Goal: Communication & Community: Answer question/provide support

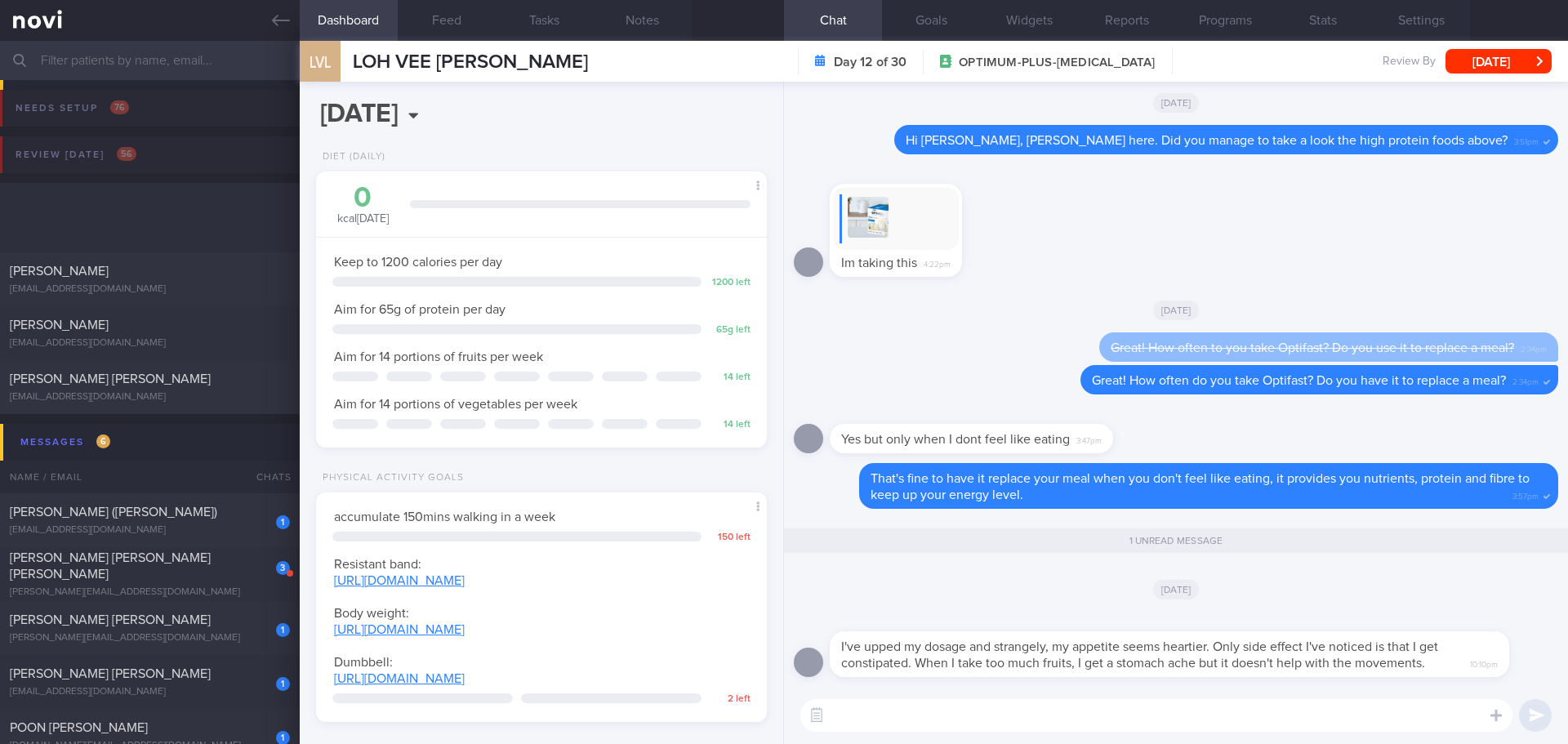
select select "7"
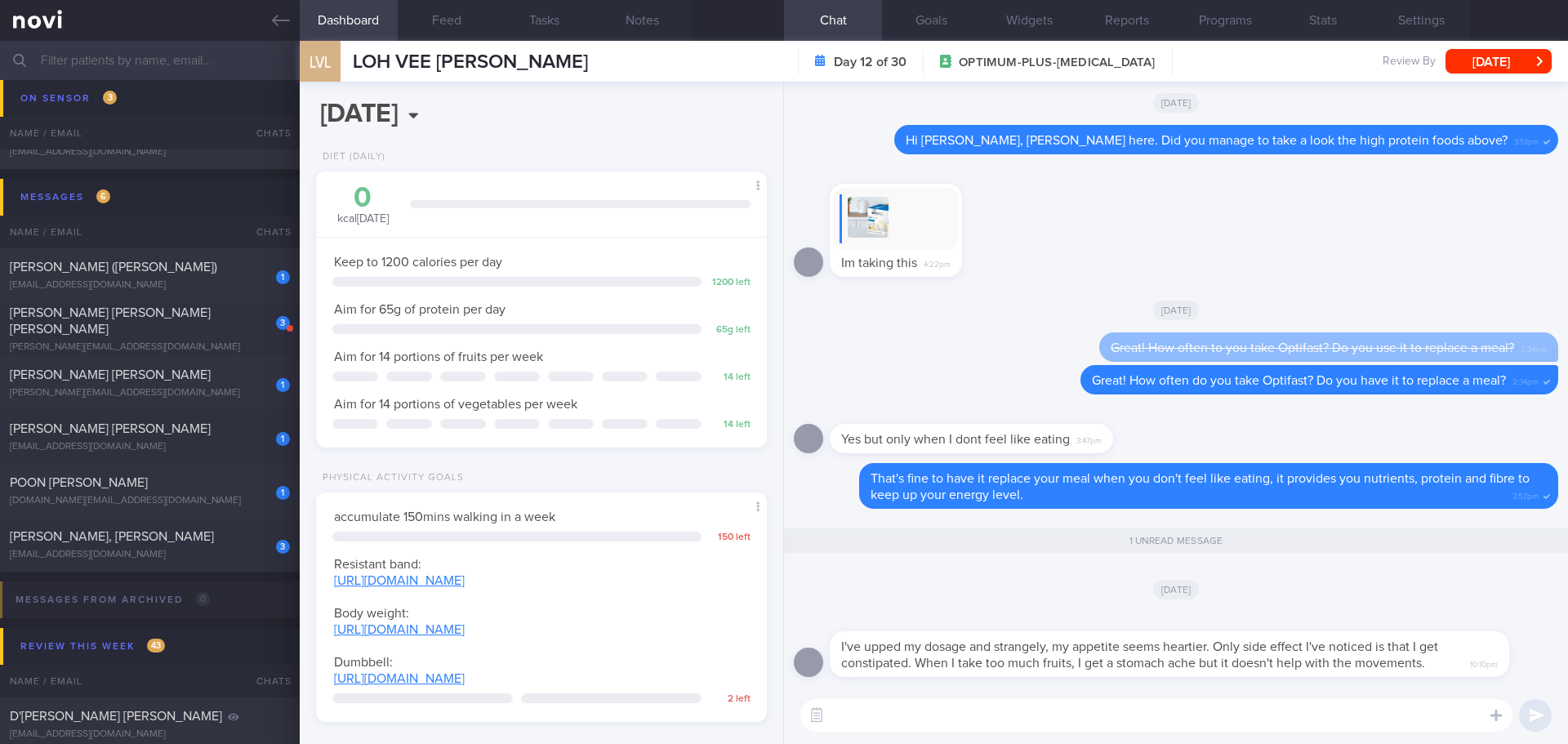
click at [1235, 717] on textarea at bounding box center [1156, 715] width 712 height 33
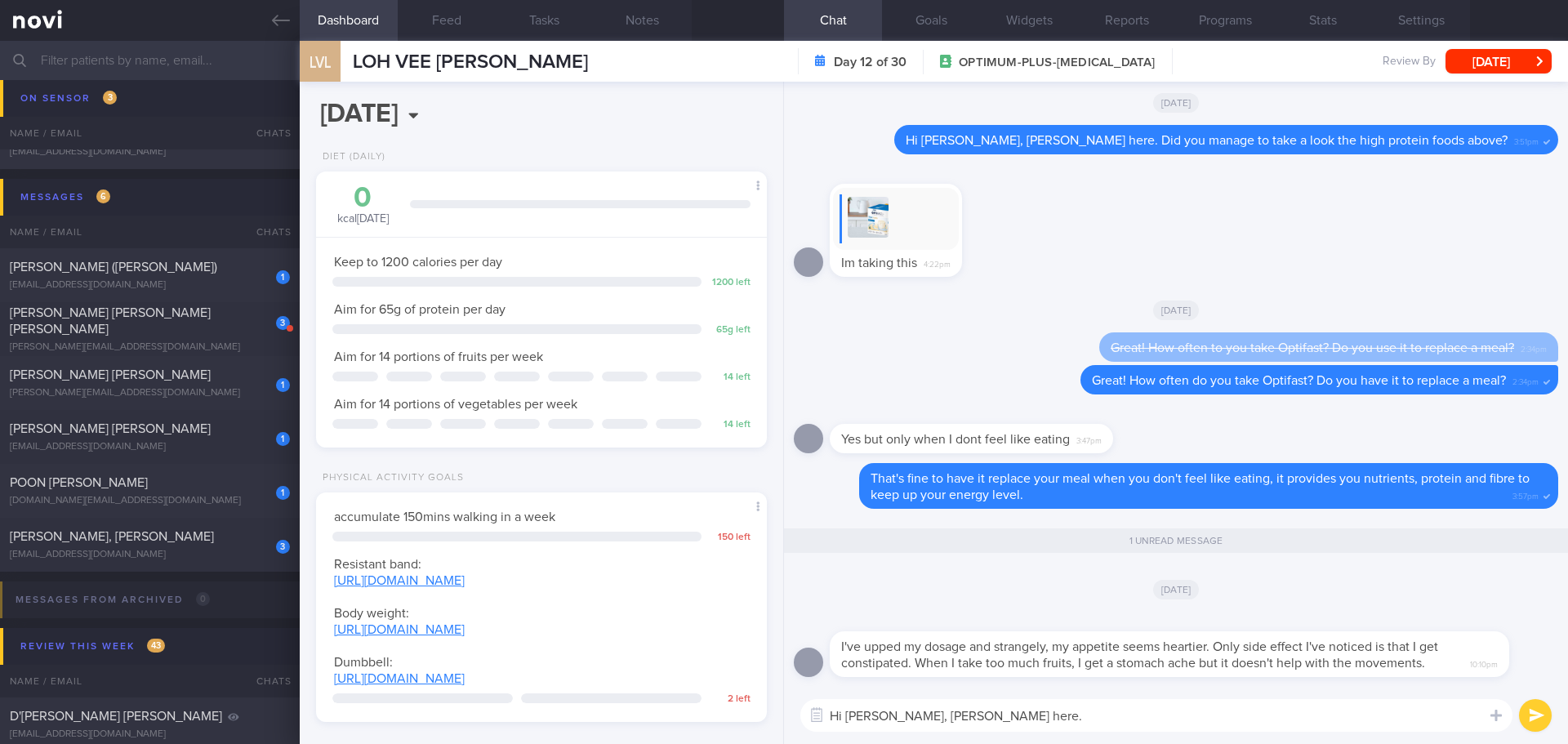
click at [1060, 718] on textarea "Hi [PERSON_NAME], [PERSON_NAME] here." at bounding box center [1156, 715] width 712 height 33
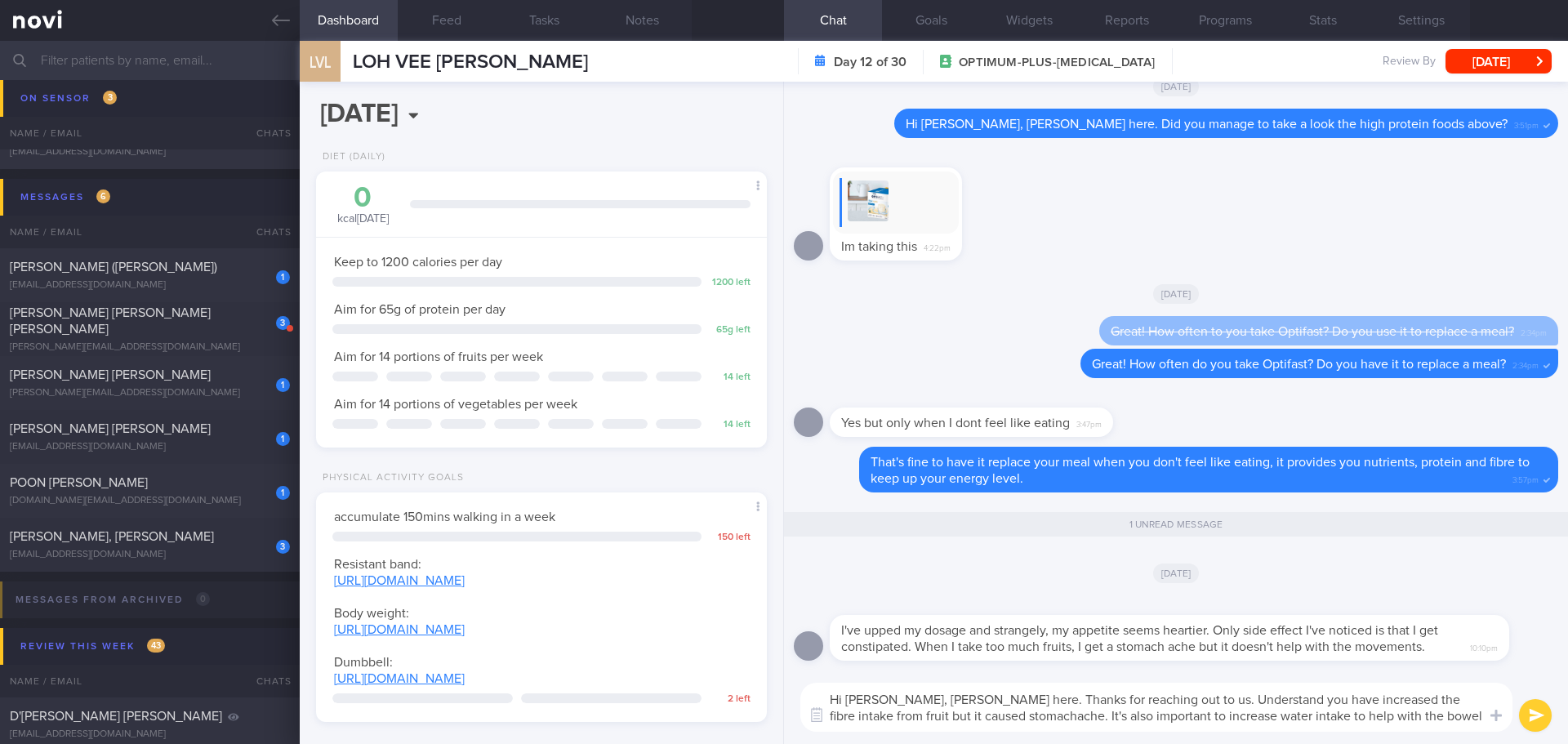
scroll to position [0, 0]
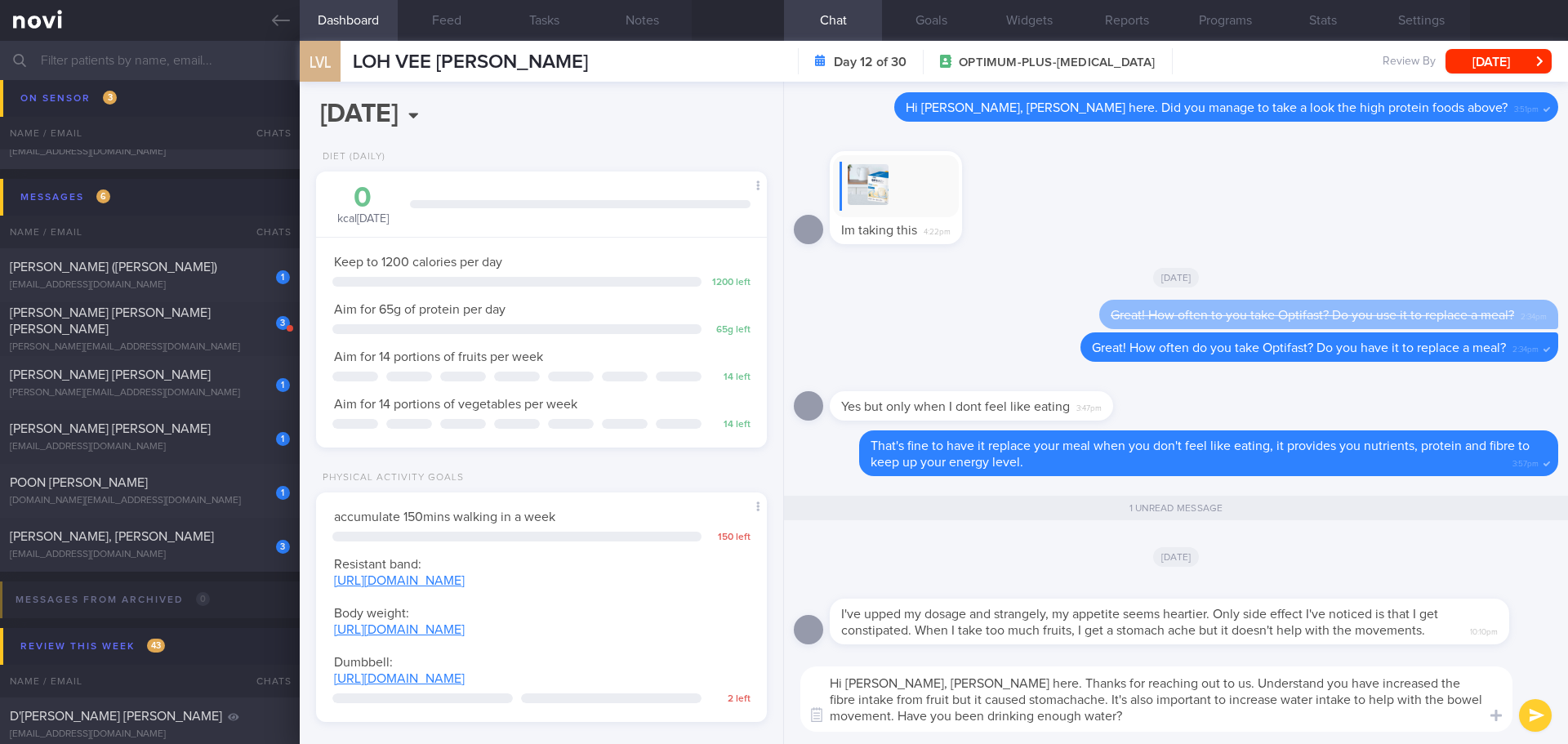
click at [1087, 729] on textarea "Hi [PERSON_NAME], [PERSON_NAME] here. Thanks for reaching out to us. Understand…" at bounding box center [1156, 699] width 712 height 66
click at [1088, 729] on textarea "Hi [PERSON_NAME], [PERSON_NAME] here. Thanks for reaching out to us. Understand…" at bounding box center [1156, 699] width 712 height 66
click at [990, 701] on textarea "Hi [PERSON_NAME], [PERSON_NAME] here. Thanks for reaching out to us. Understand…" at bounding box center [1156, 699] width 712 height 66
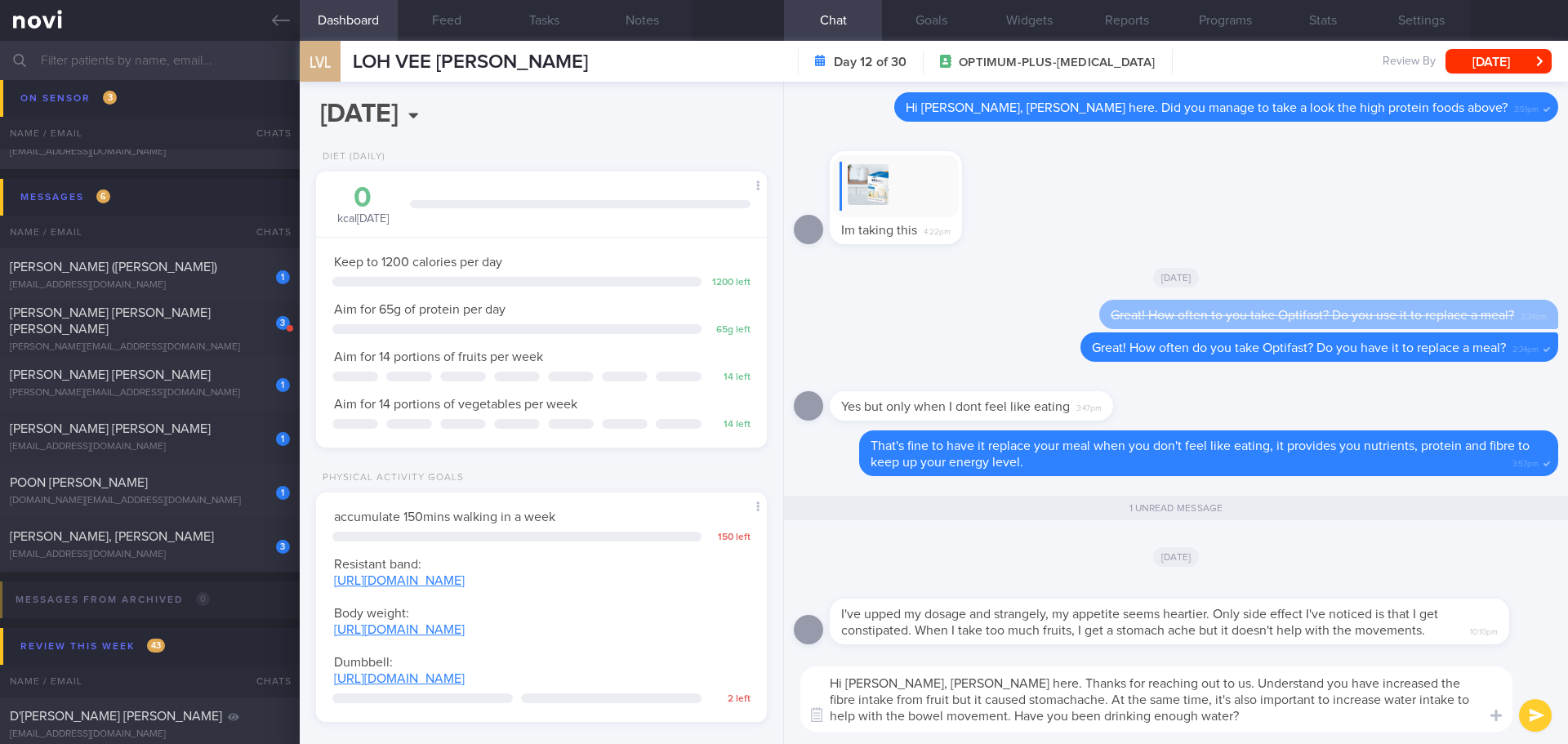
click at [1260, 726] on textarea "Hi [PERSON_NAME], [PERSON_NAME] here. Thanks for reaching out to us. Understand…" at bounding box center [1156, 699] width 712 height 66
click at [1337, 719] on textarea "Hi [PERSON_NAME], [PERSON_NAME] here. Thanks for reaching out to us. Understand…" at bounding box center [1156, 699] width 712 height 66
click at [1361, 720] on textarea "Hi [PERSON_NAME], [PERSON_NAME] here. Thanks for reaching out to us. Understand…" at bounding box center [1156, 699] width 712 height 66
click at [1380, 719] on textarea "Hi [PERSON_NAME], [PERSON_NAME] here. Thanks for reaching out to us. Understand…" at bounding box center [1156, 699] width 712 height 66
click at [1316, 721] on textarea "Hi [PERSON_NAME], [PERSON_NAME] here. Thanks for reaching out to us. Understand…" at bounding box center [1156, 699] width 712 height 66
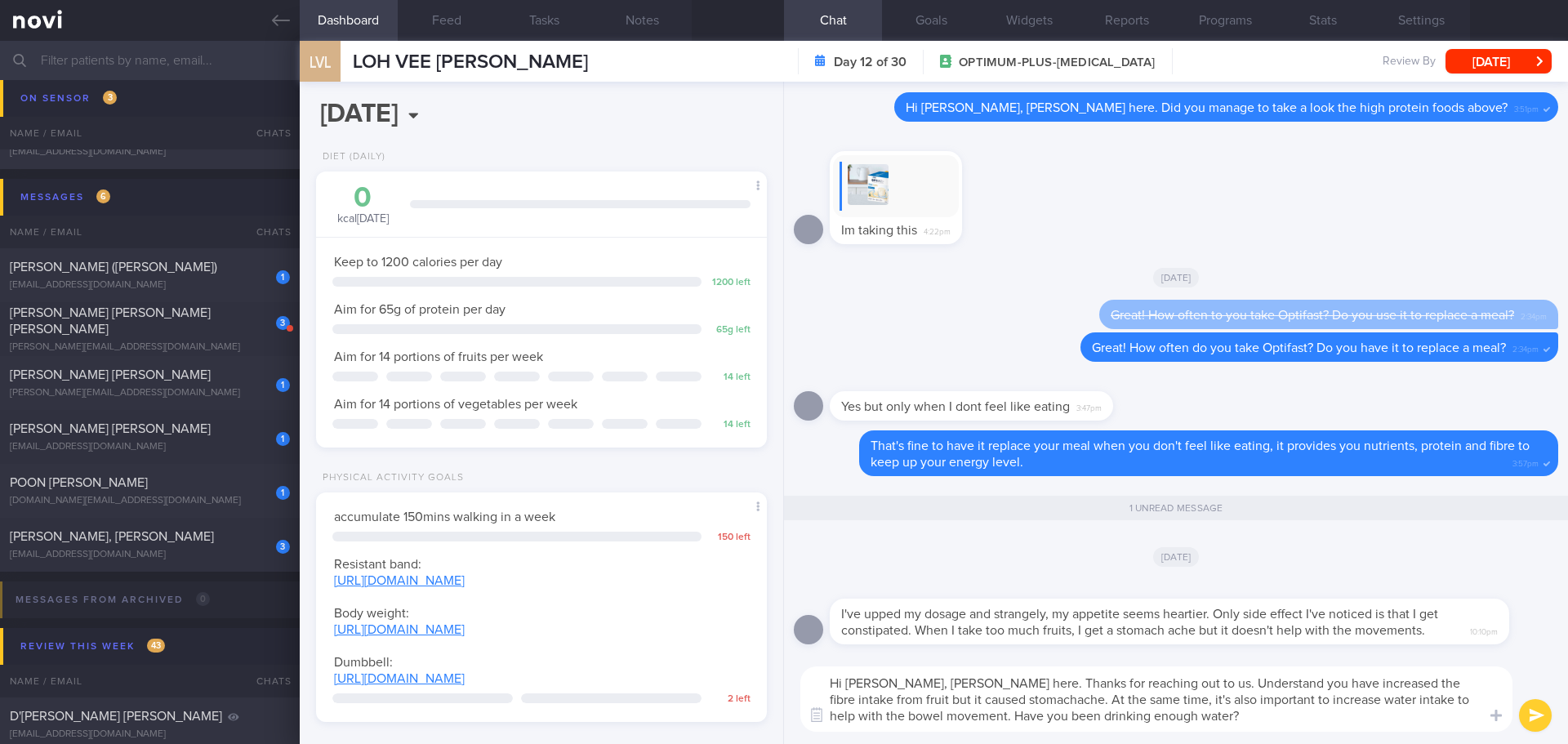
click at [1235, 723] on textarea "Hi [PERSON_NAME], [PERSON_NAME] here. Thanks for reaching out to us. Understand…" at bounding box center [1156, 699] width 712 height 66
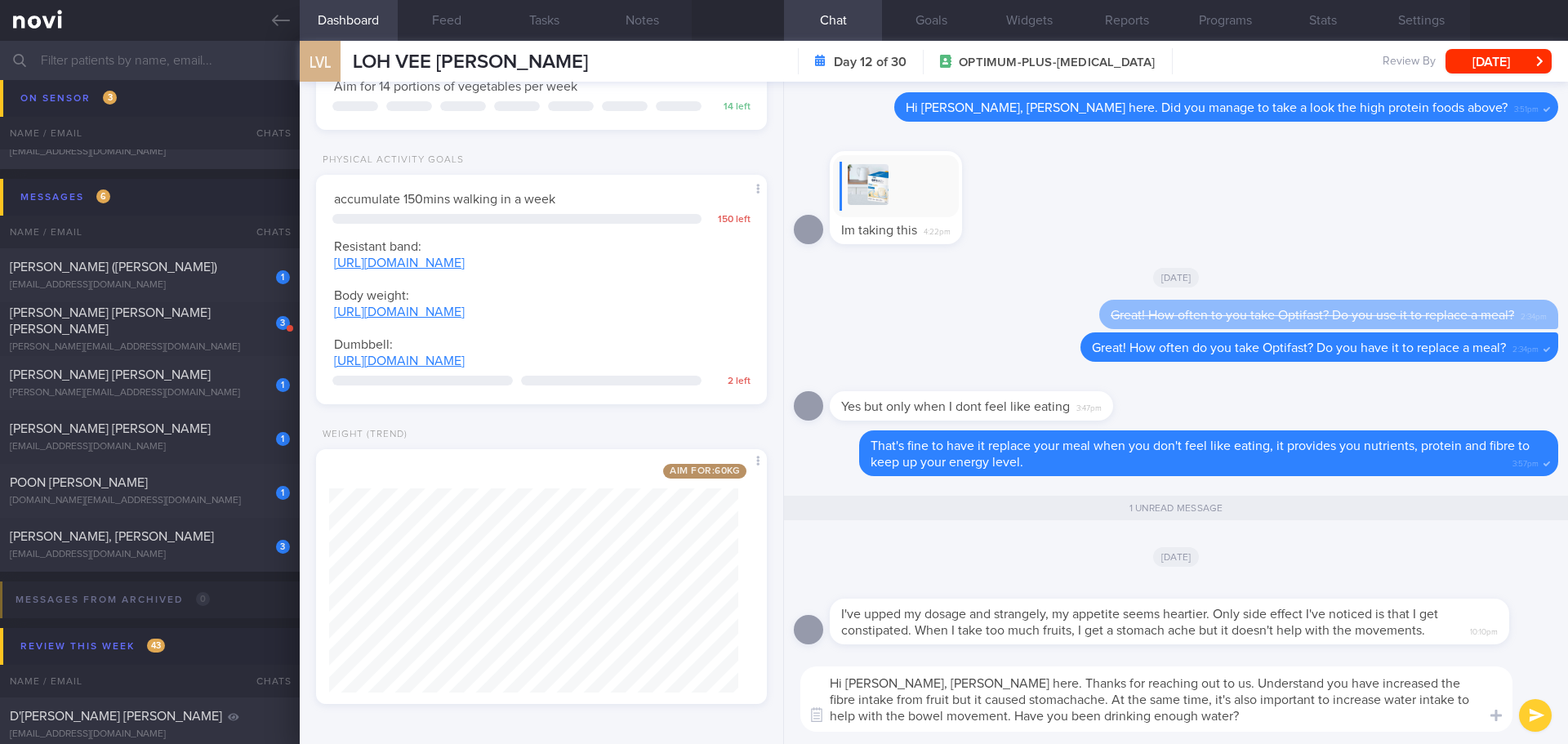
scroll to position [318, 0]
click at [1142, 717] on textarea "Hi [PERSON_NAME], [PERSON_NAME] here. Thanks for reaching out to us. Understand…" at bounding box center [1156, 699] width 712 height 66
click at [1139, 707] on textarea "Hi [PERSON_NAME], [PERSON_NAME] here. Thanks for reaching out to us. Understand…" at bounding box center [1156, 699] width 712 height 66
type textarea "Hi [PERSON_NAME], [PERSON_NAME] here. Thanks for reaching out to us. Understand…"
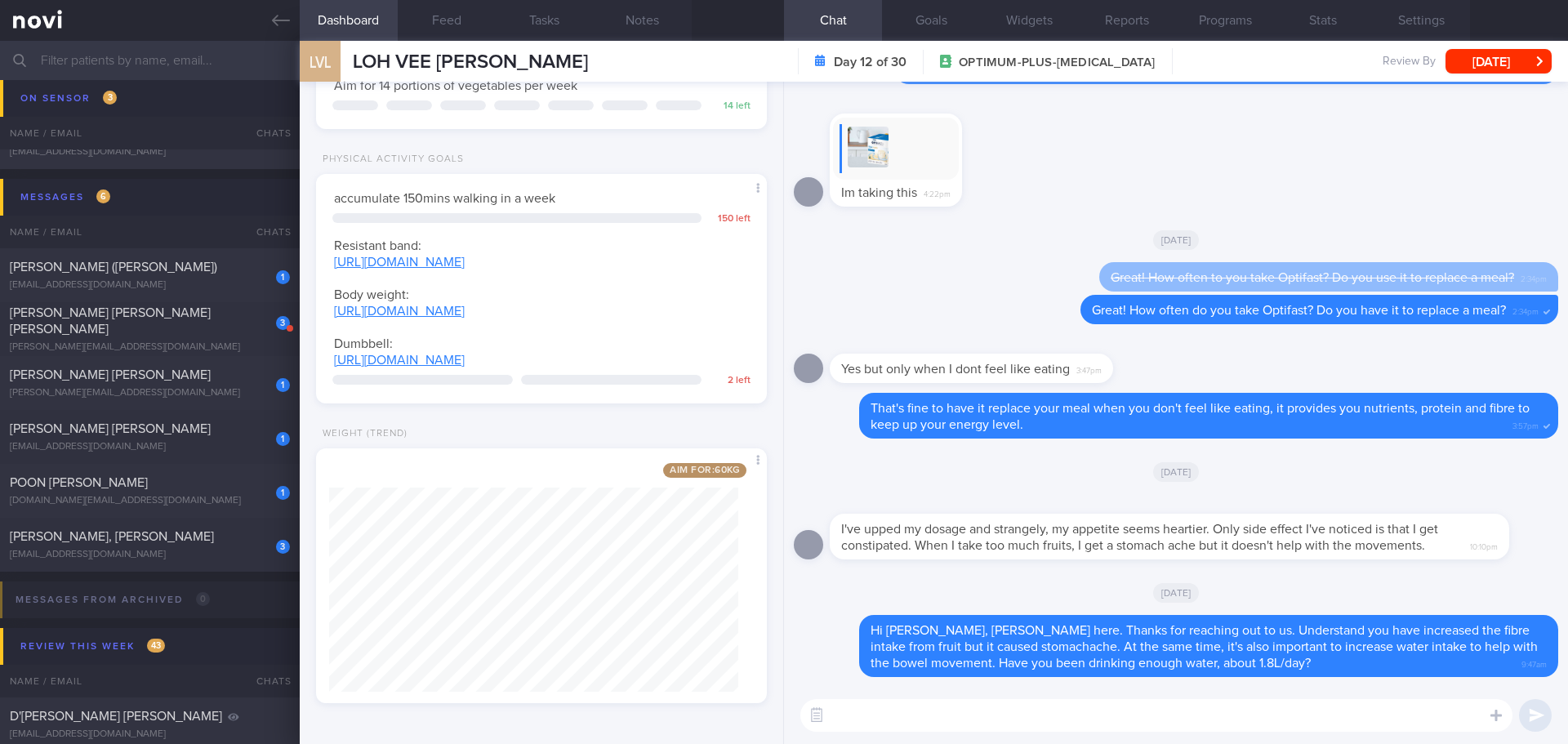
click at [132, 66] on input "text" at bounding box center [784, 61] width 1568 height 39
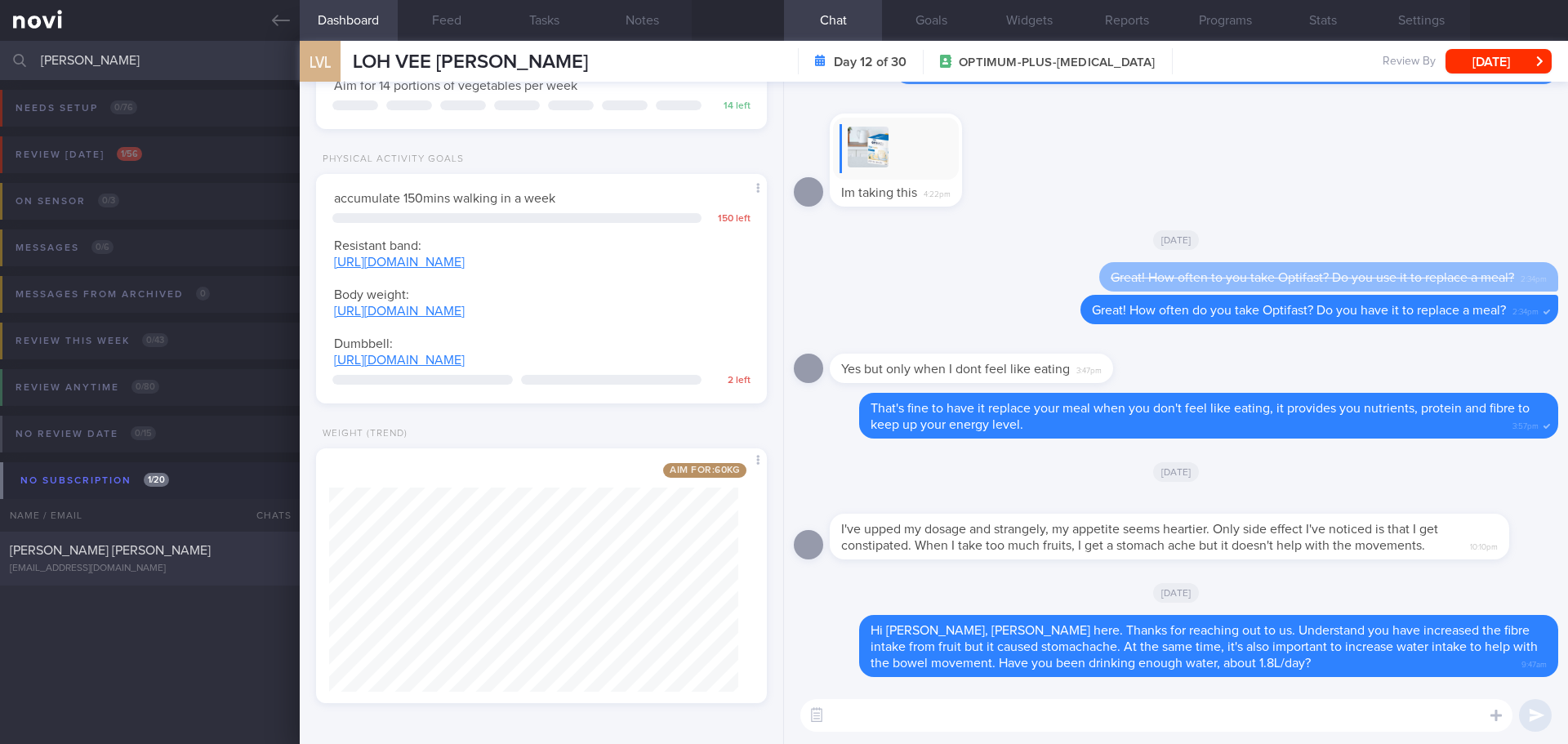
type input "[PERSON_NAME]"
click at [173, 568] on div "[EMAIL_ADDRESS][DOMAIN_NAME]" at bounding box center [149, 569] width 280 height 12
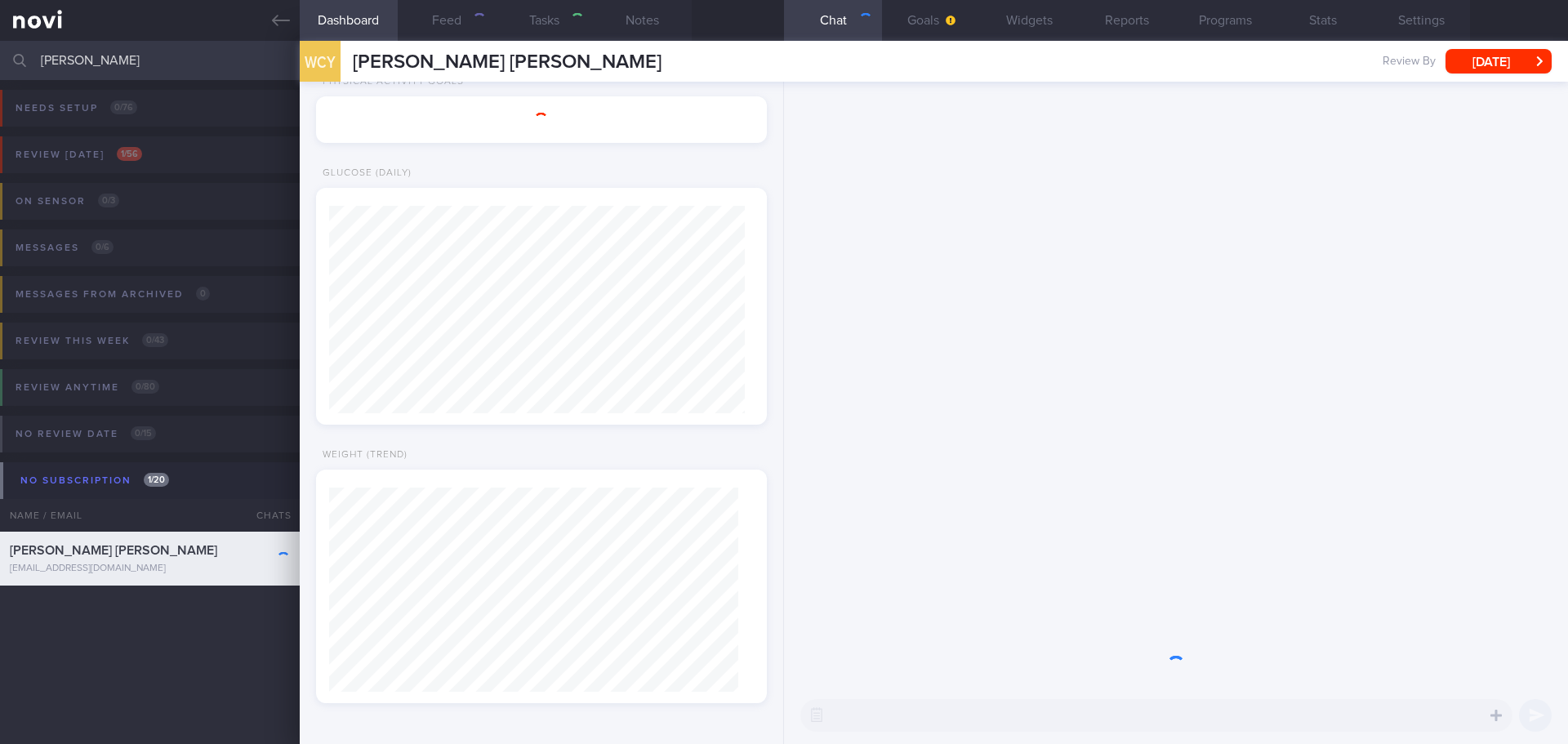
select select "6"
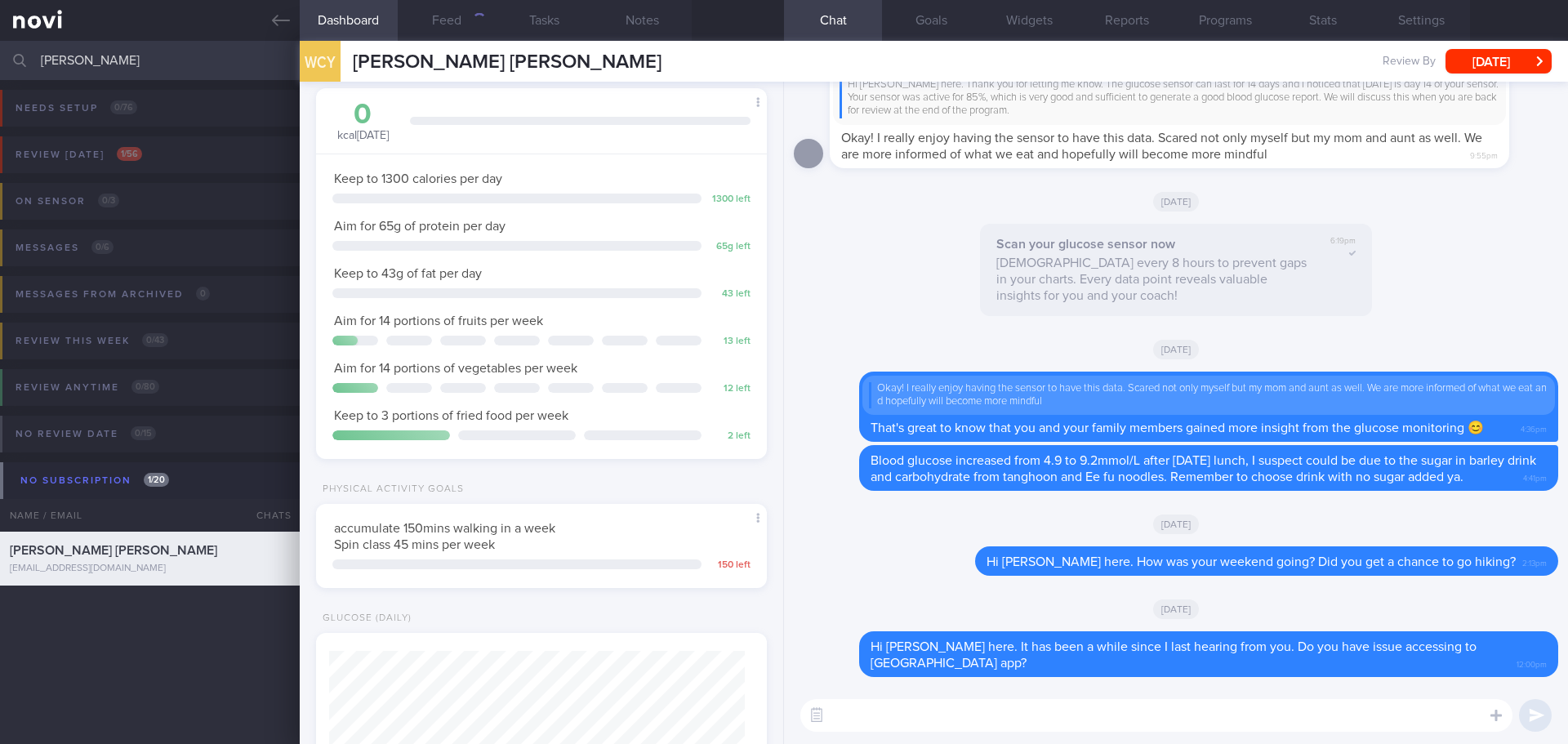
scroll to position [83, 0]
click at [471, 31] on button "Feed" at bounding box center [447, 21] width 98 height 41
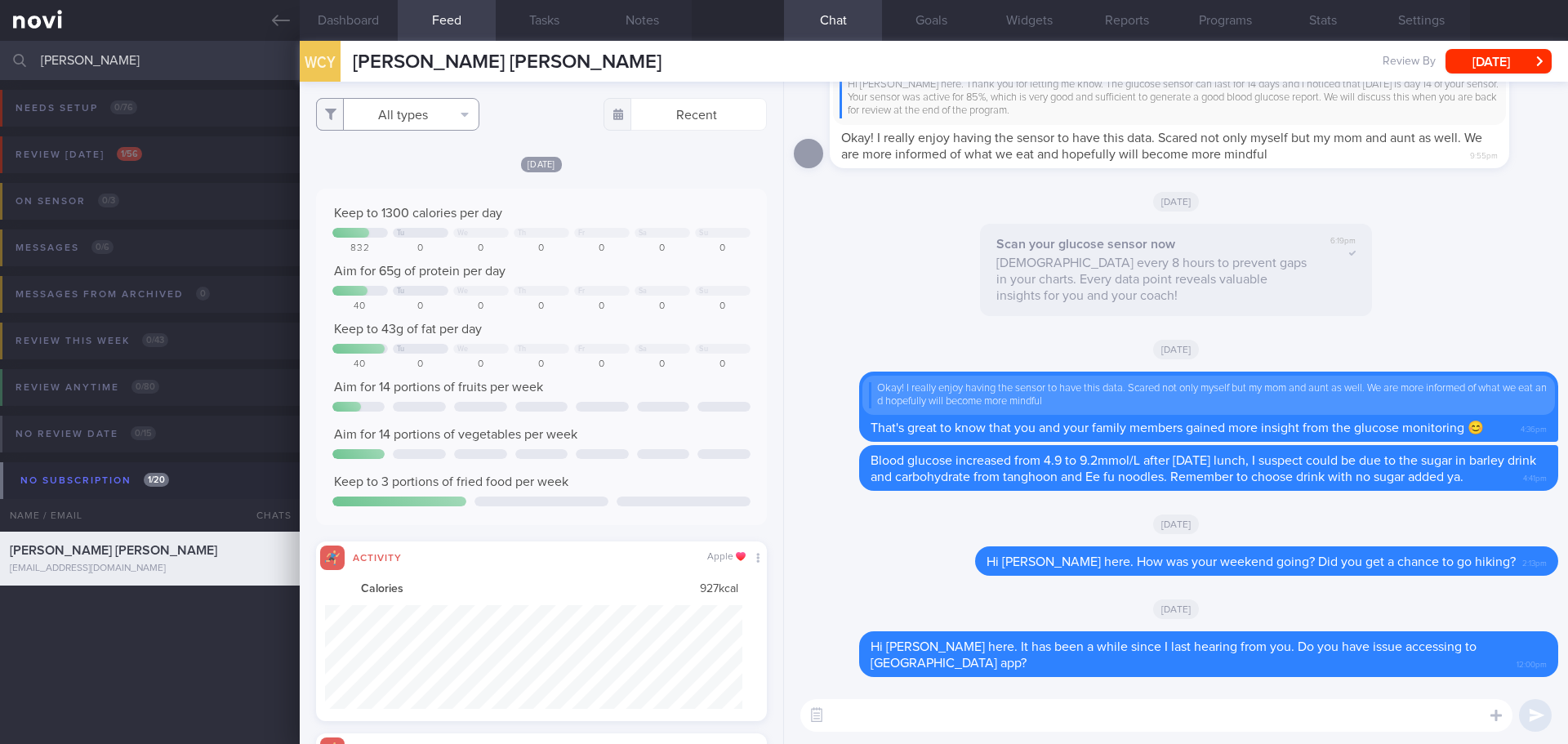
click at [464, 104] on button "All types" at bounding box center [398, 114] width 163 height 33
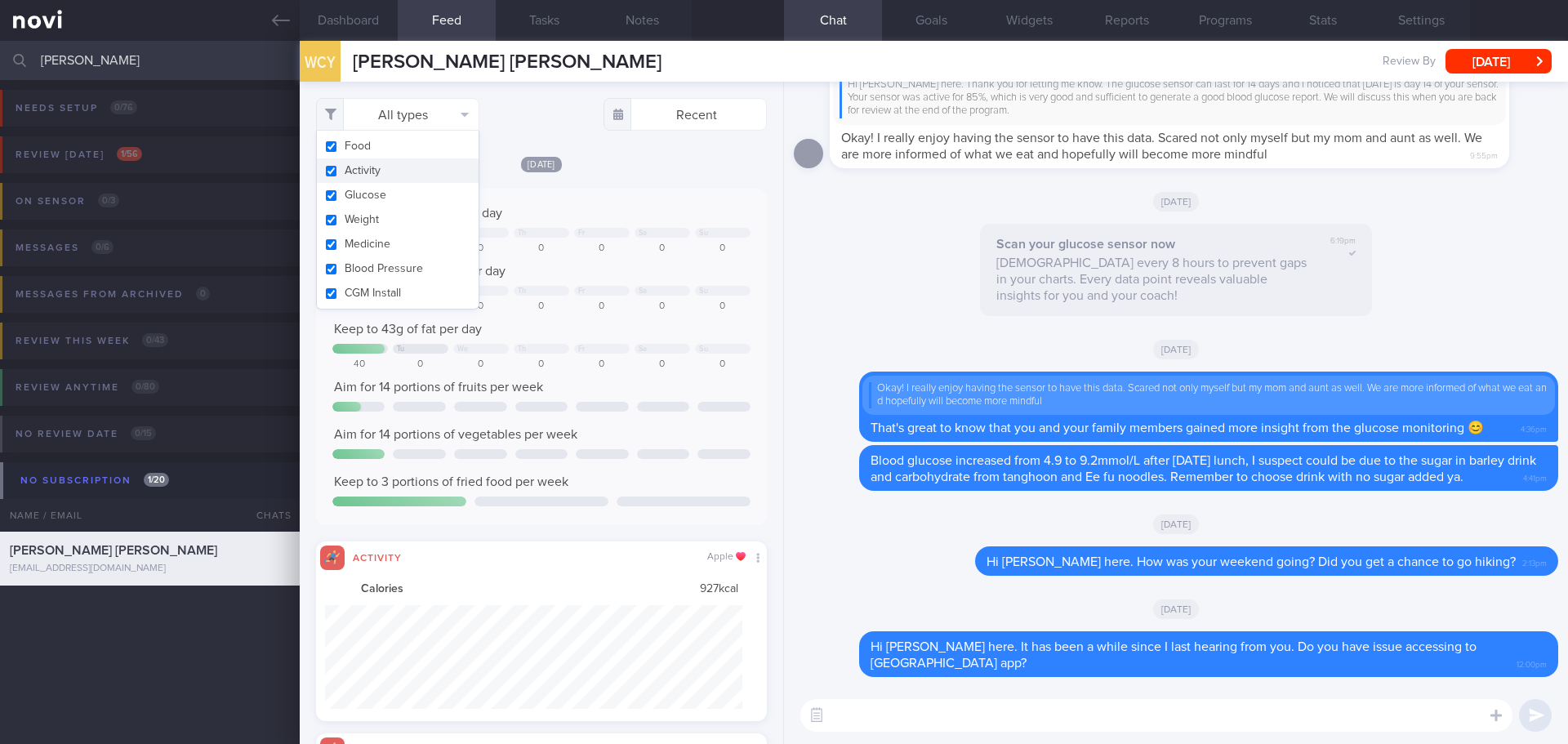
click at [440, 169] on button "Activity" at bounding box center [398, 171] width 161 height 24
checkbox input "false"
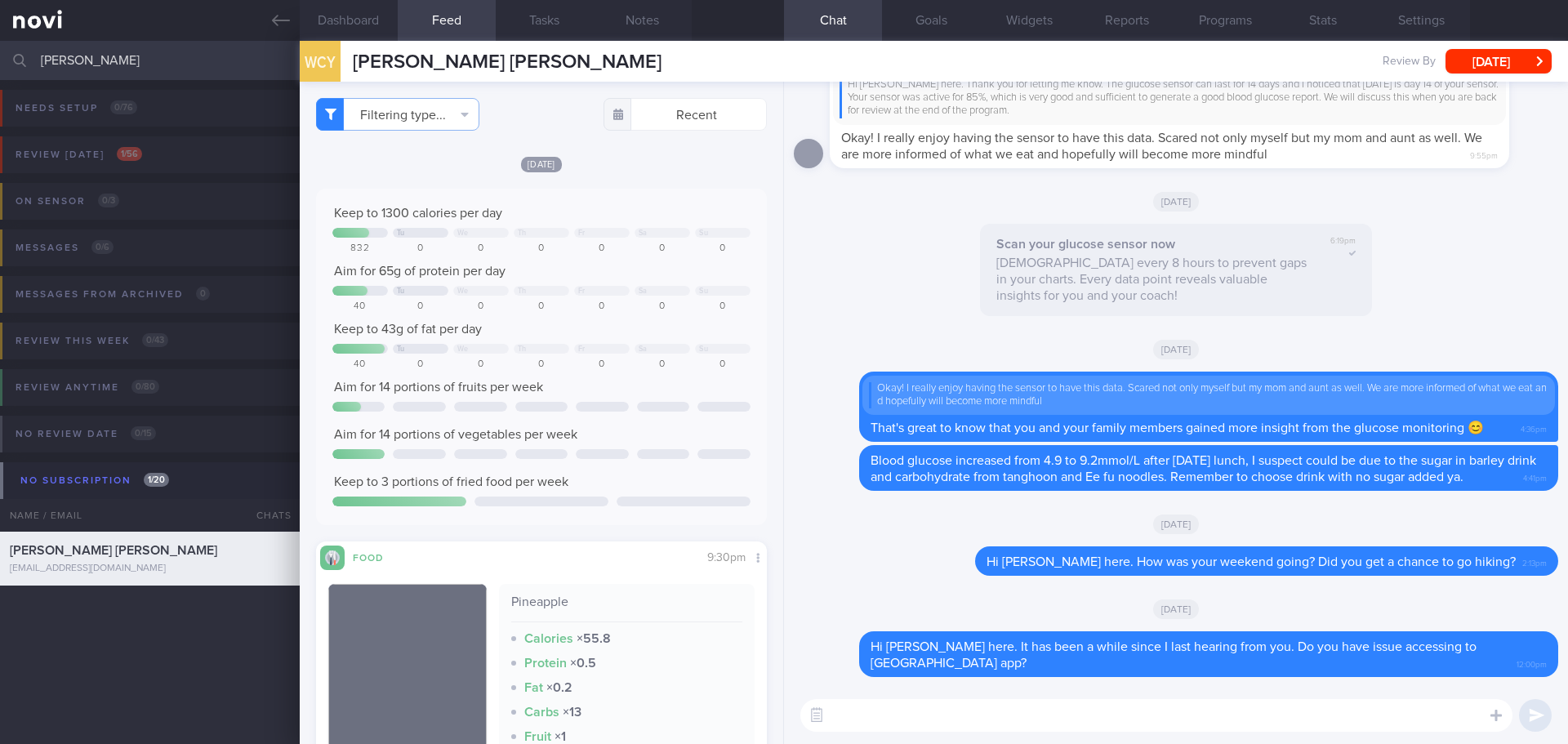
click at [660, 177] on div "[DATE] Keep to 1300 calories per day Tu We Th Fr Sa Su 832 0 0 0 0 0 0 Aim for …" at bounding box center [541, 502] width 450 height 695
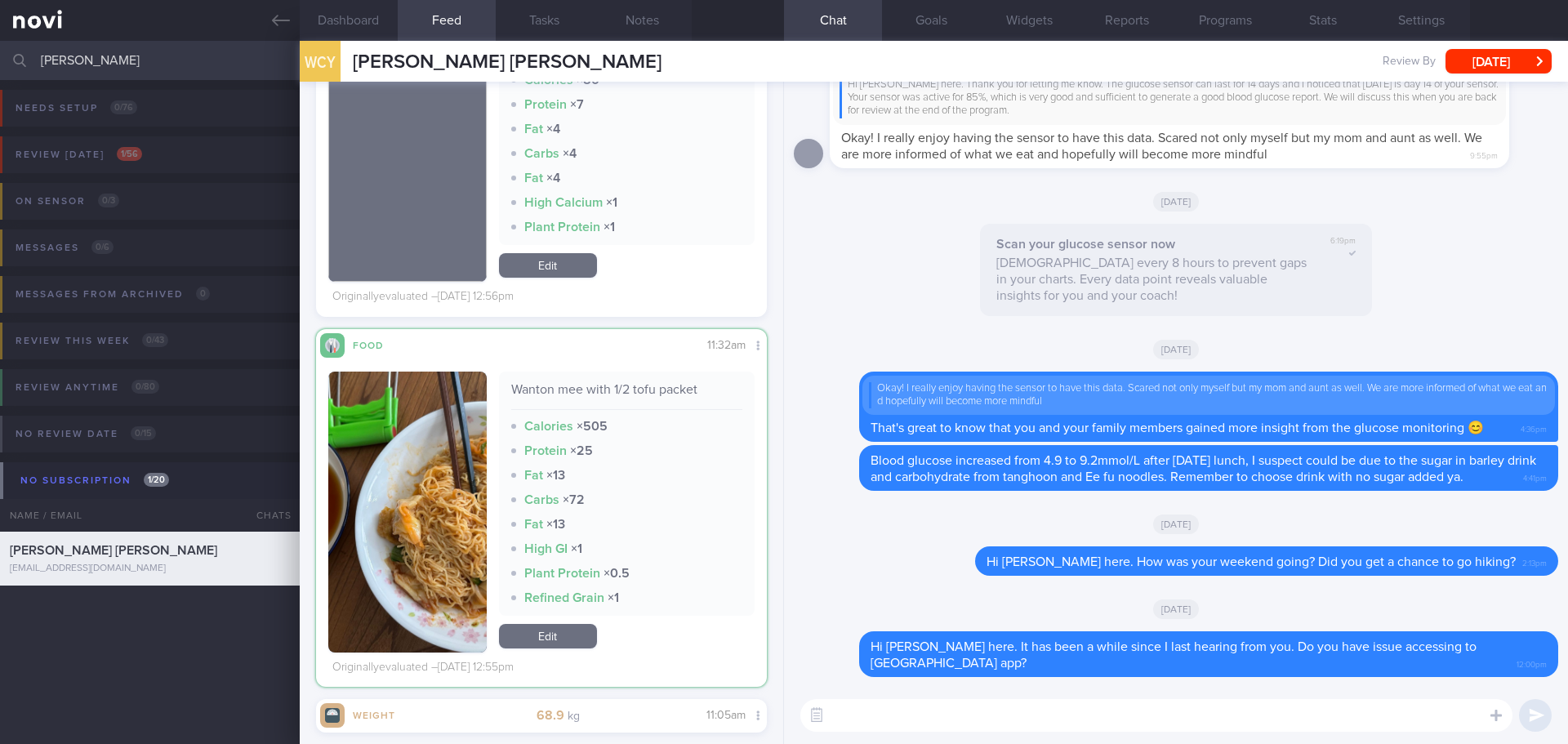
scroll to position [29873, 0]
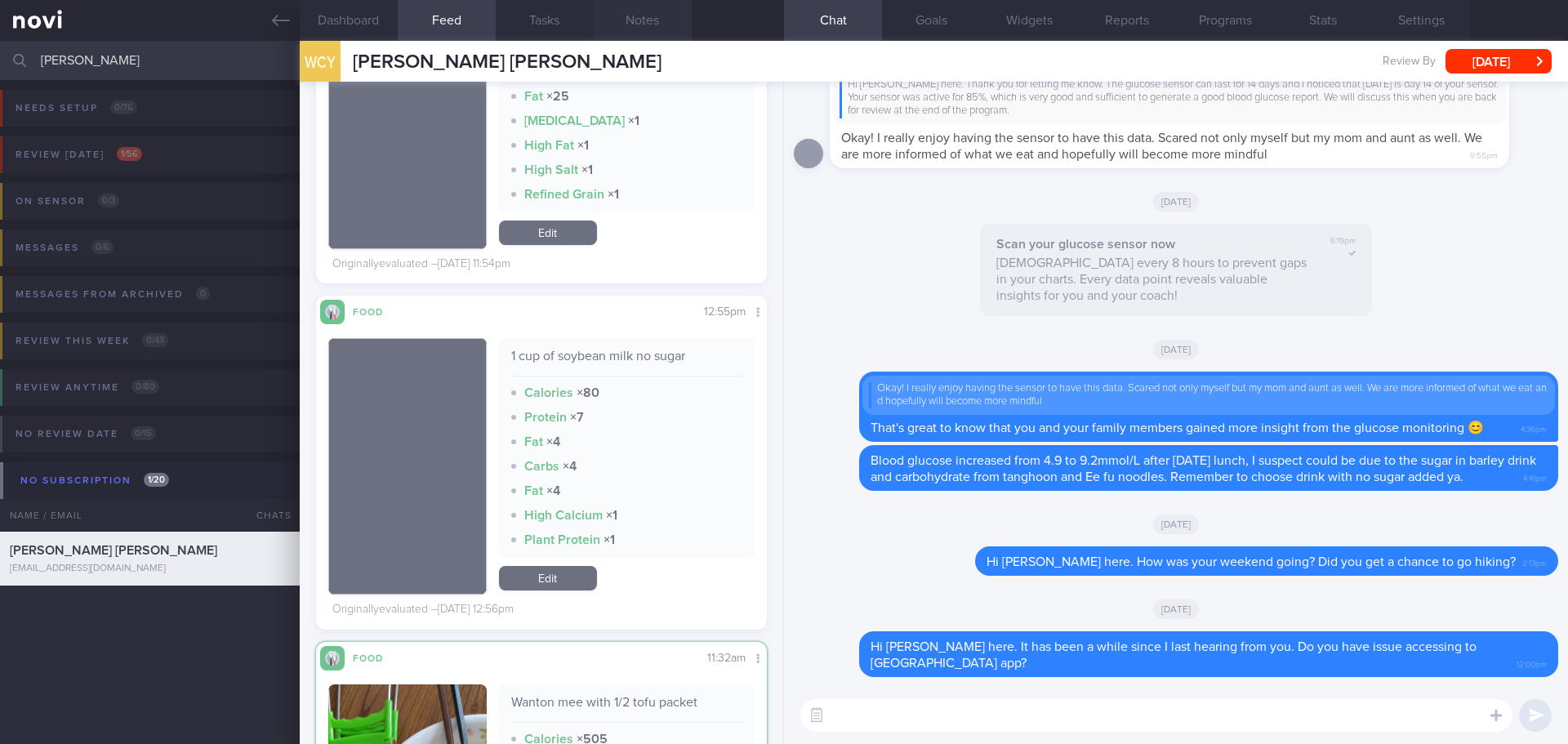
click at [620, 12] on button "Notes" at bounding box center [643, 21] width 98 height 41
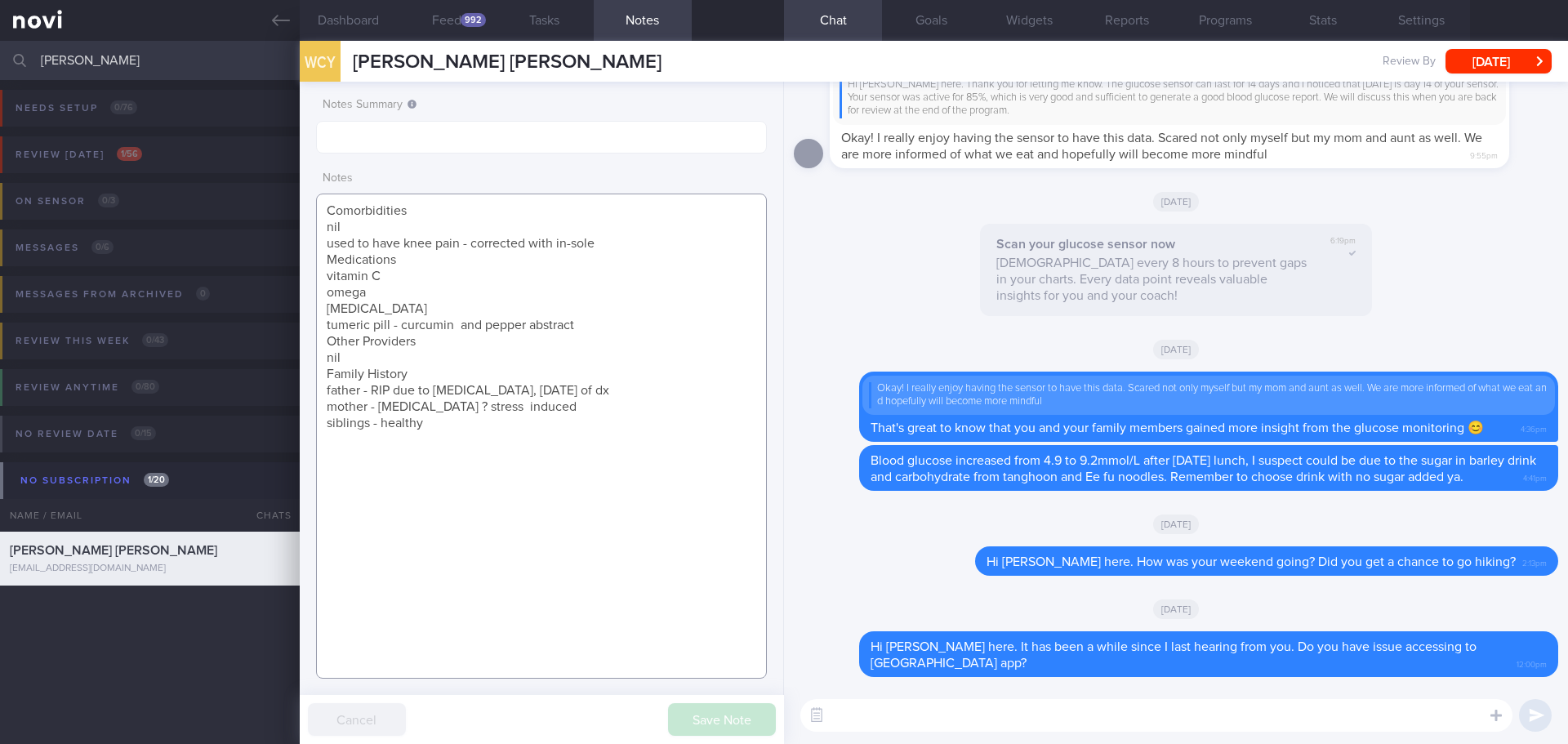
click at [459, 444] on textarea "Comorbidities nil used to have knee pain - corrected with in-sole Medications v…" at bounding box center [541, 435] width 450 height 485
click at [721, 711] on button "Save Note" at bounding box center [722, 719] width 108 height 33
click at [373, 5] on button "Dashboard" at bounding box center [348, 21] width 98 height 41
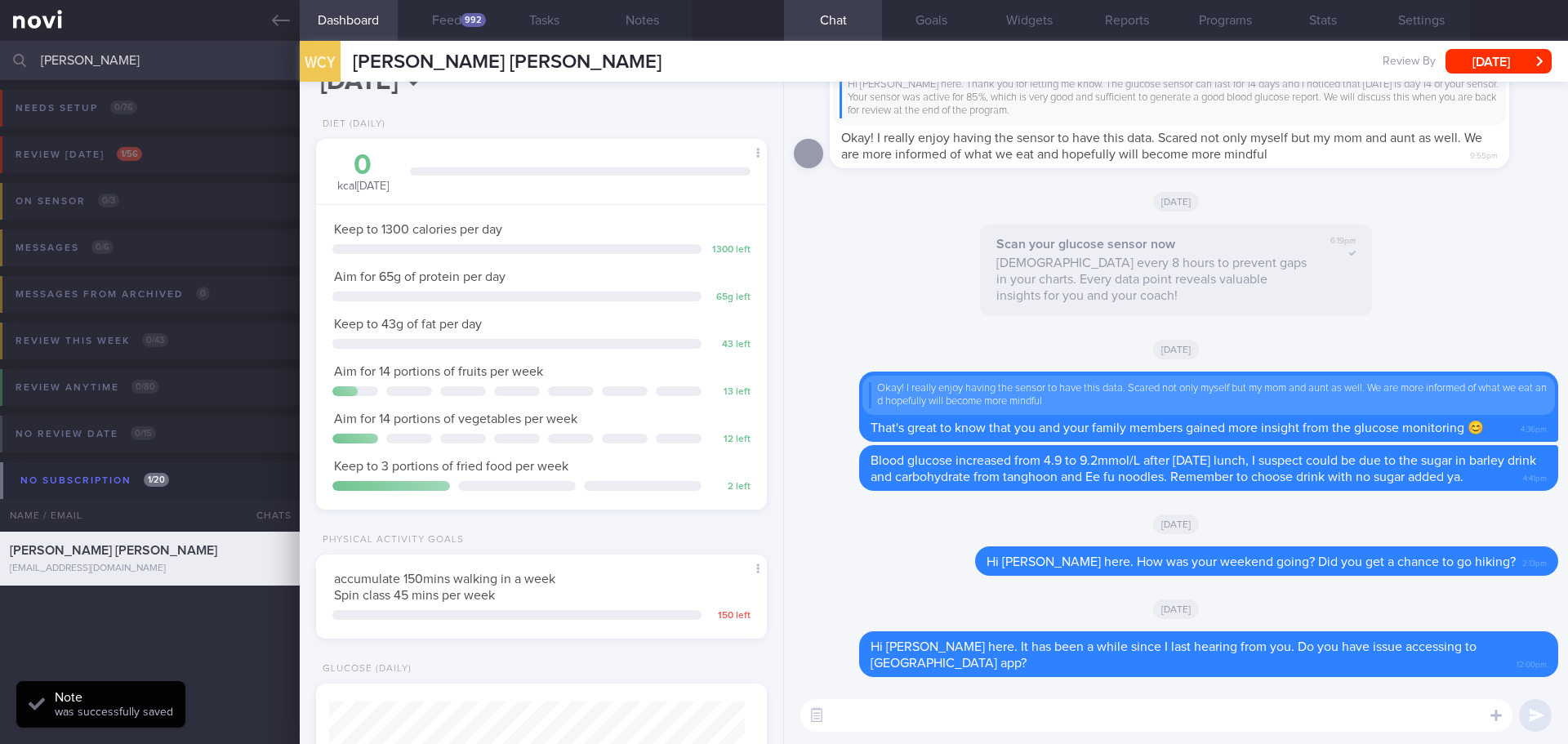
scroll to position [1, 0]
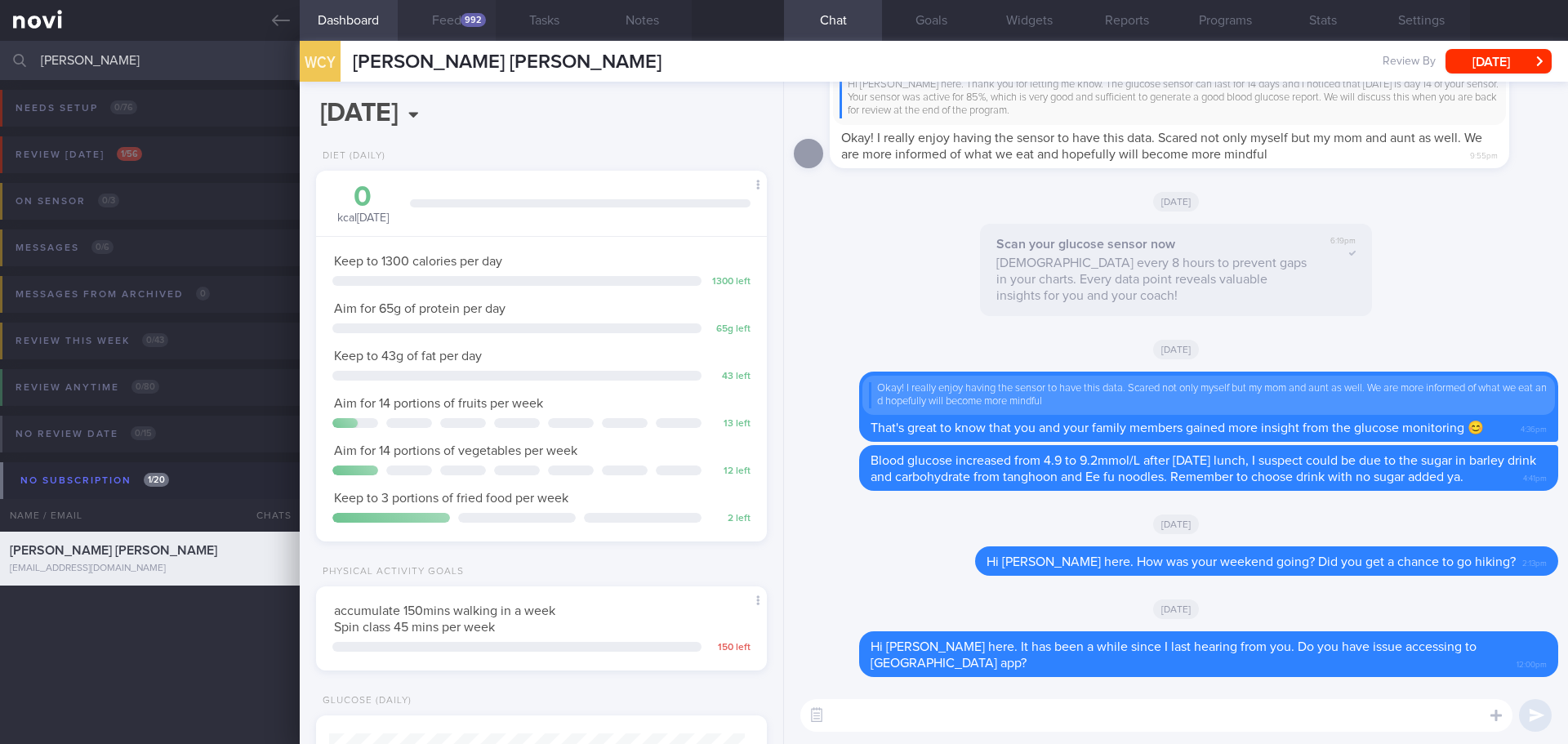
click at [468, 15] on div "992" at bounding box center [473, 20] width 25 height 14
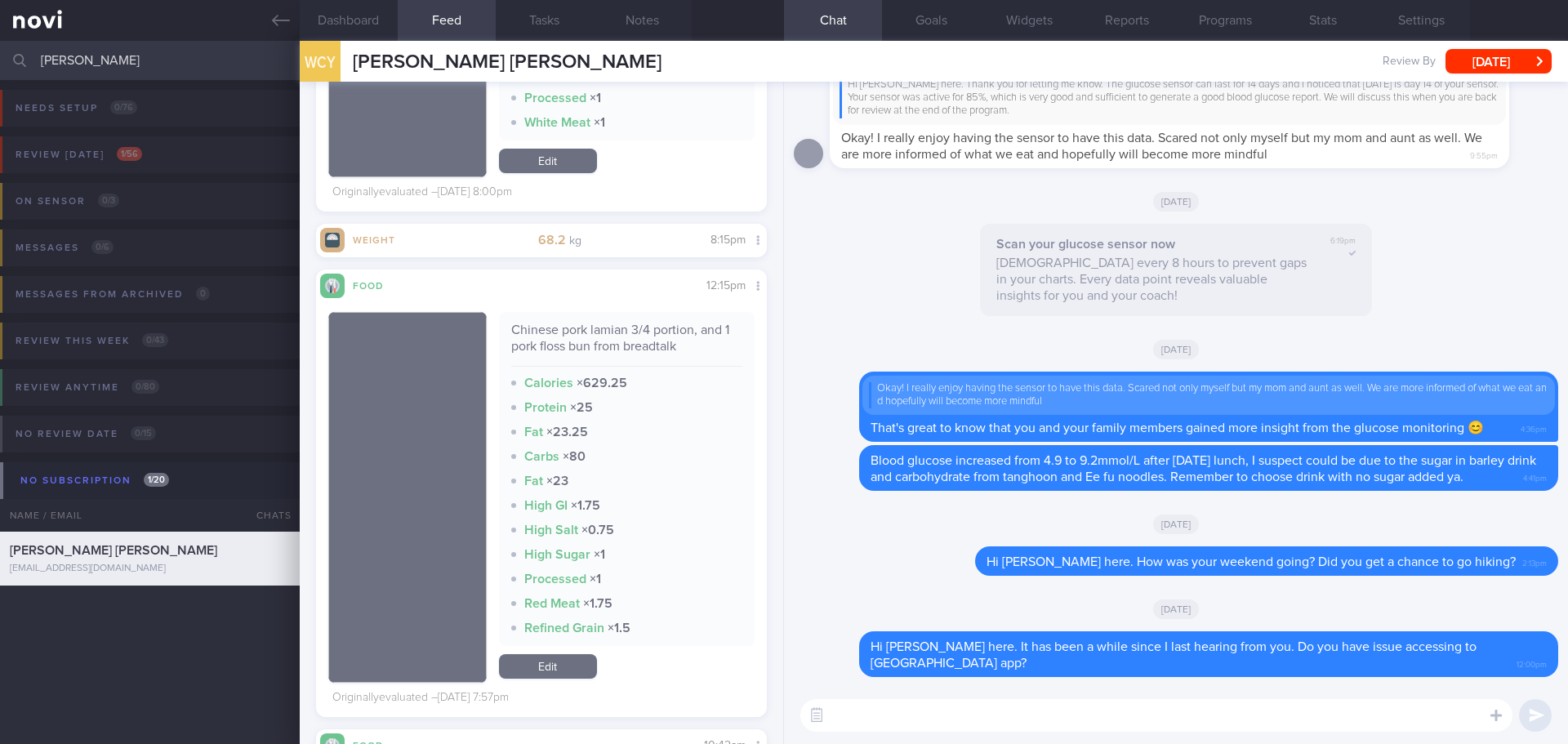
scroll to position [22829, 0]
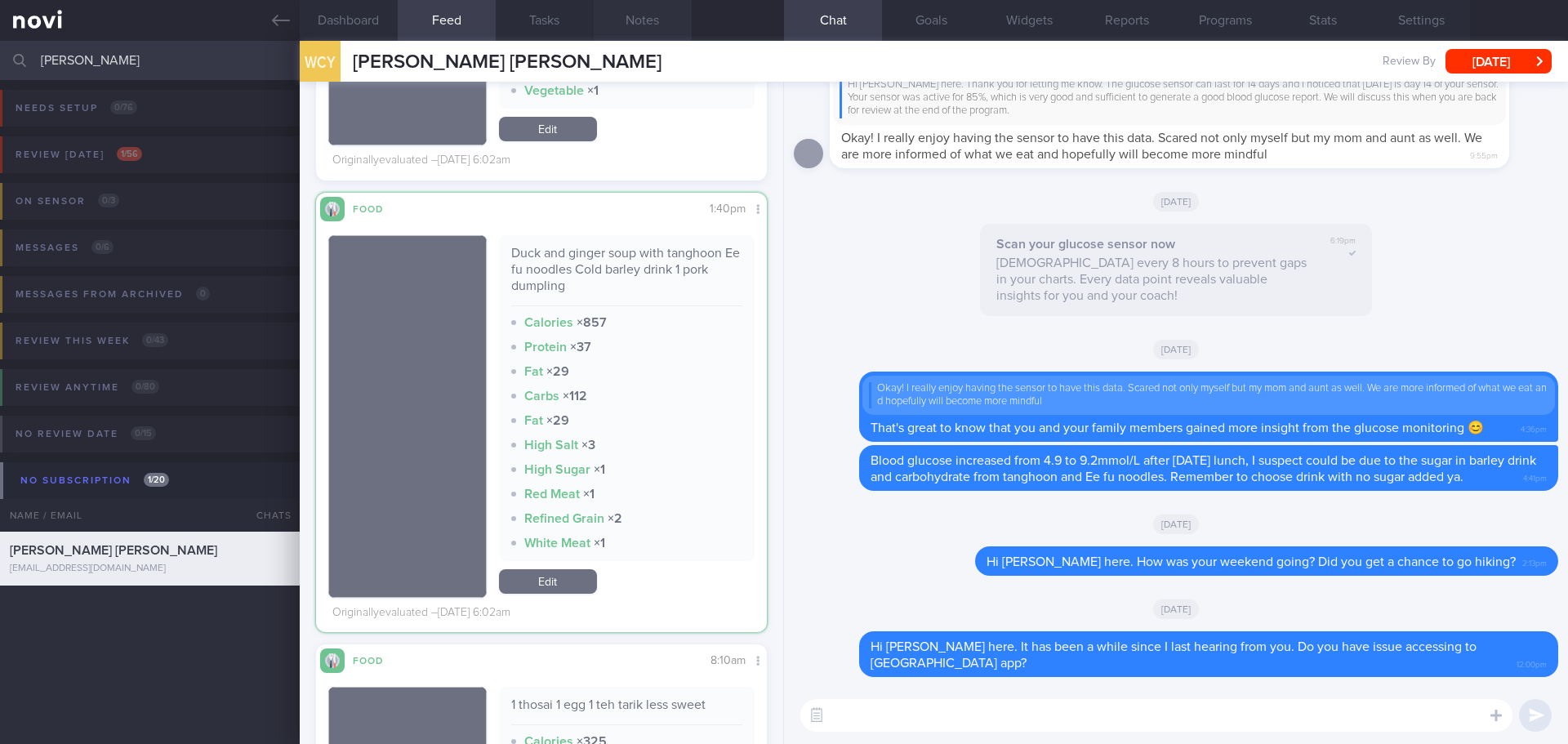
click at [653, 23] on button "Notes" at bounding box center [643, 21] width 98 height 41
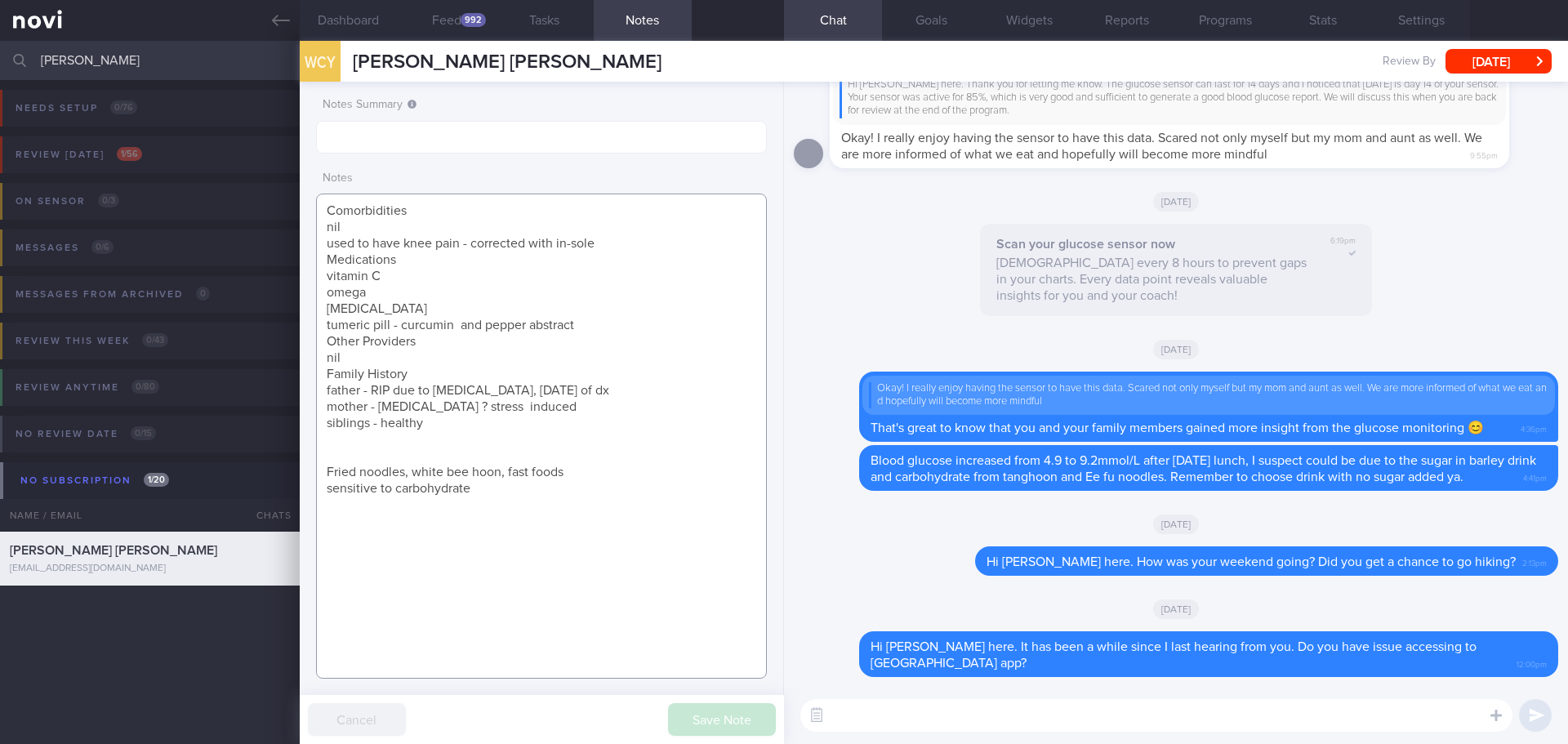
click at [575, 478] on textarea "Comorbidities nil used to have knee pain - corrected with in-sole Medications v…" at bounding box center [541, 435] width 450 height 485
type textarea "Comorbidities nil used to have knee pain - corrected with in-sole Medications v…"
click at [926, 569] on div "Delete Hi [PERSON_NAME] here. How was your weekend going? Did you get a chance …" at bounding box center [1233, 560] width 648 height 29
click at [869, 567] on div "Delete Hi [PERSON_NAME] here. How was your weekend going? Did you get a chance …" at bounding box center [1176, 566] width 764 height 39
click at [1239, 24] on button "Programs" at bounding box center [1225, 21] width 98 height 41
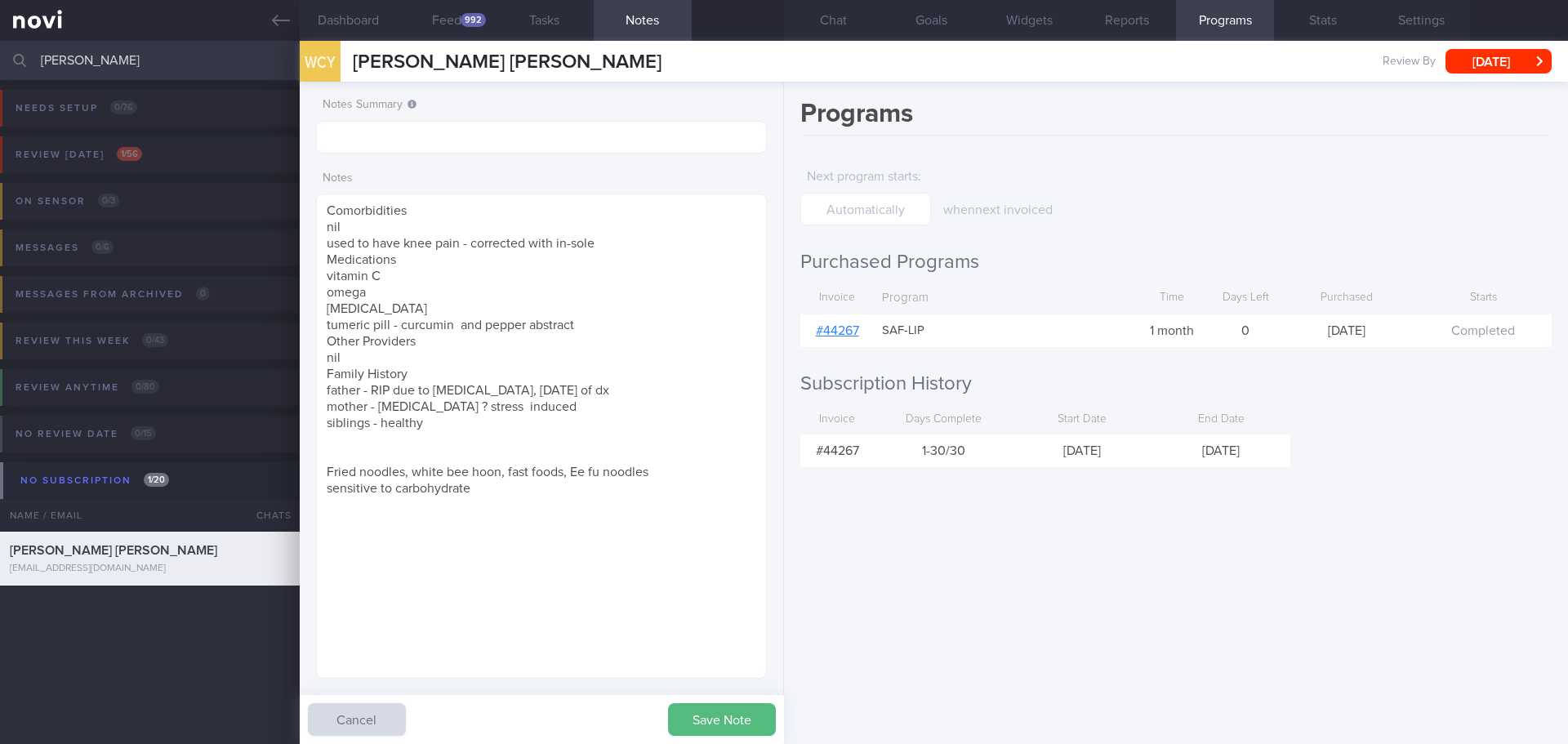
click at [829, 331] on link "# 44267" at bounding box center [837, 330] width 43 height 13
drag, startPoint x: 91, startPoint y: 60, endPoint x: -6, endPoint y: 65, distance: 97.1
click at [0, 65] on html "You are offline! Some functionality will be unavailable Patients New Users Coac…" at bounding box center [784, 372] width 1568 height 744
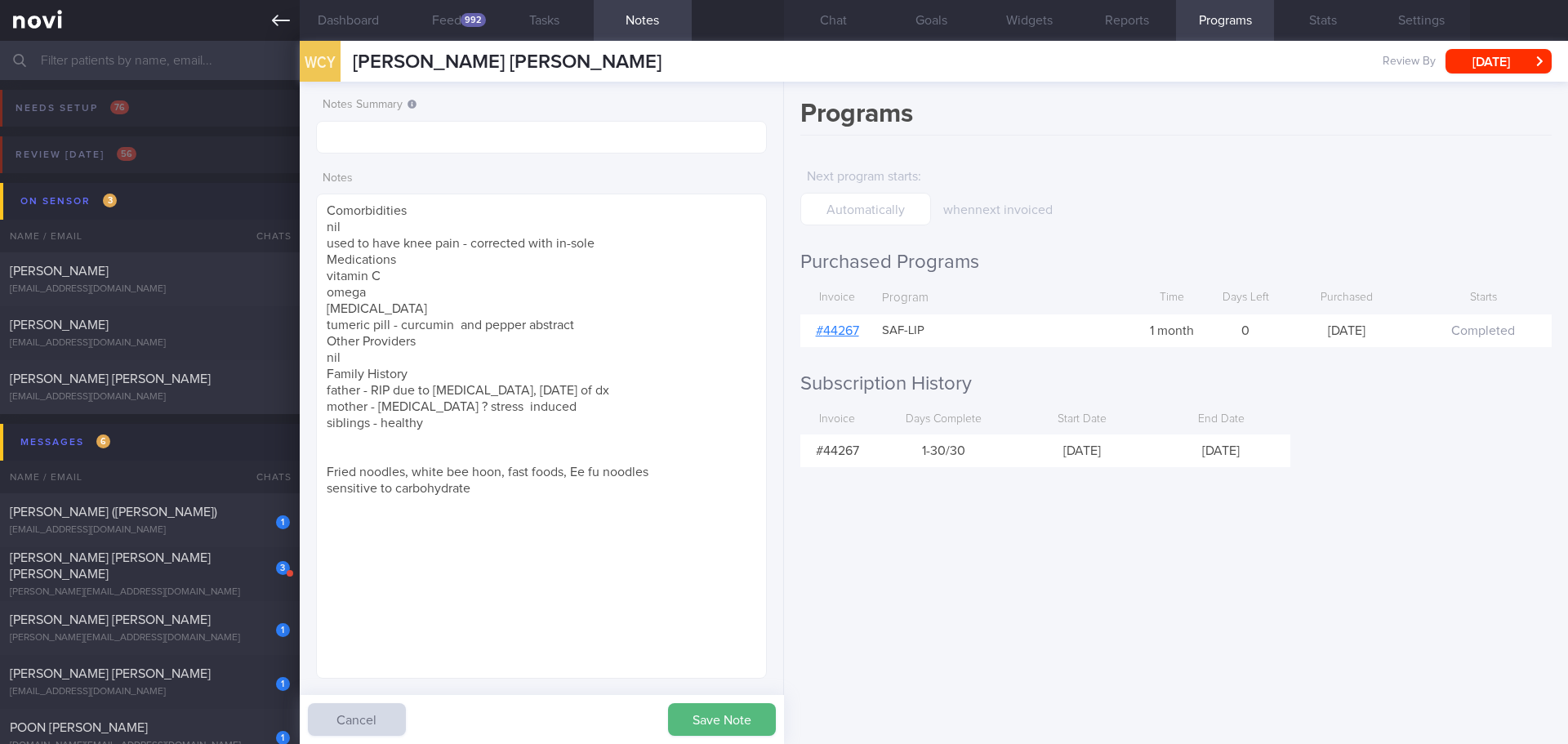
click at [281, 27] on icon at bounding box center [281, 20] width 18 height 18
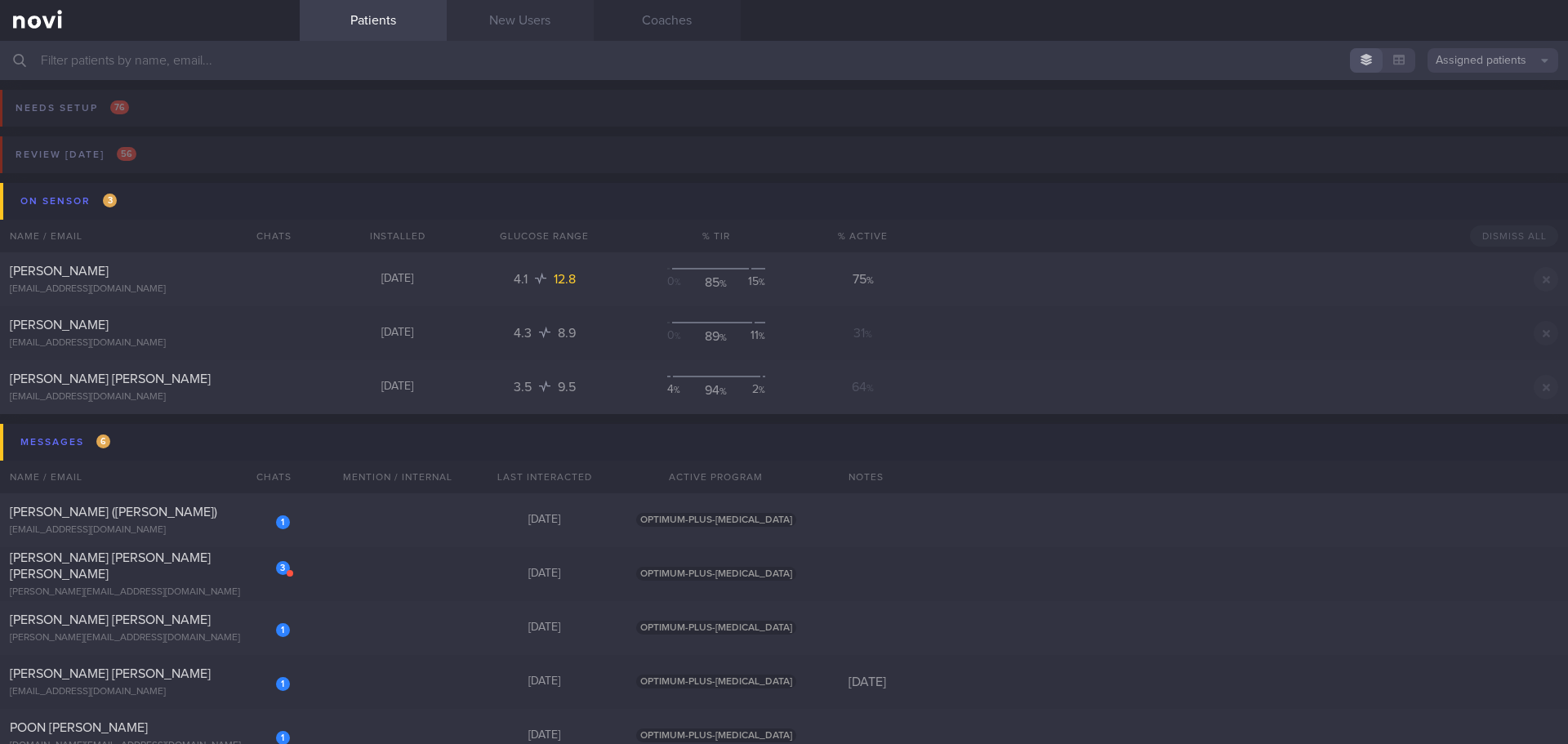
click at [518, 36] on link "New Users" at bounding box center [520, 21] width 147 height 41
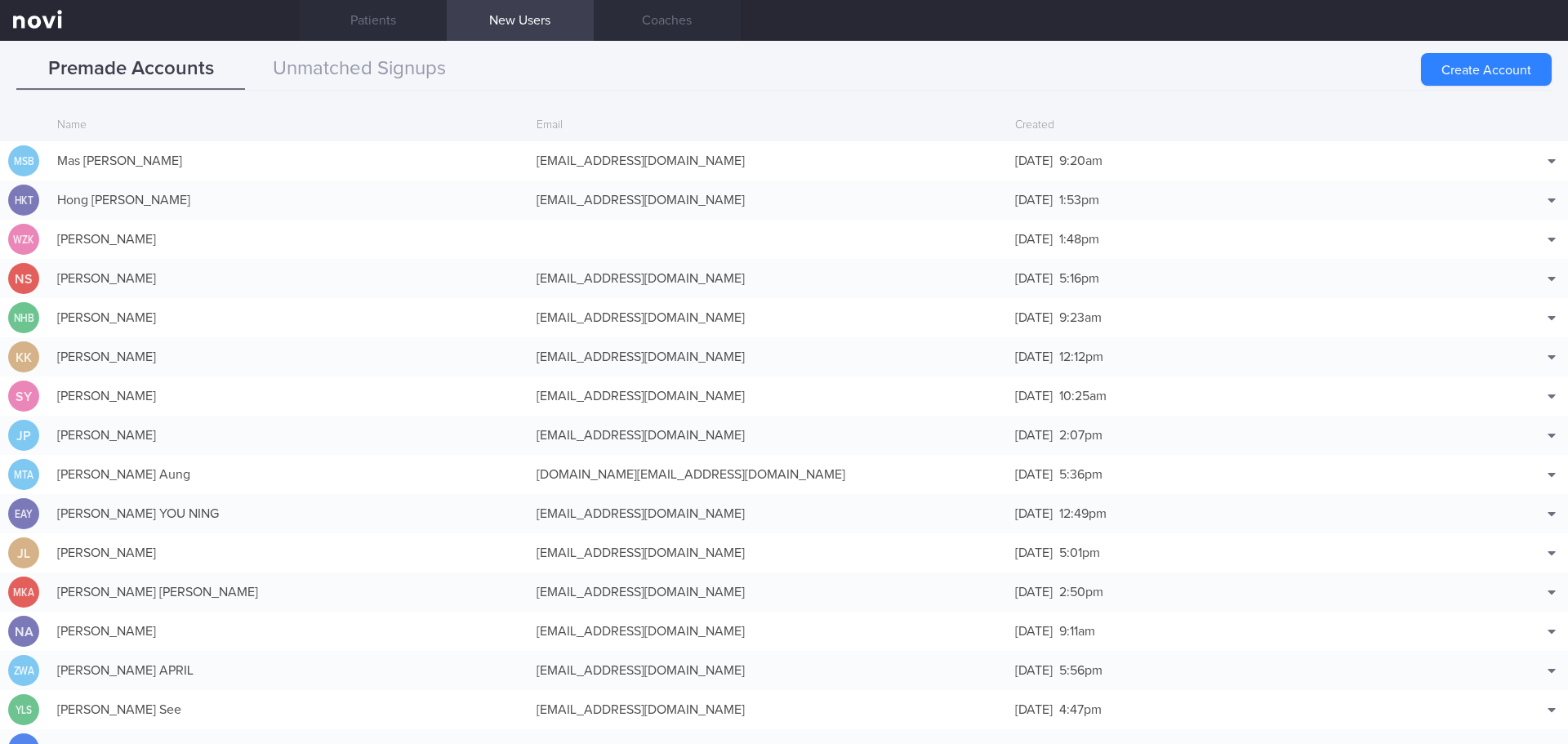
drag, startPoint x: 1493, startPoint y: 75, endPoint x: 1468, endPoint y: 72, distance: 25.2
click at [1493, 75] on button "Create Account" at bounding box center [1485, 69] width 130 height 33
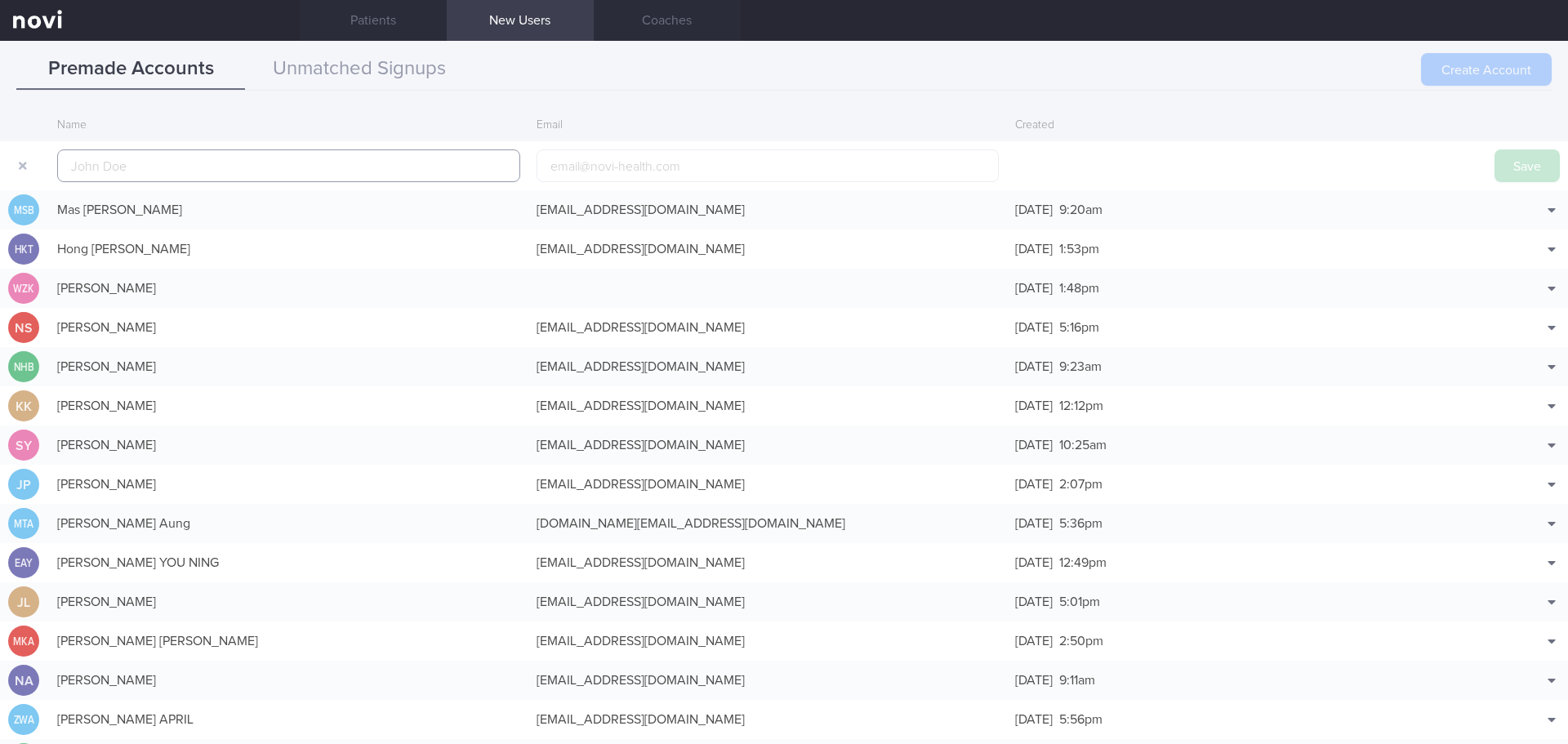
scroll to position [39, 0]
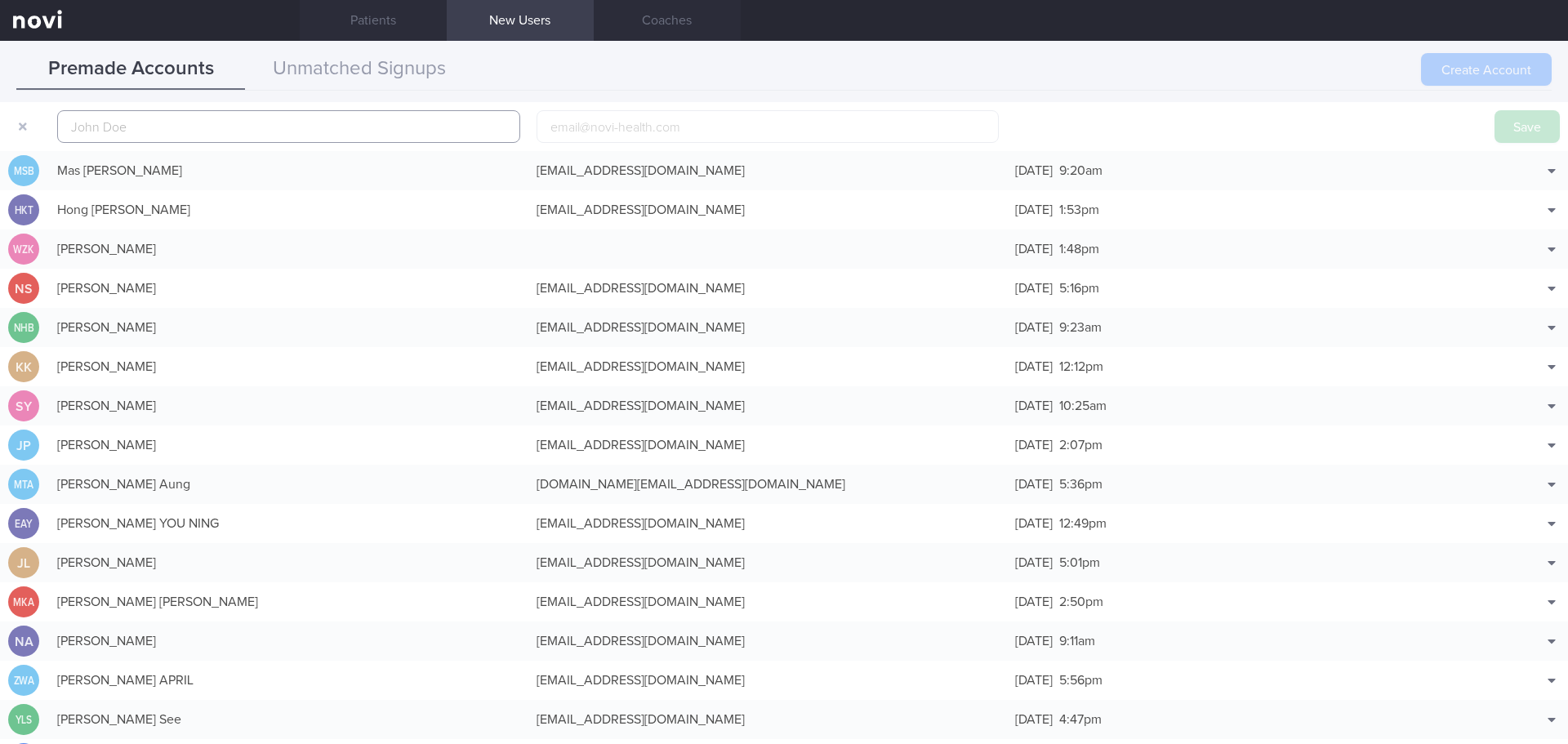
click at [98, 120] on input "text" at bounding box center [288, 126] width 463 height 33
paste input "[PERSON_NAME]"
type input "[PERSON_NAME]"
click at [1526, 128] on button "Save" at bounding box center [1527, 126] width 66 height 33
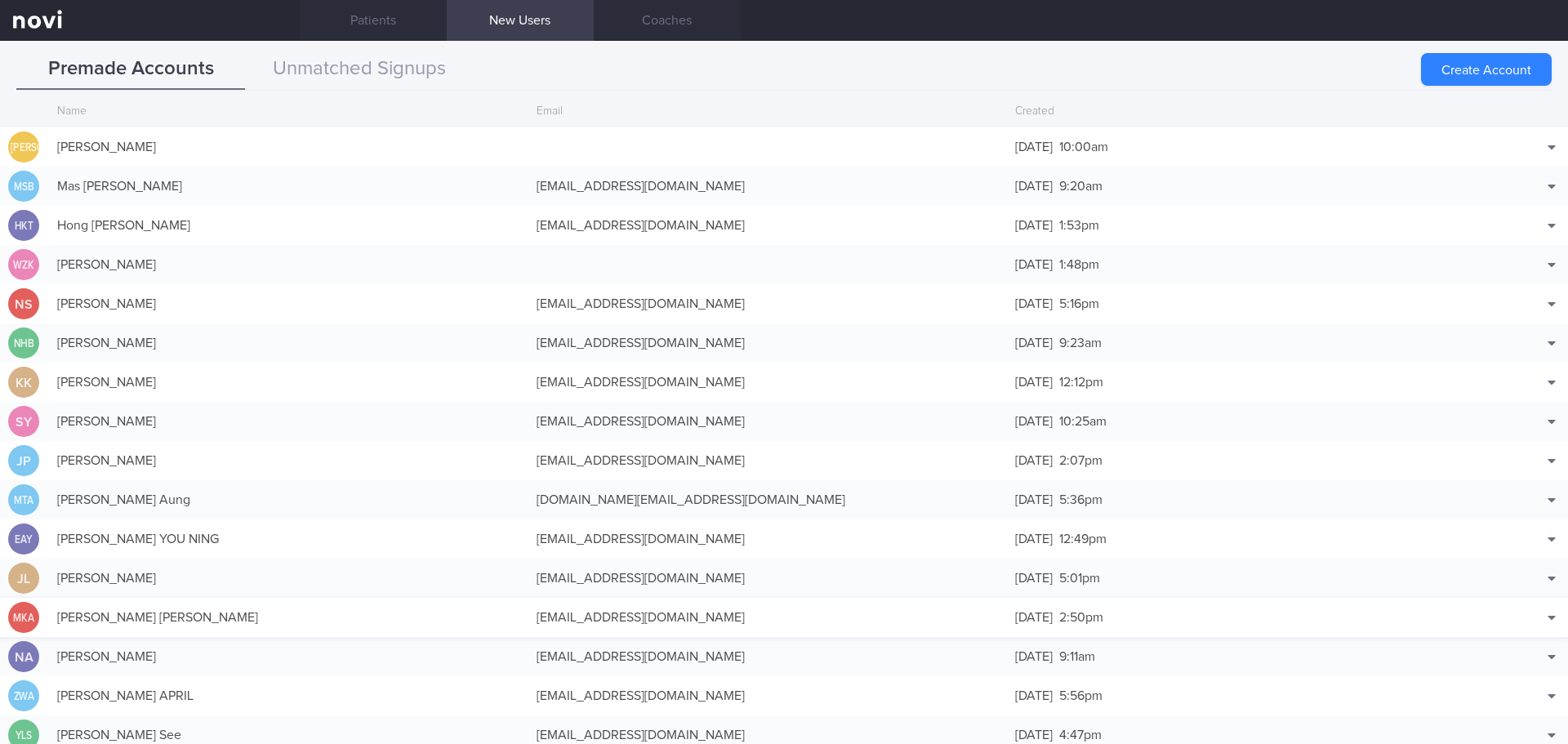
scroll to position [0, 0]
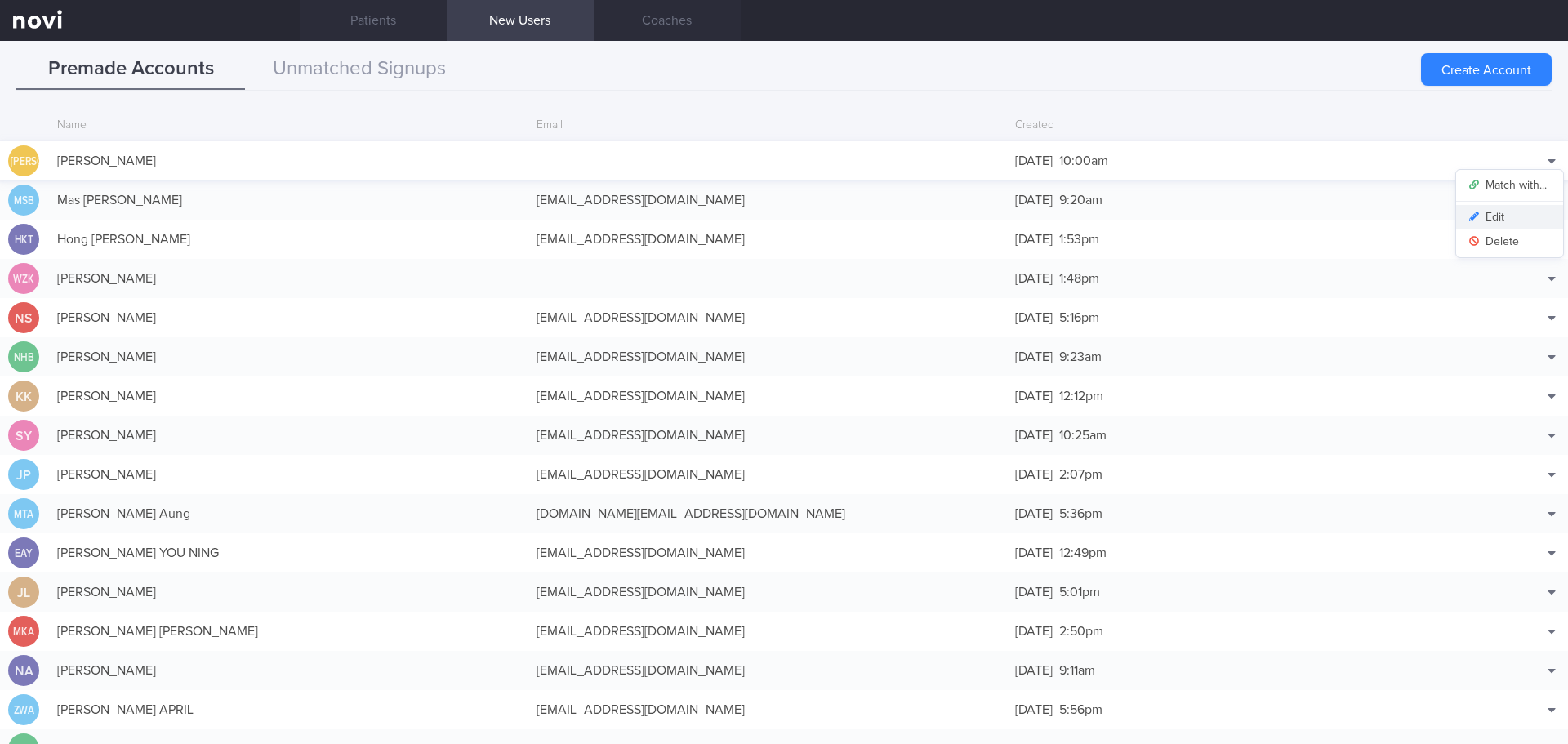
click at [1500, 219] on button "Edit" at bounding box center [1509, 217] width 107 height 24
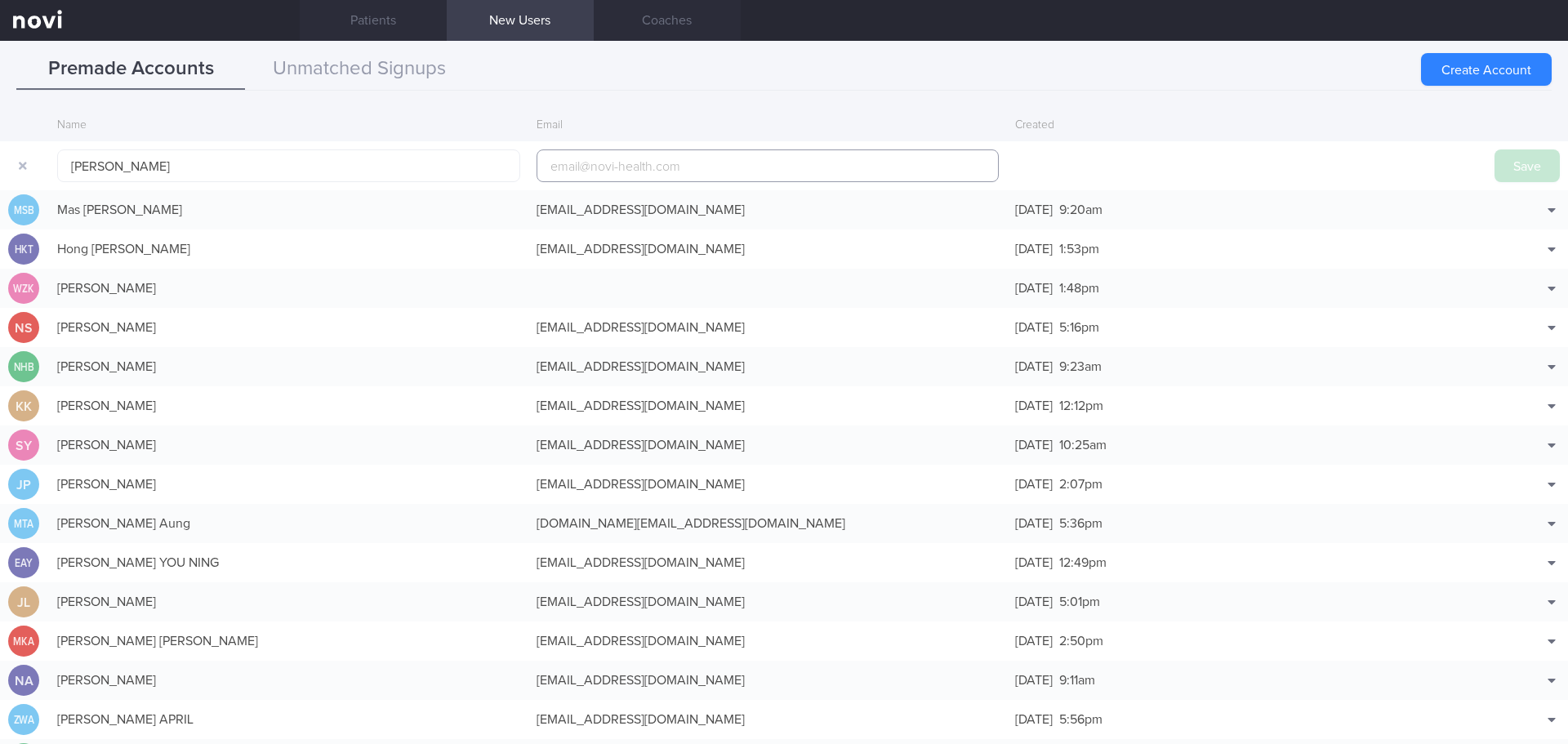
click at [556, 160] on input "email" at bounding box center [768, 165] width 463 height 33
paste input "[EMAIL_ADDRESS][DOMAIN_NAME]"
type input "[EMAIL_ADDRESS][DOMAIN_NAME]"
click at [1494, 167] on button "Save" at bounding box center [1527, 165] width 66 height 33
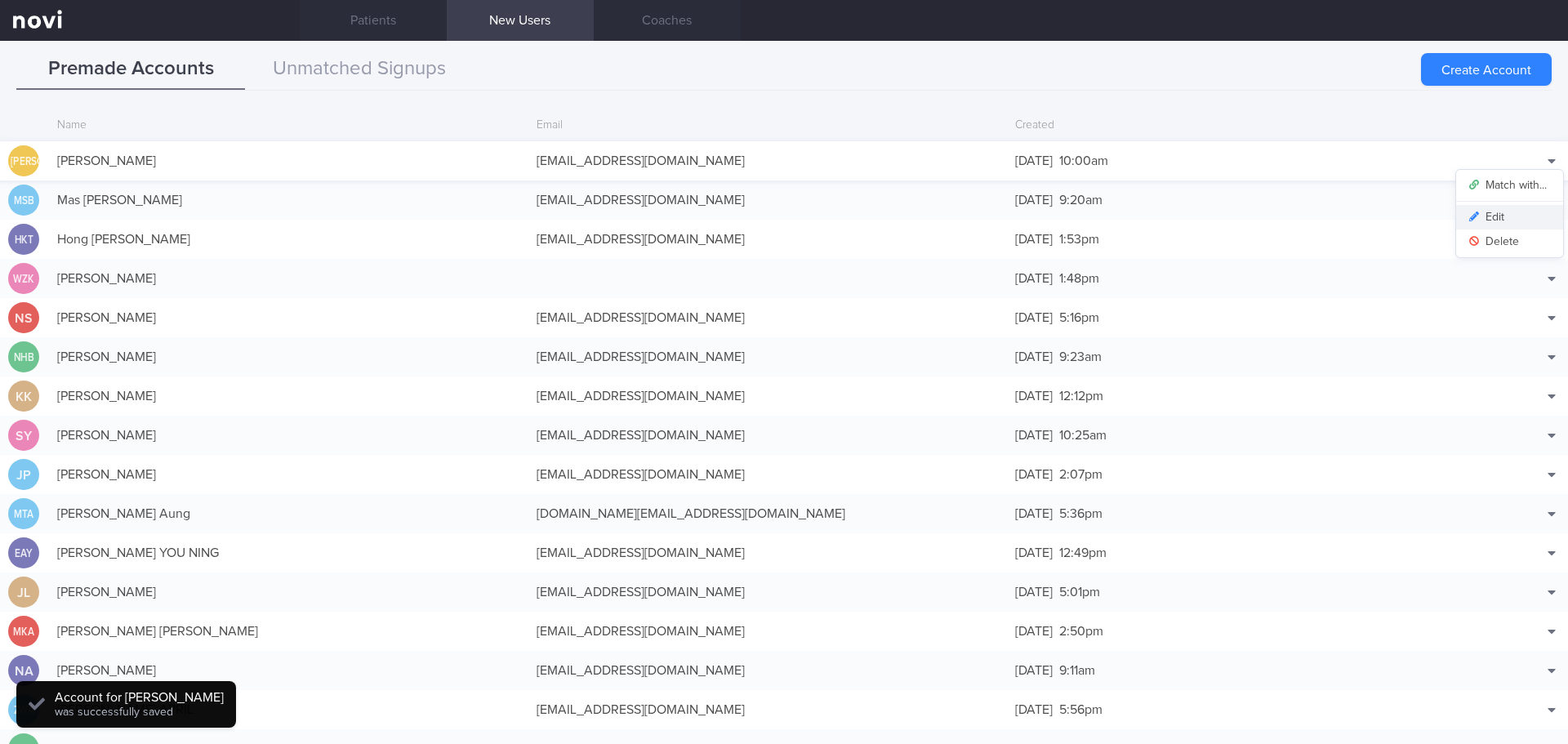
click at [1499, 213] on button "Edit" at bounding box center [1509, 217] width 107 height 24
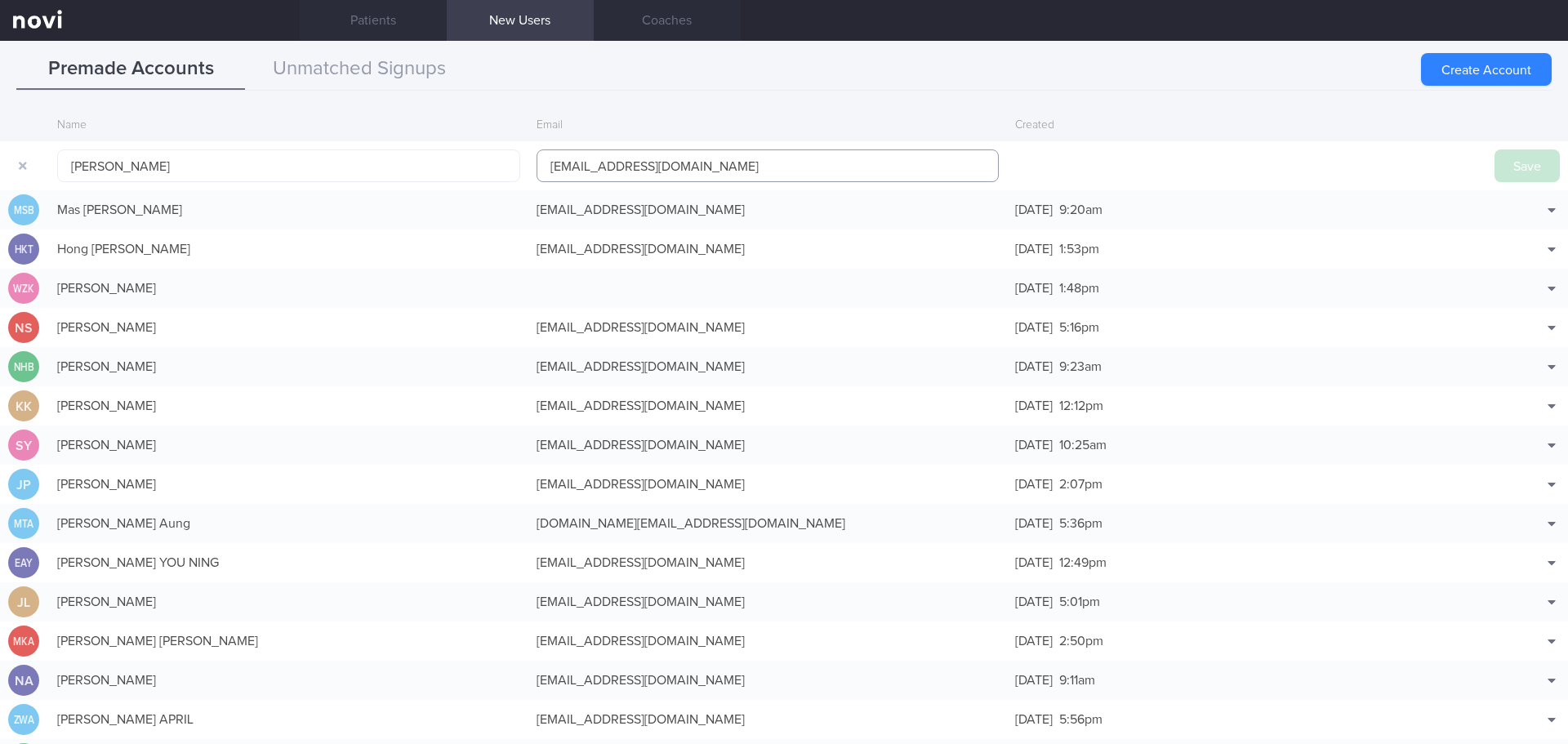
click at [593, 160] on input "[EMAIL_ADDRESS][DOMAIN_NAME]" at bounding box center [768, 165] width 463 height 33
type input "[EMAIL_ADDRESS][DOMAIN_NAME]"
click at [1505, 166] on button "Save" at bounding box center [1527, 165] width 66 height 33
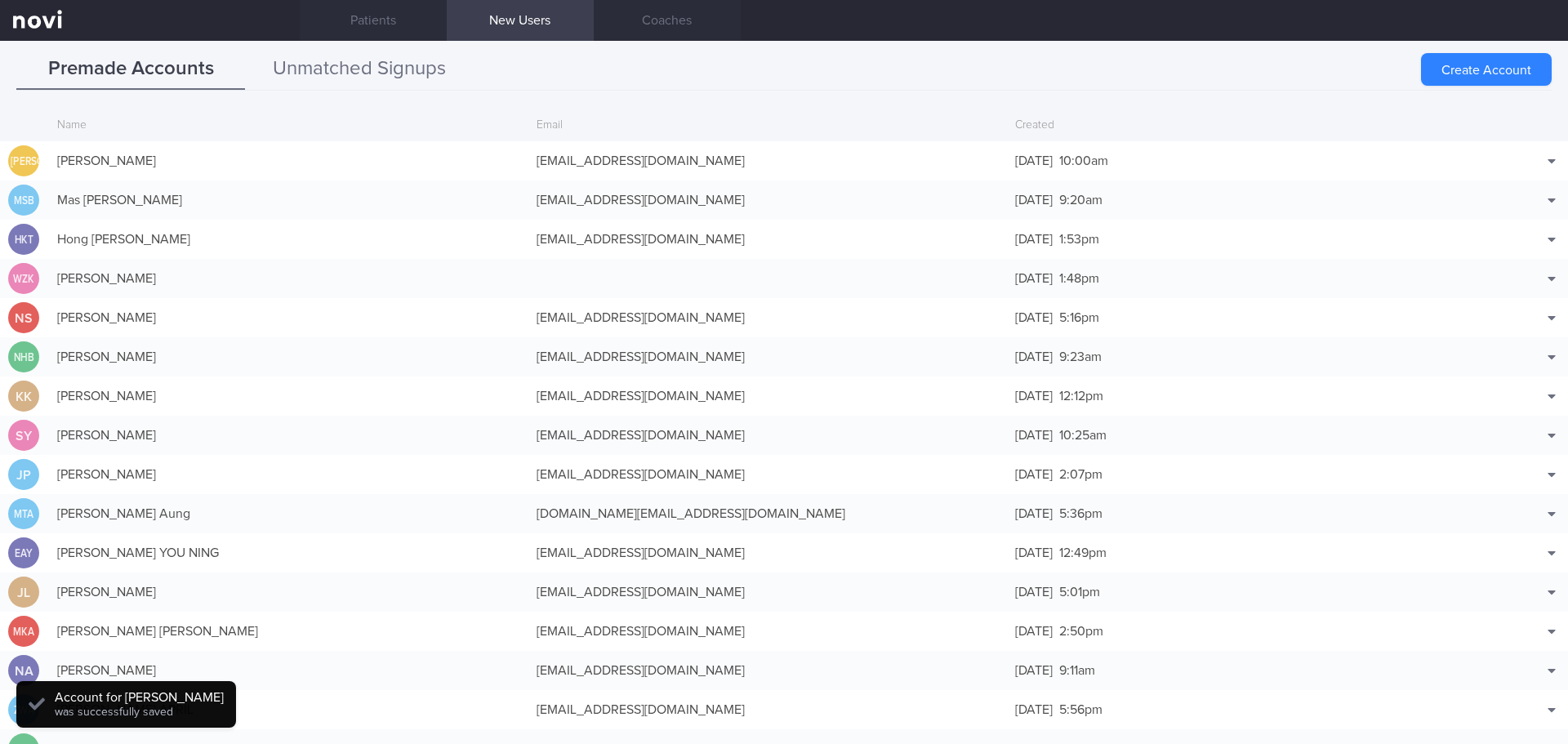
click at [391, 82] on button "Unmatched Signups" at bounding box center [359, 69] width 229 height 41
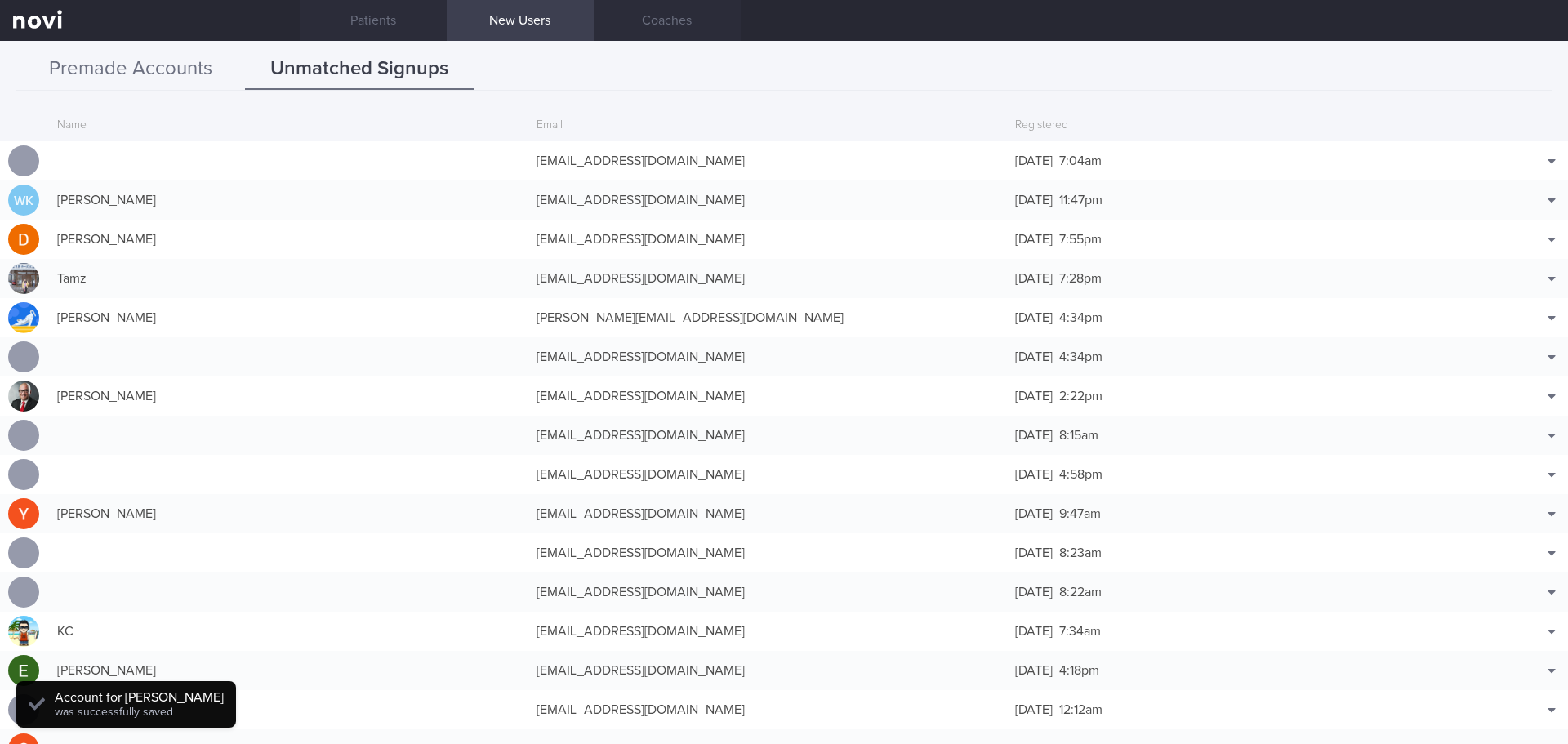
click at [147, 68] on button "Premade Accounts" at bounding box center [130, 69] width 229 height 41
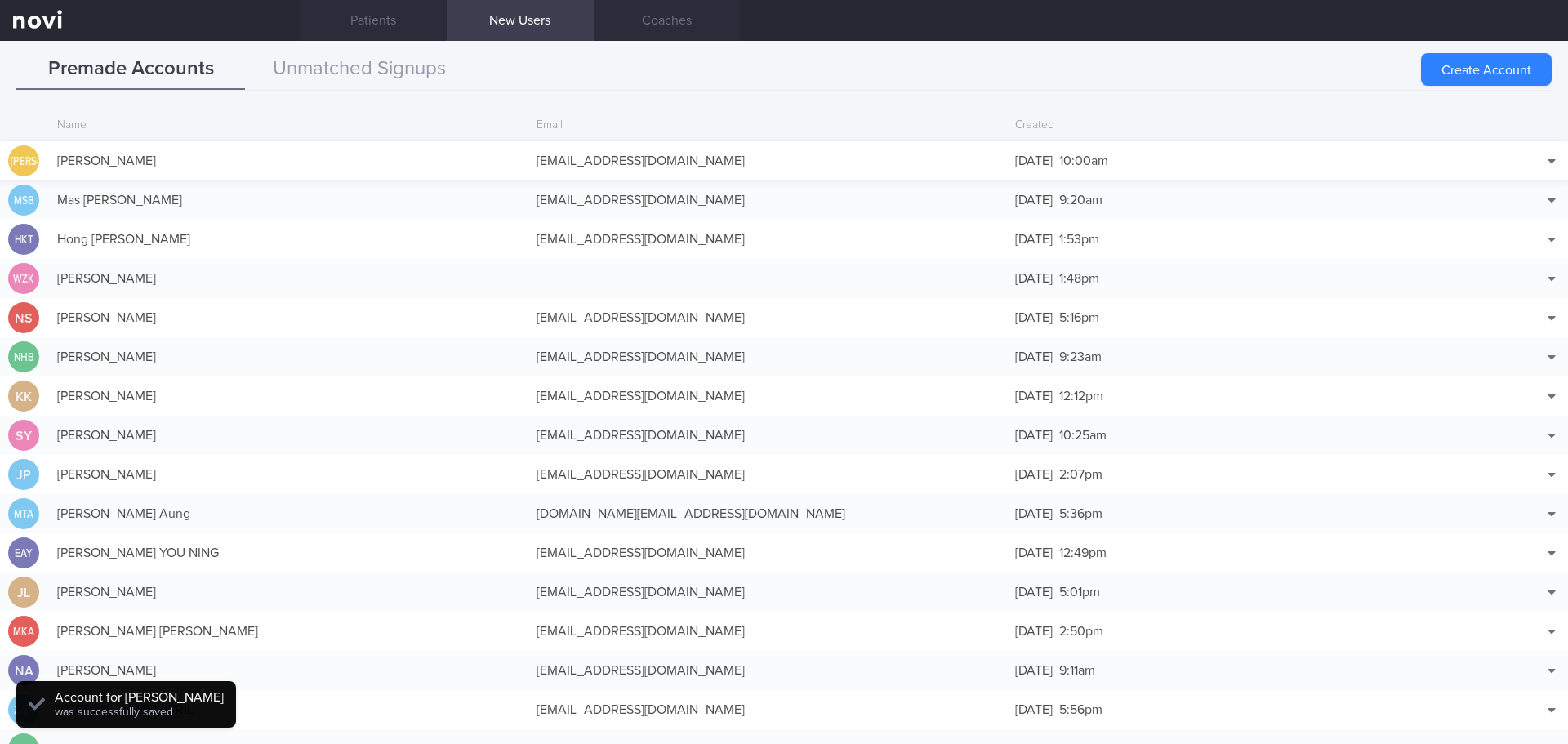
click at [550, 154] on div "[EMAIL_ADDRESS][DOMAIN_NAME]" at bounding box center [768, 160] width 480 height 33
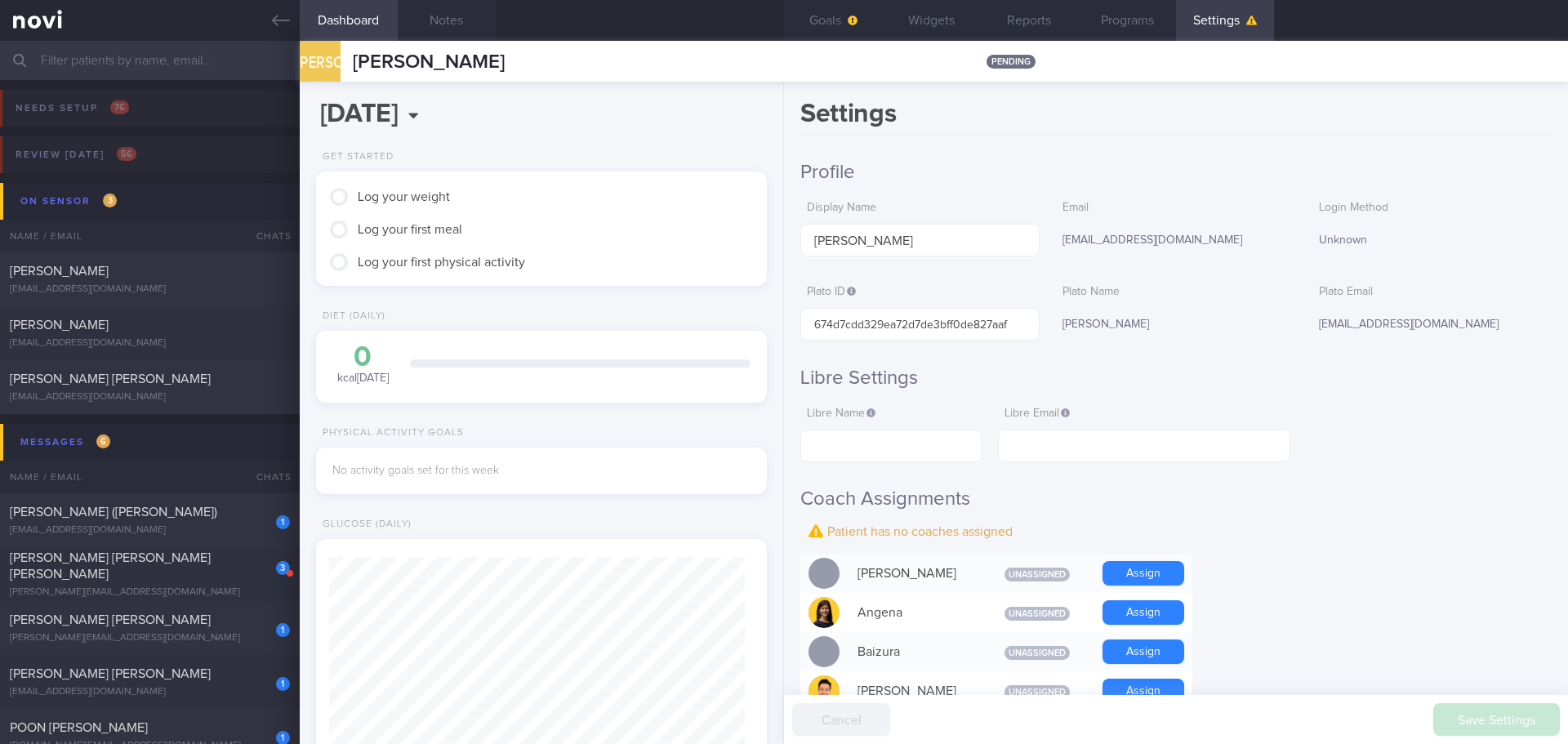
scroll to position [207, 417]
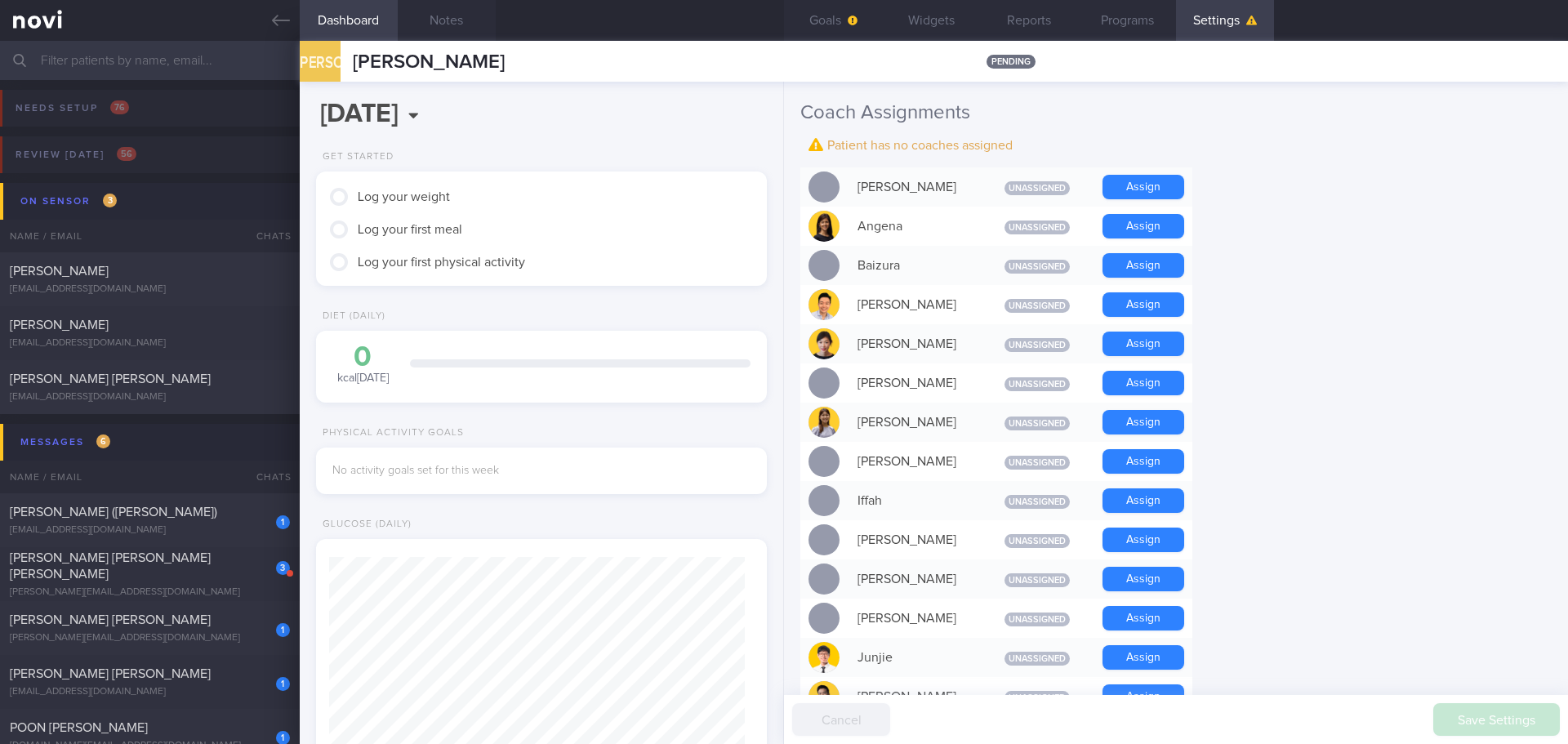
scroll to position [408, 0]
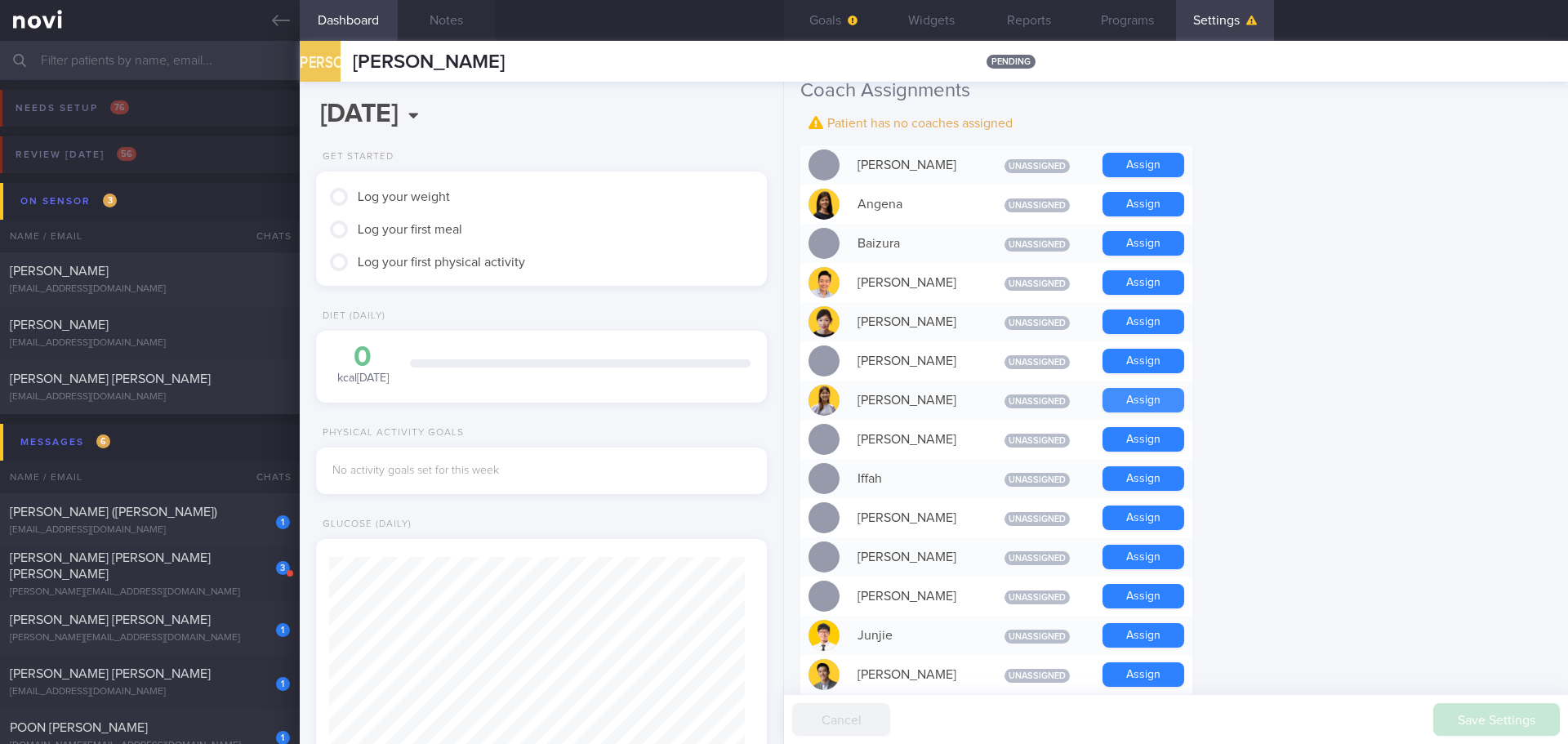
click at [1167, 402] on button "Assign" at bounding box center [1143, 400] width 82 height 24
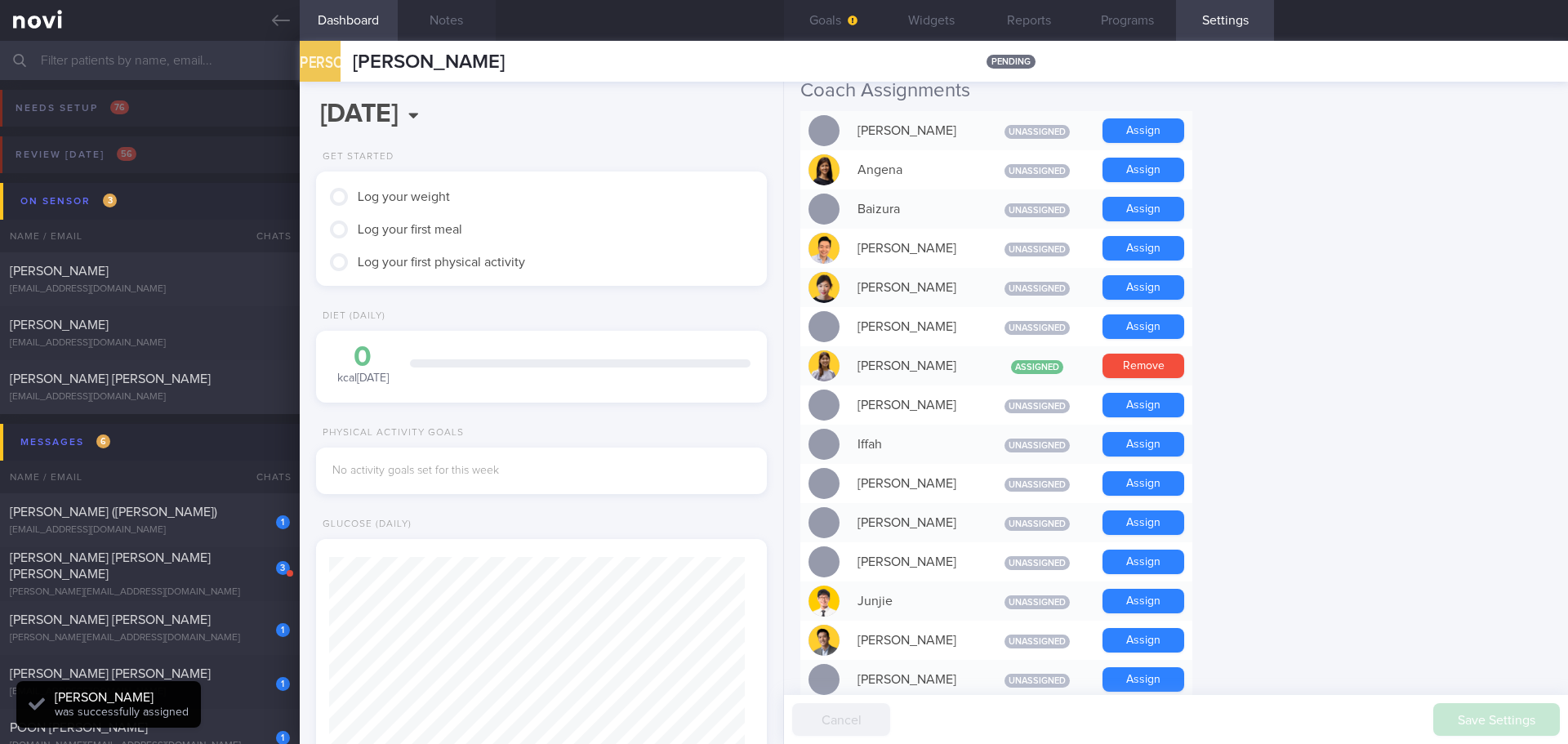
click at [1317, 393] on form "Profile Display Name [PERSON_NAME] Email [EMAIL_ADDRESS][DOMAIN_NAME] Login Met…" at bounding box center [1176, 583] width 752 height 1663
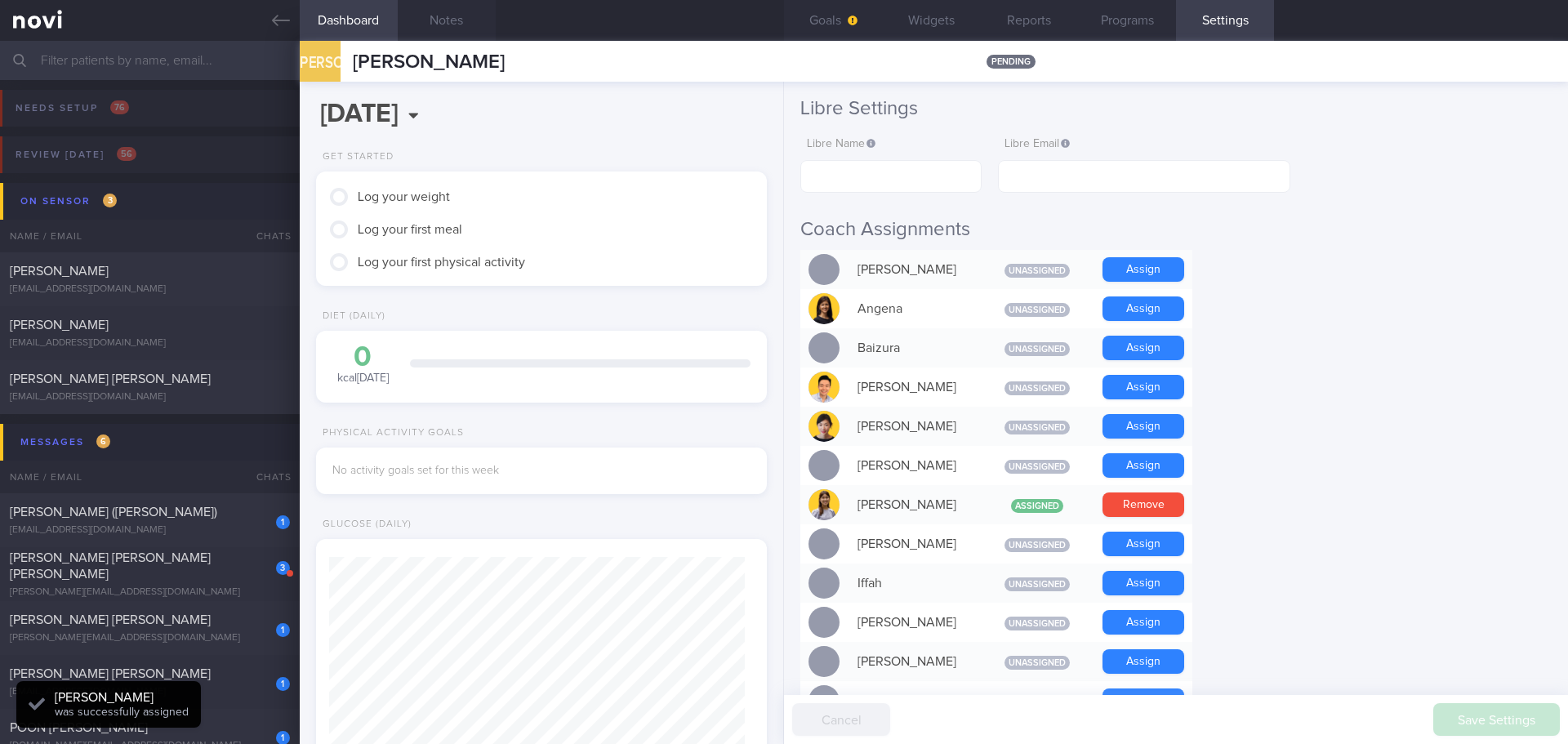
scroll to position [0, 0]
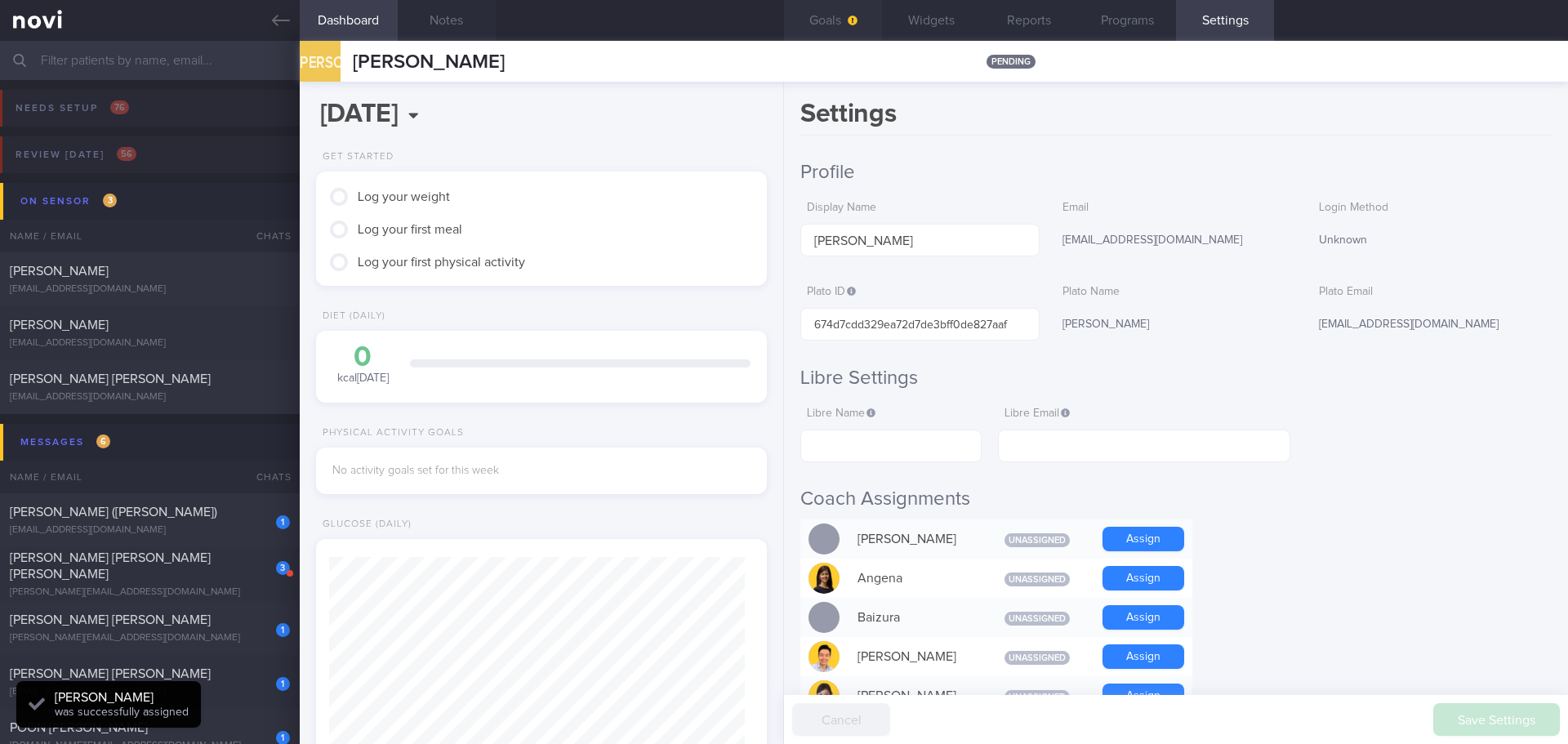
click at [833, 30] on button "Goals" at bounding box center [832, 21] width 98 height 41
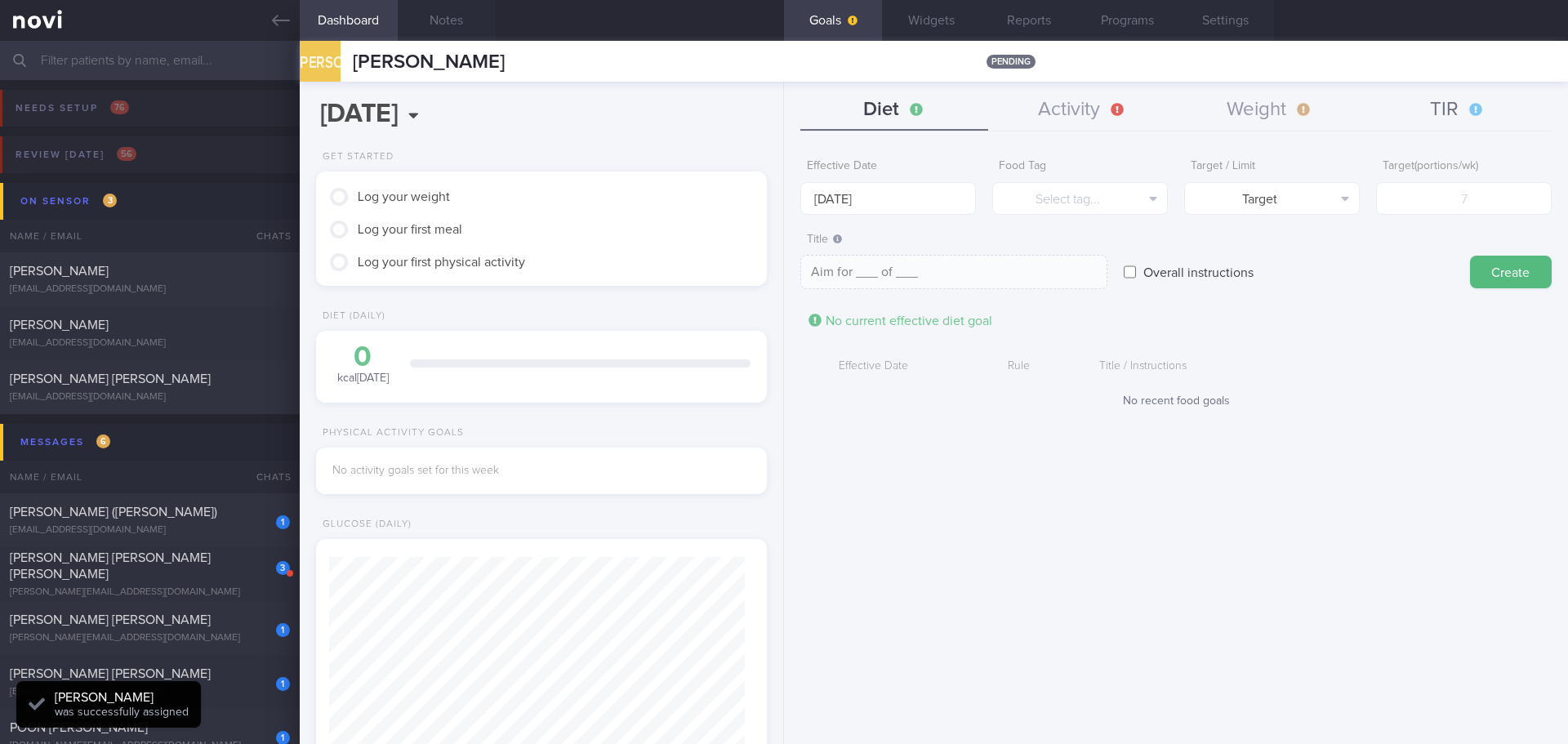
click at [1443, 119] on button "TIR" at bounding box center [1457, 111] width 188 height 41
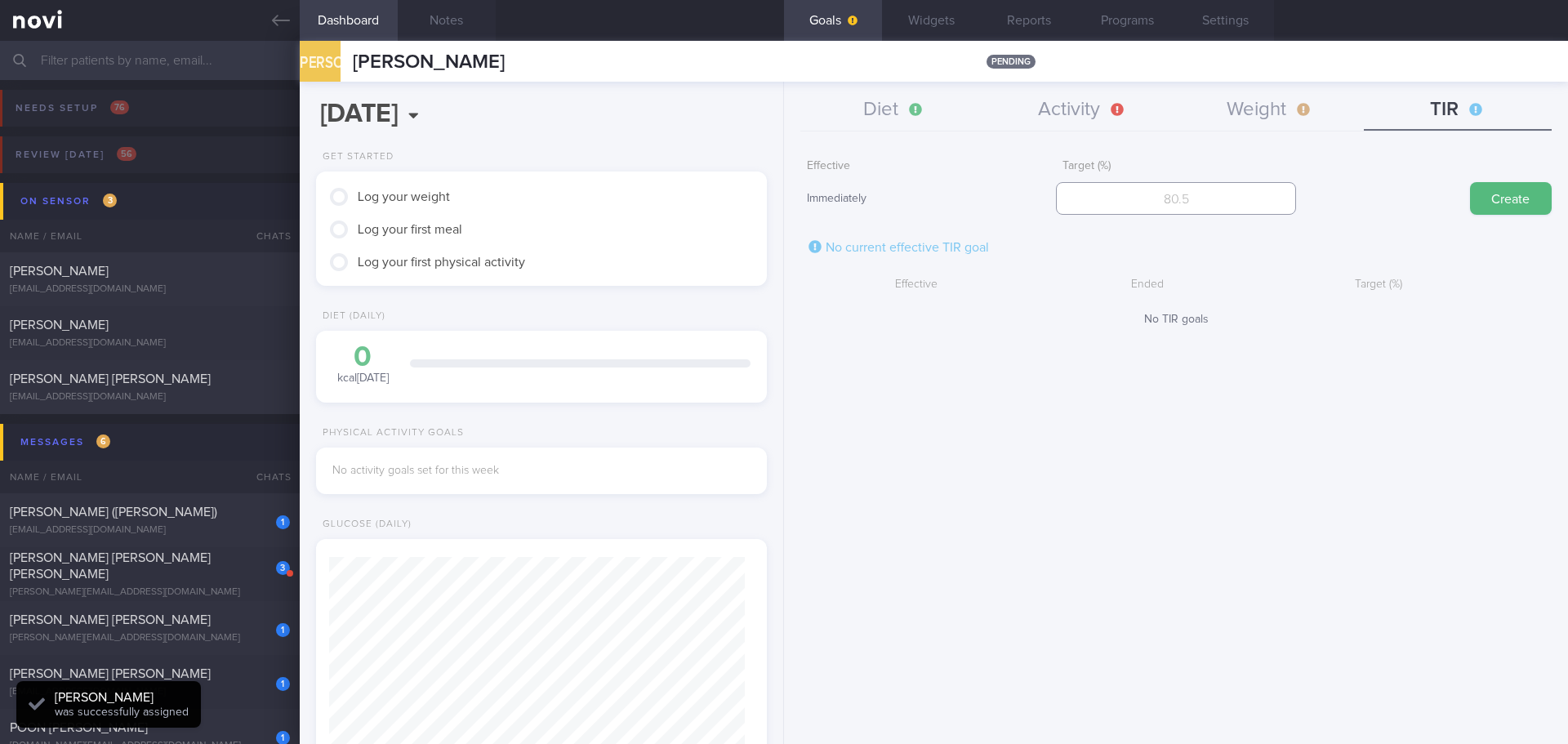
click at [1260, 194] on input "number" at bounding box center [1175, 198] width 239 height 33
type input "95"
click at [1496, 204] on button "Create" at bounding box center [1510, 198] width 82 height 33
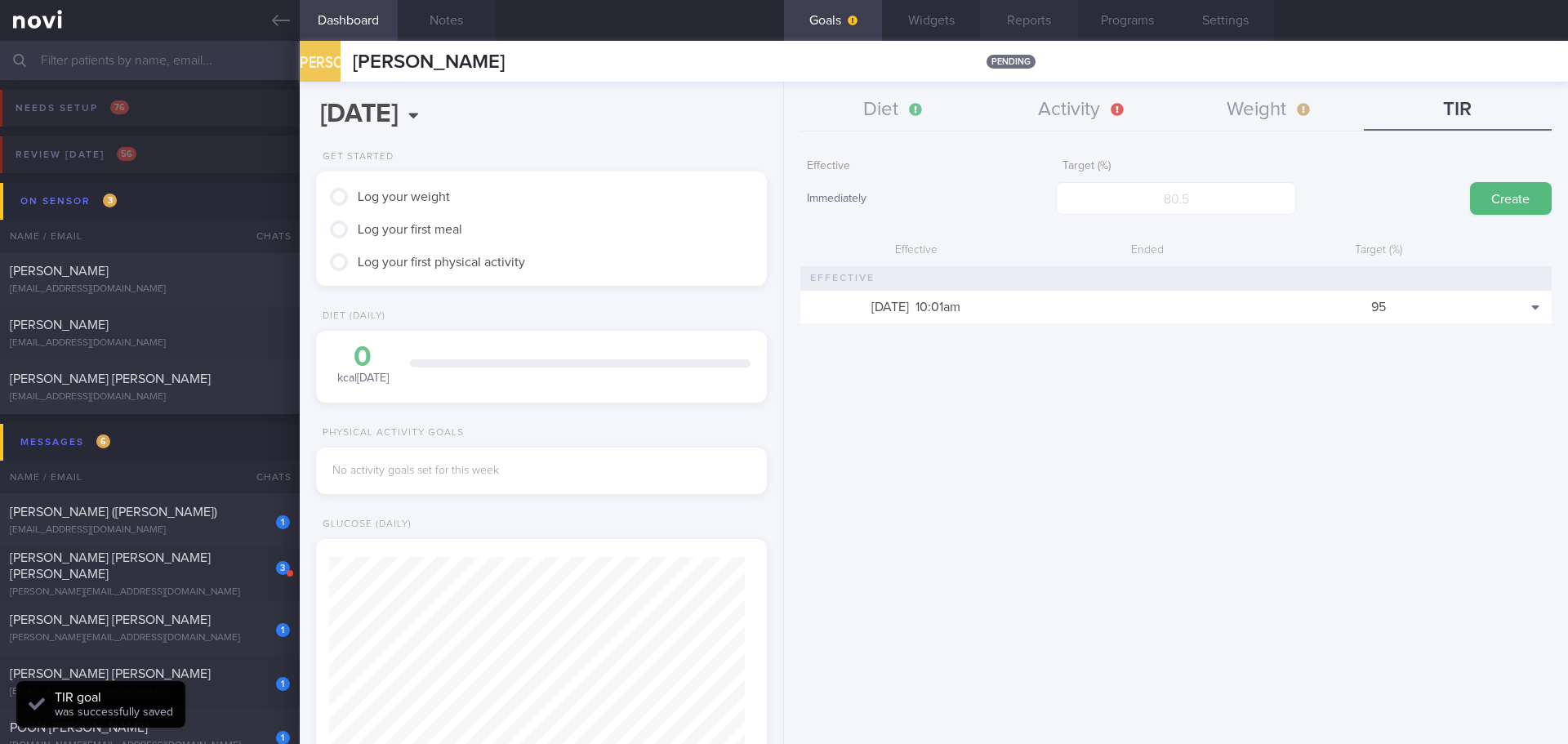
click at [1022, 16] on button "Reports" at bounding box center [1028, 21] width 98 height 41
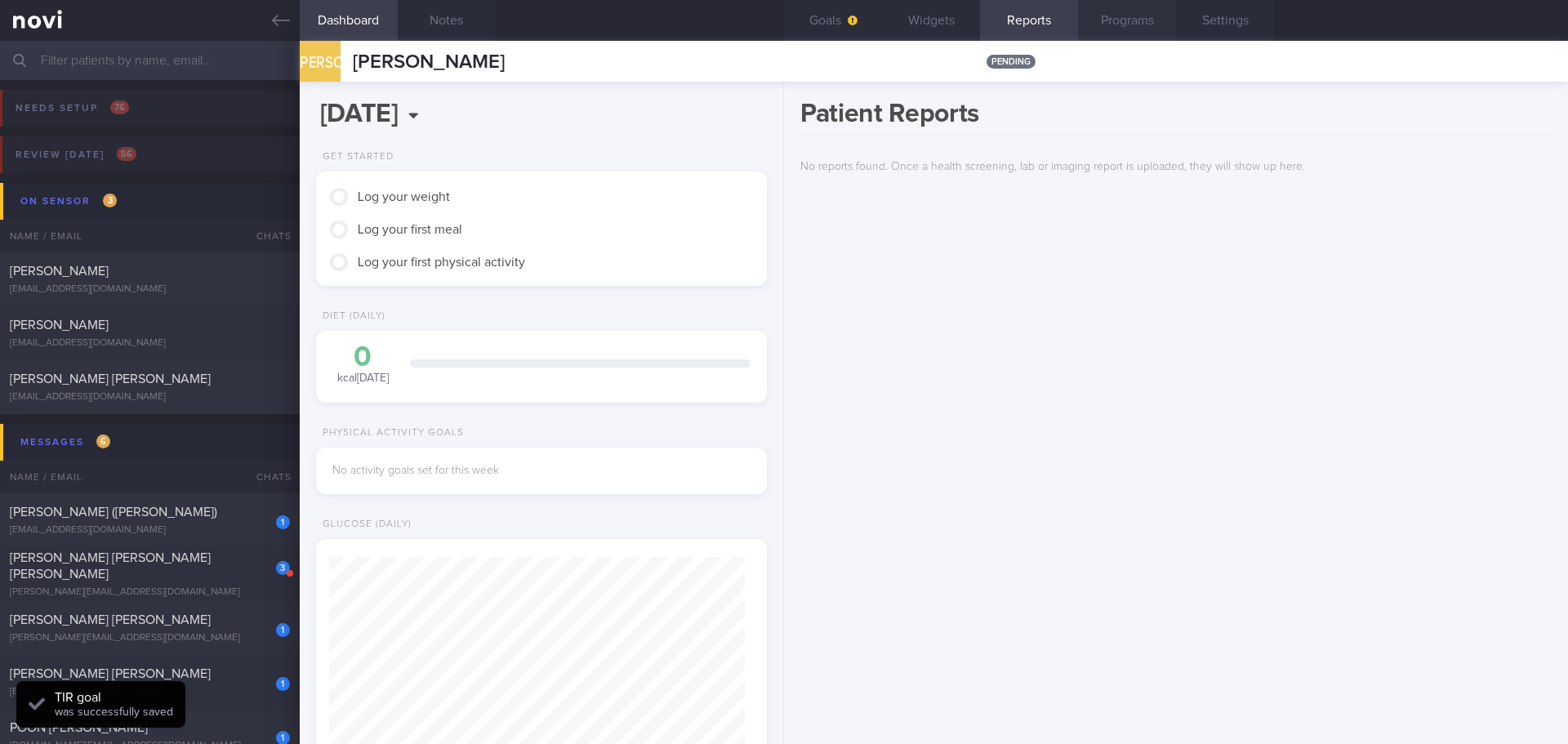
click at [1118, 12] on button "Programs" at bounding box center [1127, 21] width 98 height 41
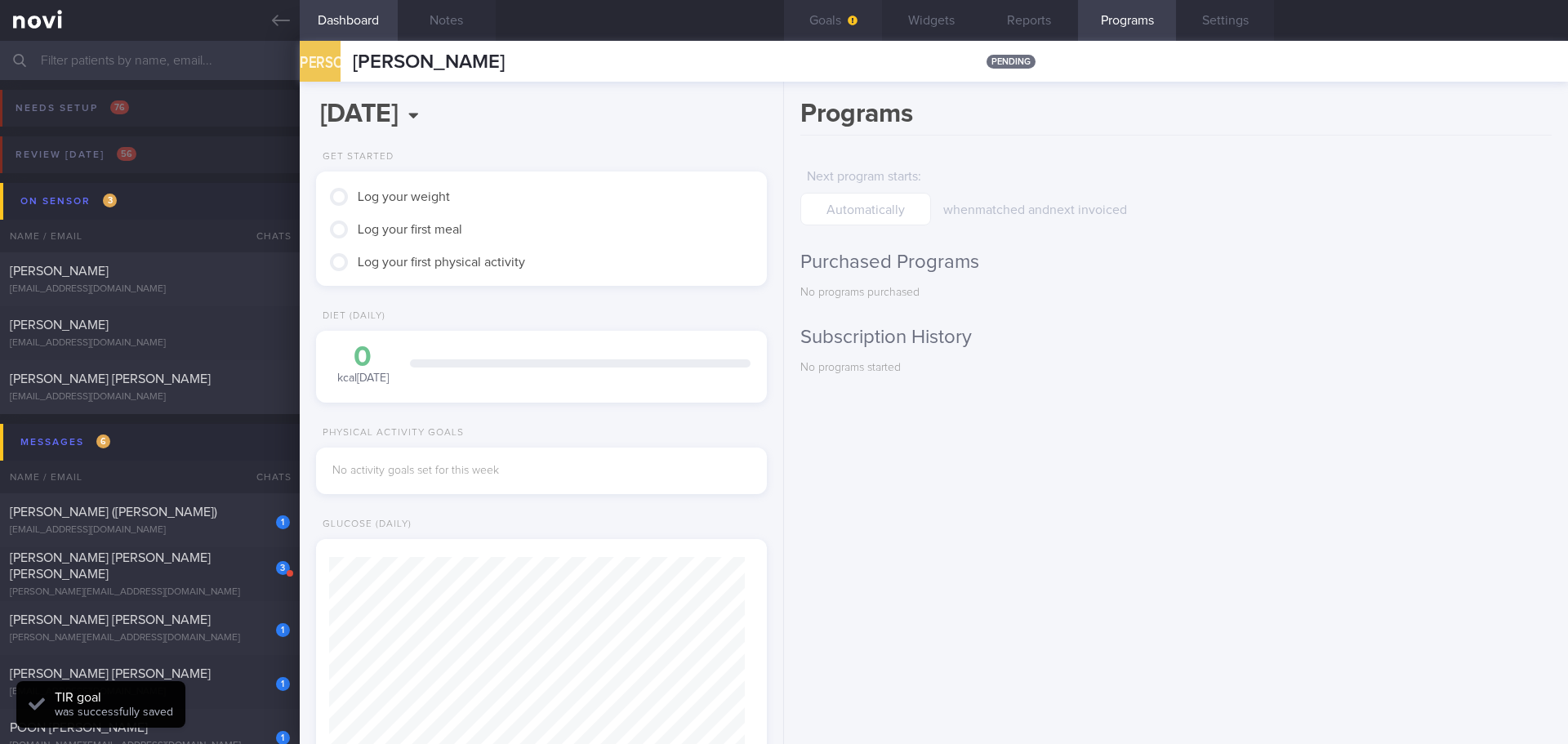
click at [847, 18] on icon "button" at bounding box center [852, 21] width 9 height 9
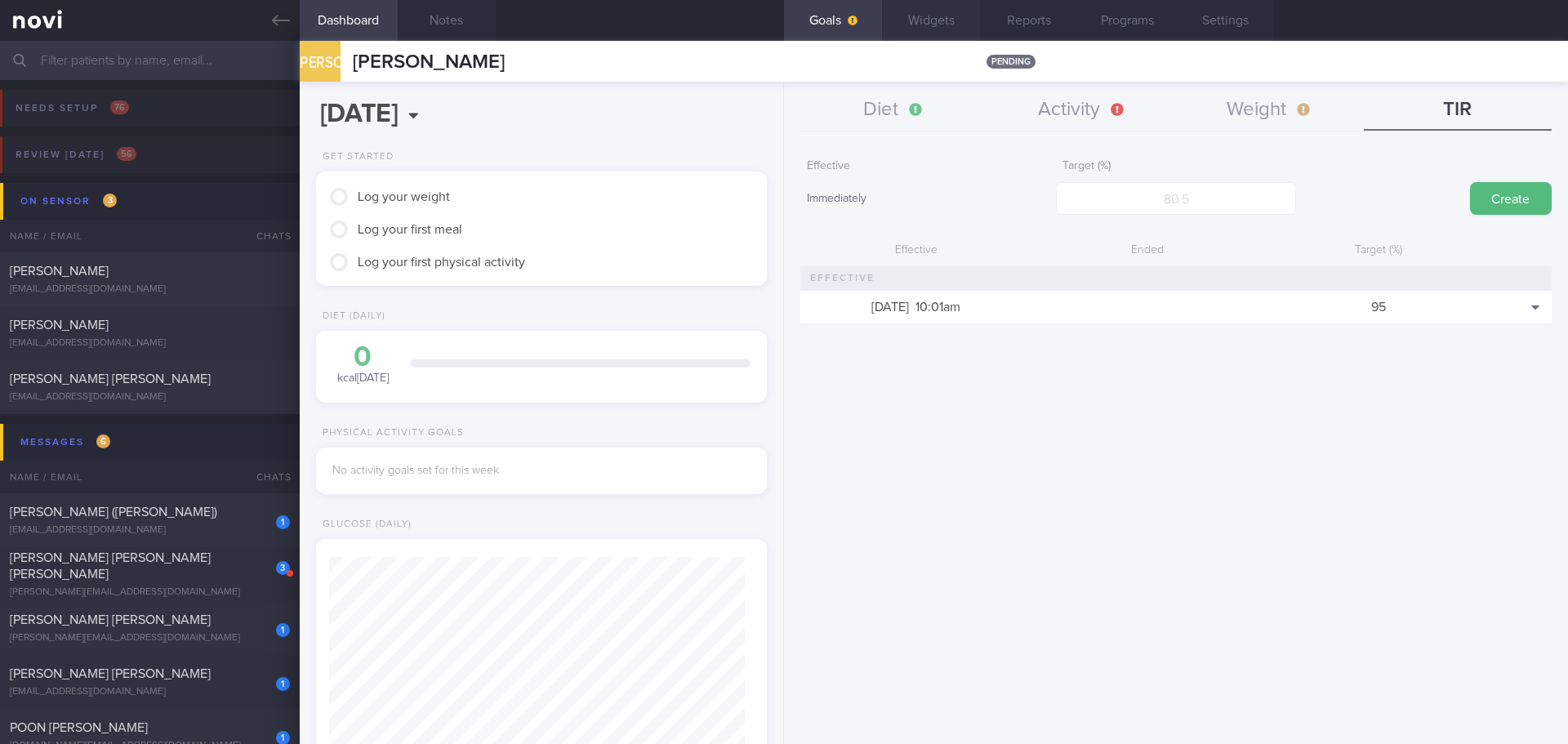
click at [943, 22] on button "Widgets" at bounding box center [931, 21] width 98 height 41
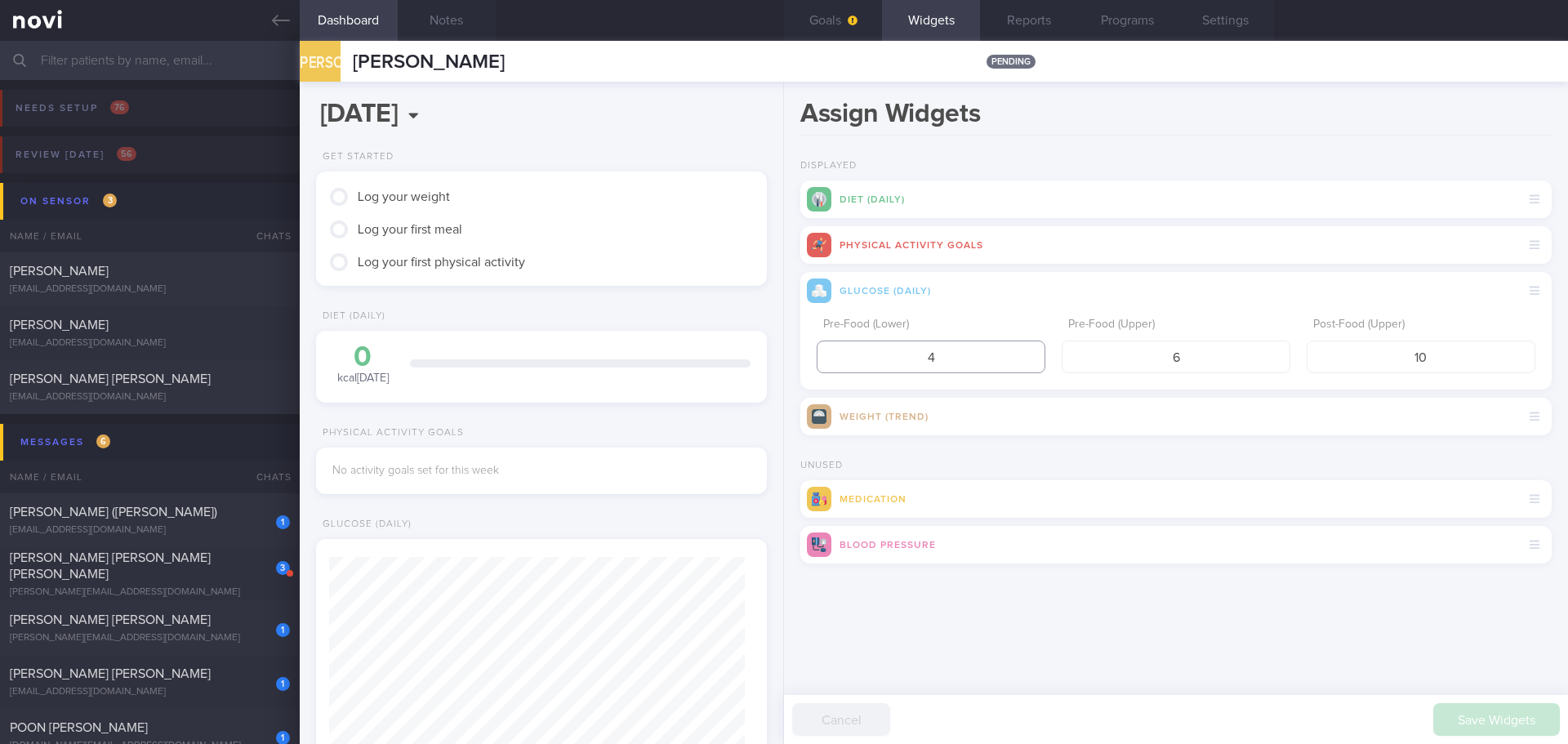
click at [946, 358] on input "4" at bounding box center [931, 357] width 229 height 33
type input "3.9"
click at [1201, 352] on input "6" at bounding box center [1176, 357] width 229 height 33
type input "5"
drag, startPoint x: 1454, startPoint y: 352, endPoint x: 1385, endPoint y: 358, distance: 69.3
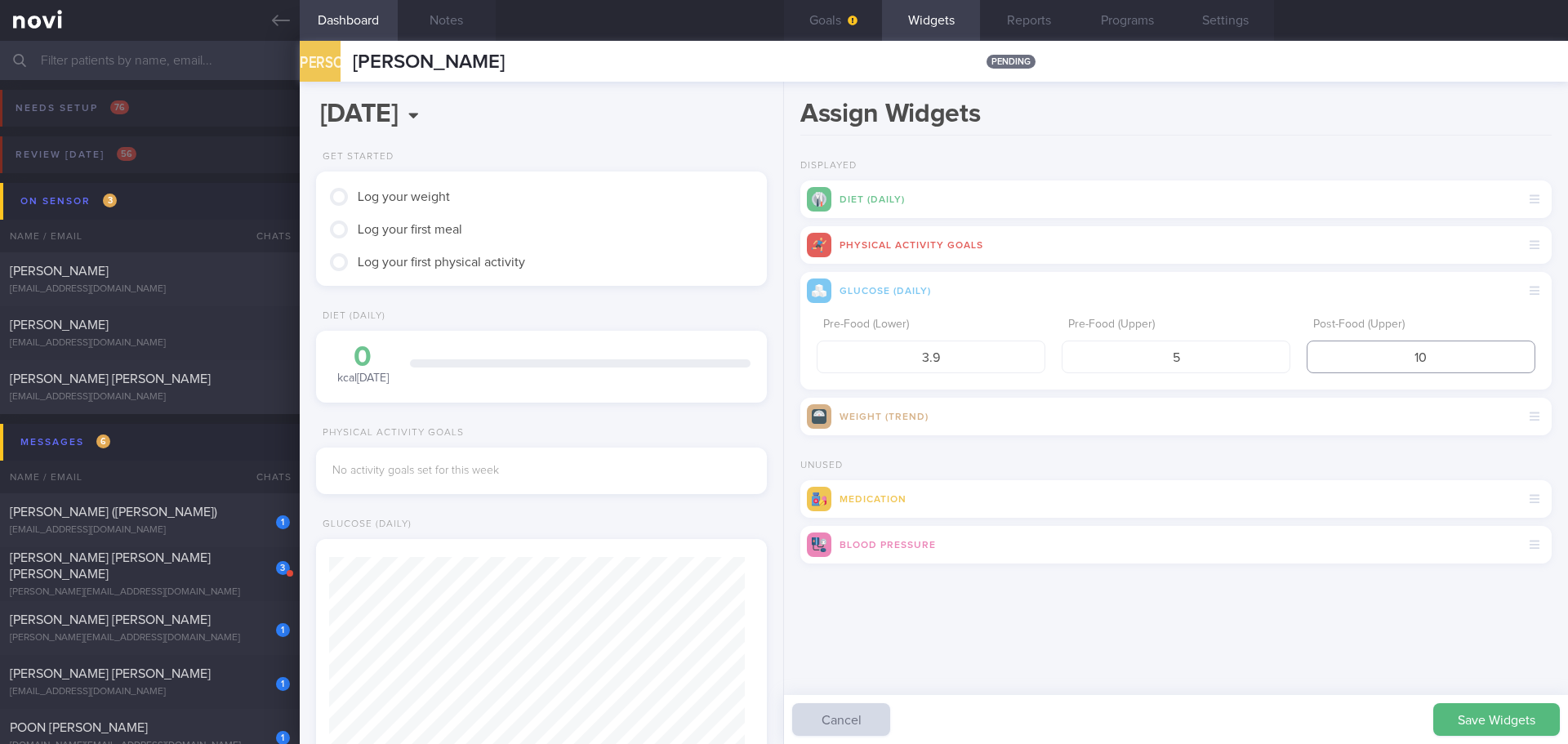
click at [1385, 358] on input "10" at bounding box center [1421, 357] width 229 height 33
type input "4"
type input "7.8"
click at [1470, 710] on button "Save Widgets" at bounding box center [1496, 719] width 127 height 33
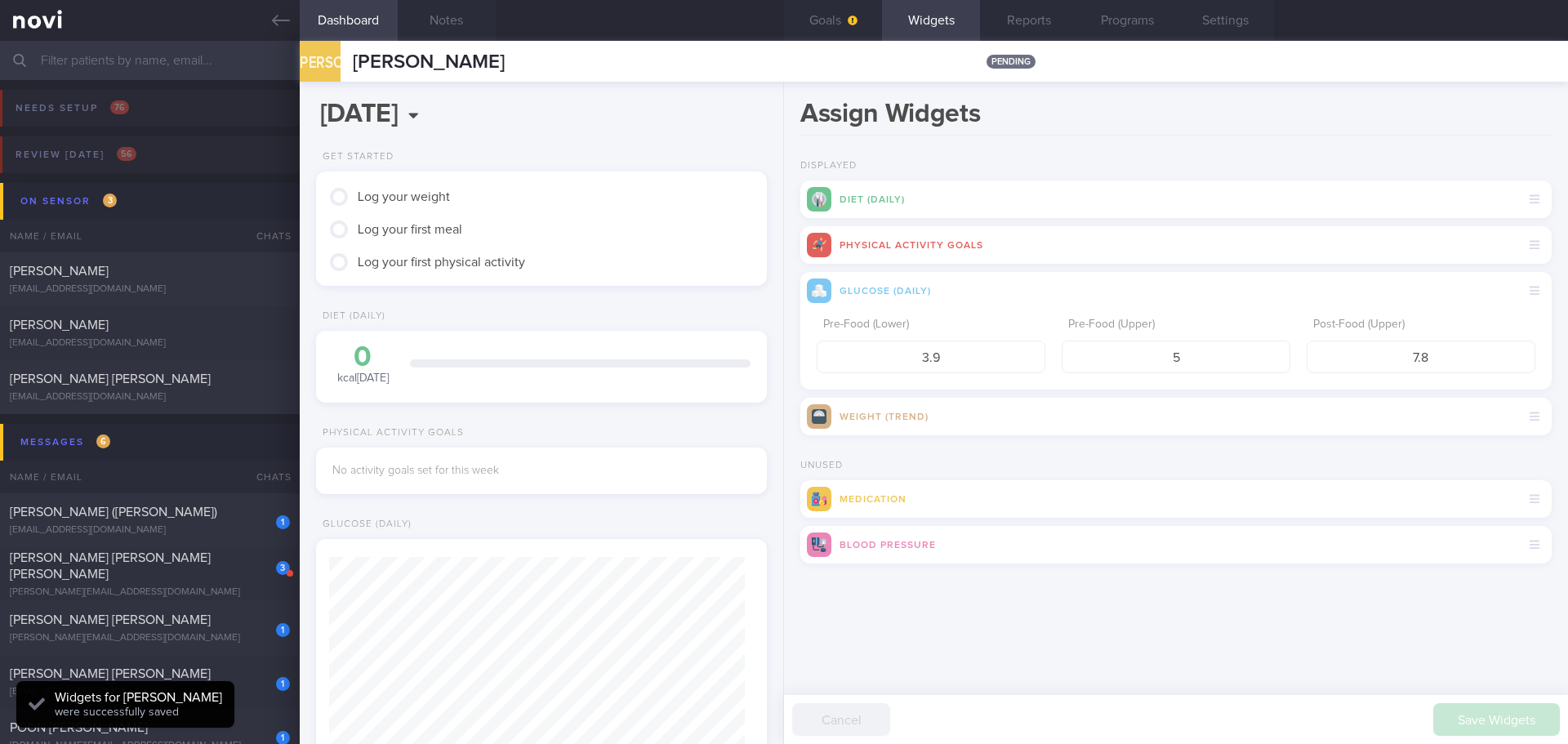
scroll to position [207, 417]
click at [827, 27] on button "Goals" at bounding box center [832, 21] width 98 height 41
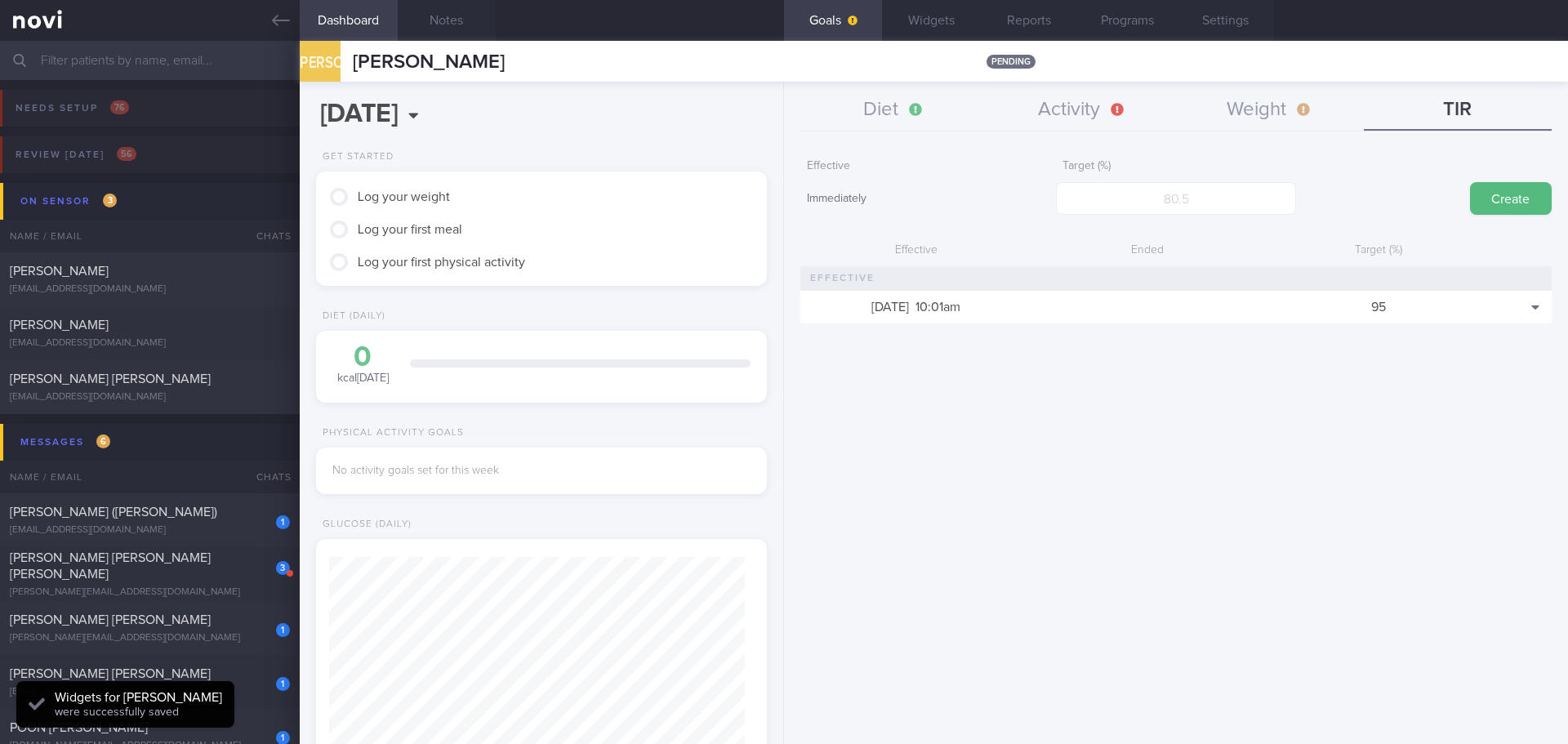
click at [1147, 425] on div "Effective Immediately Target (%) Create Effective Ended Target (%) [DATE] 10:01…" at bounding box center [1175, 441] width 784 height 605
click at [1248, 121] on button "Weight" at bounding box center [1270, 111] width 188 height 41
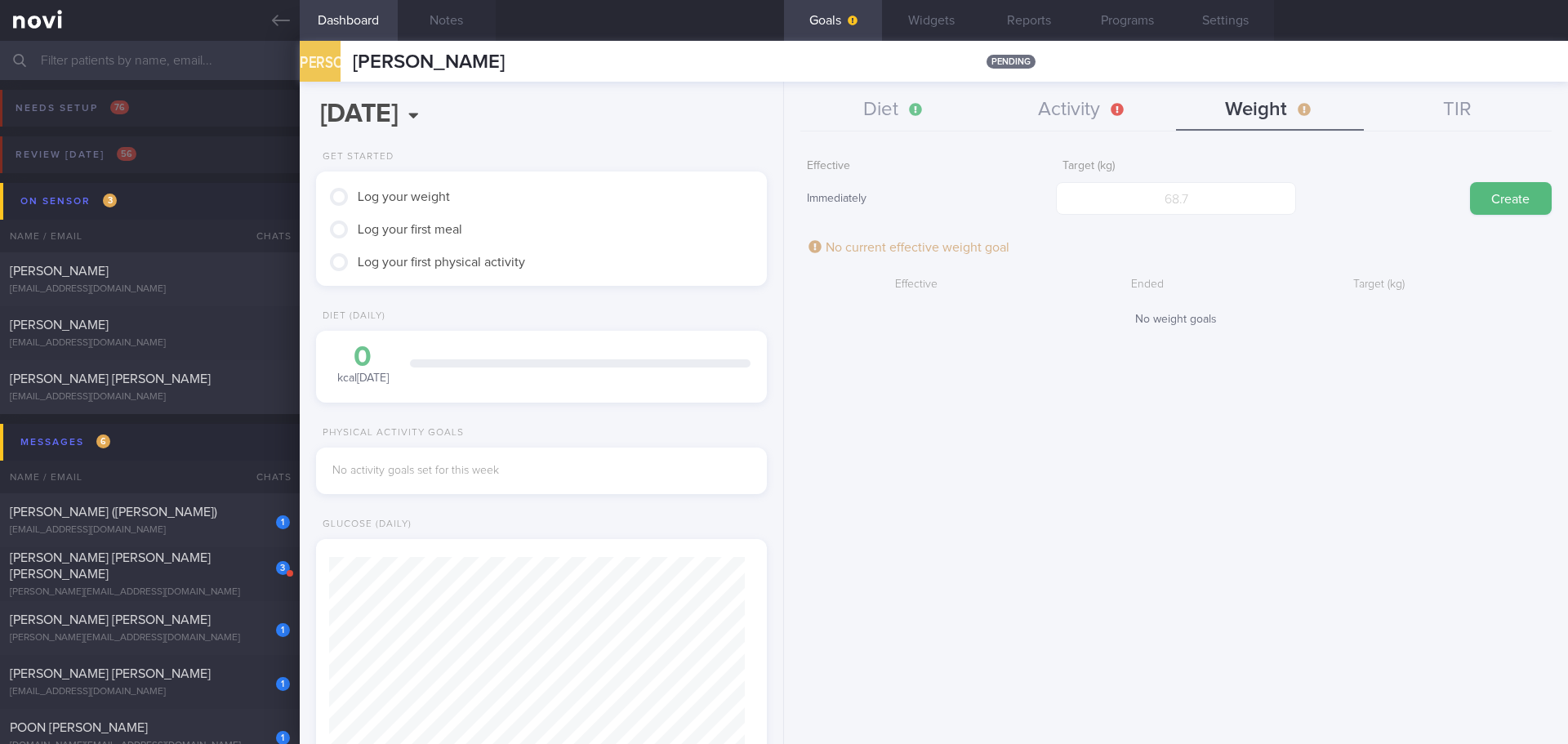
click at [1319, 408] on div "Effective Immediately Target (kg) Create No current effective weight goal Effec…" at bounding box center [1175, 441] width 784 height 605
drag, startPoint x: 1356, startPoint y: 407, endPoint x: 1362, endPoint y: 401, distance: 8.5
click at [1358, 406] on div "Effective Immediately Target (kg) Create No current effective weight goal Effec…" at bounding box center [1175, 441] width 784 height 605
click at [1085, 458] on div "Effective Immediately Target (kg) Create No current effective weight goal Effec…" at bounding box center [1175, 441] width 784 height 605
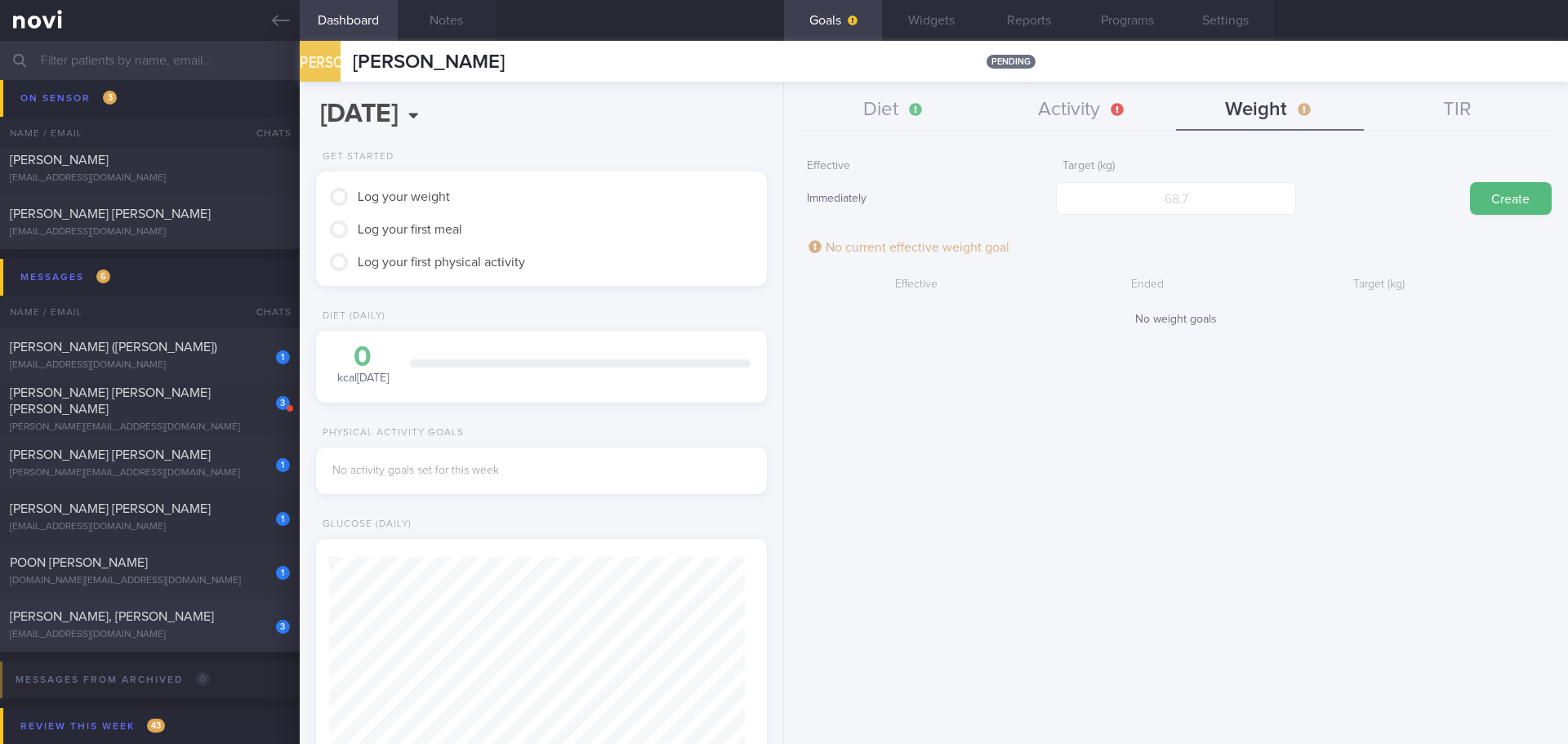
scroll to position [326, 0]
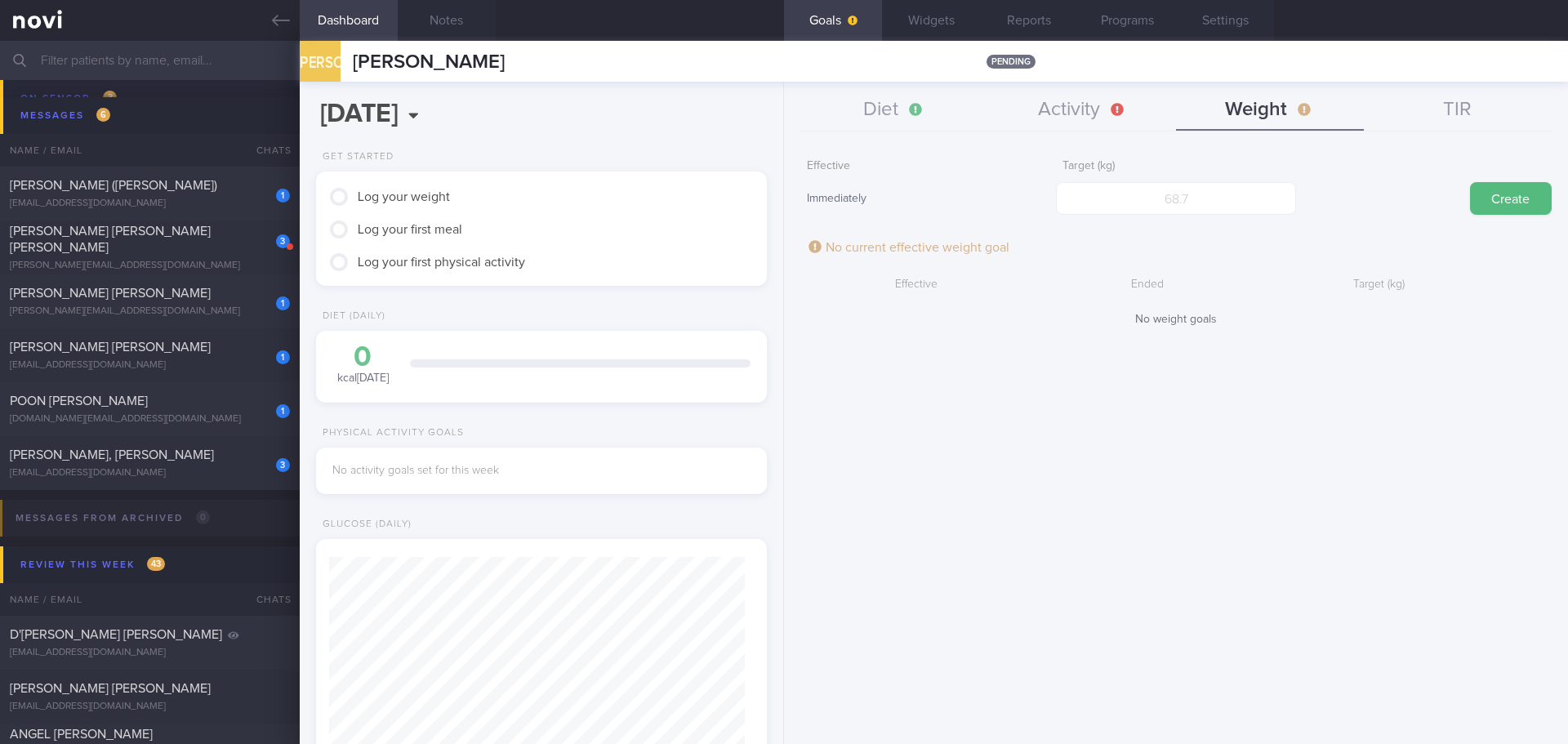
click at [832, 37] on button "Goals" at bounding box center [832, 21] width 98 height 41
click at [278, 19] on icon at bounding box center [281, 20] width 18 height 18
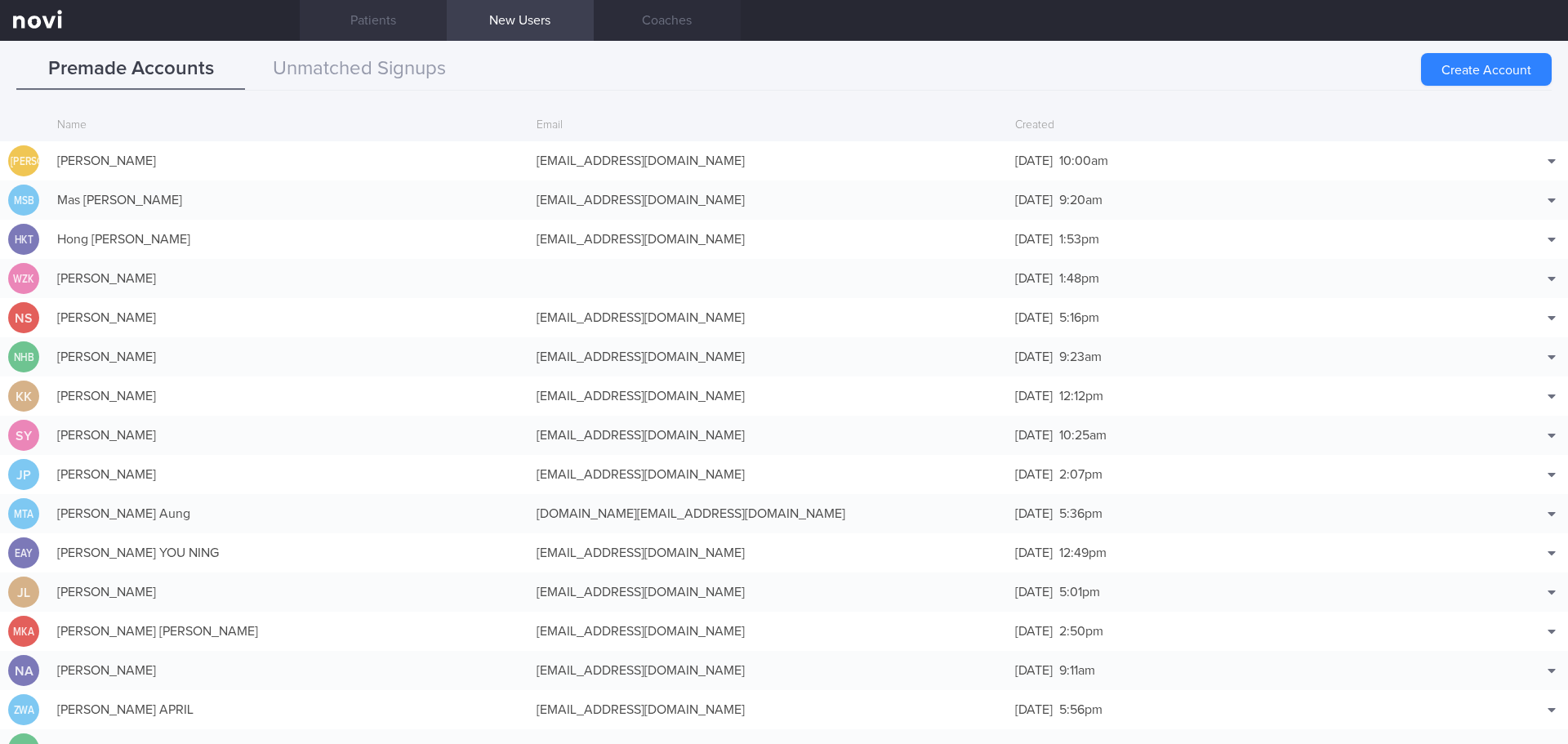
click at [342, 31] on link "Patients" at bounding box center [373, 21] width 147 height 41
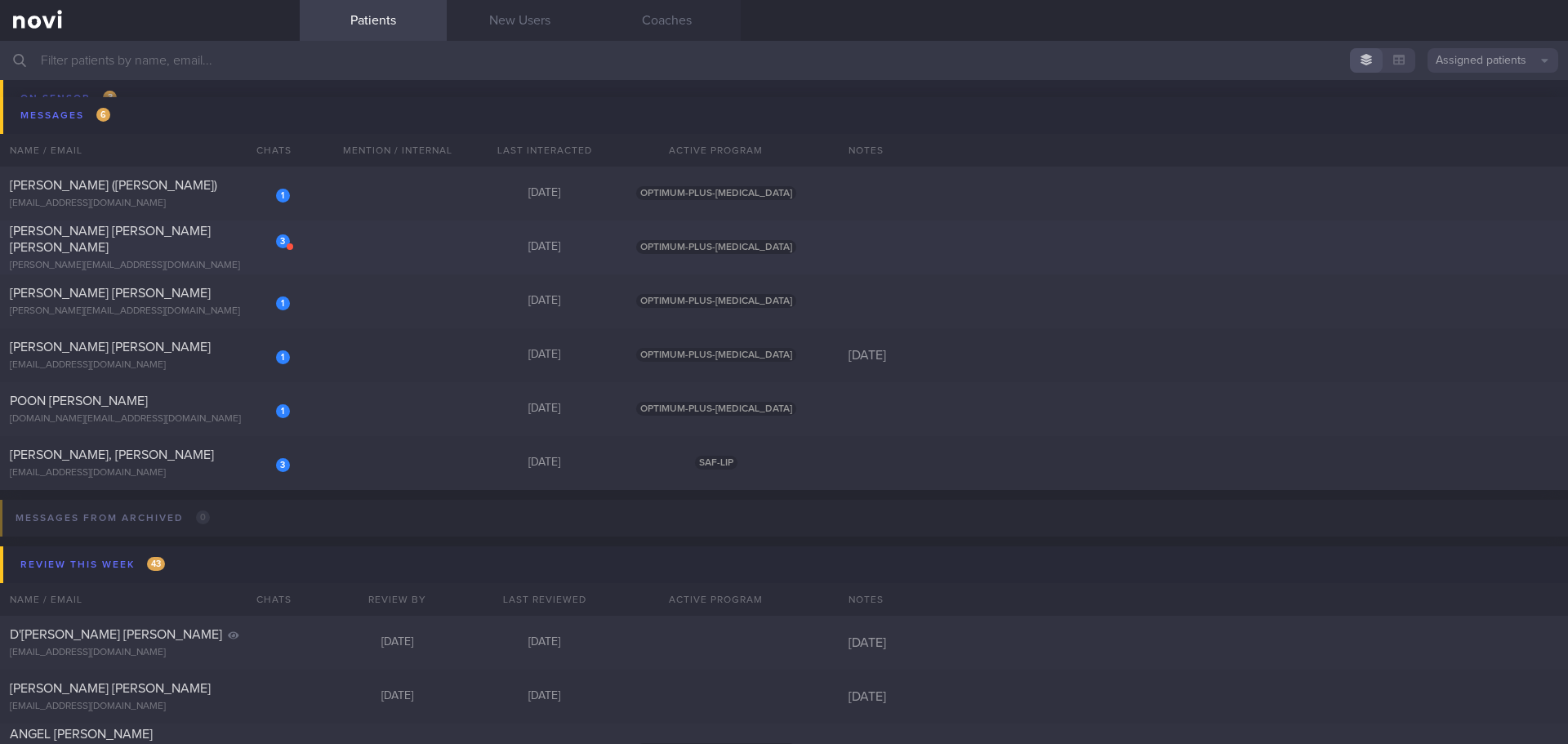
click at [167, 249] on div "3 [PERSON_NAME] [PERSON_NAME] [PERSON_NAME] [PERSON_NAME][EMAIL_ADDRESS][DOMAIN…" at bounding box center [149, 248] width 299 height 49
select select "7"
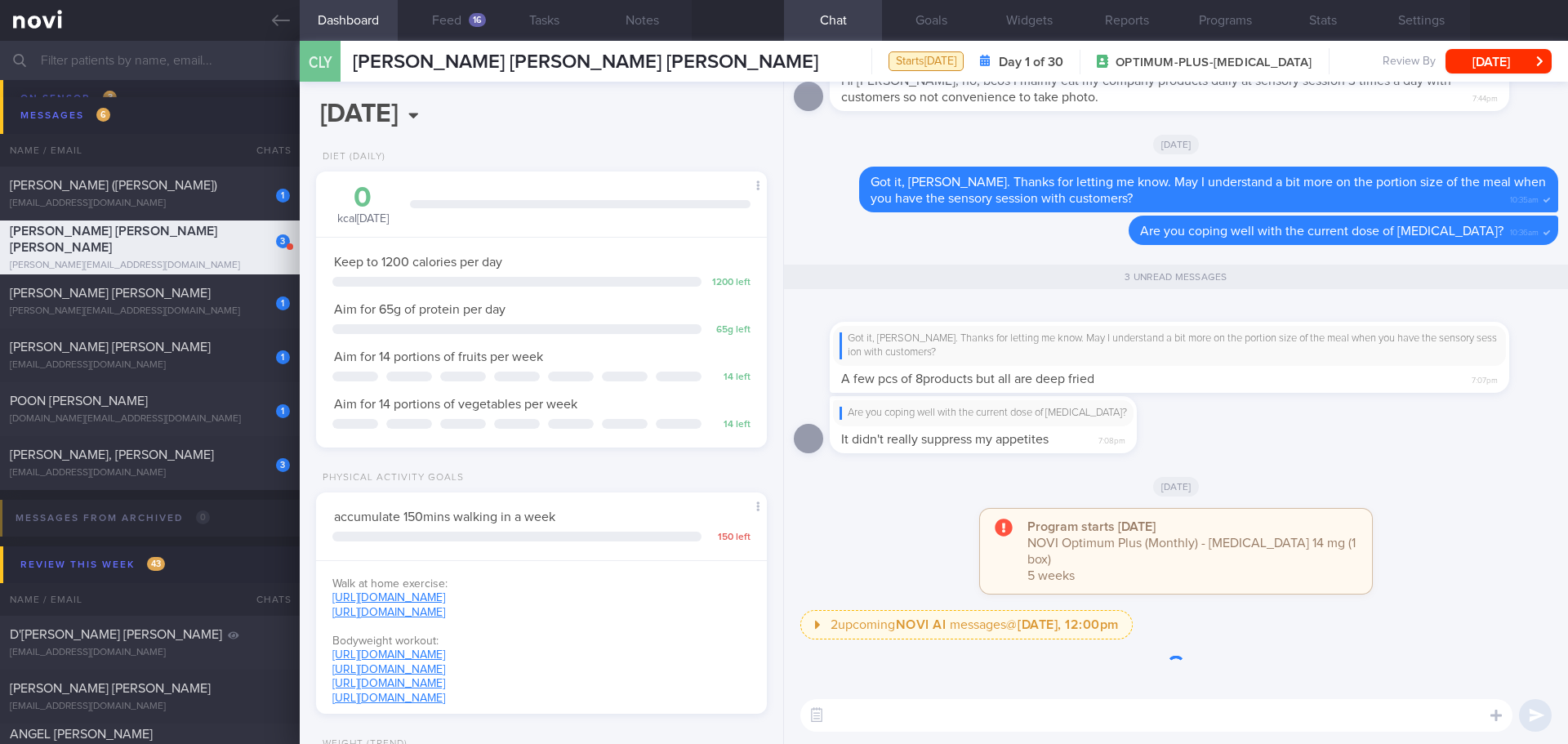
scroll to position [1, 0]
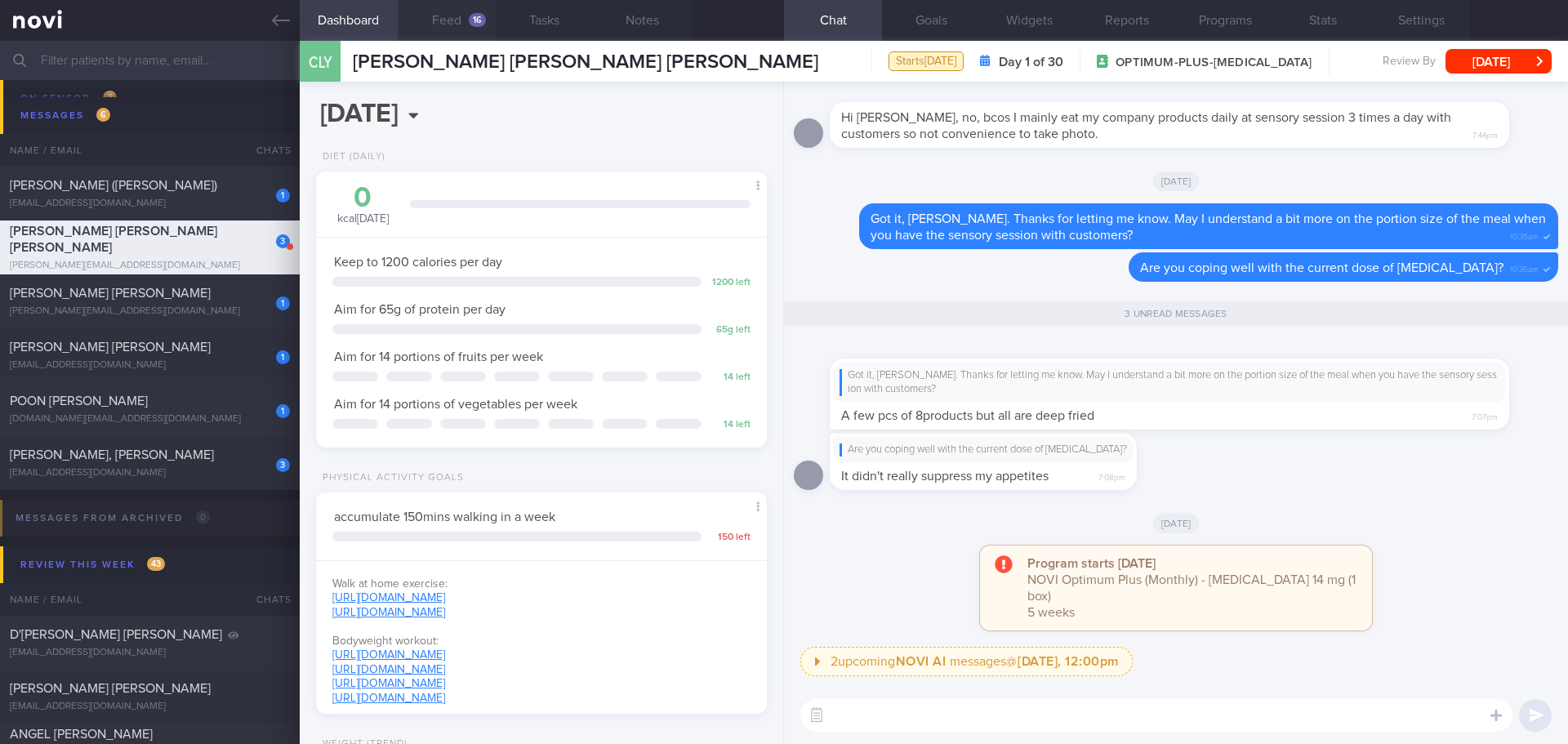
click at [470, 25] on div "16" at bounding box center [477, 20] width 17 height 14
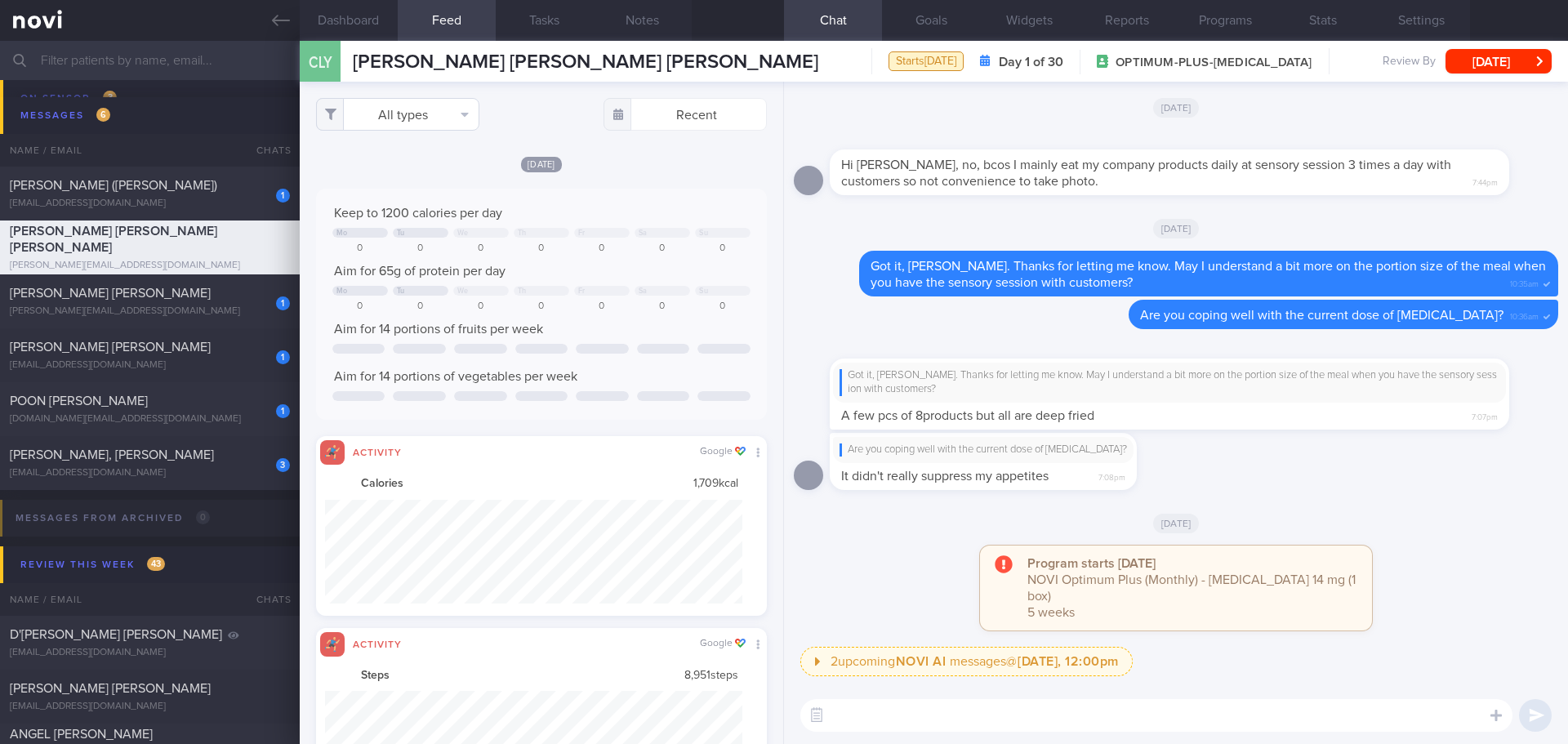
scroll to position [104, 418]
click at [443, 114] on button "All types" at bounding box center [398, 114] width 163 height 33
click at [409, 177] on button "Activity" at bounding box center [398, 171] width 161 height 24
checkbox input "false"
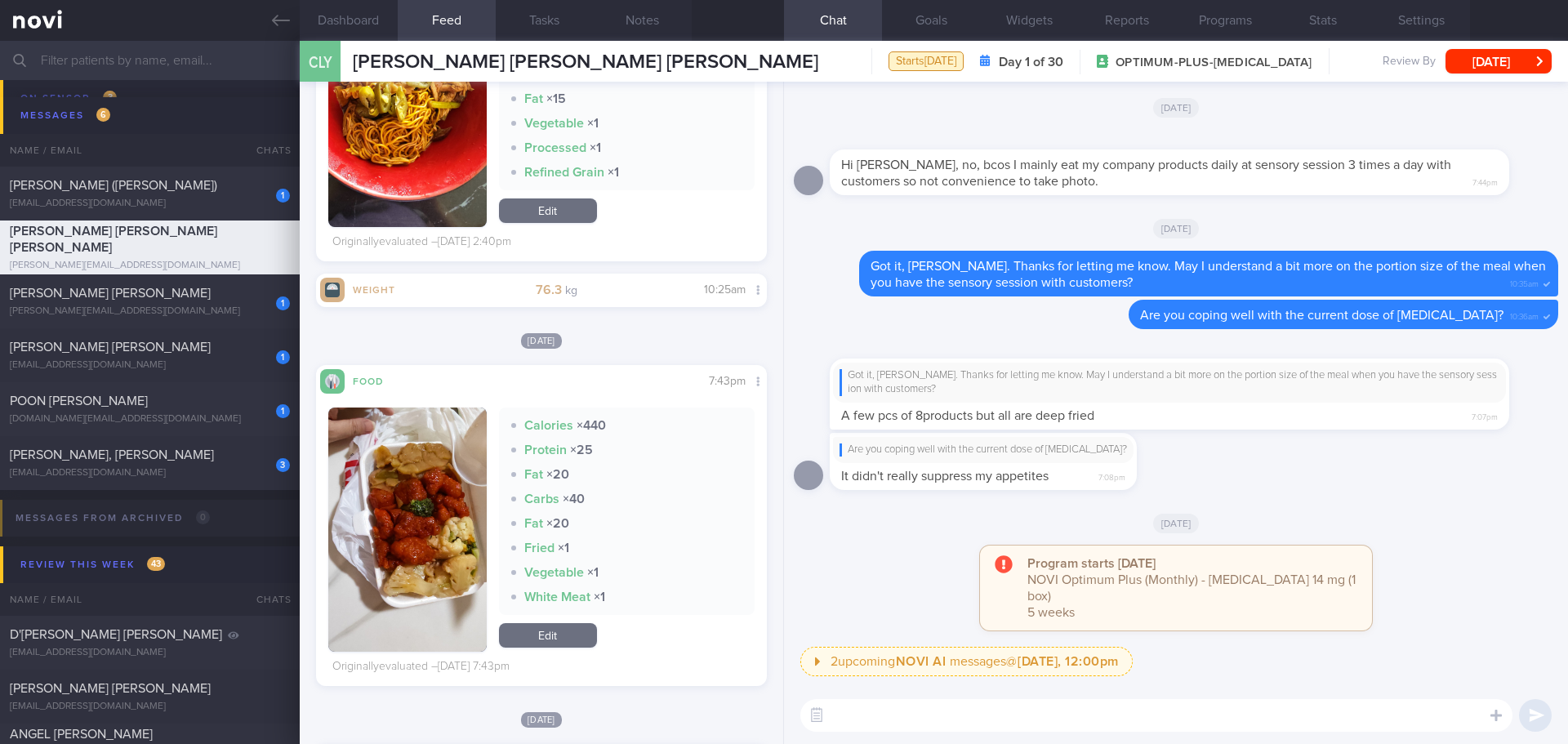
click at [180, 46] on input "text" at bounding box center [784, 61] width 1568 height 39
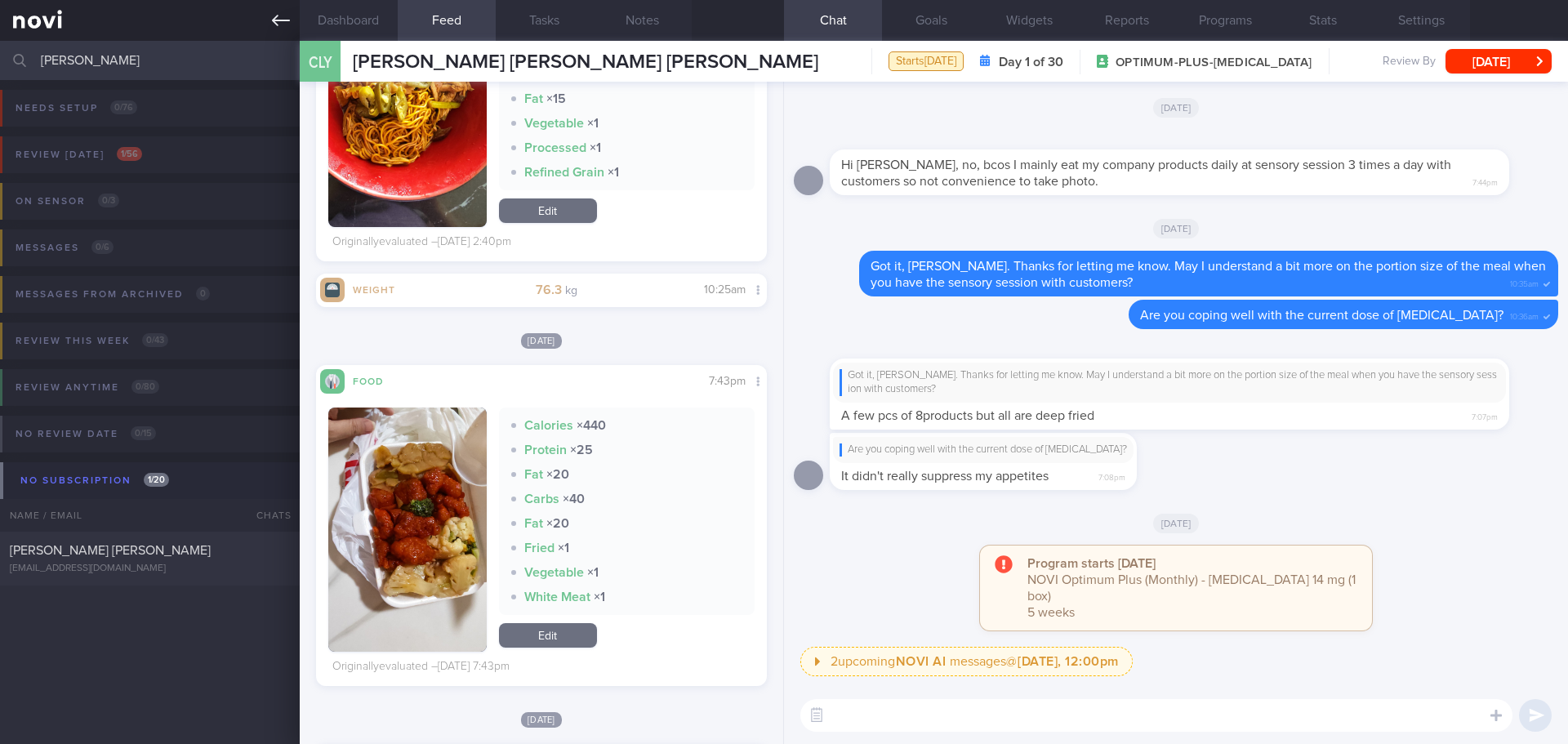
type input "[PERSON_NAME]"
click at [105, 58] on input "[PERSON_NAME]" at bounding box center [784, 61] width 1568 height 39
click at [141, 546] on span "[PERSON_NAME] [PERSON_NAME]" at bounding box center [110, 550] width 201 height 13
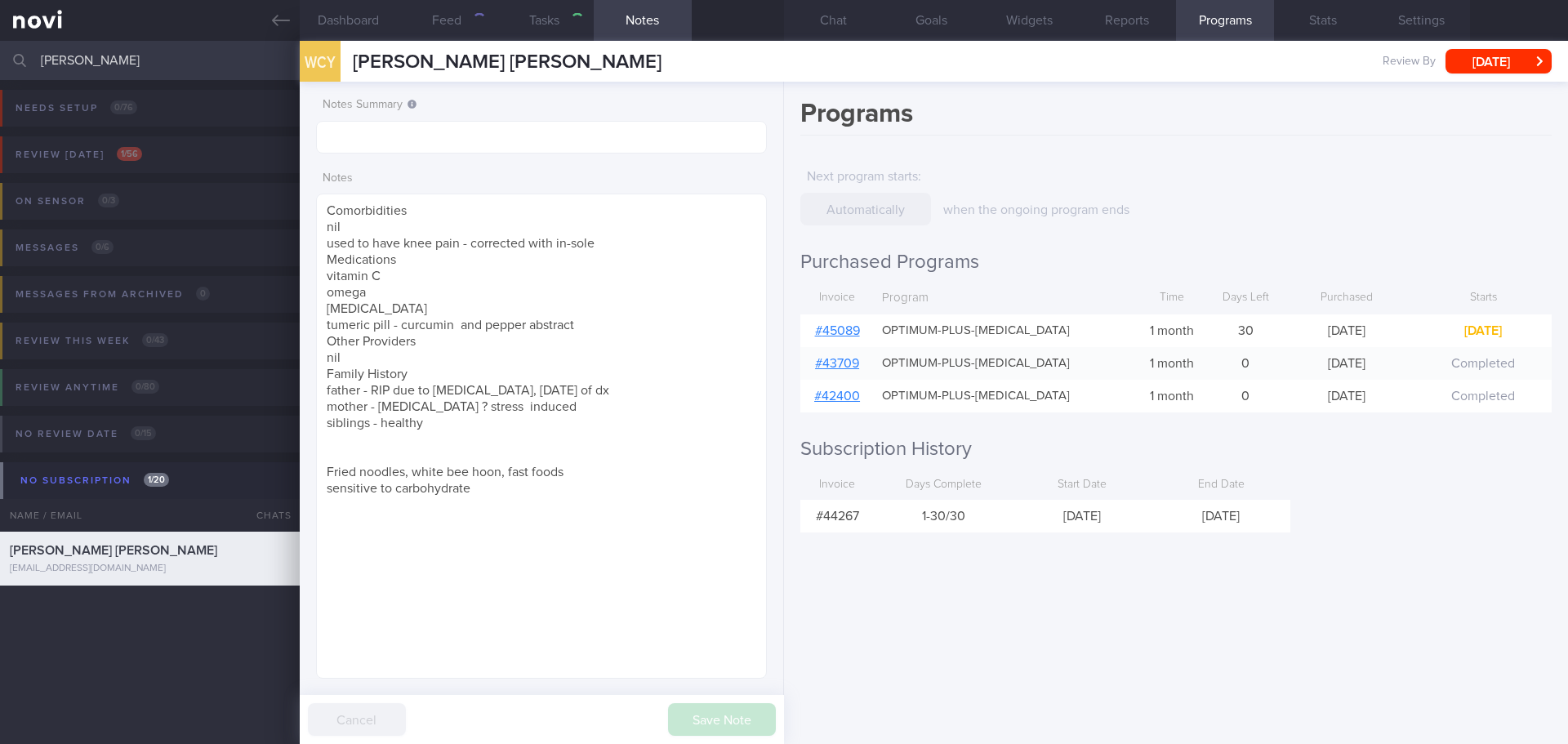
select select "6"
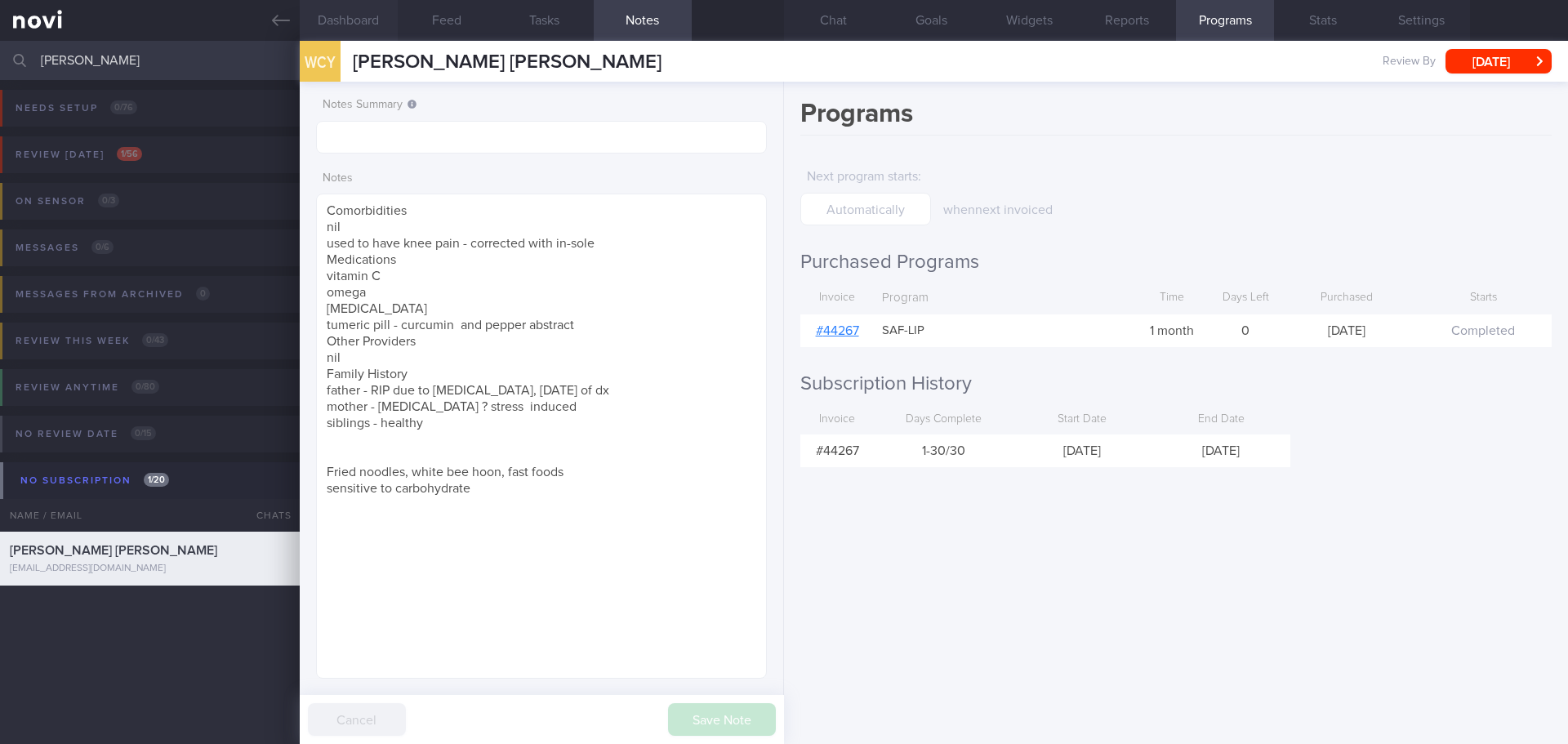
click at [368, 27] on button "Dashboard" at bounding box center [348, 21] width 98 height 41
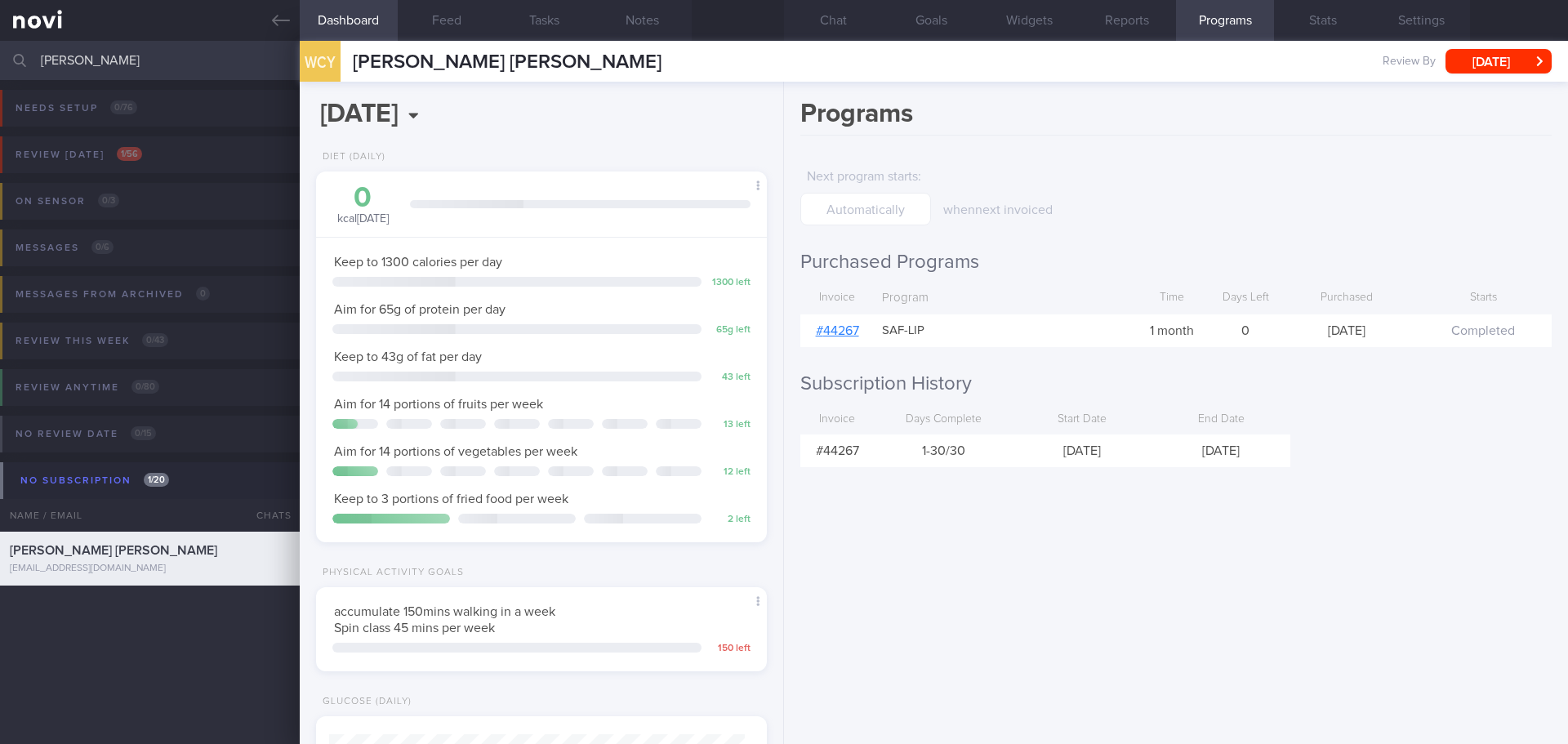
scroll to position [228, 410]
click at [438, 24] on button "Feed" at bounding box center [447, 21] width 98 height 41
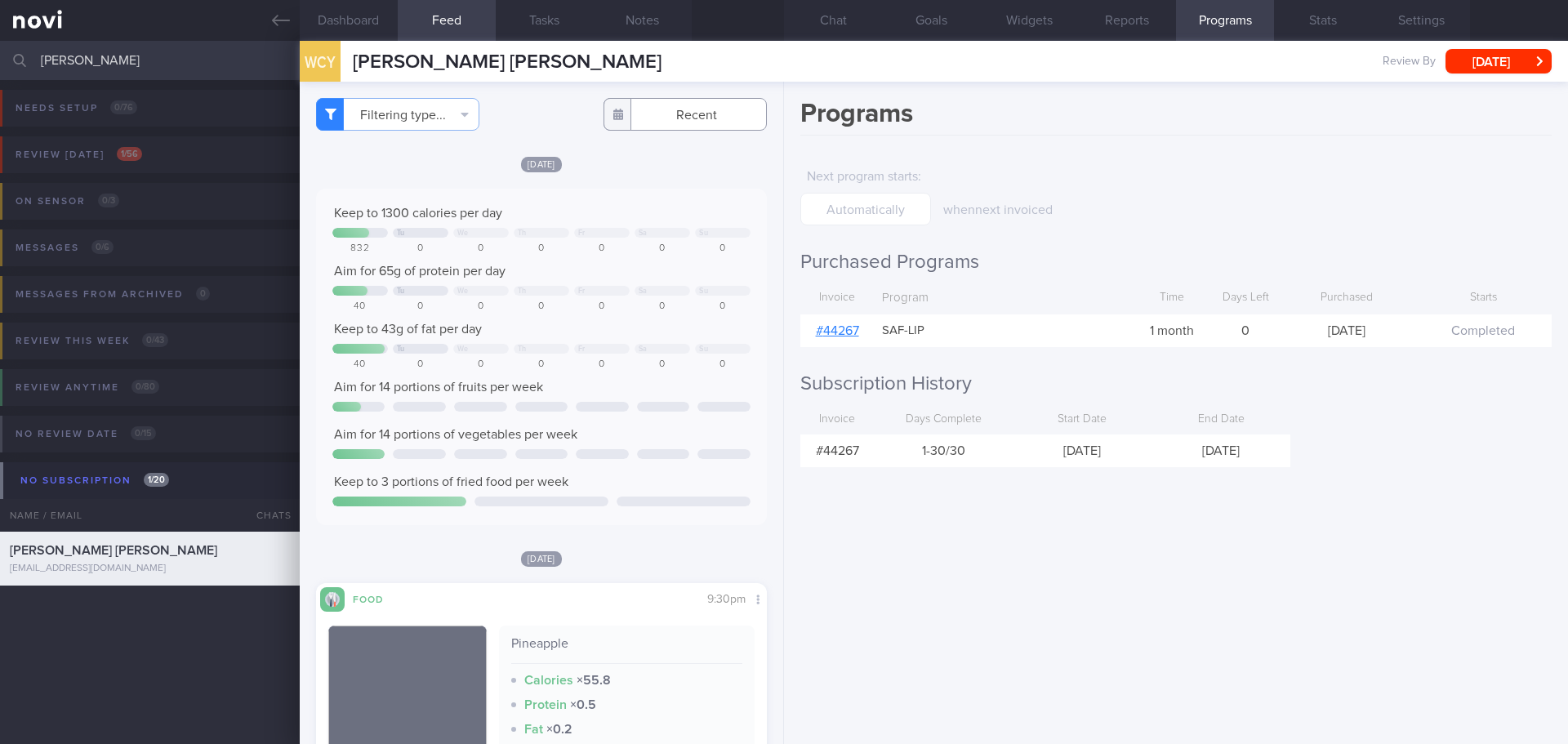
click at [663, 116] on input "text" at bounding box center [685, 114] width 163 height 33
click at [518, 146] on icon at bounding box center [517, 147] width 11 height 11
select select "6"
drag, startPoint x: 626, startPoint y: 231, endPoint x: 643, endPoint y: 235, distance: 17.5
click at [626, 231] on span "10" at bounding box center [629, 231] width 32 height 32
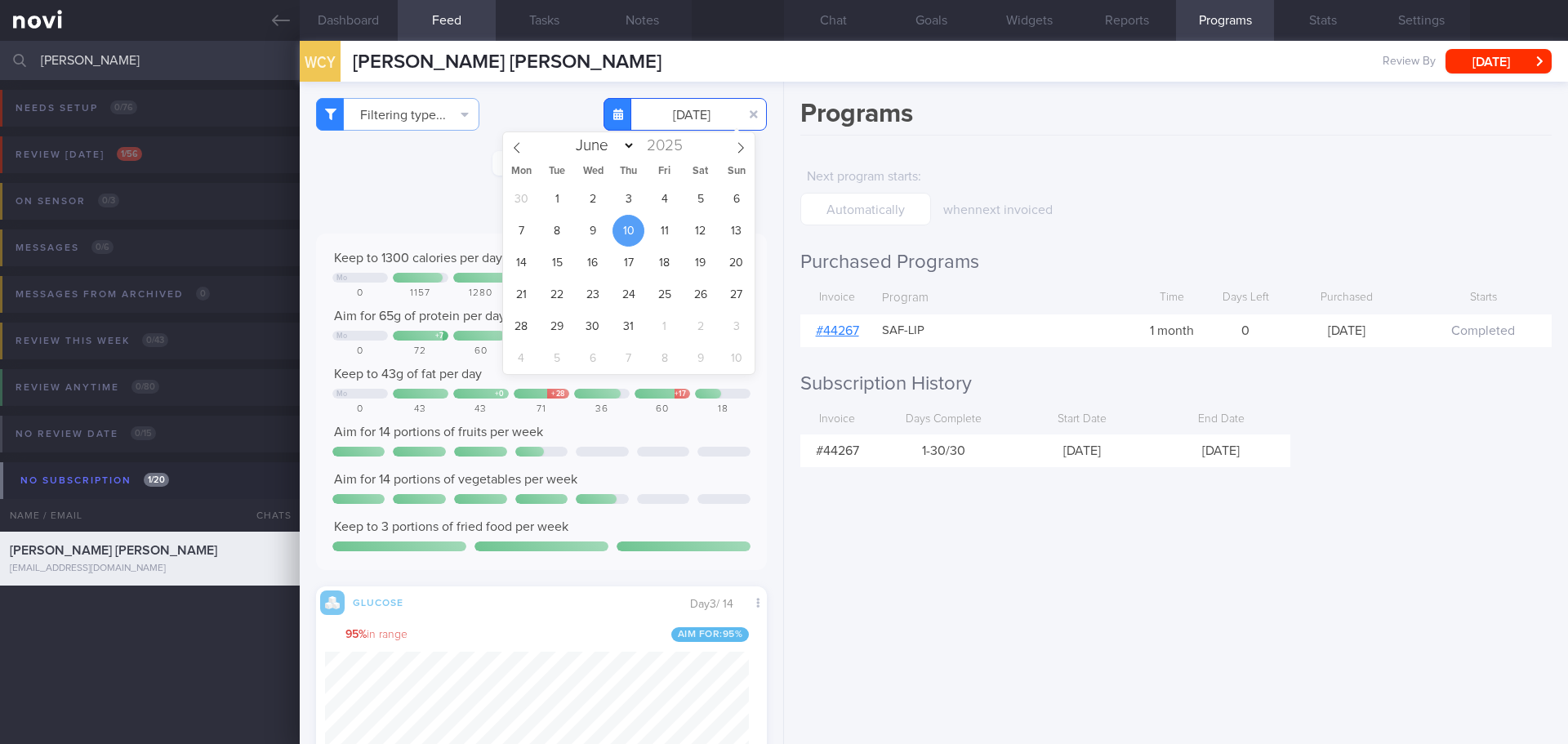
click at [693, 118] on input "[DATE]" at bounding box center [685, 114] width 163 height 33
click at [600, 265] on span "16" at bounding box center [592, 263] width 32 height 32
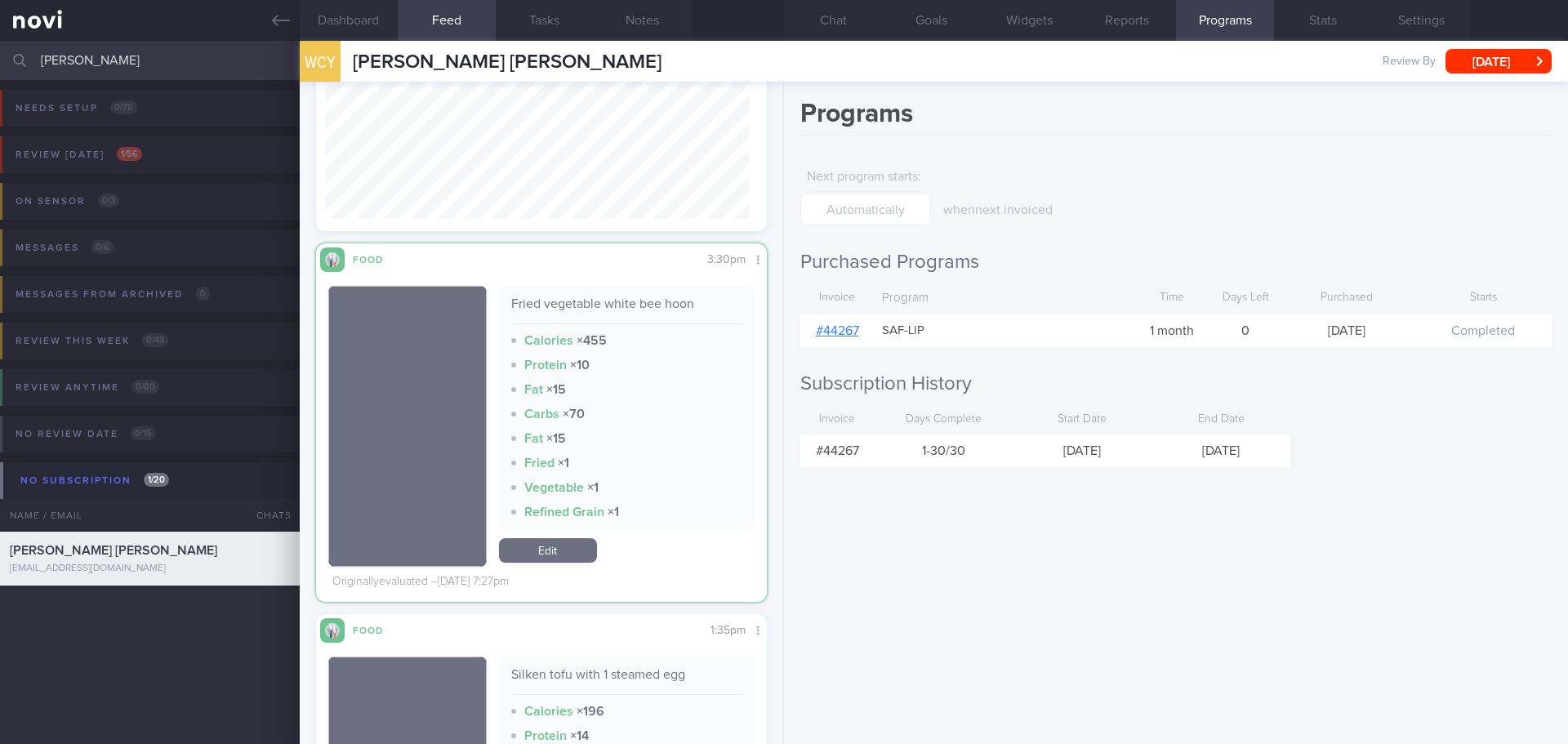
scroll to position [654, 0]
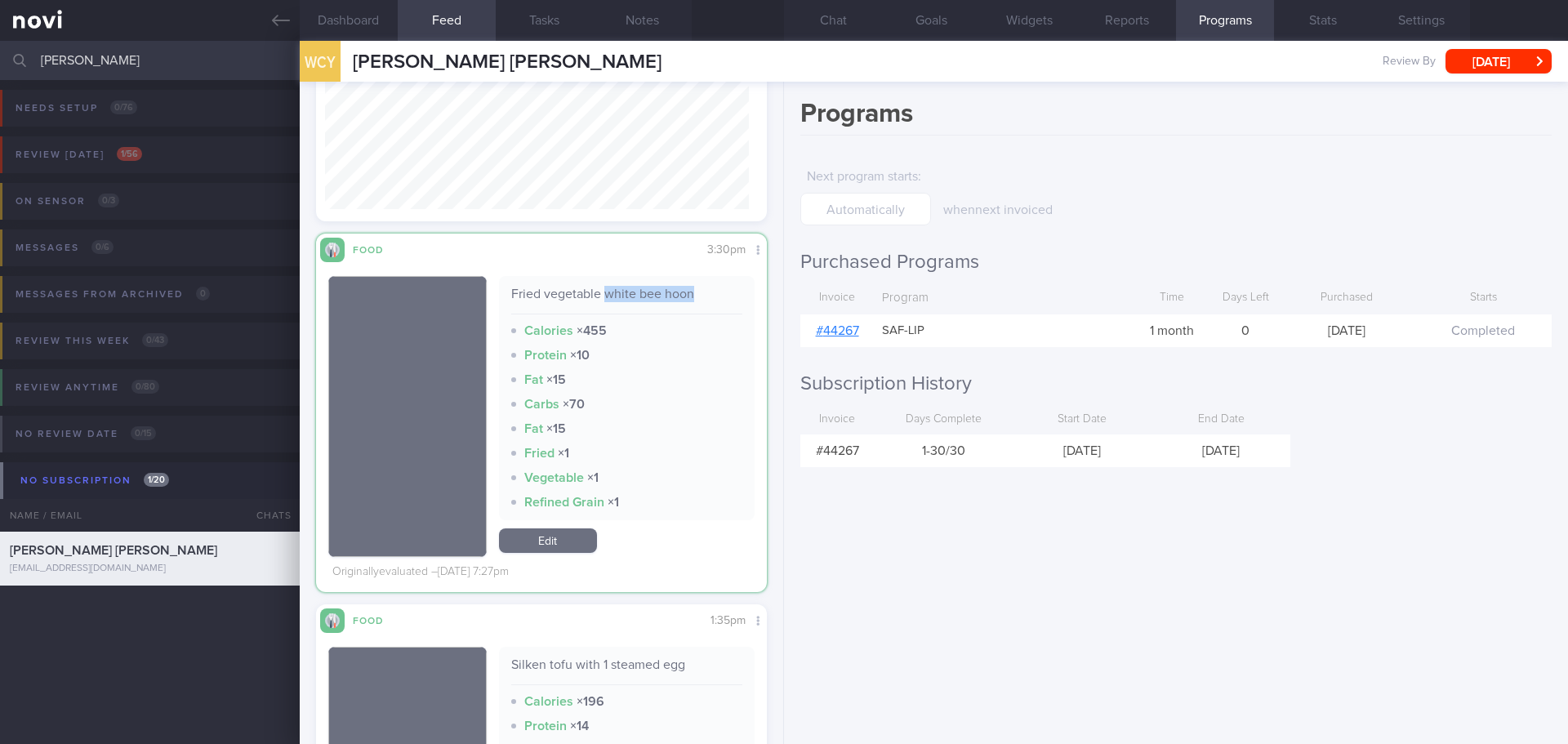
drag, startPoint x: 696, startPoint y: 294, endPoint x: 601, endPoint y: 296, distance: 95.0
click at [601, 296] on div "Fried vegetable white bee hoon" at bounding box center [627, 300] width 232 height 28
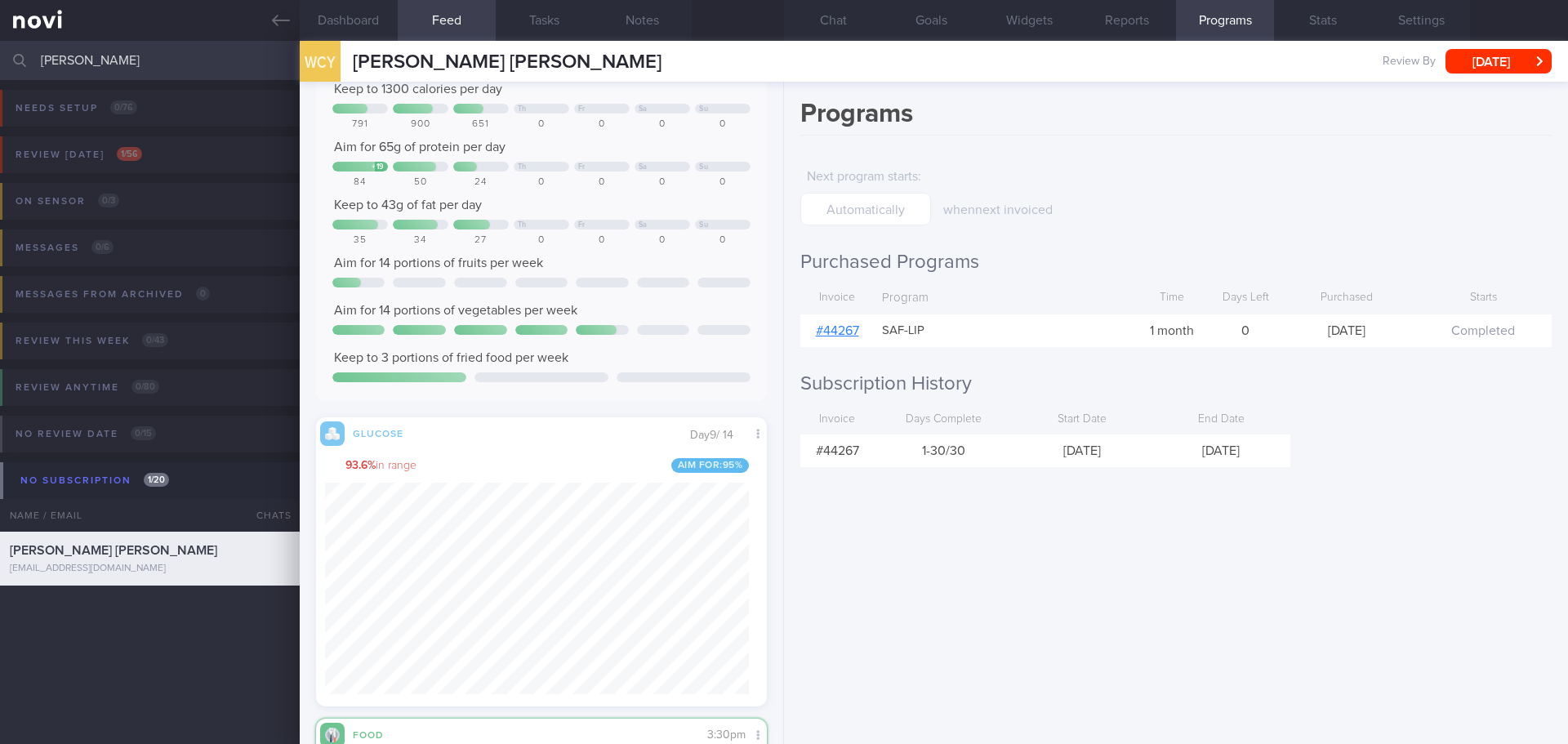
scroll to position [0, 0]
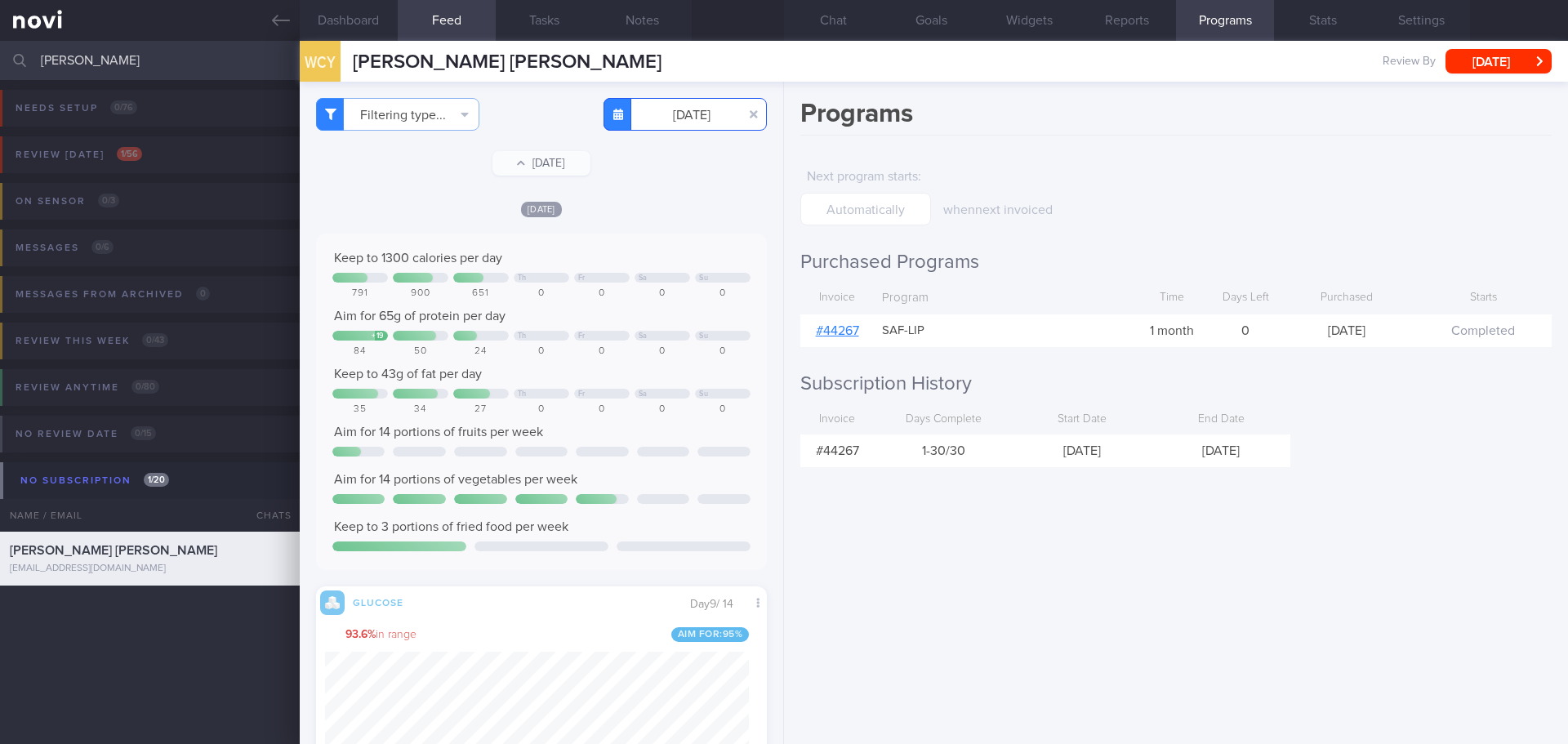
click at [710, 114] on input "[DATE]" at bounding box center [685, 114] width 163 height 33
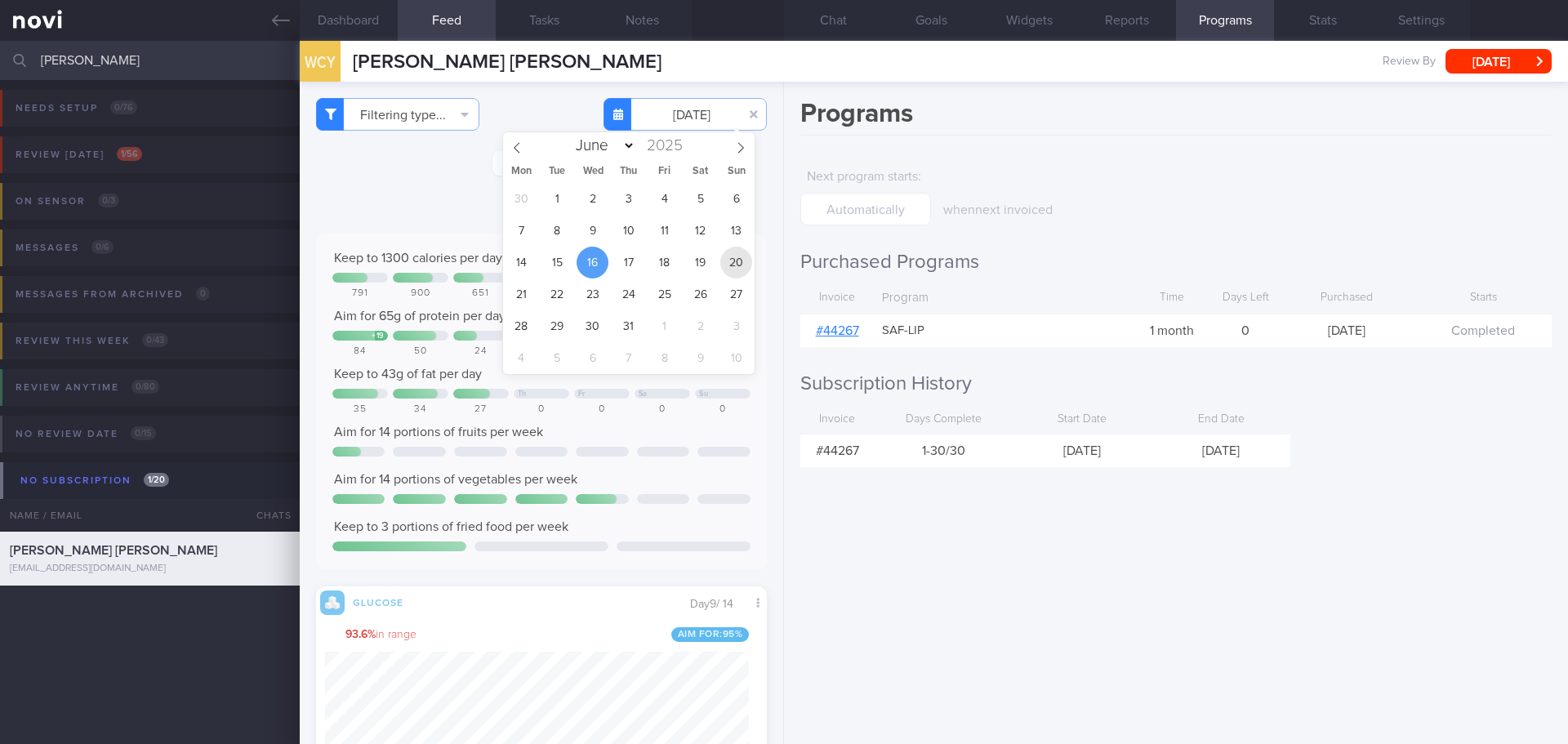
click at [730, 268] on span "20" at bounding box center [736, 263] width 32 height 32
type input "[DATE]"
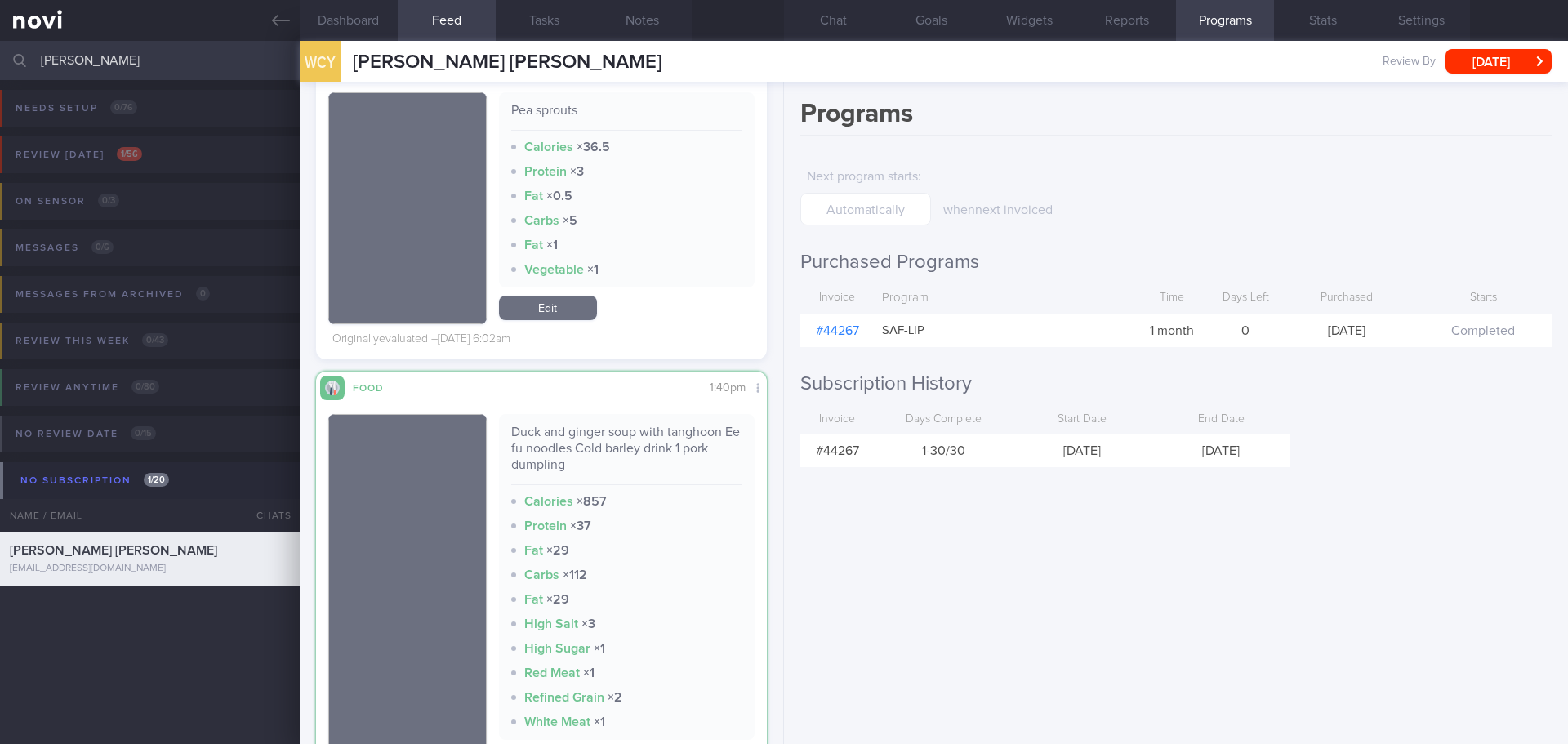
scroll to position [1016, 0]
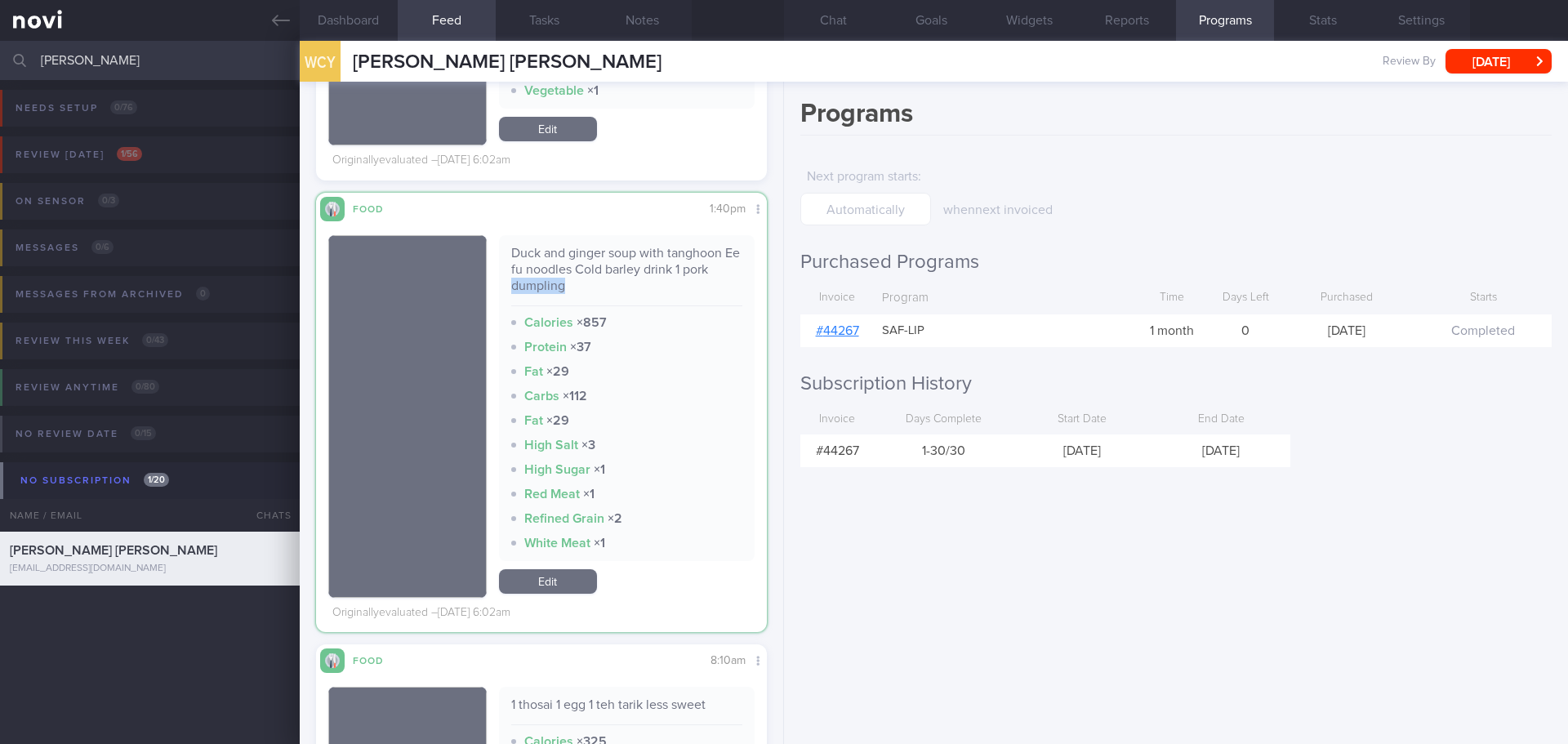
drag, startPoint x: 562, startPoint y: 287, endPoint x: 492, endPoint y: 283, distance: 70.1
click at [492, 283] on div "Duck and ginger soup with tanghoon Ee fu noodles Cold barley drink 1 pork dumpl…" at bounding box center [541, 417] width 426 height 362
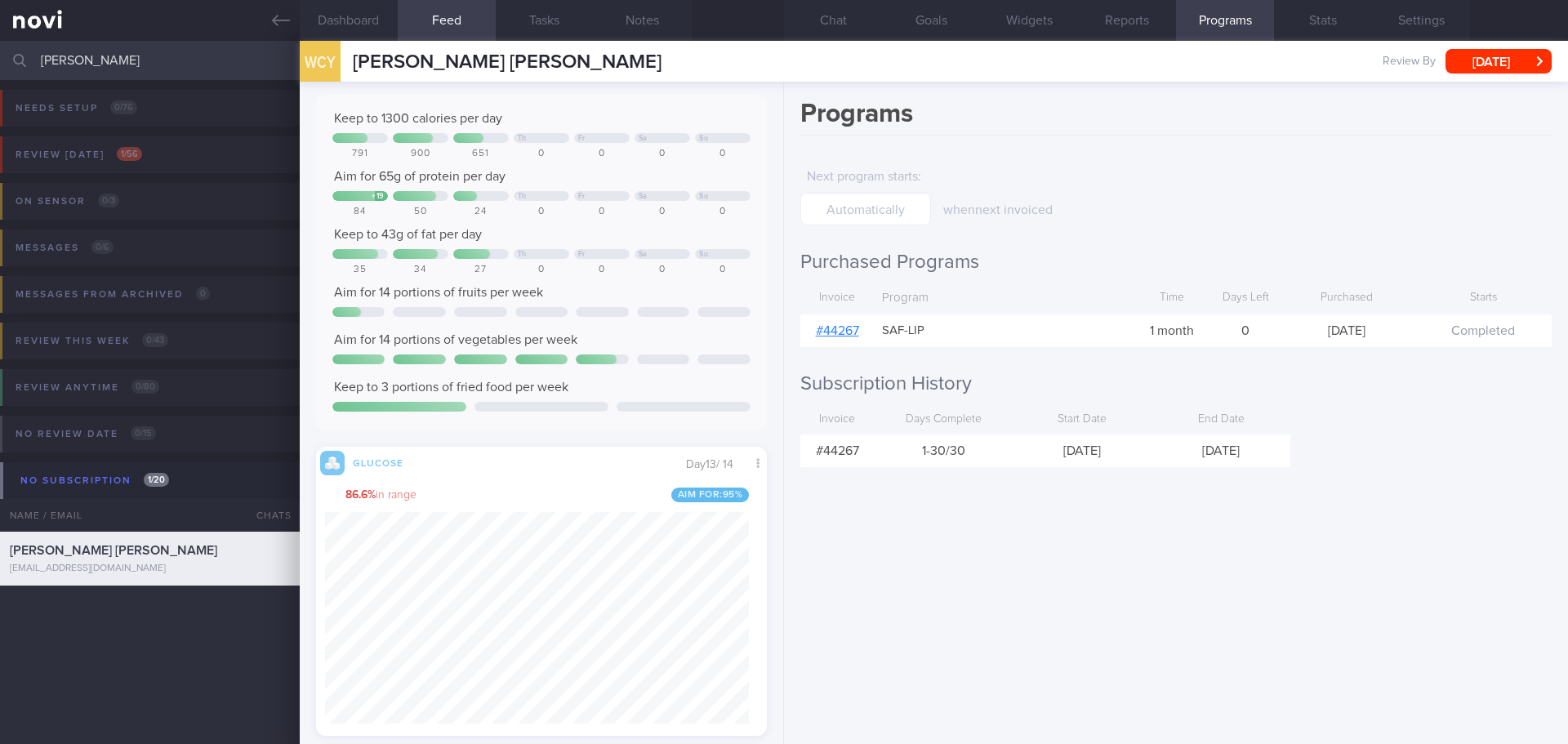
scroll to position [0, 0]
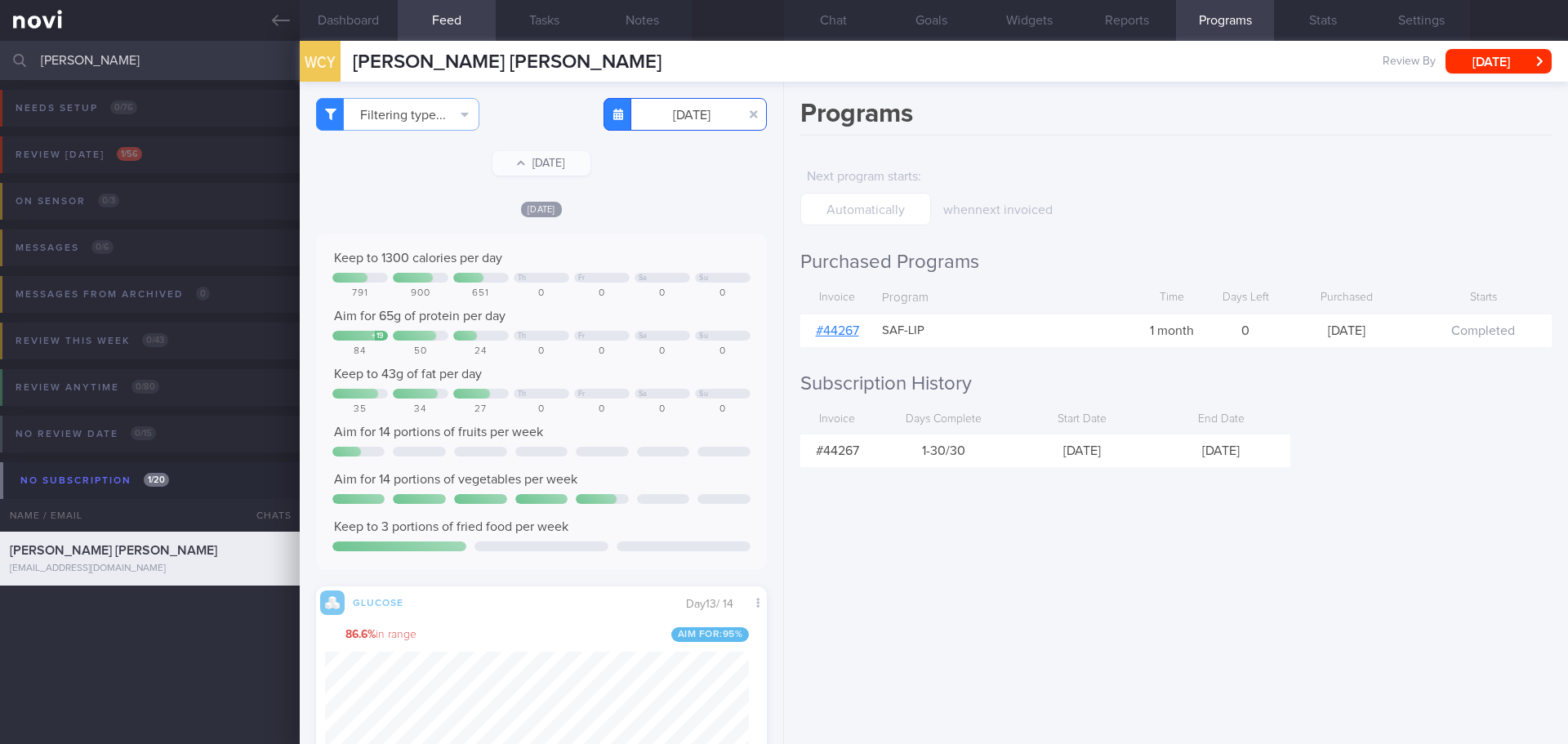
click at [682, 128] on input "[DATE]" at bounding box center [685, 114] width 163 height 33
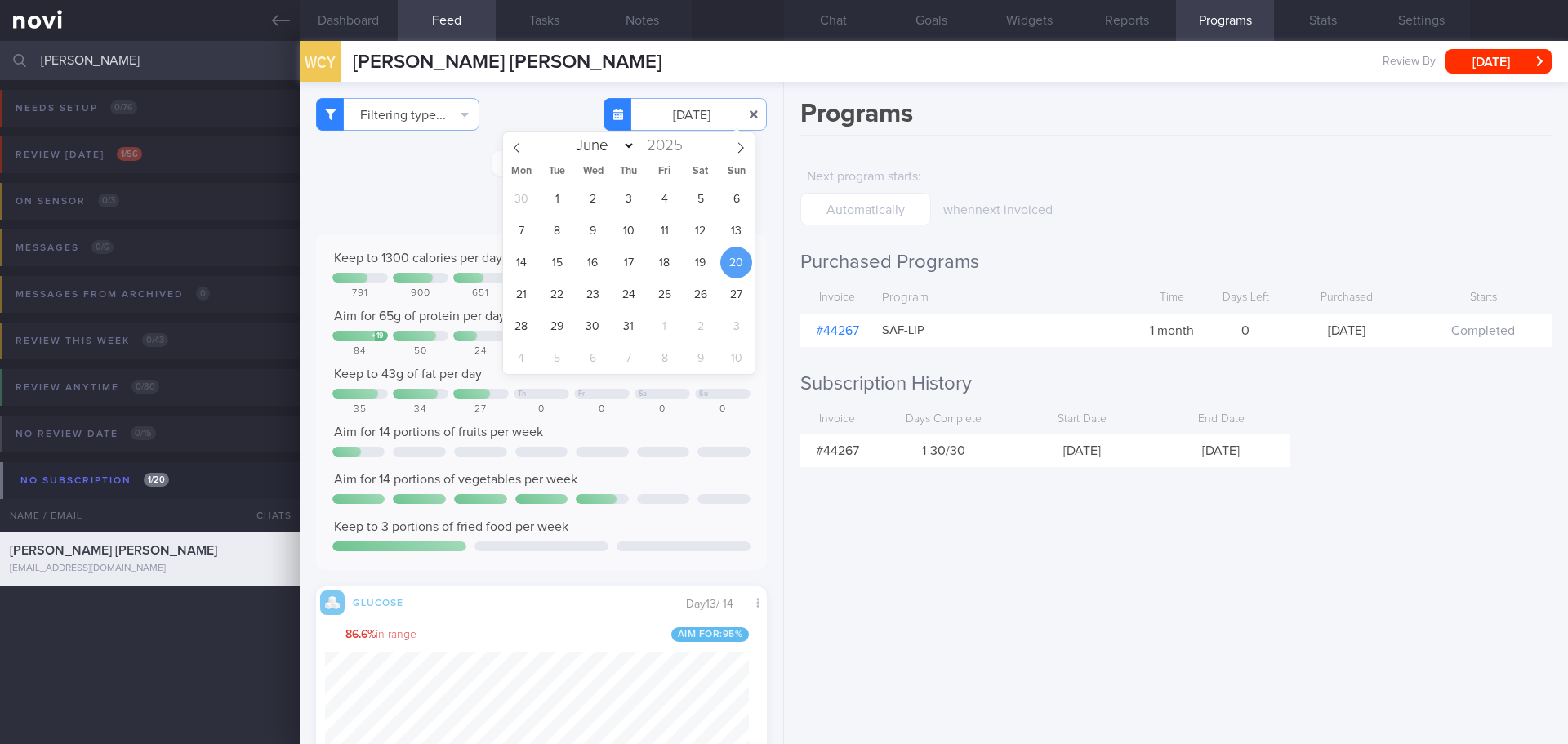
click at [740, 114] on button "button" at bounding box center [753, 114] width 29 height 29
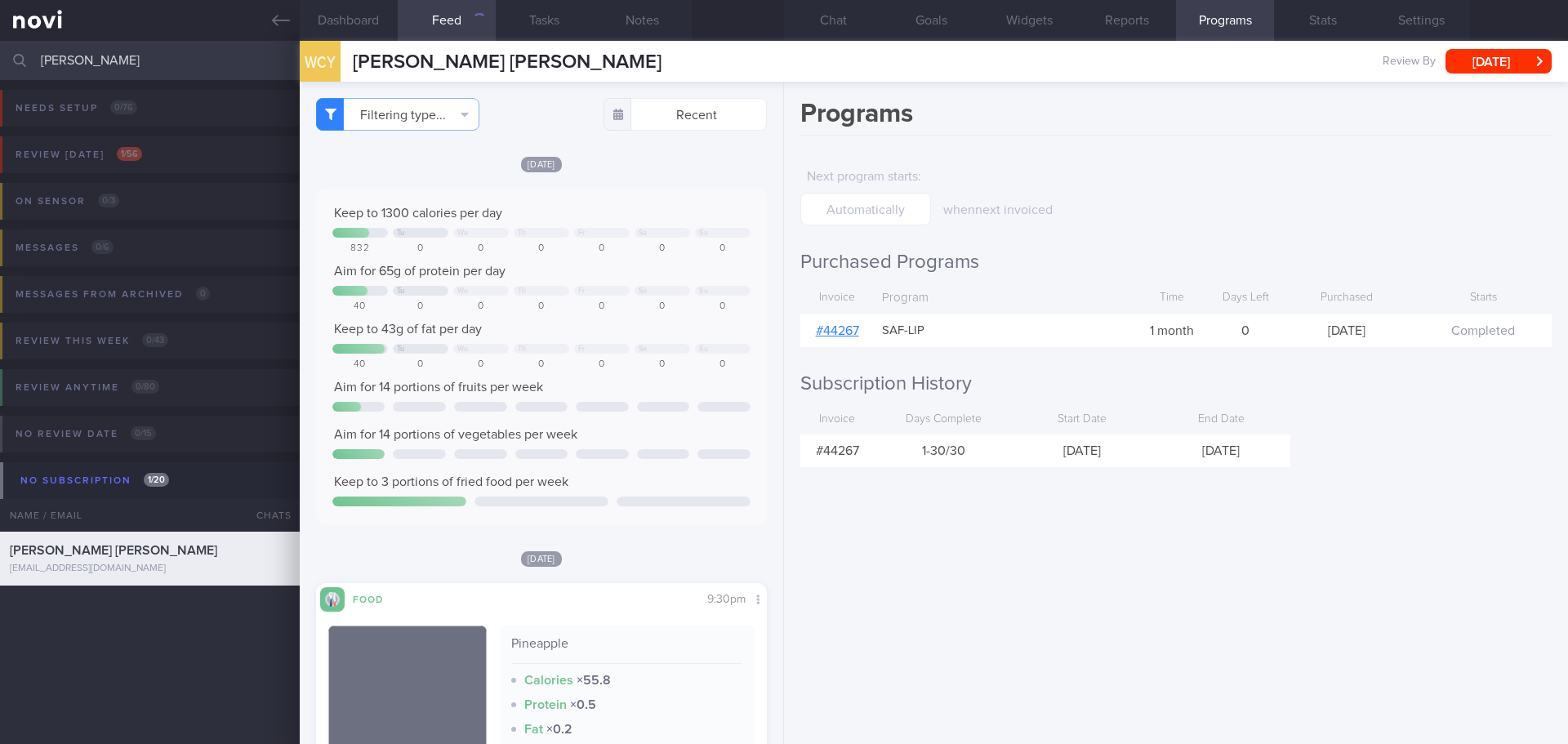
click at [677, 175] on div "[DATE] Keep to 1300 calories per day Tu We Th Fr Sa Su 832 0 0 0 0 0 0 Aim for …" at bounding box center [541, 340] width 450 height 370
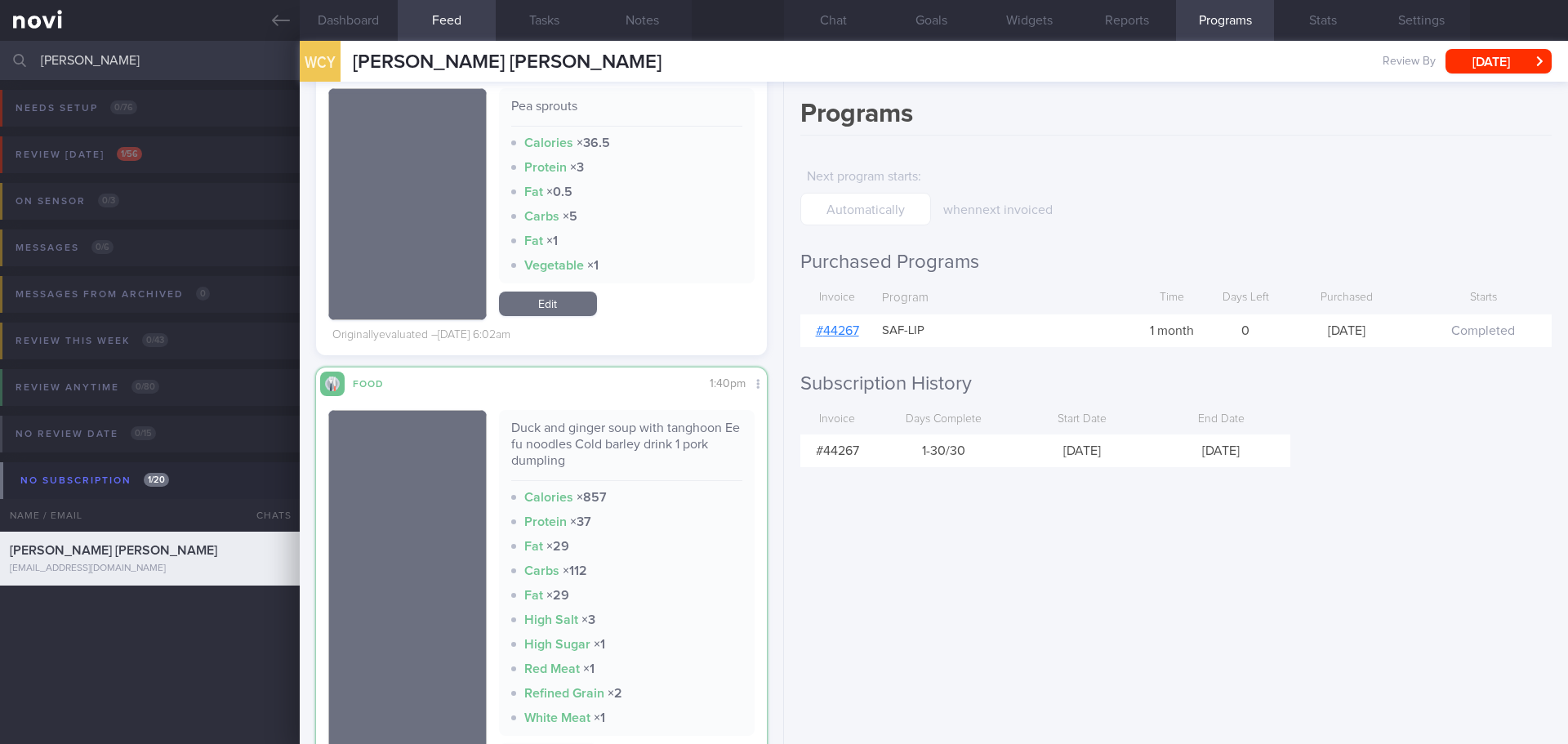
scroll to position [9959, 0]
click at [908, 593] on div "Programs Next program starts : when next invoiced Purchased Programs Invoice Pr…" at bounding box center [1175, 413] width 784 height 662
click at [845, 30] on button "Chat" at bounding box center [832, 21] width 98 height 41
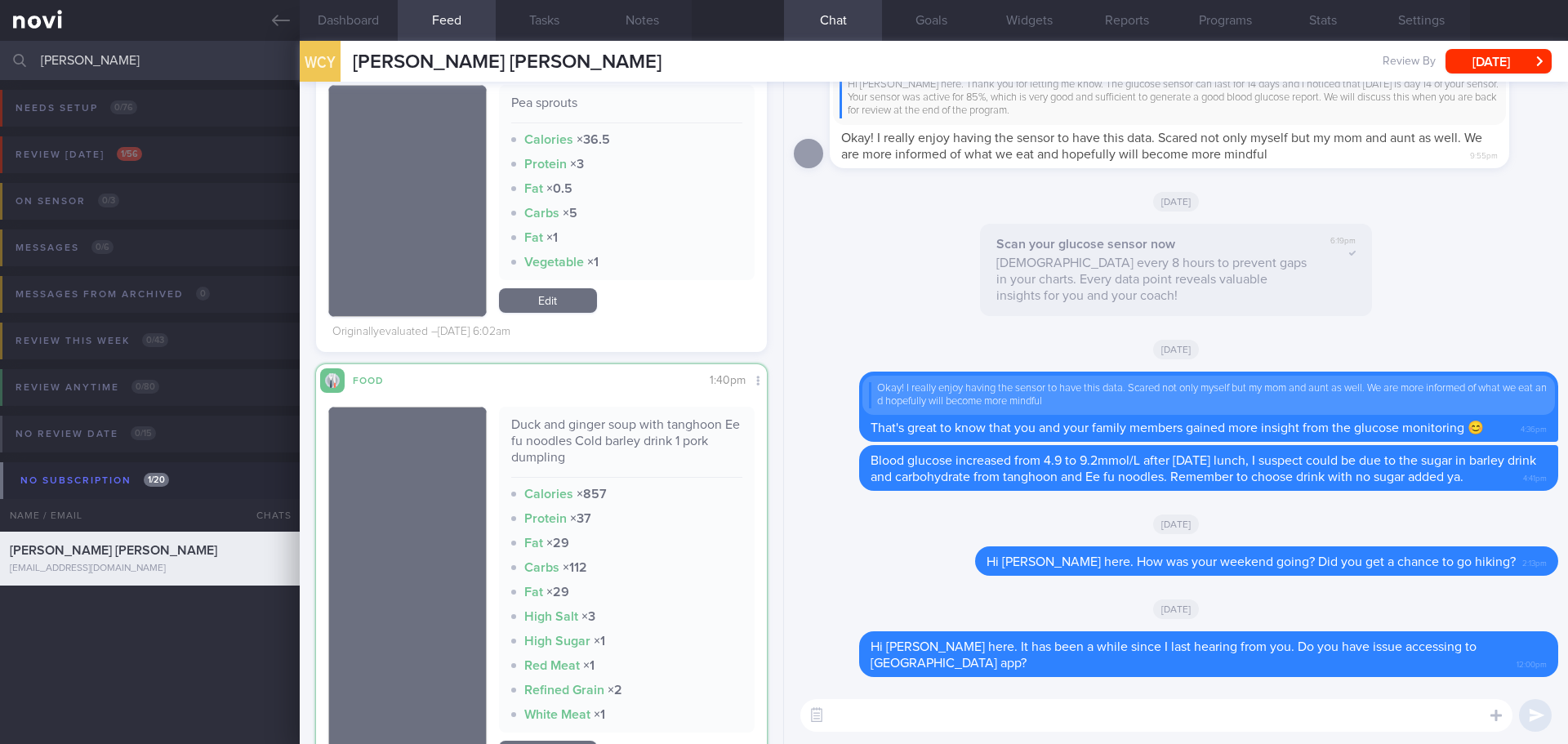
click at [845, 513] on div "[DATE]" at bounding box center [1176, 523] width 764 height 46
click at [880, 214] on div "[DATE]" at bounding box center [1176, 201] width 764 height 46
click at [879, 215] on div "[DATE]" at bounding box center [1176, 201] width 764 height 46
drag, startPoint x: 99, startPoint y: 51, endPoint x: -70, endPoint y: 68, distance: 169.9
click at [0, 68] on html "You are offline! Some functionality will be unavailable Patients New Users Coac…" at bounding box center [784, 372] width 1568 height 744
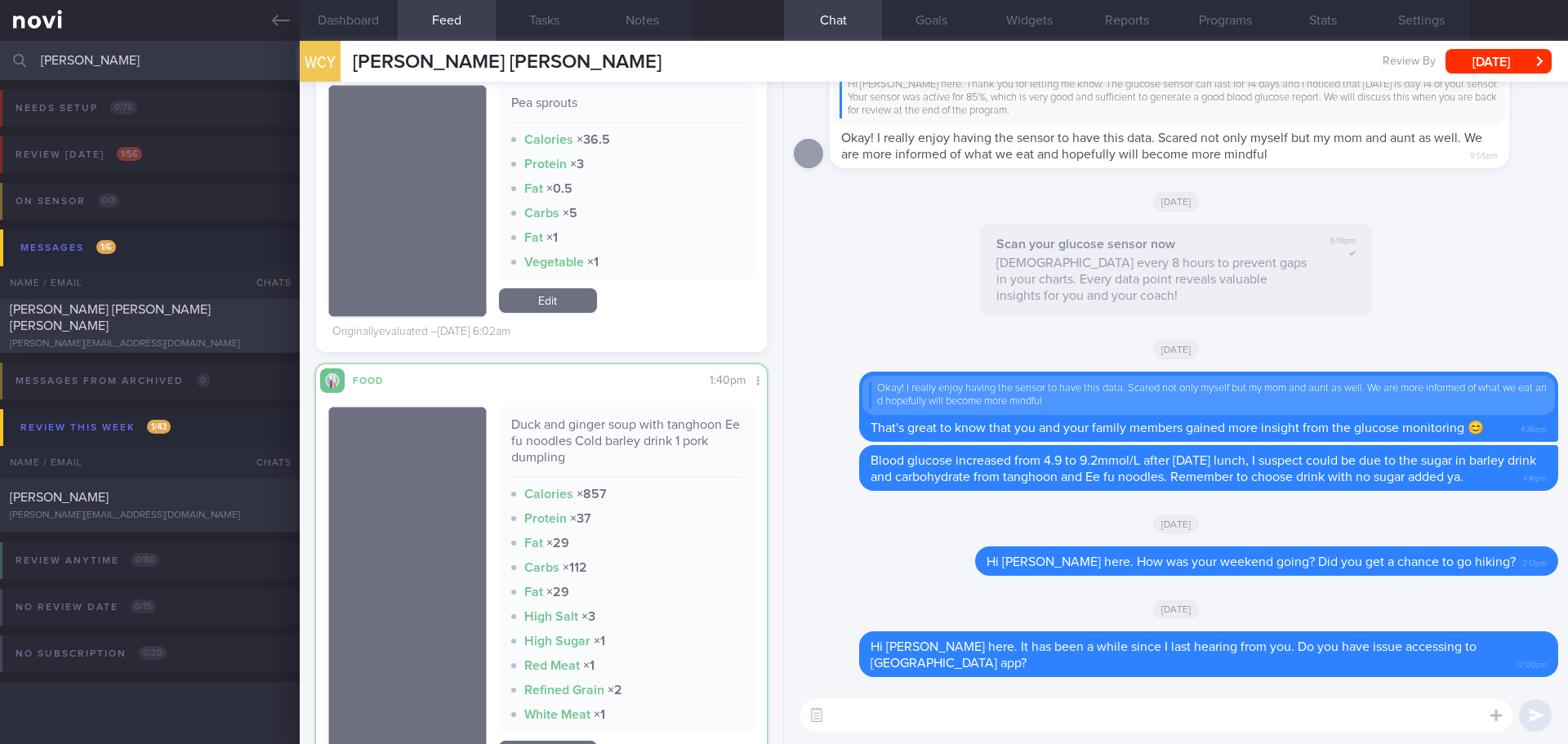
type input "[PERSON_NAME]"
click at [177, 326] on div "[PERSON_NAME] [PERSON_NAME] [PERSON_NAME] [PERSON_NAME][EMAIL_ADDRESS][DOMAIN_N…" at bounding box center [149, 326] width 299 height 49
select select "7"
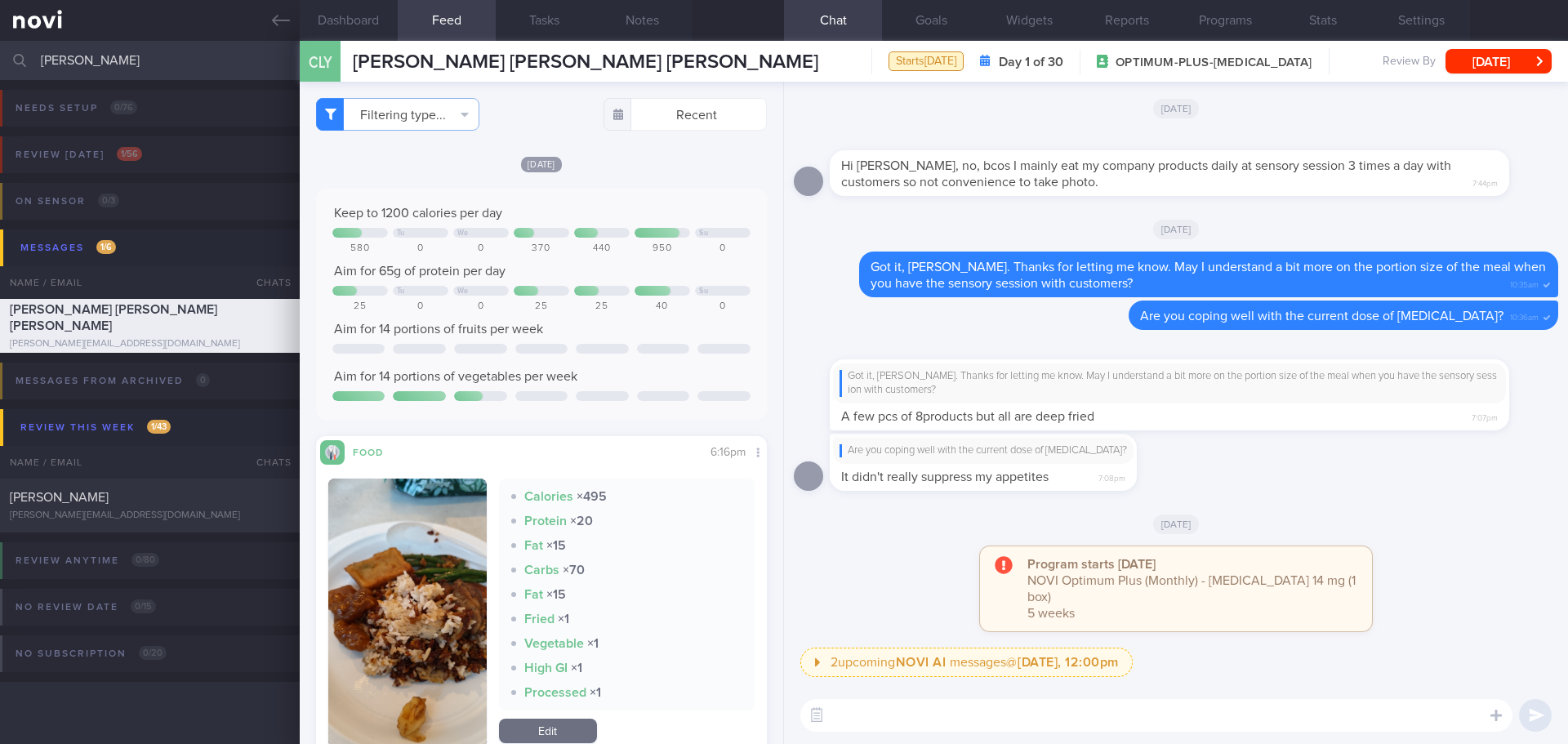
click at [854, 563] on div "Program starts [DATE] NOVI Optimum Plus (Monthly) - [MEDICAL_DATA] 14 mg (1 box…" at bounding box center [1176, 597] width 764 height 101
click at [938, 546] on div "[DATE]" at bounding box center [1176, 523] width 764 height 46
click at [1238, 500] on div "Are you coping well with the current dose of [MEDICAL_DATA]? It didn't really s…" at bounding box center [1176, 466] width 764 height 67
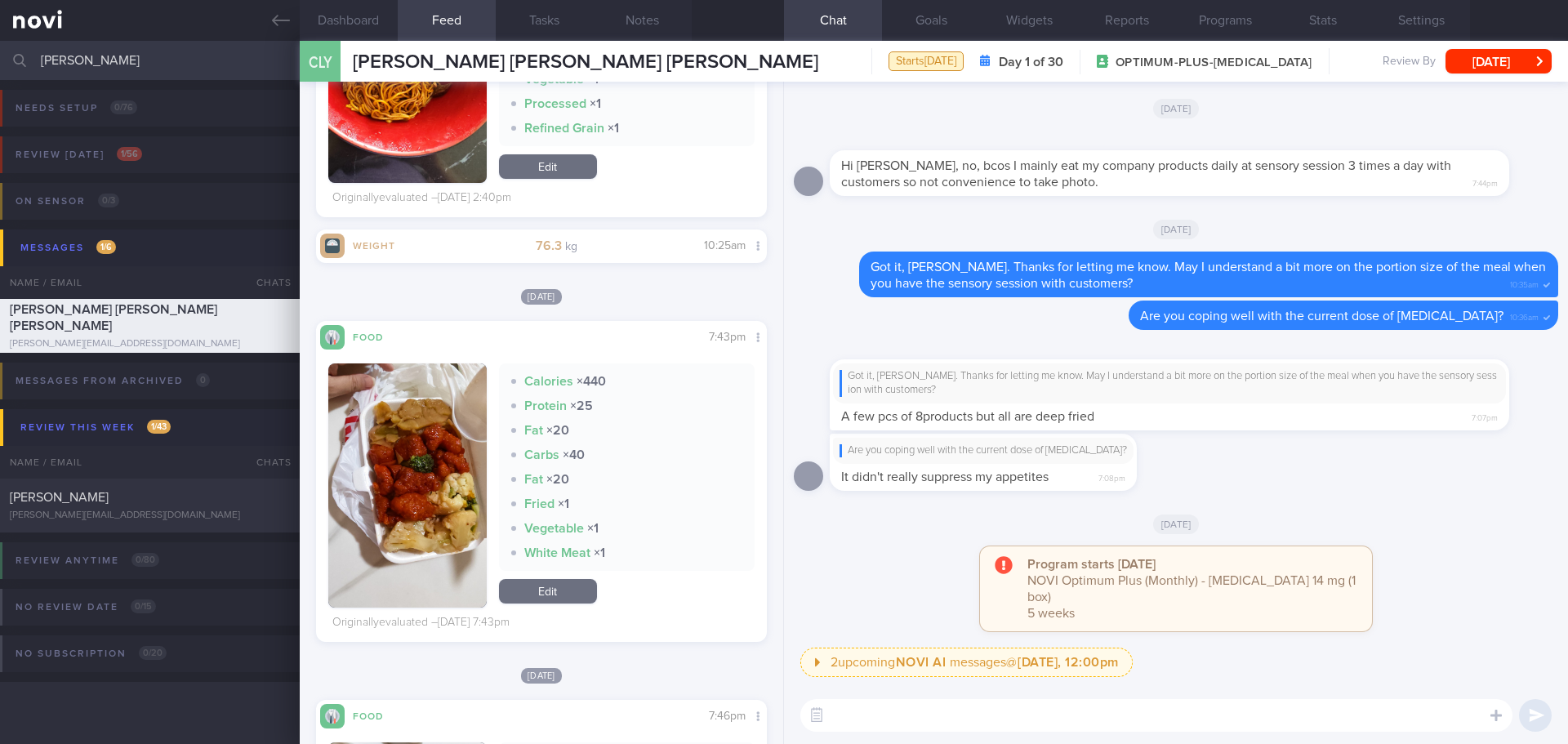
scroll to position [571, 0]
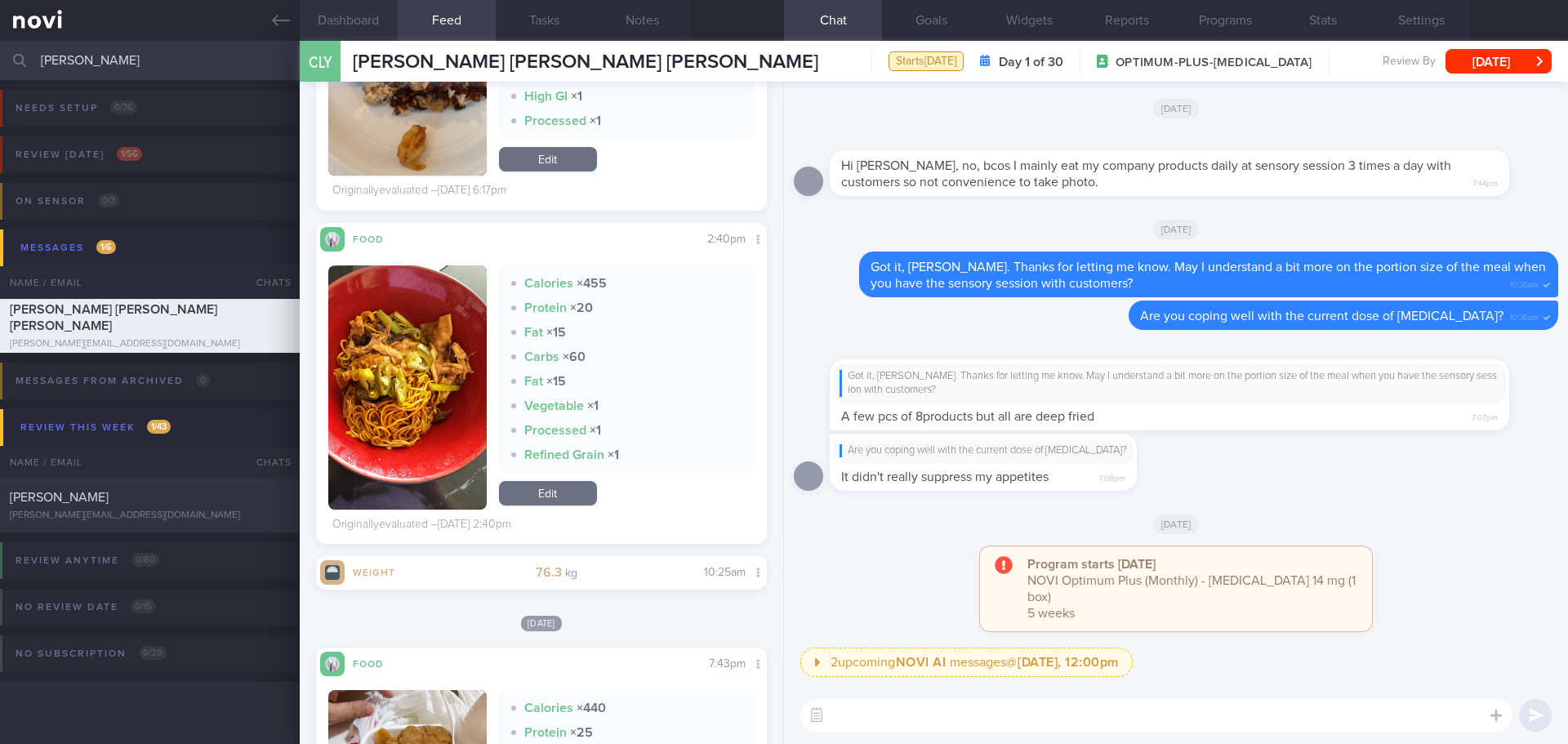
click at [353, 23] on button "Dashboard" at bounding box center [348, 21] width 98 height 41
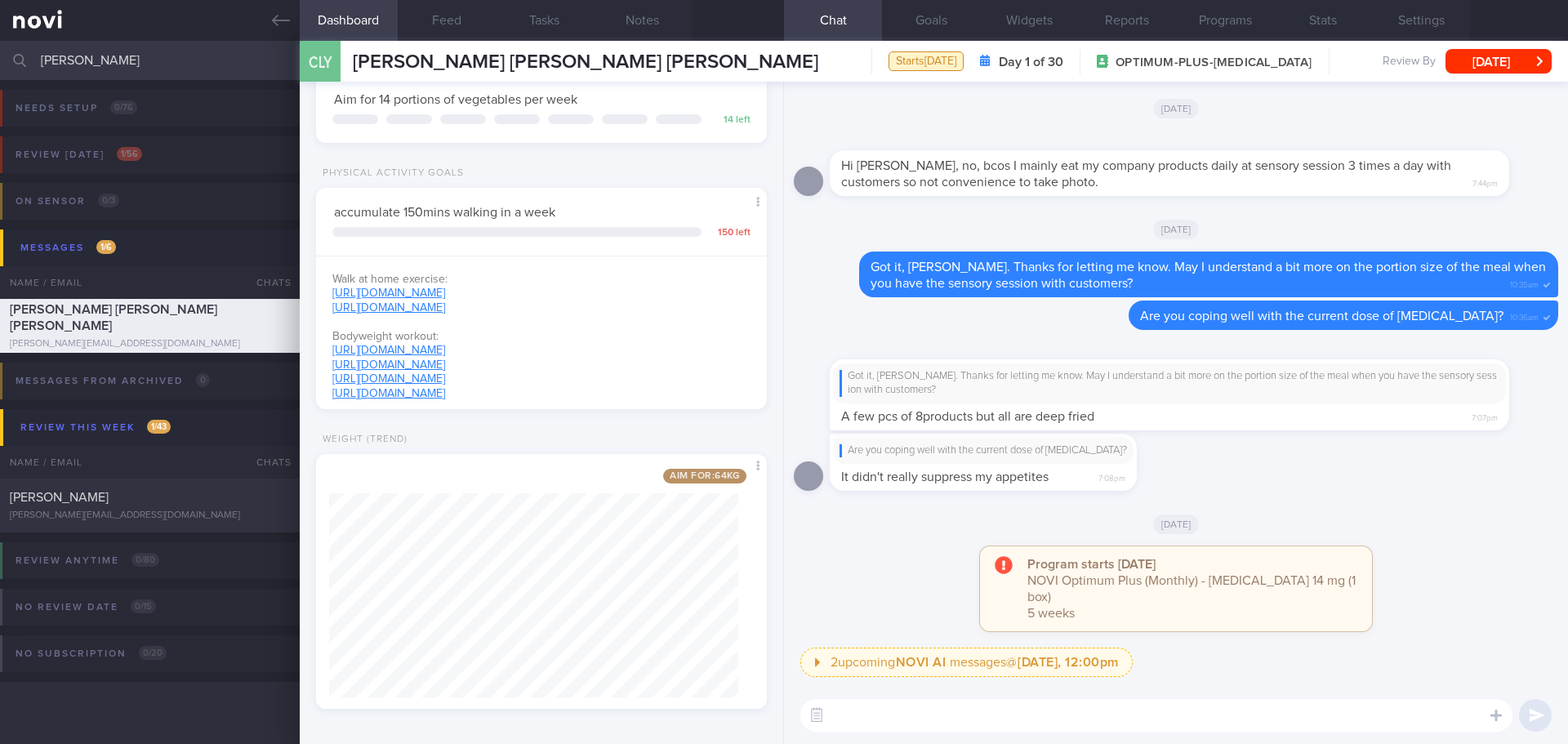
scroll to position [311, 0]
click at [437, 36] on button "Feed" at bounding box center [447, 21] width 98 height 41
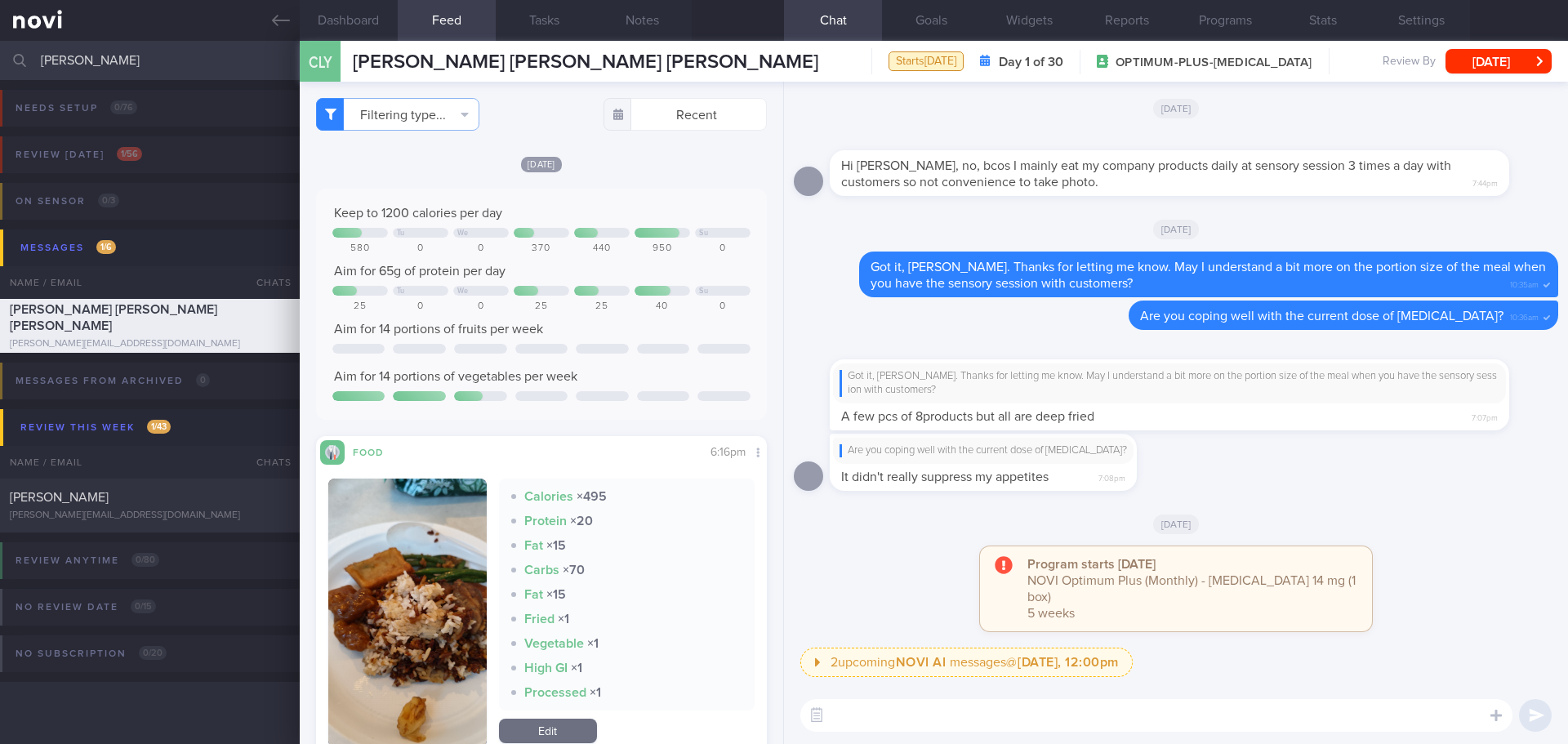
click at [1009, 707] on textarea at bounding box center [1156, 715] width 712 height 33
click at [932, 597] on div "Program starts [DATE] NOVI Optimum Plus (Monthly) - [MEDICAL_DATA] 14 mg (1 box…" at bounding box center [1176, 597] width 764 height 101
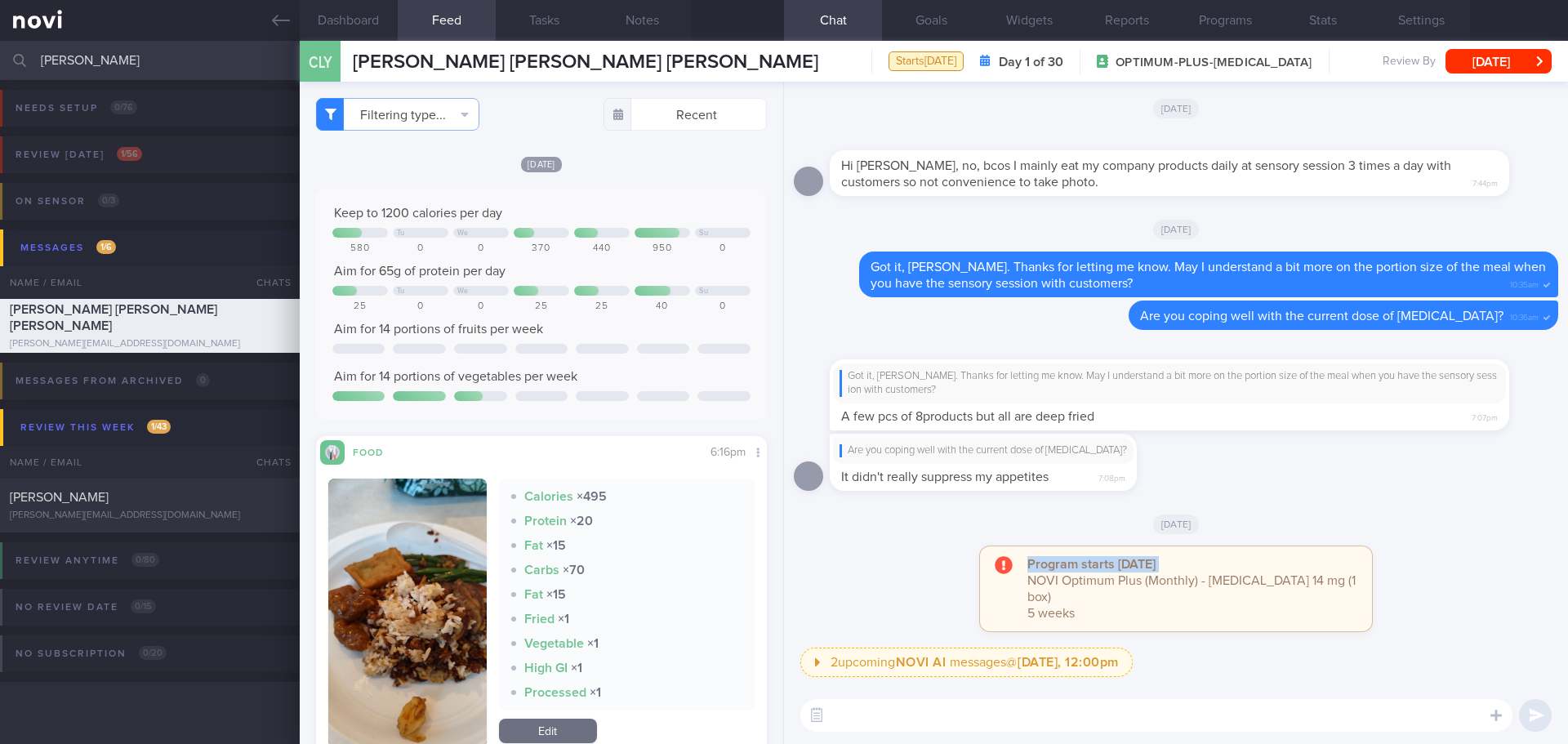
click at [932, 597] on div "Program starts [DATE] NOVI Optimum Plus (Monthly) - [MEDICAL_DATA] 14 mg (1 box…" at bounding box center [1176, 597] width 764 height 101
drag, startPoint x: 1129, startPoint y: 439, endPoint x: 1233, endPoint y: 435, distance: 104.1
click at [1233, 431] on div "Got it, [PERSON_NAME]. Thanks for letting me know. May I understand a bit more …" at bounding box center [1169, 395] width 679 height 71
drag, startPoint x: 1223, startPoint y: 441, endPoint x: 1394, endPoint y: 443, distance: 171.0
click at [1394, 431] on div "Got it, [PERSON_NAME]. Thanks for letting me know. May I understand a bit more …" at bounding box center [1194, 385] width 728 height 91
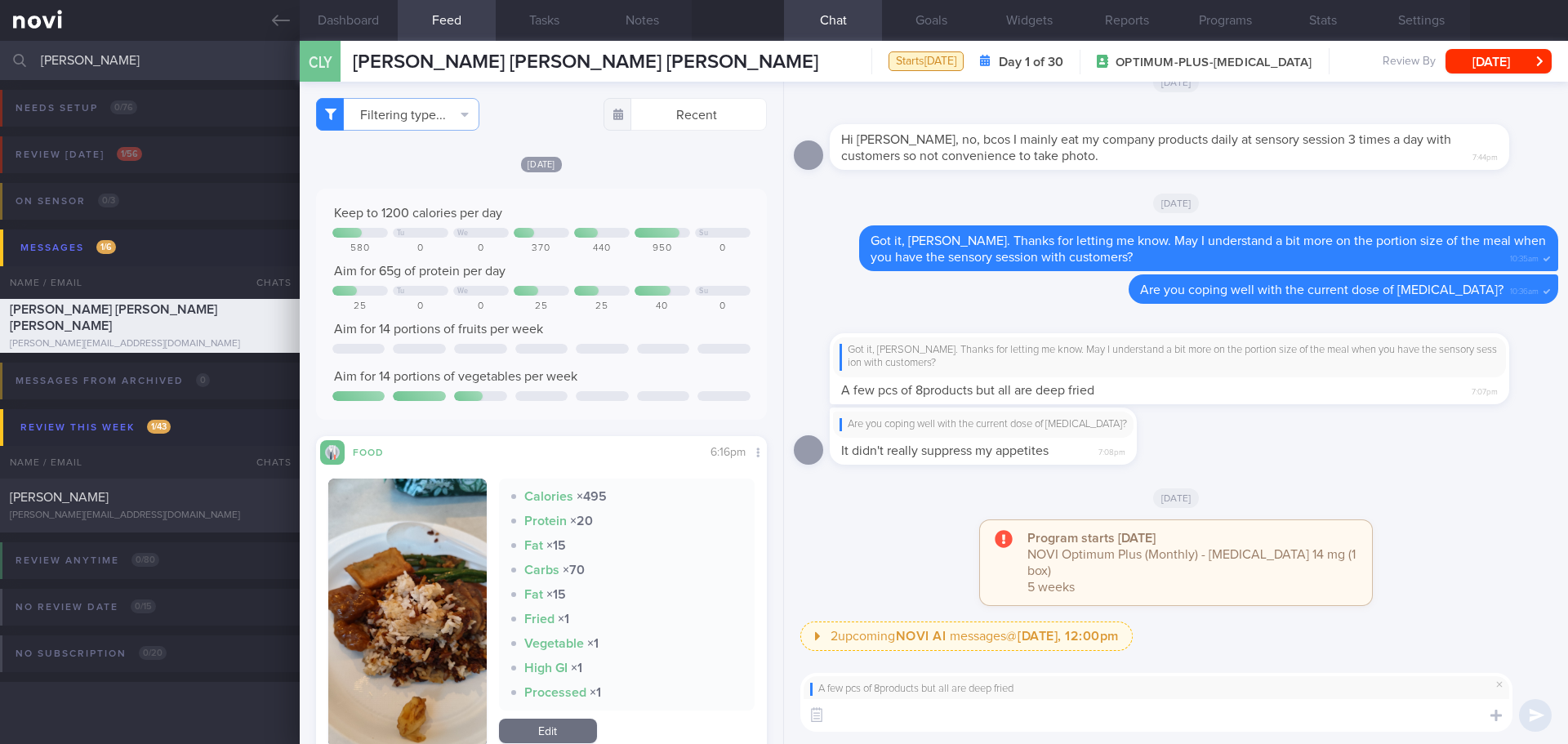
click at [1047, 718] on textarea at bounding box center [1156, 715] width 712 height 33
click at [857, 714] on textarea at bounding box center [1156, 715] width 712 height 33
type textarea "I"
type textarea "G"
type textarea "T"
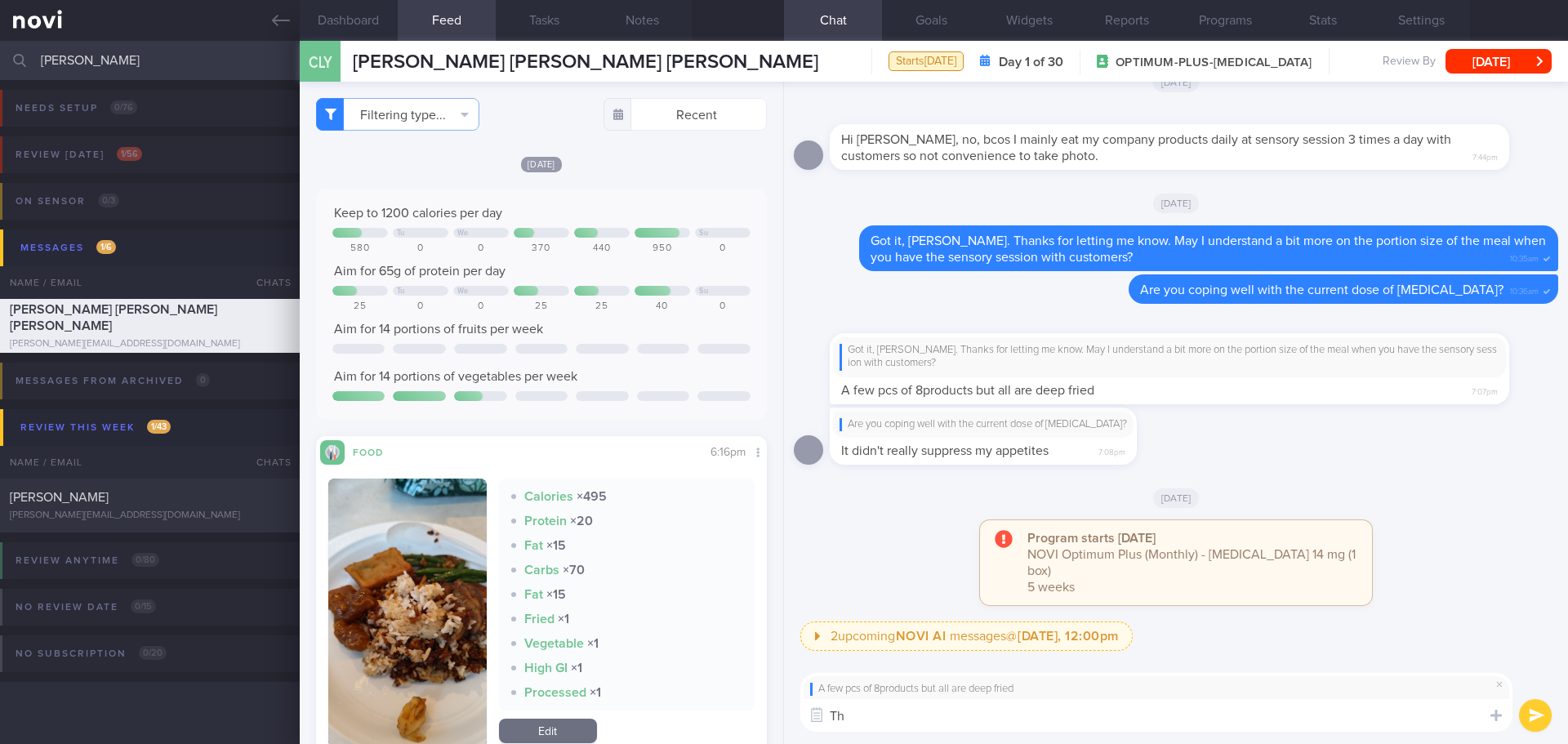
type textarea "T"
type textarea "U"
type textarea "A"
click at [1190, 722] on textarea "I see.. There would have hidden fats in the deep fried food" at bounding box center [1156, 715] width 712 height 33
click at [1191, 721] on textarea "I see.. There would have hidden fats in the deep fried food" at bounding box center [1156, 715] width 712 height 33
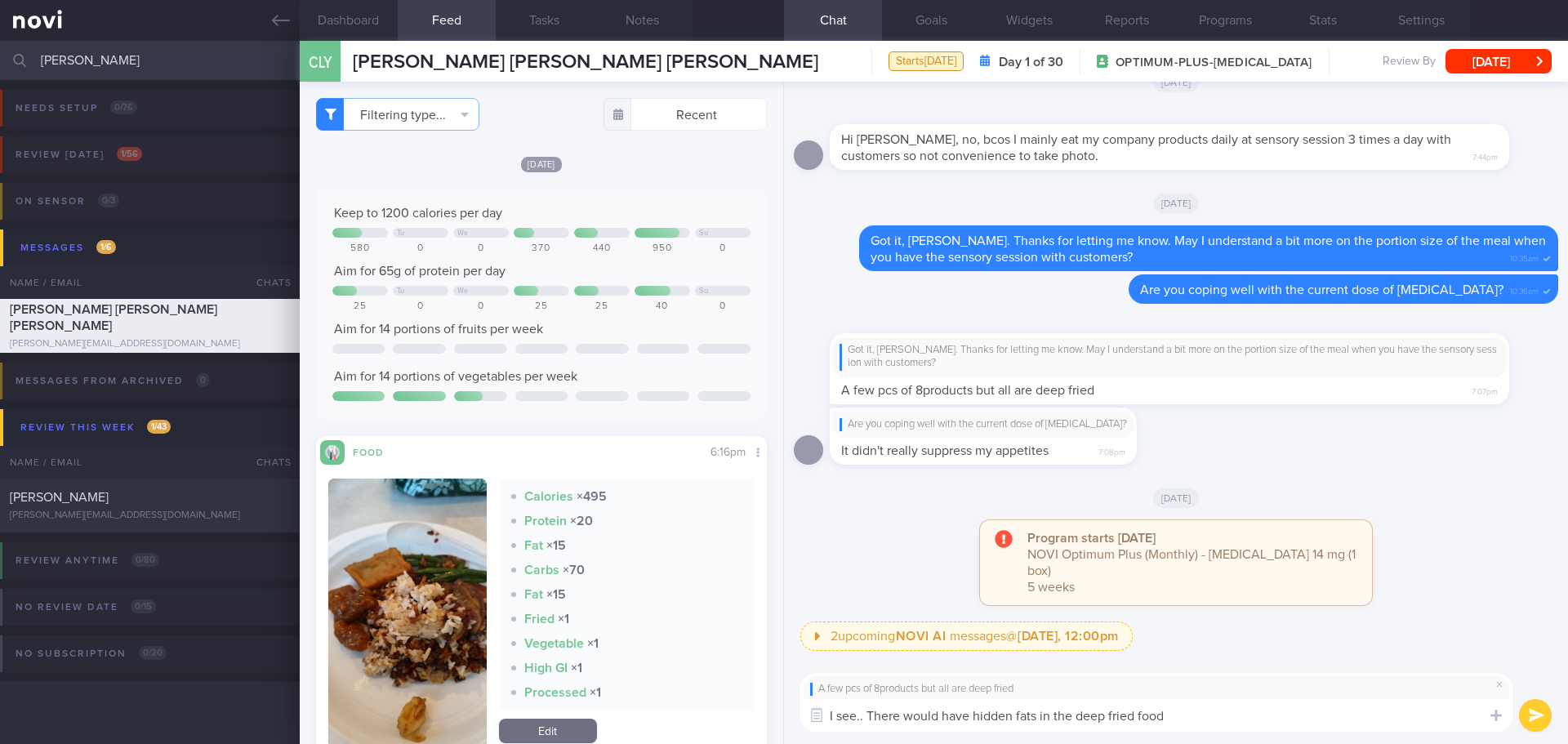
click at [1191, 721] on textarea "I see.. There would have hidden fats in the deep fried food" at bounding box center [1156, 715] width 712 height 33
drag, startPoint x: 1197, startPoint y: 713, endPoint x: 868, endPoint y: 725, distance: 329.2
click at [868, 725] on textarea "I see.. There would have hidden fats in the deep fried food" at bounding box center [1156, 715] width 712 height 33
type textarea "I"
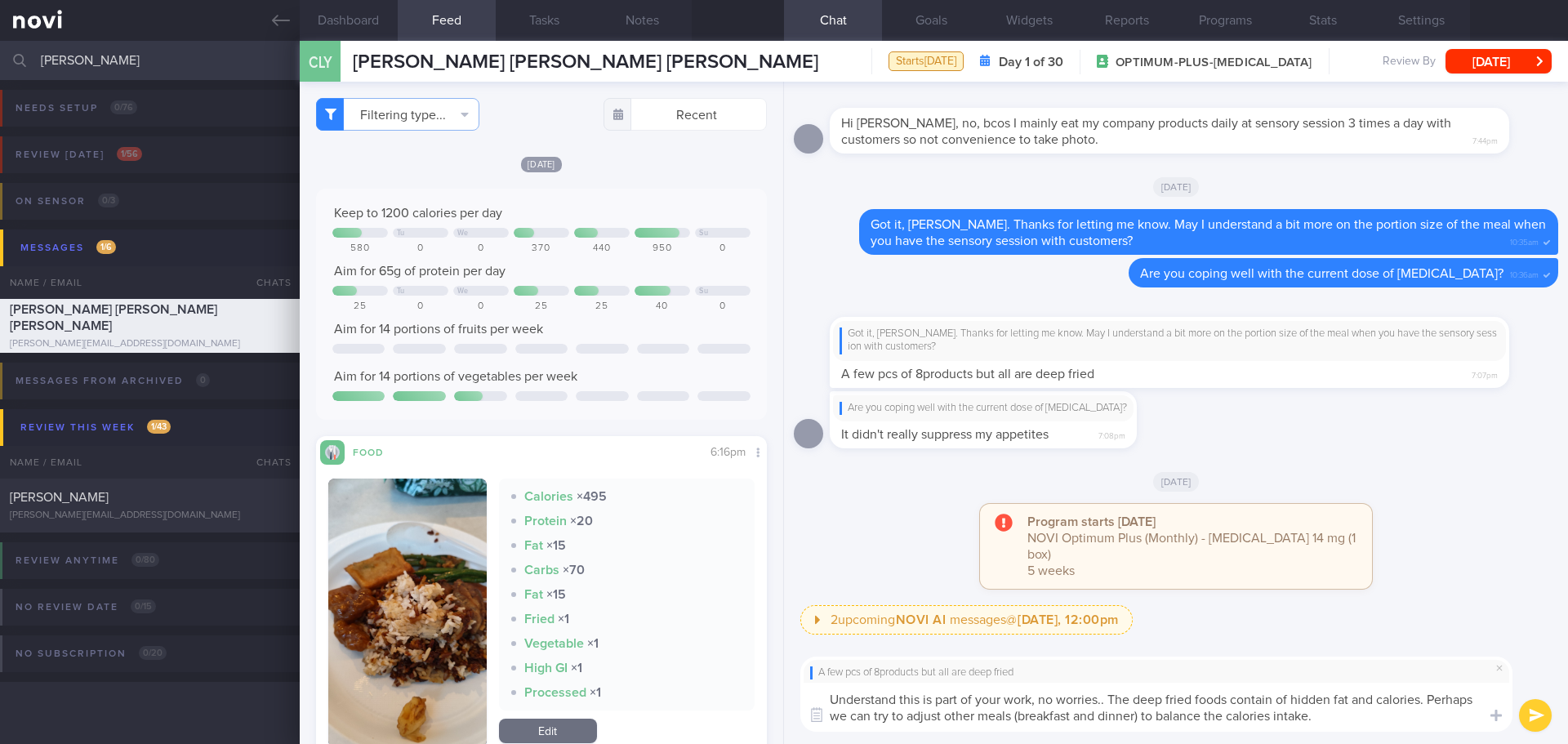
click at [897, 694] on textarea "Understand this is part of your work, no worries.. The deep fried foods contain…" at bounding box center [1156, 706] width 712 height 49
click at [1349, 716] on textarea "Understand this is part of your work, no worries.. The deep fried foods contain…" at bounding box center [1156, 706] width 712 height 49
click at [1292, 697] on textarea "Understand this is part of your work, no worries.. The deep fried foods contain…" at bounding box center [1156, 706] width 712 height 49
drag, startPoint x: 888, startPoint y: 715, endPoint x: 828, endPoint y: 726, distance: 61.0
click at [828, 726] on textarea "Understand this is part of your work, no worries.. The deep fried foods contain…" at bounding box center [1156, 706] width 712 height 49
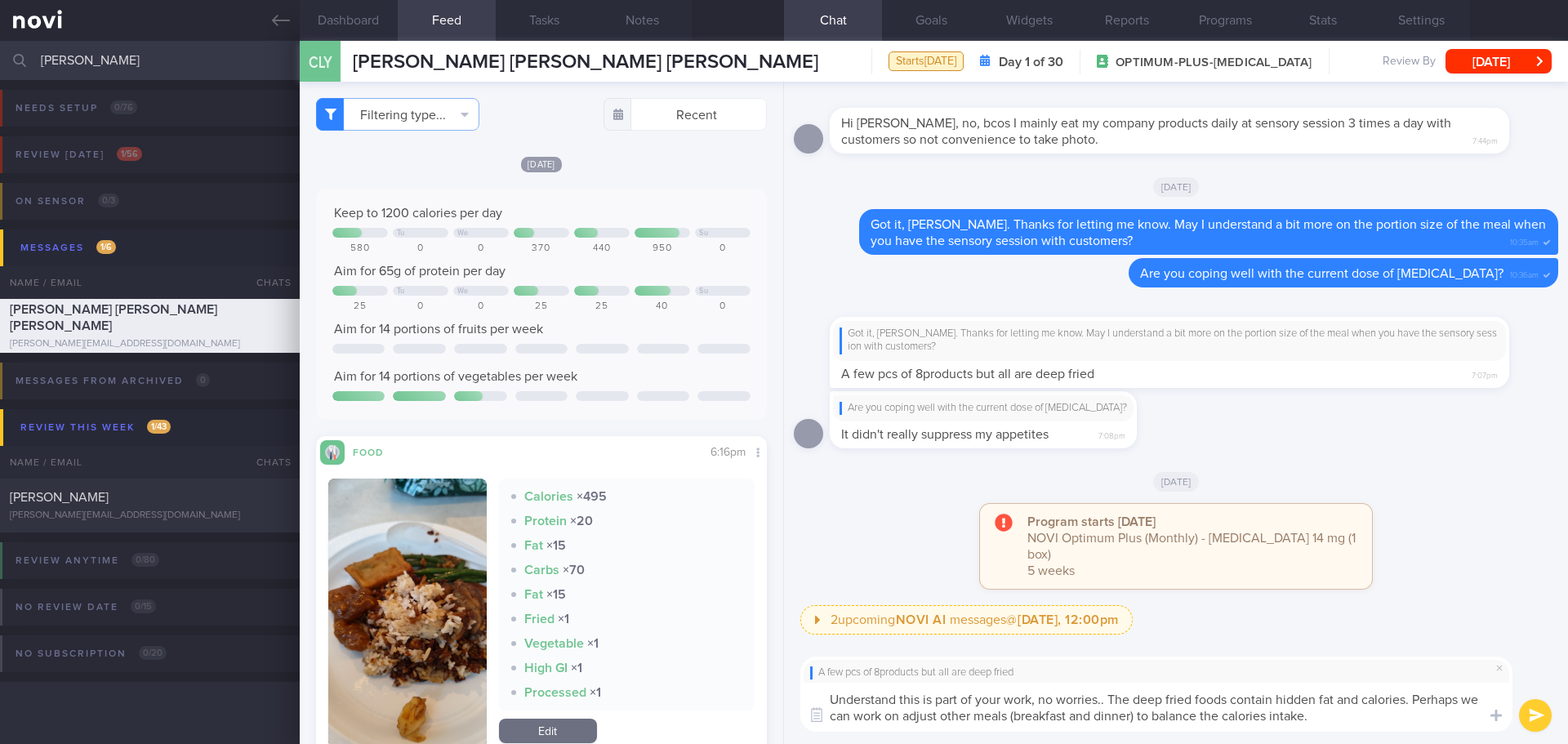
click at [942, 719] on textarea "Understand this is part of your work, no worries.. The deep fried foods contain…" at bounding box center [1156, 706] width 712 height 49
drag, startPoint x: 1082, startPoint y: 715, endPoint x: 960, endPoint y: 719, distance: 122.1
click at [960, 719] on textarea "Understand this is part of your work, no worries.. The deep fried foods contain…" at bounding box center [1156, 706] width 712 height 49
click at [1368, 725] on textarea "Understand this is part of your work, no worries.. The deep fried foods contain…" at bounding box center [1156, 706] width 712 height 49
drag, startPoint x: 1405, startPoint y: 712, endPoint x: 1493, endPoint y: 711, distance: 88.0
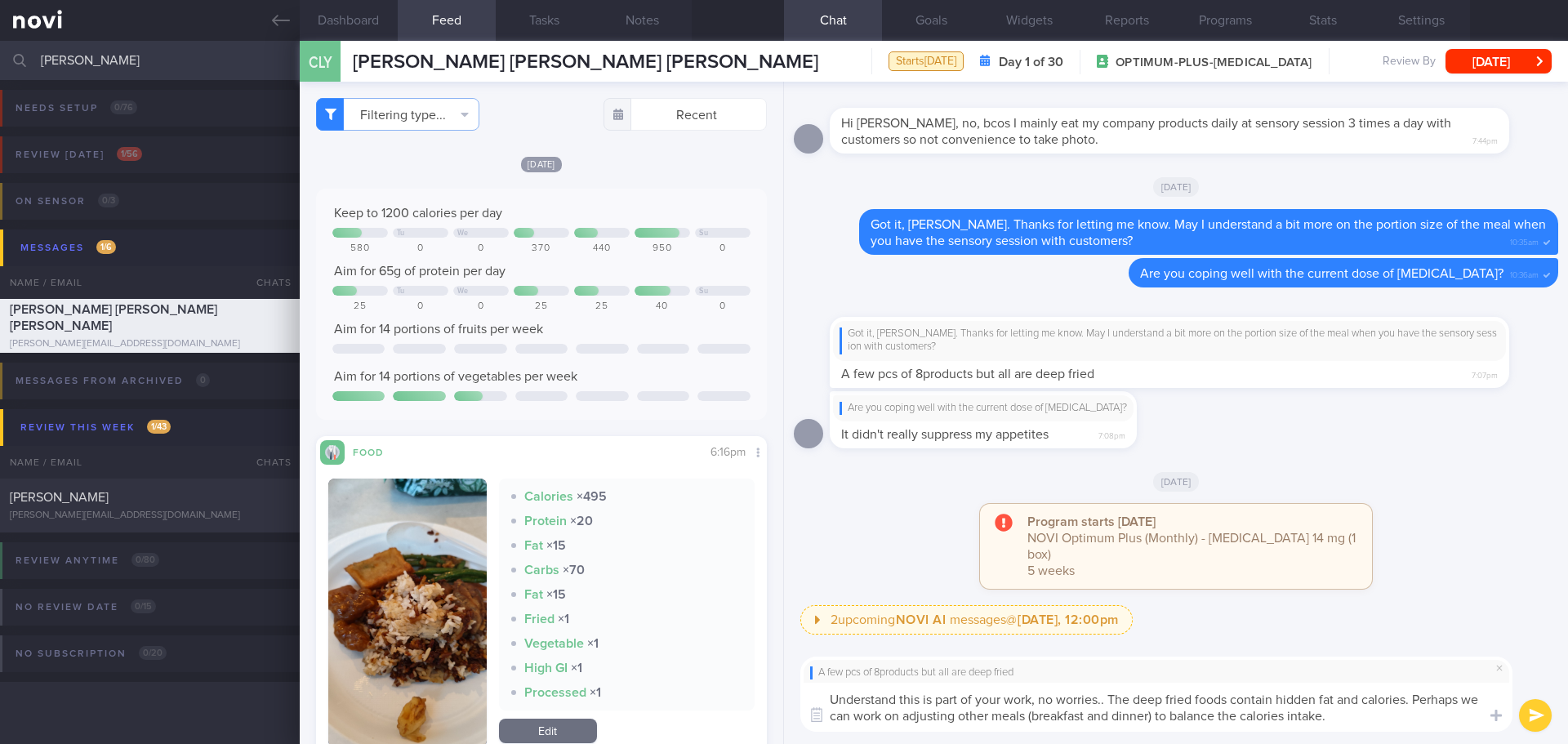
click at [1406, 711] on textarea "Understand this is part of your work, no worries.. The deep fried foods contain…" at bounding box center [1156, 706] width 712 height 49
type textarea "Understand this is part of your work, no worries.. The deep fried foods contain…"
click at [1538, 718] on button "submit" at bounding box center [1534, 715] width 33 height 33
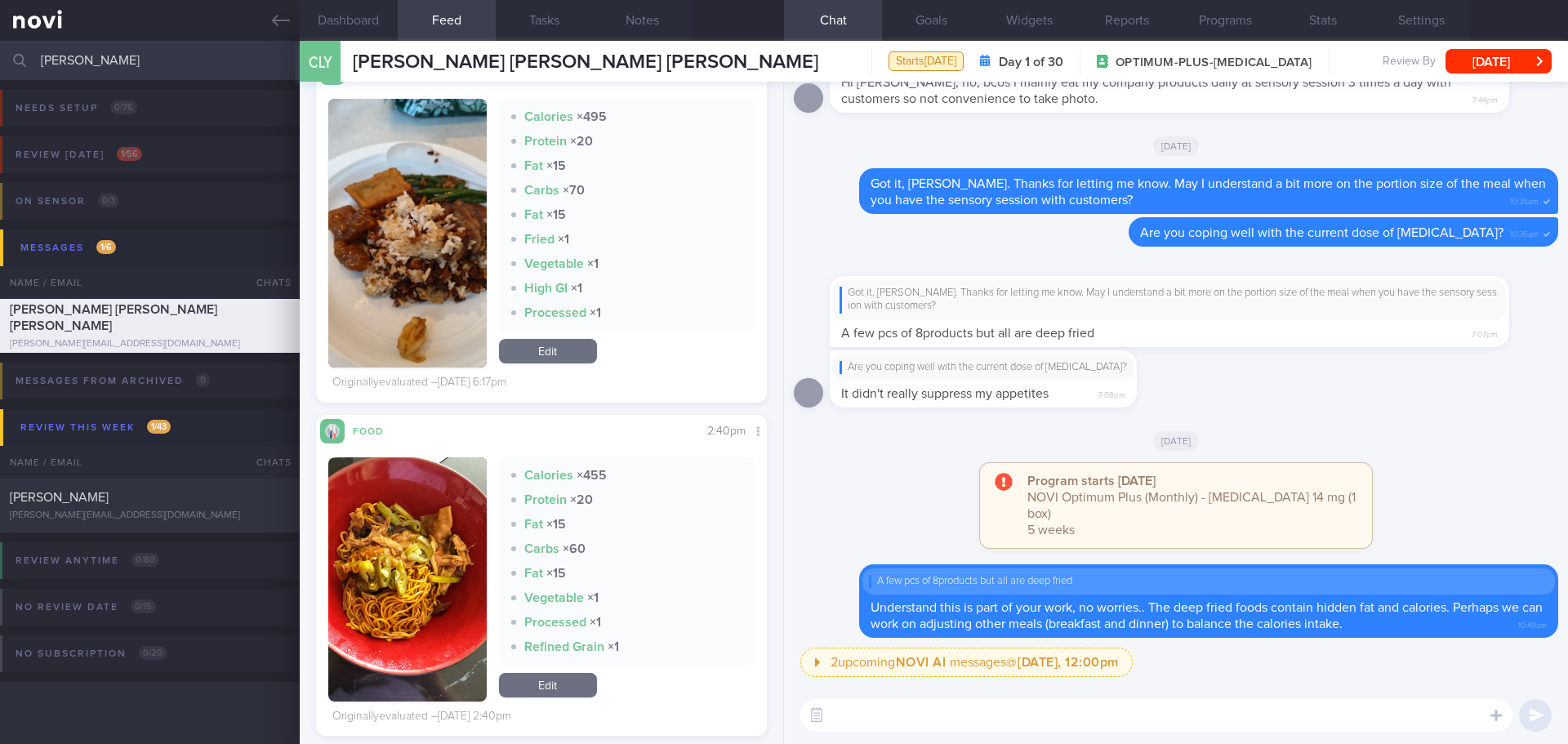
scroll to position [490, 0]
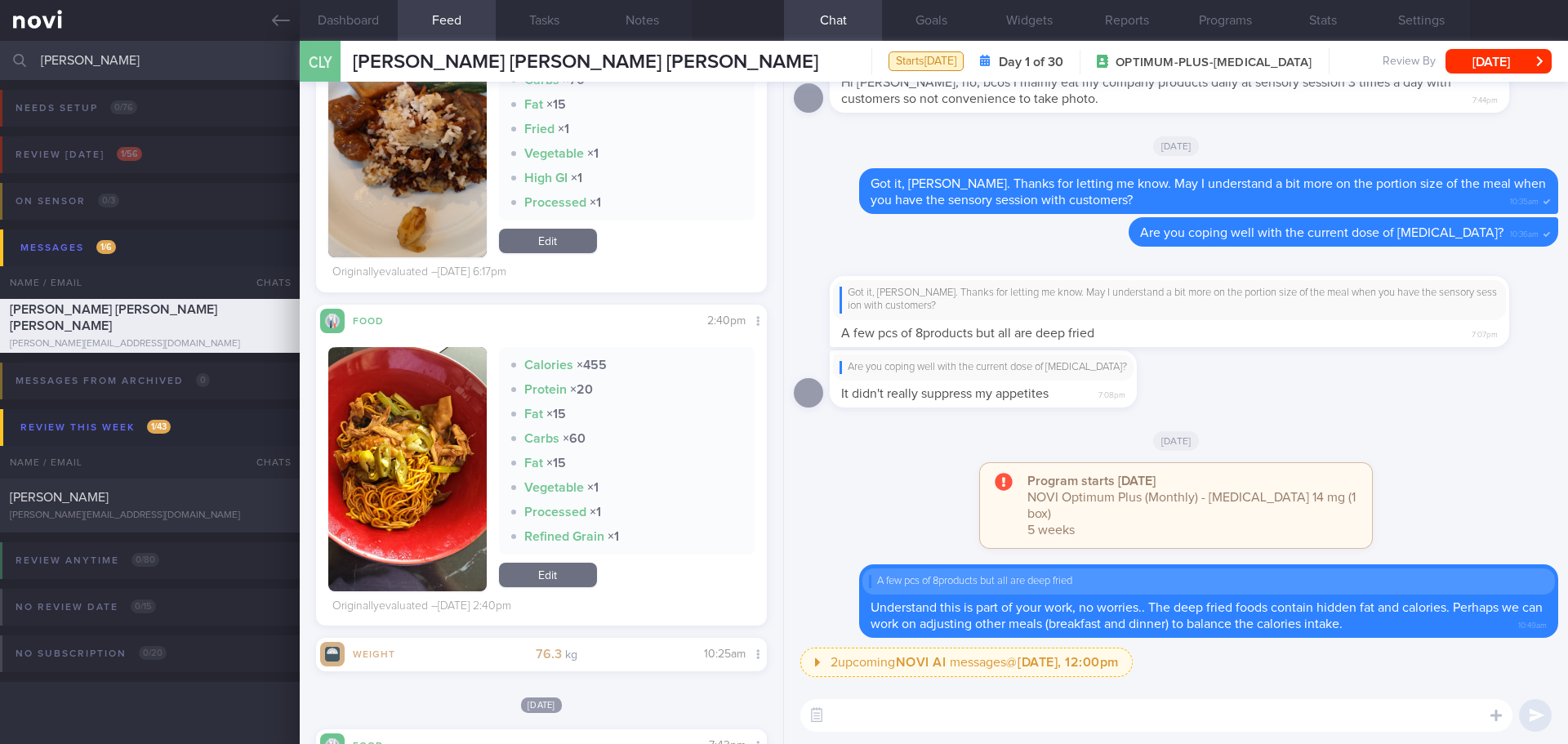
click at [891, 711] on textarea at bounding box center [1156, 715] width 712 height 33
drag, startPoint x: 1065, startPoint y: 418, endPoint x: 1273, endPoint y: 417, distance: 208.0
click at [1273, 417] on div "Are you coping well with the current dose of [MEDICAL_DATA]? It didn't really s…" at bounding box center [1176, 383] width 764 height 67
drag, startPoint x: 1088, startPoint y: 421, endPoint x: 1308, endPoint y: 427, distance: 220.1
click at [1308, 418] on div "Are you coping well with the current dose of [MEDICAL_DATA]? It didn't really s…" at bounding box center [1176, 383] width 764 height 67
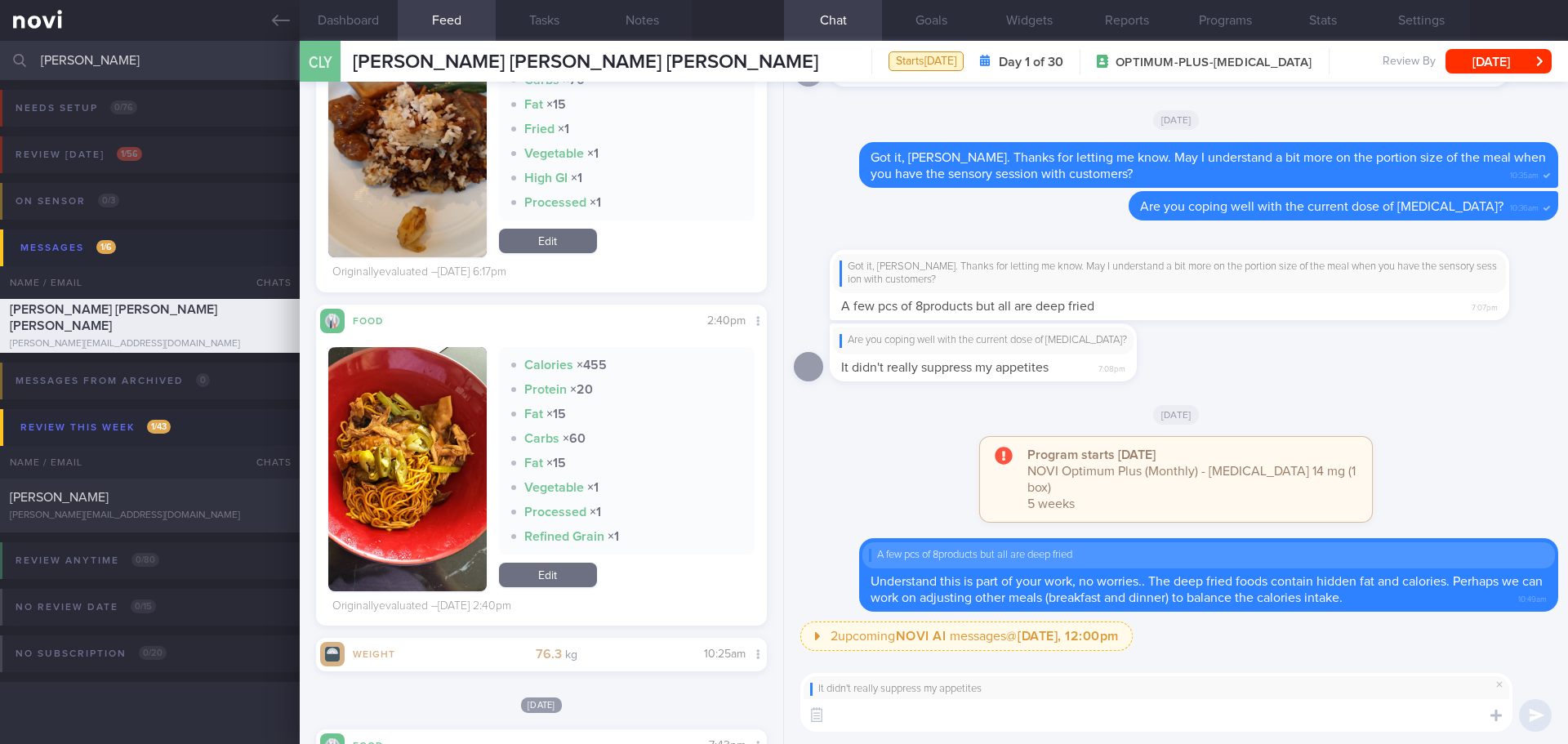
click at [1099, 721] on textarea at bounding box center [1156, 715] width 712 height 33
click at [1501, 688] on span at bounding box center [1499, 684] width 20 height 20
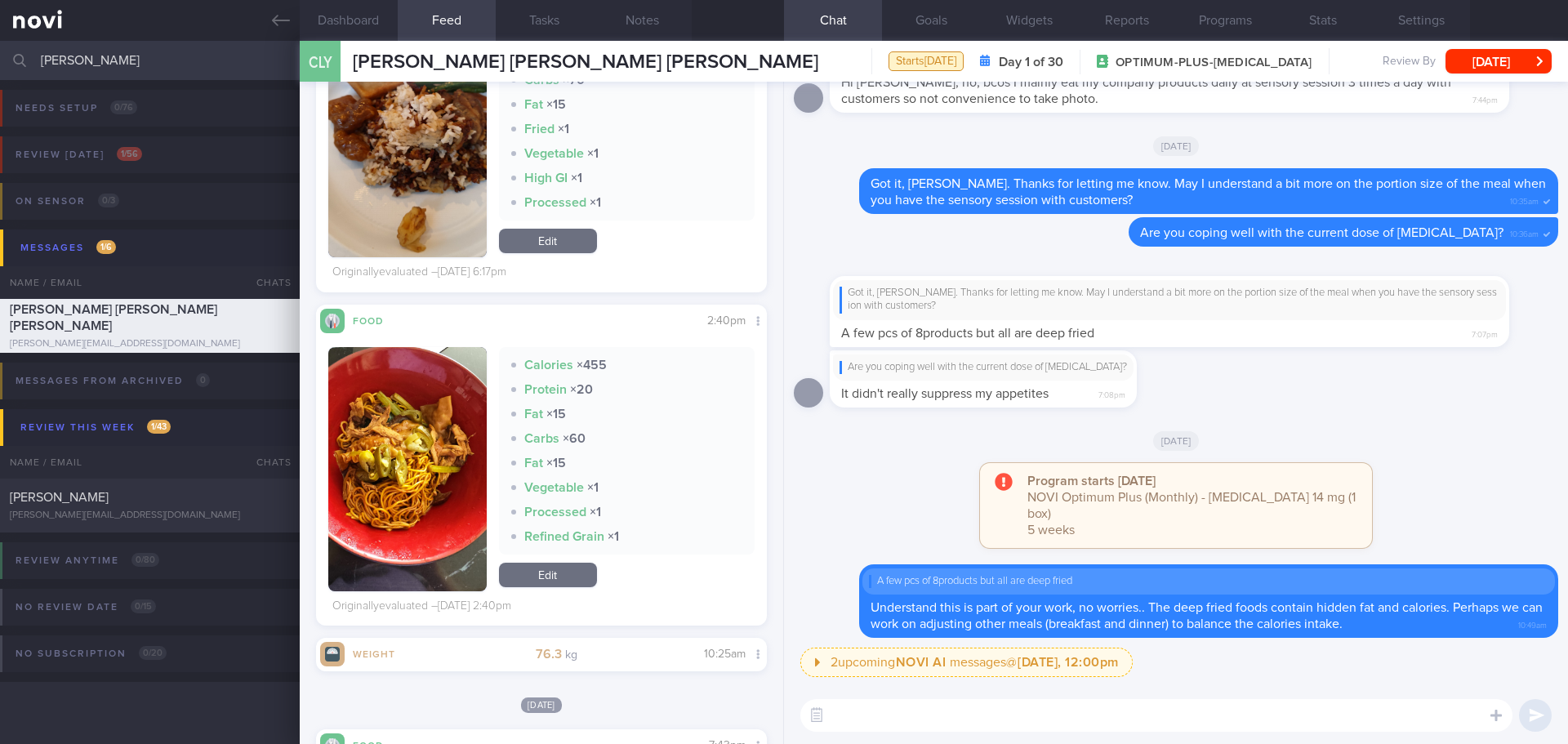
click at [1216, 715] on textarea at bounding box center [1156, 715] width 712 height 33
type textarea "D"
drag, startPoint x: 1090, startPoint y: 421, endPoint x: 1268, endPoint y: 418, distance: 178.0
click at [1268, 418] on div "Are you coping well with the current dose of [MEDICAL_DATA]? It didn't really s…" at bounding box center [1176, 383] width 764 height 67
click at [1167, 405] on div "Are you coping well with the current dose of [MEDICAL_DATA]? It didn't really s…" at bounding box center [1176, 383] width 764 height 67
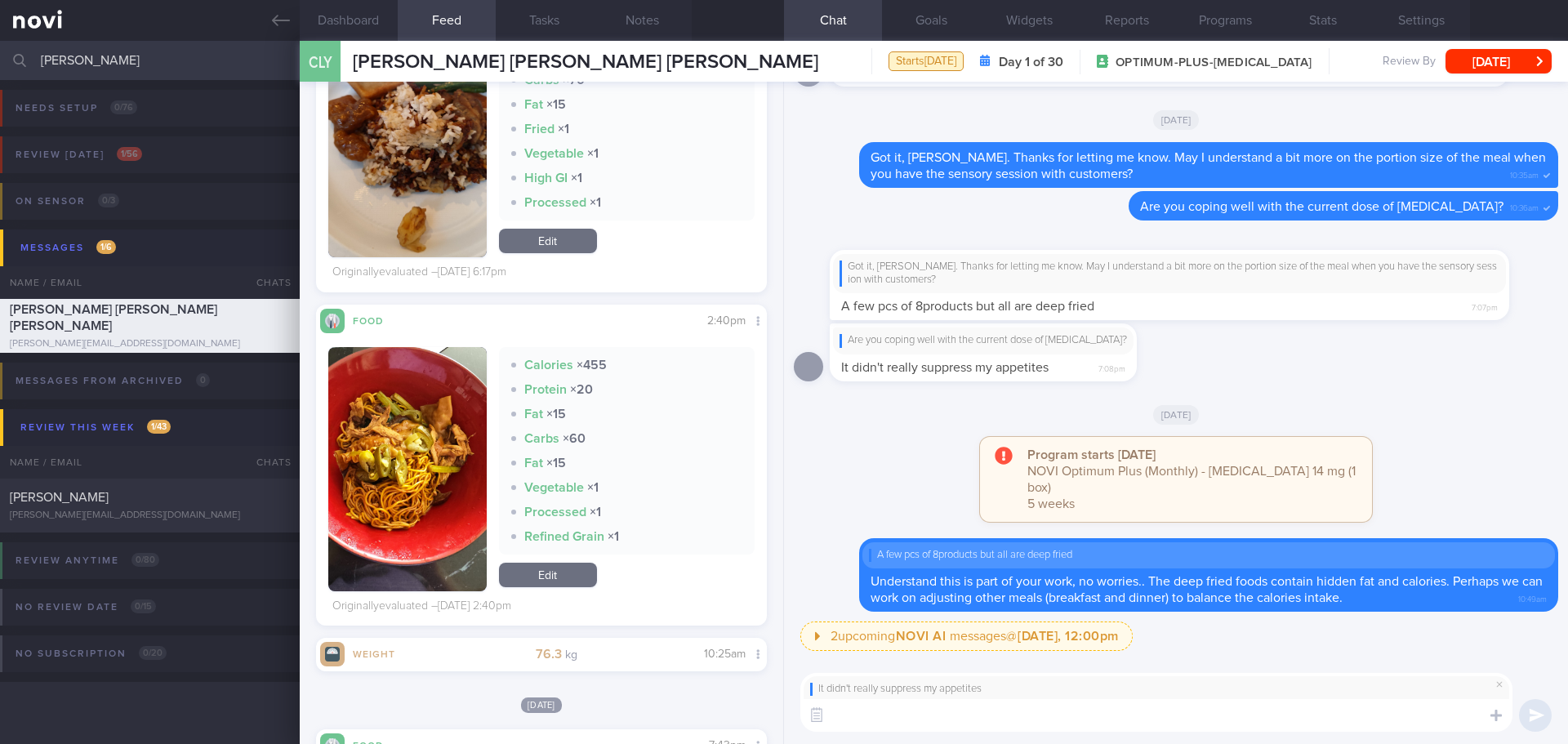
click at [1061, 711] on textarea at bounding box center [1156, 715] width 712 height 33
click at [903, 721] on textarea "May I just" at bounding box center [1156, 715] width 712 height 33
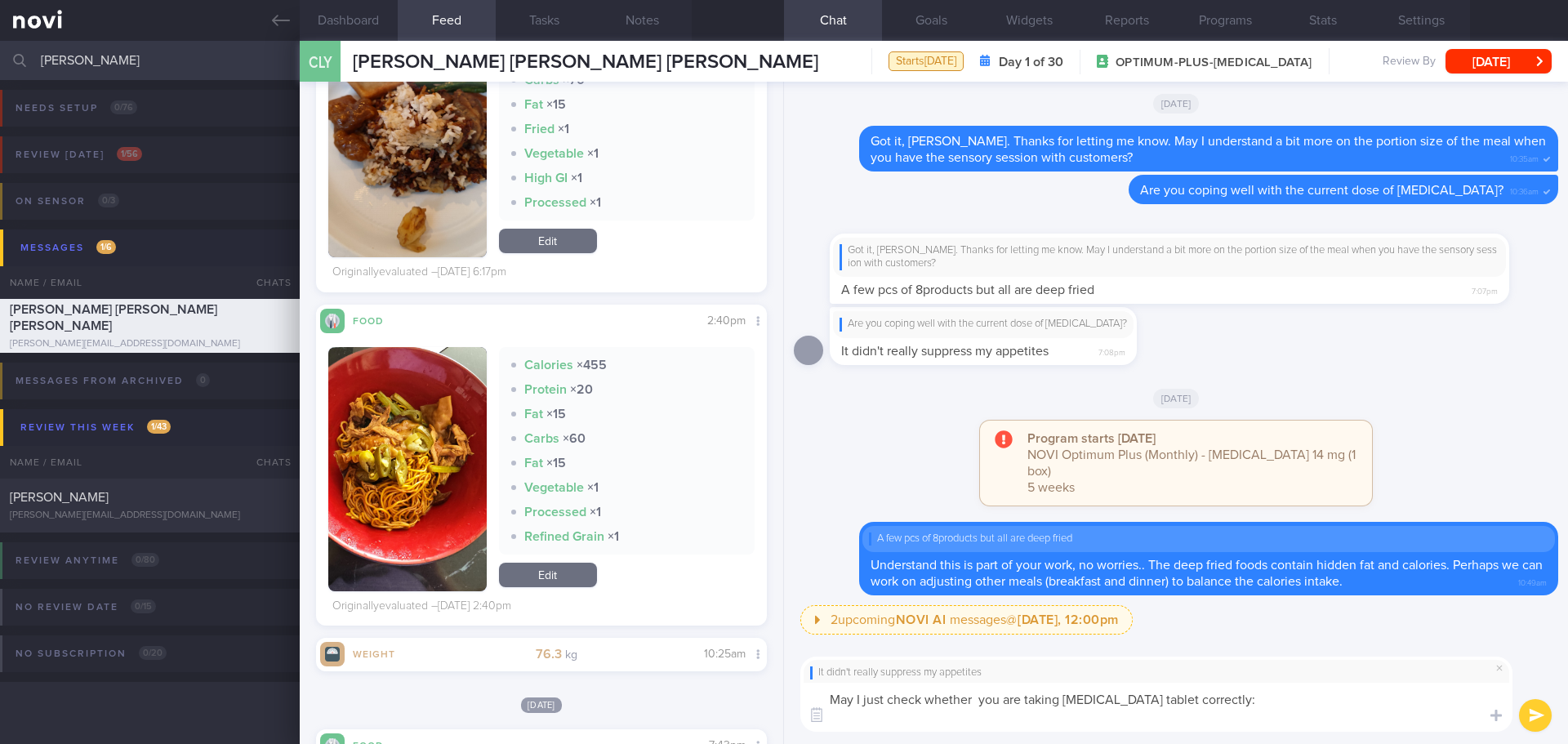
click at [982, 707] on textarea "May I just check whether you are taking [MEDICAL_DATA] tablet correctly:" at bounding box center [1156, 706] width 712 height 49
click at [981, 718] on textarea "May I just check whether you are taking [MEDICAL_DATA] tablet correctly:" at bounding box center [1156, 706] width 712 height 49
paste textarea "taking [MEDICAL_DATA] tablet first thing in the morning when you wake up, on an…"
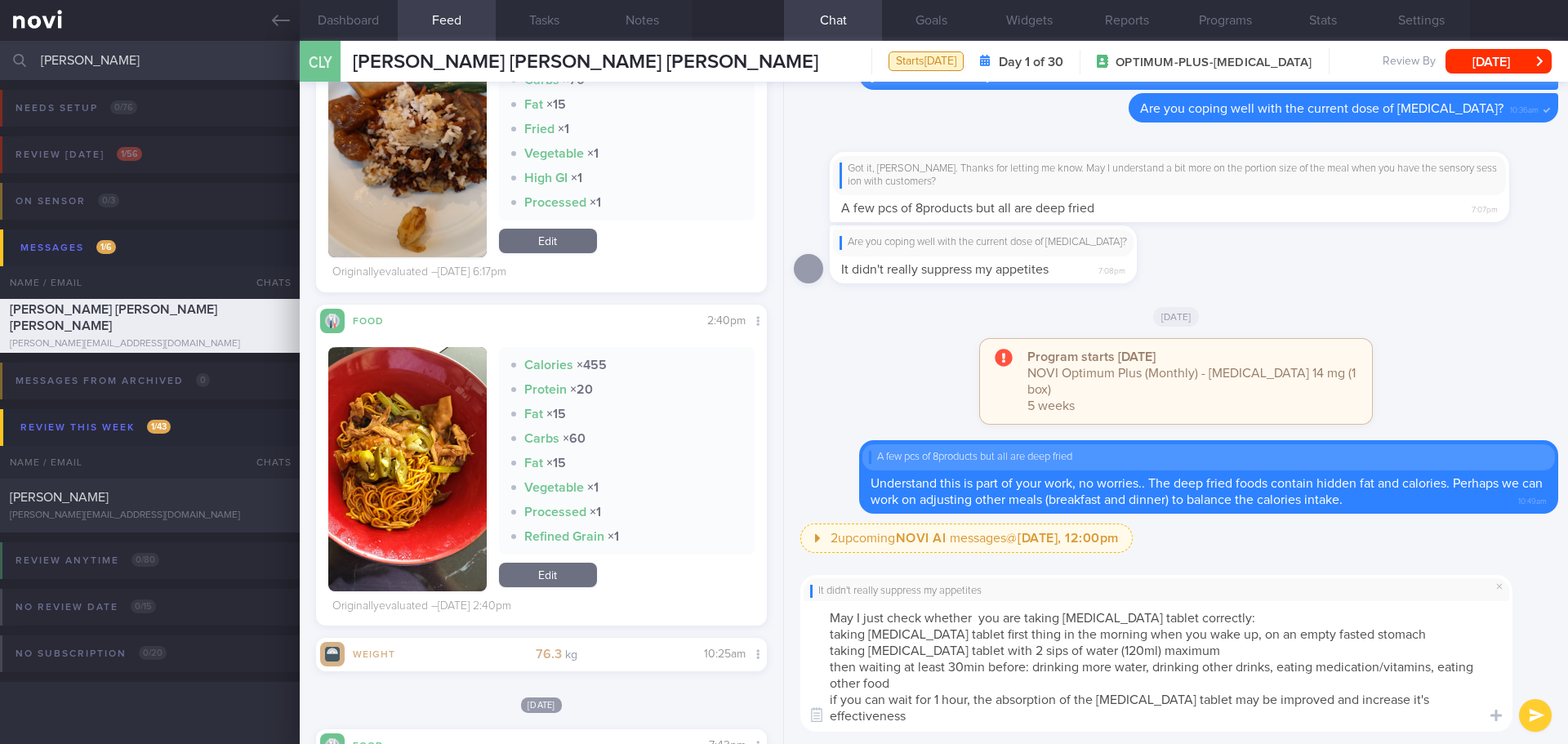
click at [833, 636] on textarea "May I just check whether you are taking [MEDICAL_DATA] tablet correctly: taking…" at bounding box center [1156, 665] width 712 height 130
click at [827, 637] on textarea "May I just check whether you are taking [MEDICAL_DATA] tablet correctly: taking…" at bounding box center [1156, 665] width 712 height 130
click at [1280, 723] on textarea "May I just check whether you are taking [MEDICAL_DATA] tablet correctly: - taki…" at bounding box center [1156, 665] width 712 height 130
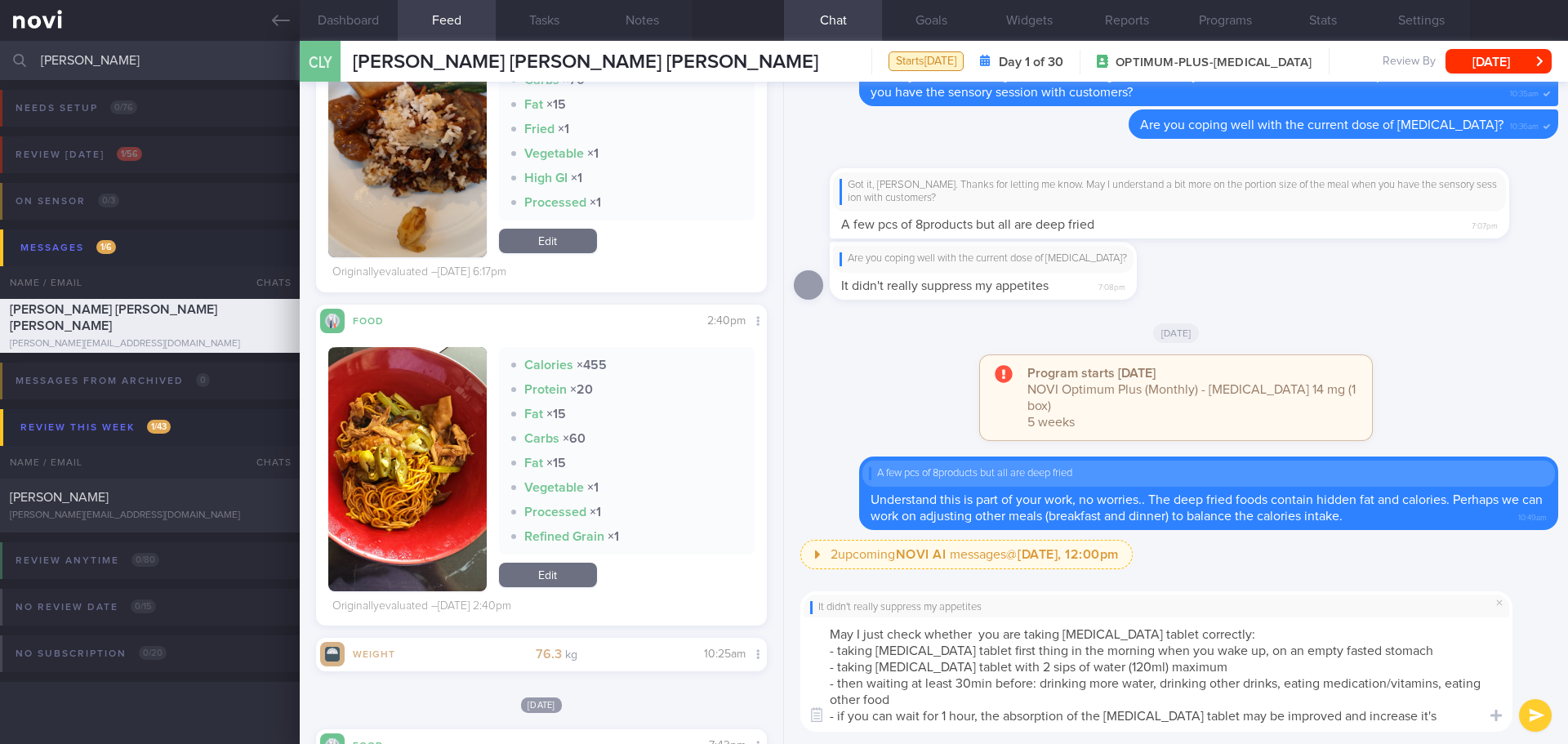
click at [1271, 664] on textarea "May I just check whether you are taking [MEDICAL_DATA] tablet correctly: - taki…" at bounding box center [1156, 675] width 712 height 114
click at [1294, 688] on textarea "May I just check whether you are taking [MEDICAL_DATA] tablet correctly: - taki…" at bounding box center [1156, 675] width 712 height 114
click at [997, 707] on textarea "May I just check whether you are taking [MEDICAL_DATA] tablet correctly: - taki…" at bounding box center [1156, 675] width 712 height 114
click at [1427, 713] on textarea "May I just check whether you are taking [MEDICAL_DATA] tablet correctly: - taki…" at bounding box center [1156, 675] width 712 height 114
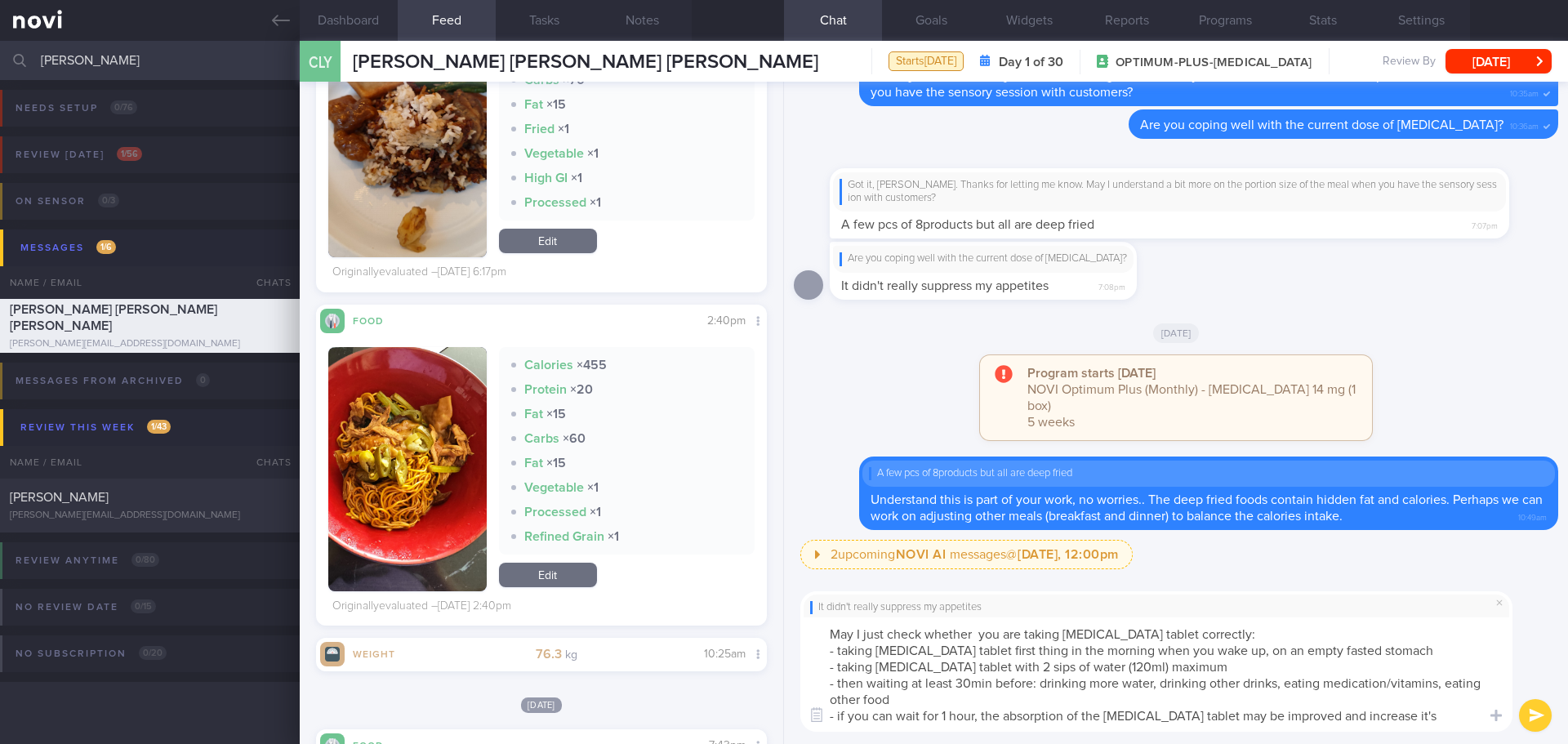
drag, startPoint x: 1471, startPoint y: 717, endPoint x: 787, endPoint y: 741, distance: 684.4
click at [790, 741] on div "It didn't really suppress my appetites May I just check whether you are taking …" at bounding box center [1175, 661] width 784 height 165
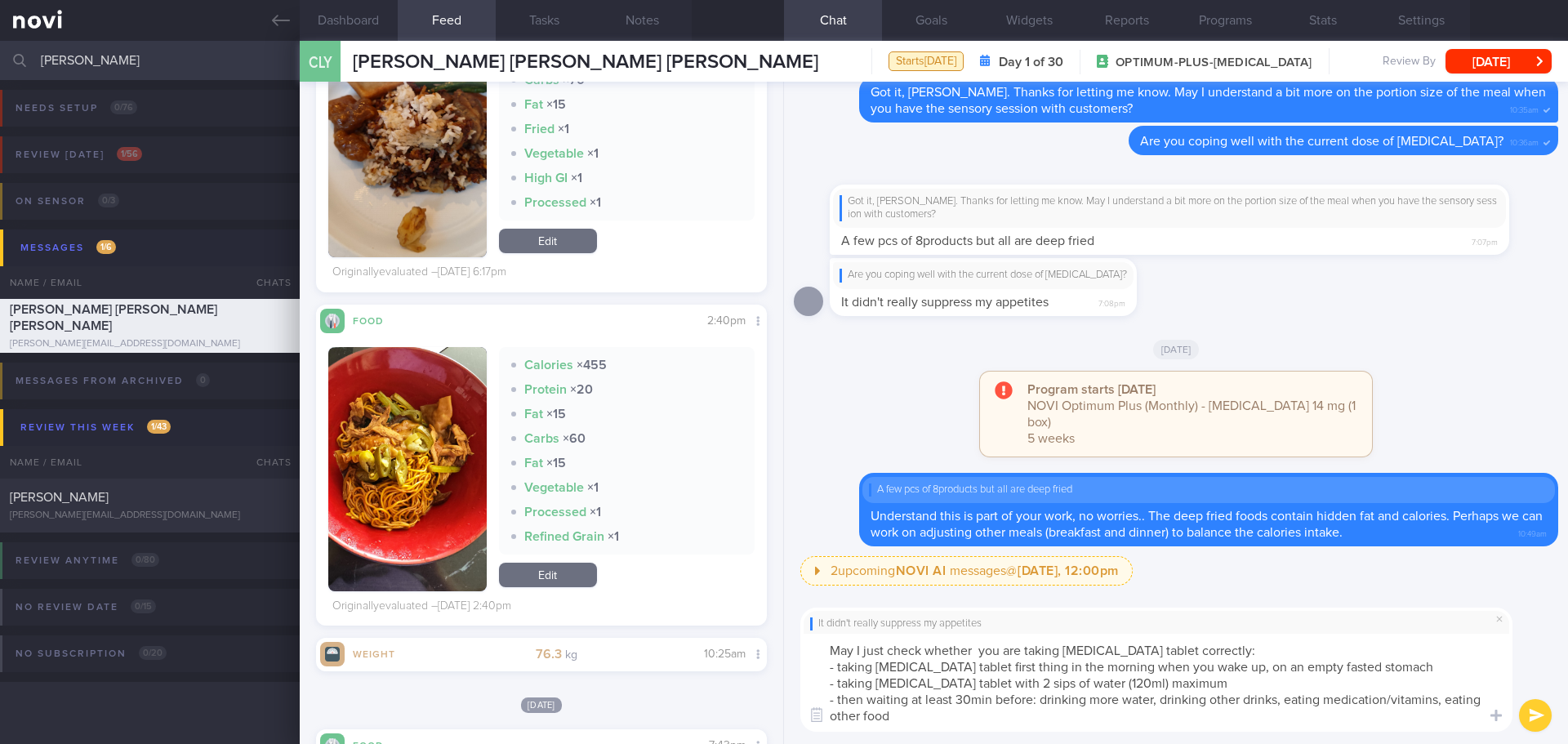
click at [1215, 688] on textarea "May I just check whether you are taking [MEDICAL_DATA] tablet correctly: - taki…" at bounding box center [1156, 682] width 712 height 98
click at [1212, 714] on textarea "May I just check whether you are taking [MEDICAL_DATA] tablet correctly: - taki…" at bounding box center [1156, 682] width 712 height 98
click at [1212, 715] on textarea "May I just check whether you are taking [MEDICAL_DATA] tablet correctly: - taki…" at bounding box center [1156, 682] width 712 height 98
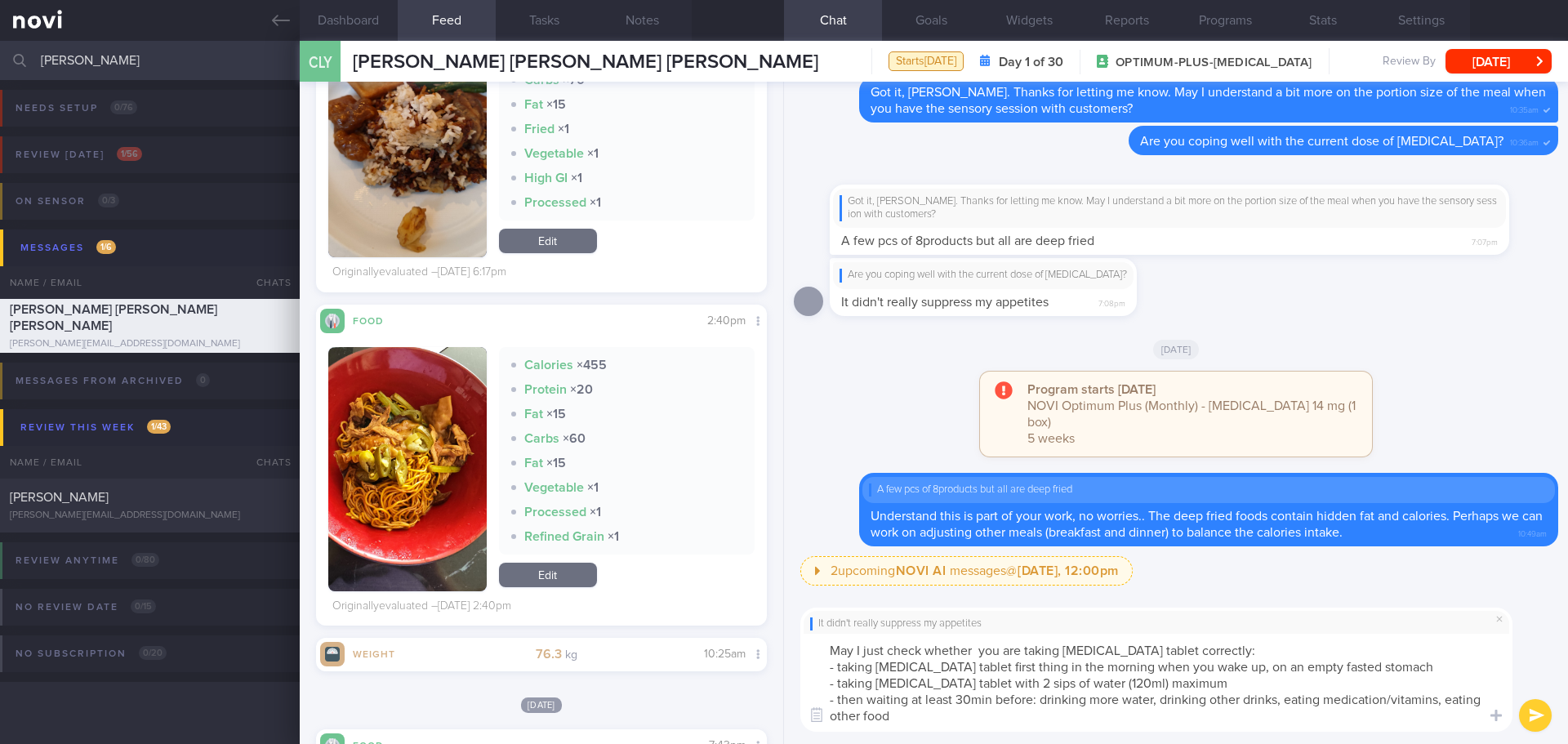
click at [1212, 715] on textarea "May I just check whether you are taking [MEDICAL_DATA] tablet correctly: - taki…" at bounding box center [1156, 682] width 712 height 98
click at [1213, 715] on textarea "May I just check whether you are taking [MEDICAL_DATA] tablet correctly: - taki…" at bounding box center [1156, 682] width 712 height 98
click at [1213, 717] on textarea "May I just check whether you are taking [MEDICAL_DATA] tablet correctly: - taki…" at bounding box center [1156, 682] width 712 height 98
type textarea "May I just check whether you are taking [MEDICAL_DATA] tablet correctly: - taki…"
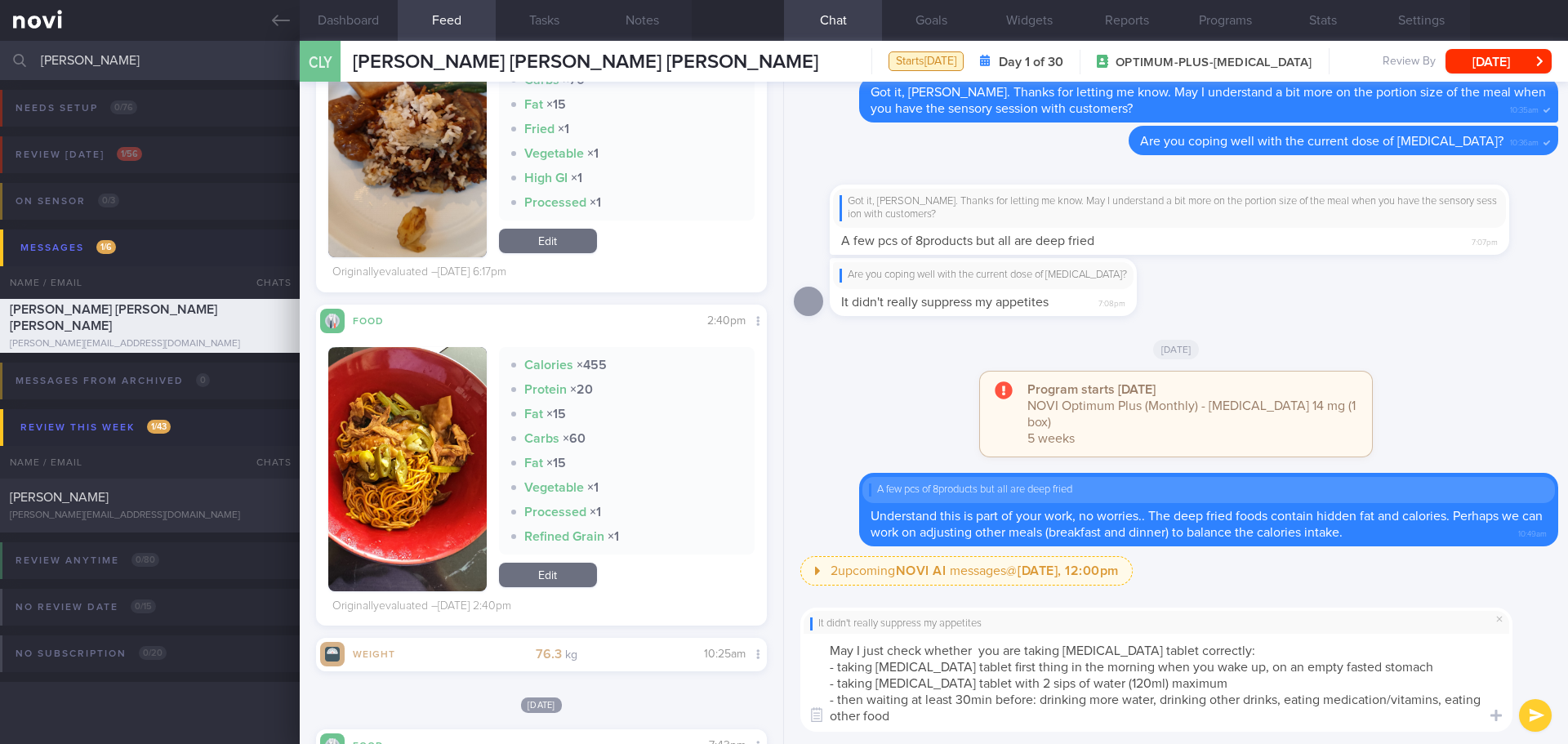
click at [1530, 713] on button "submit" at bounding box center [1534, 715] width 33 height 33
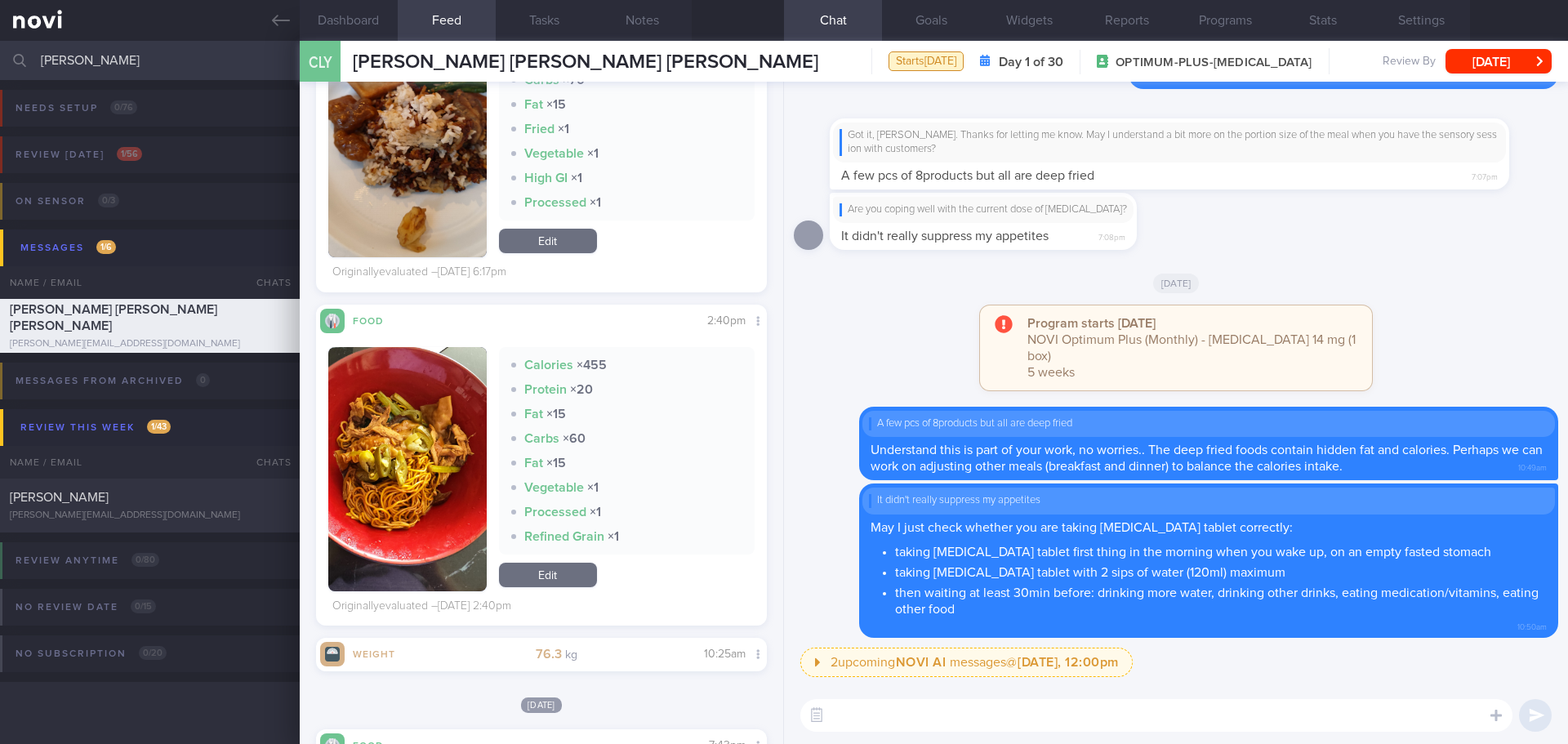
click at [1313, 716] on textarea at bounding box center [1156, 715] width 712 height 33
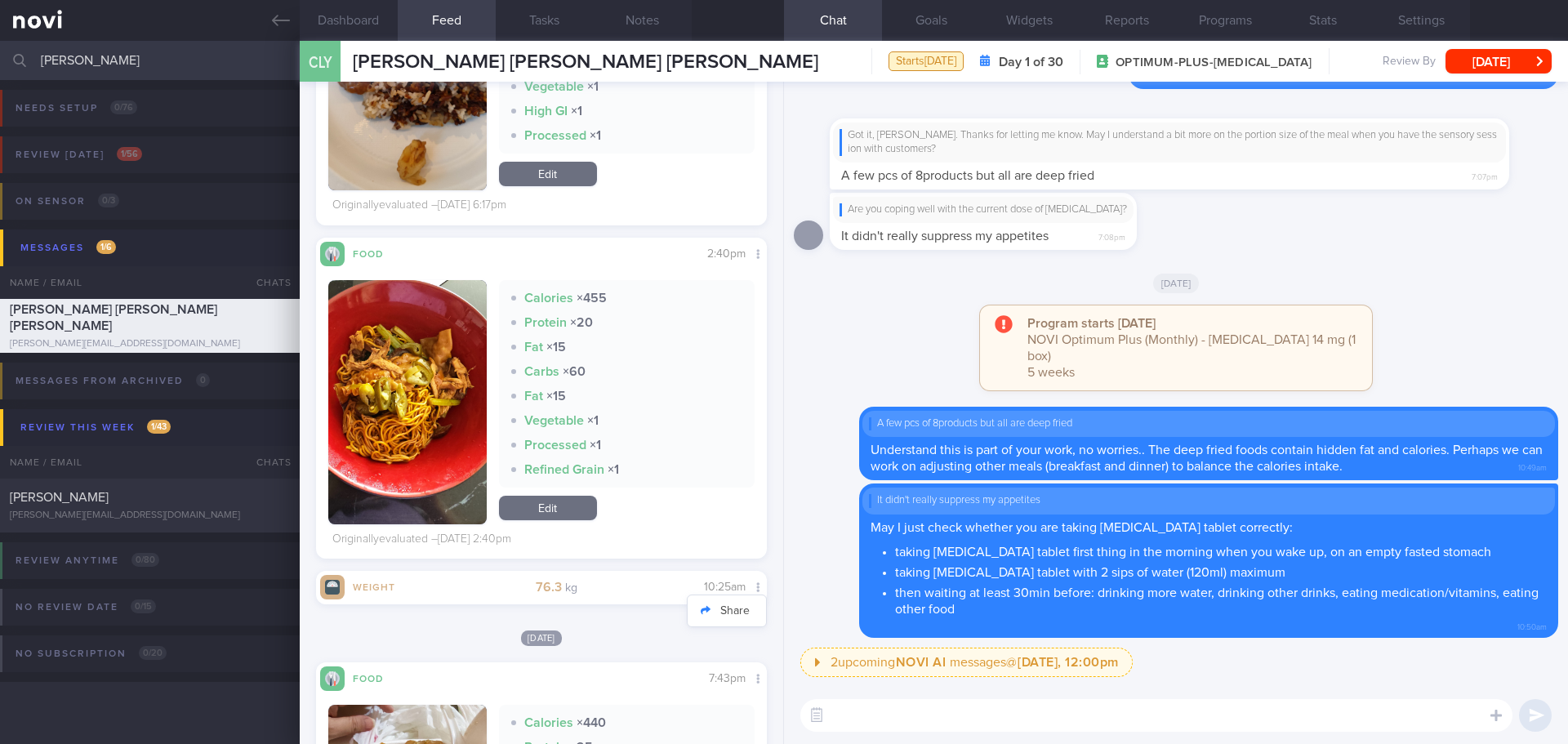
scroll to position [326, 0]
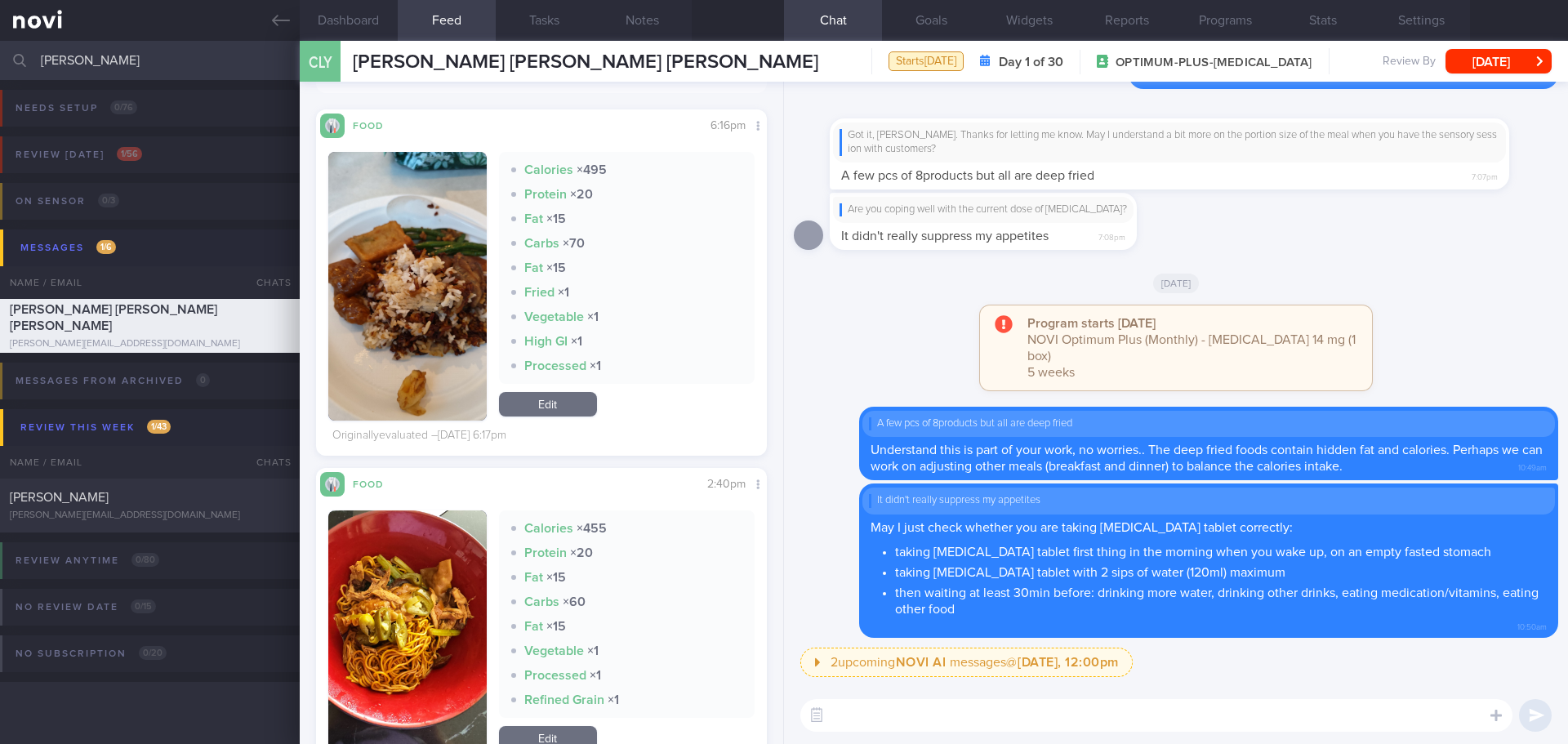
click at [355, 338] on button "button" at bounding box center [407, 286] width 159 height 268
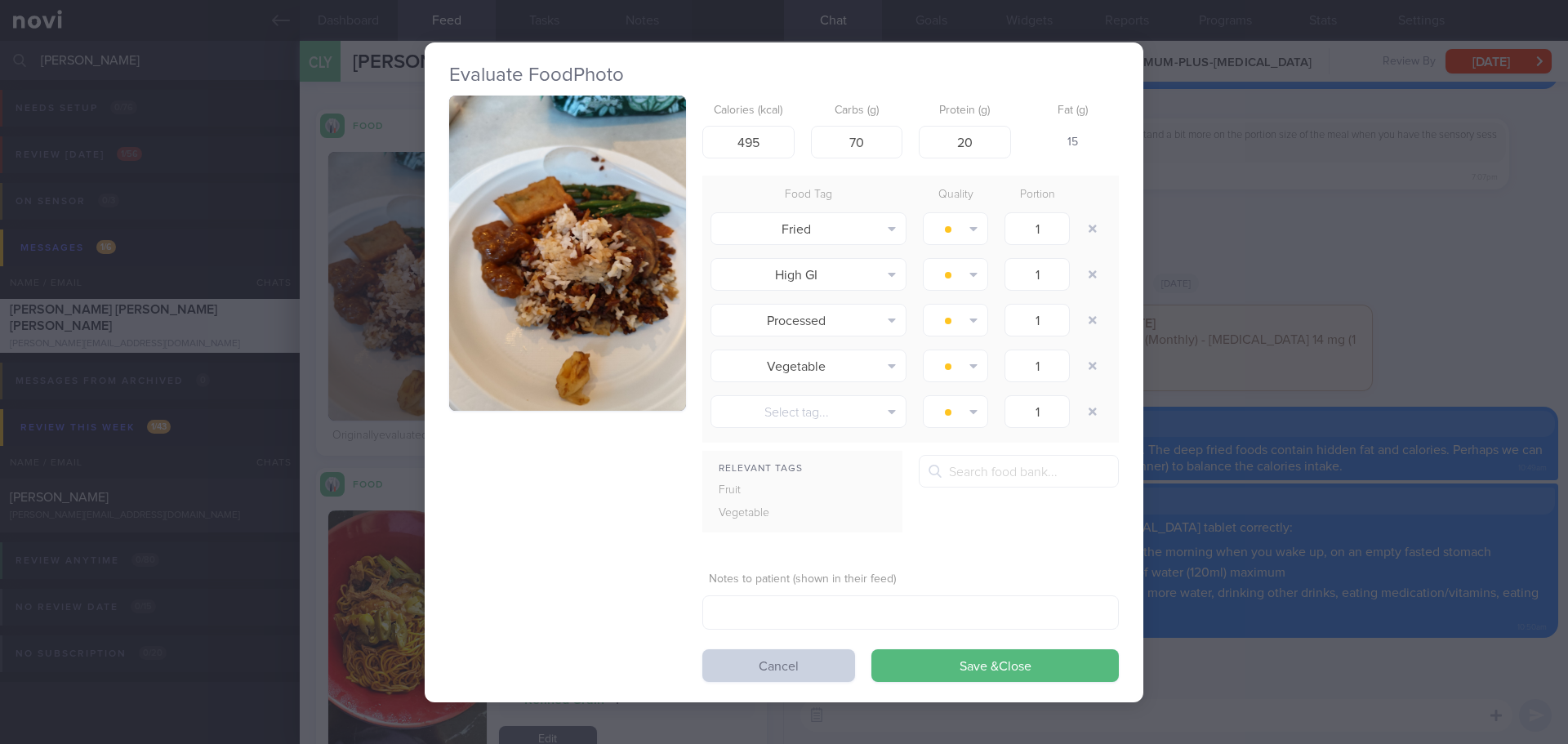
click at [735, 669] on button "Cancel" at bounding box center [778, 665] width 153 height 33
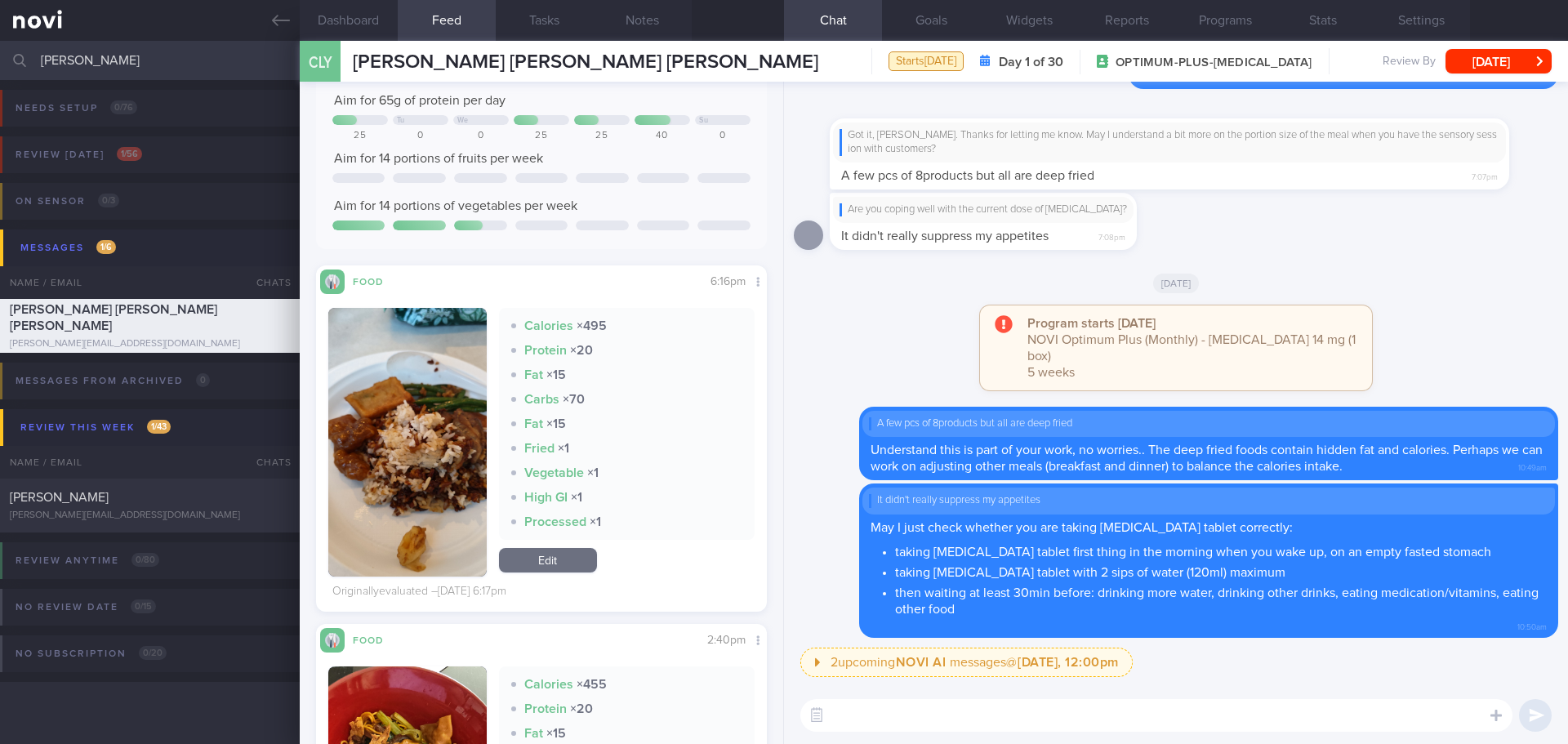
scroll to position [163, 0]
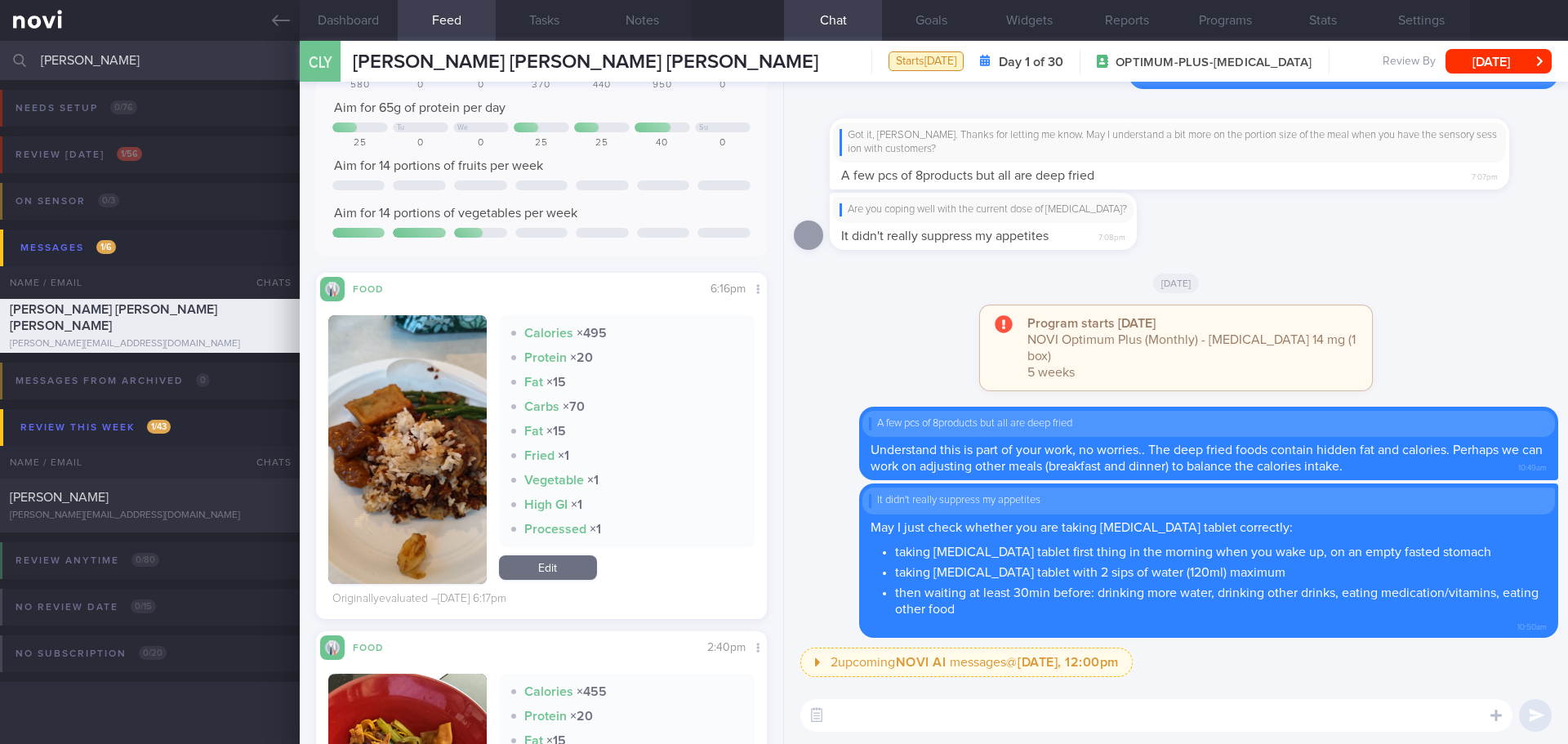
click at [412, 349] on img "button" at bounding box center [407, 449] width 159 height 268
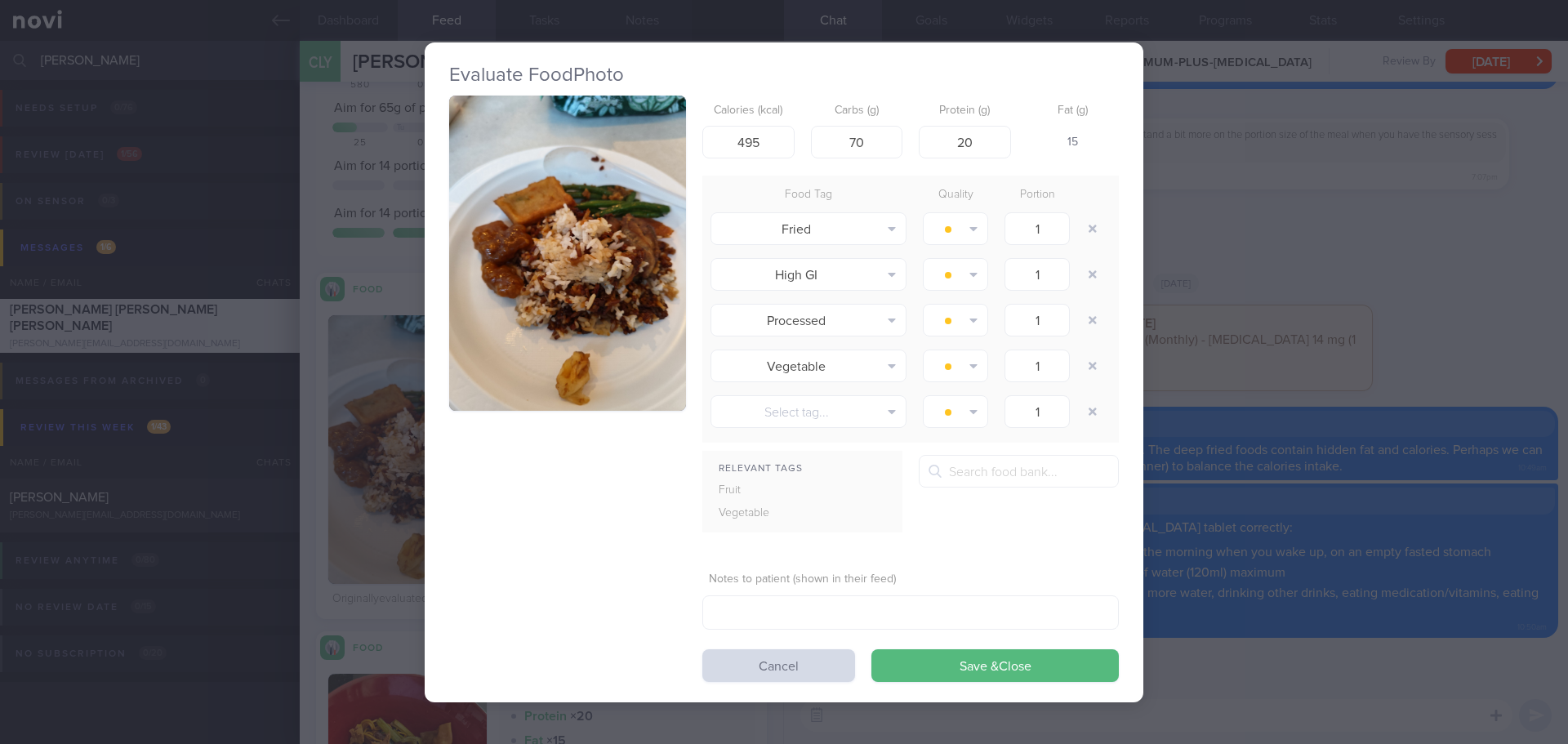
click at [540, 310] on button "button" at bounding box center [568, 253] width 236 height 316
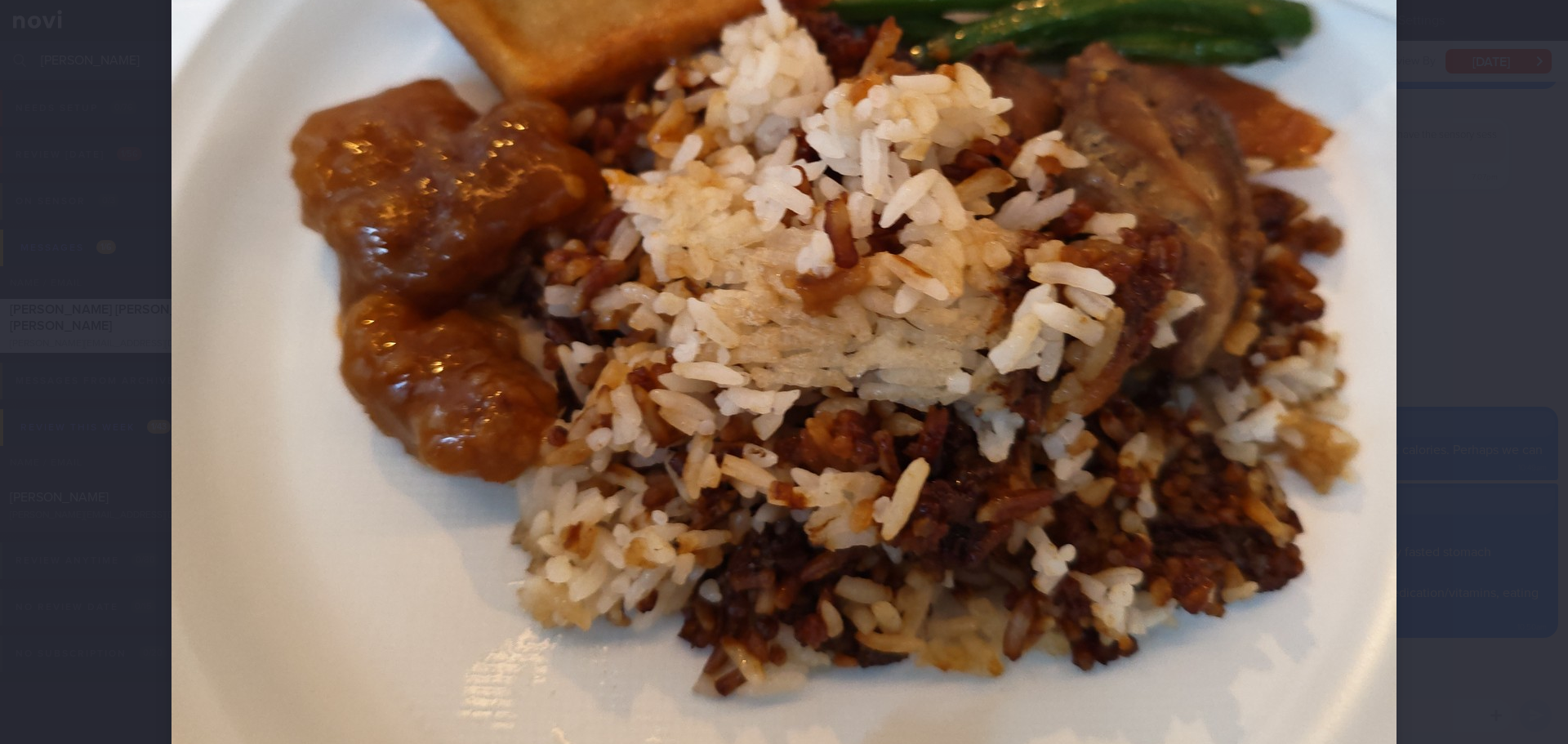
scroll to position [653, 0]
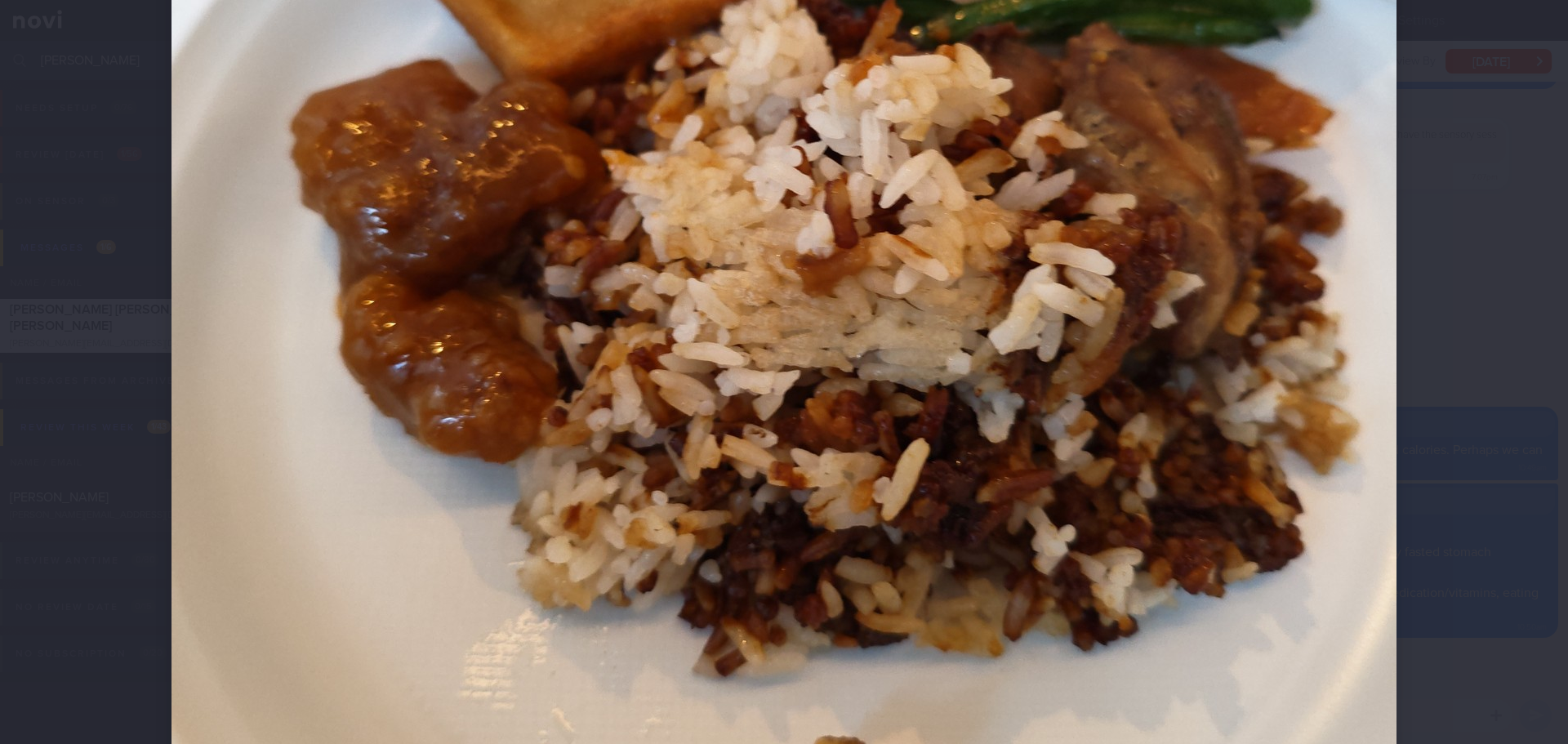
click at [1395, 471] on div at bounding box center [784, 228] width 1355 height 1763
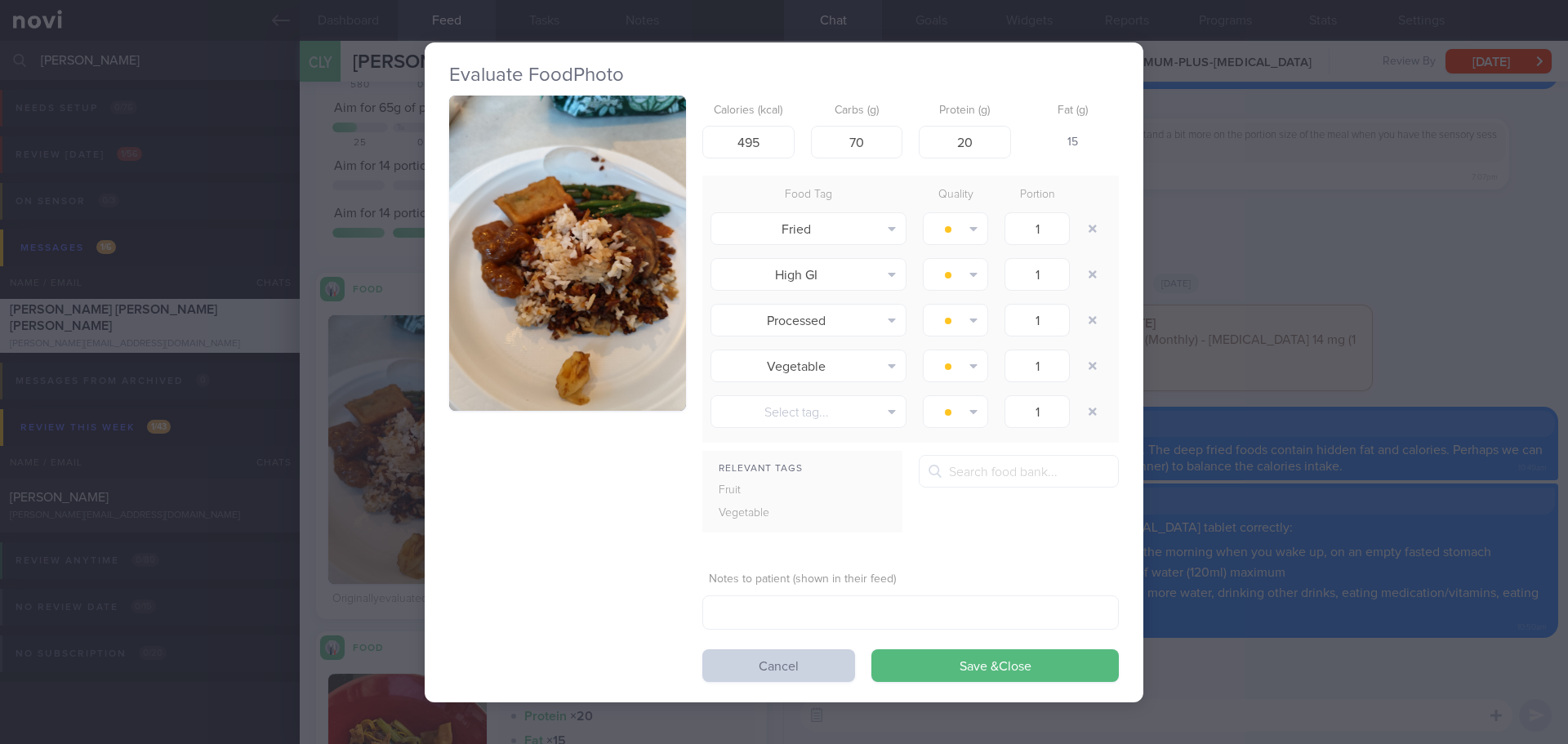
click at [820, 667] on button "Cancel" at bounding box center [778, 665] width 153 height 33
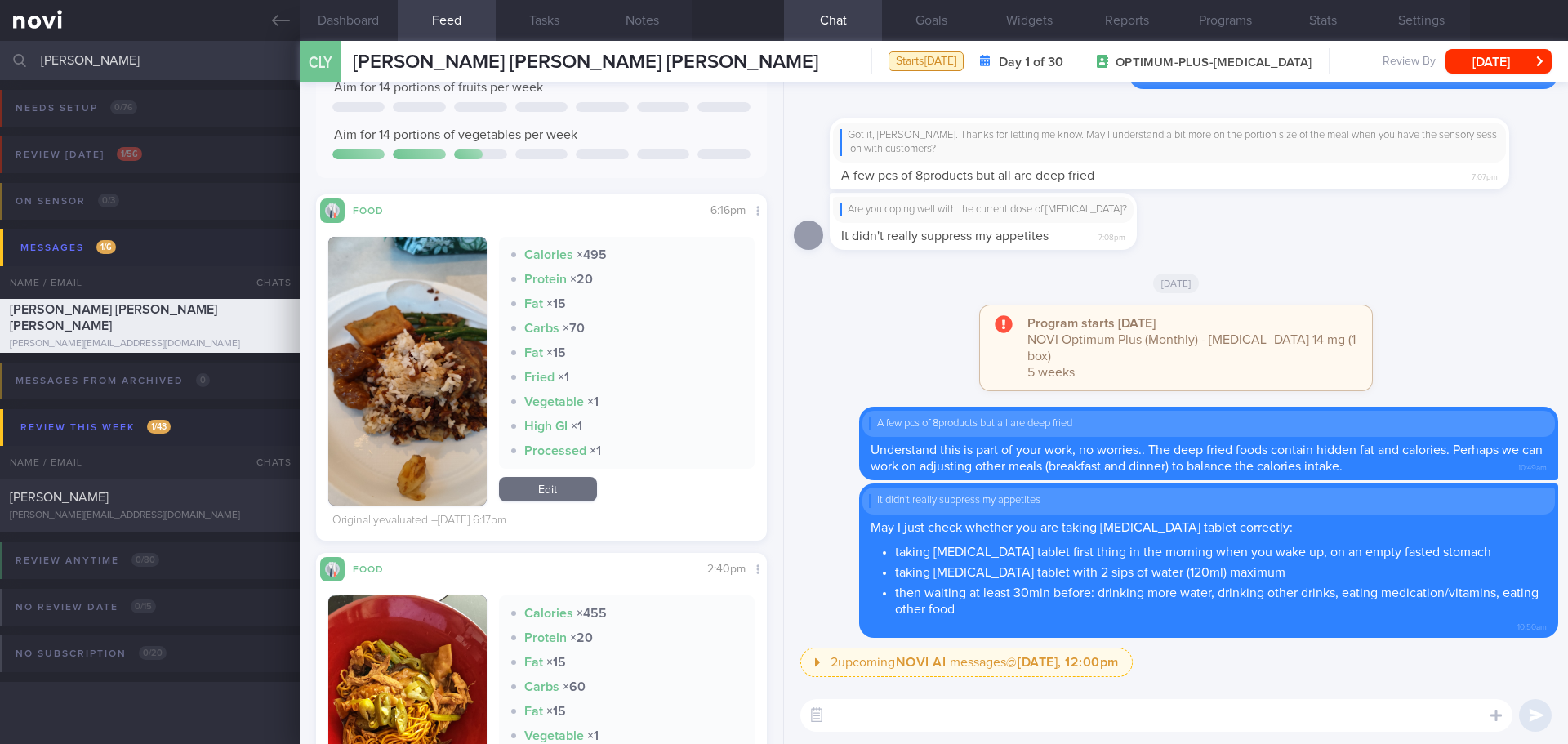
scroll to position [490, 0]
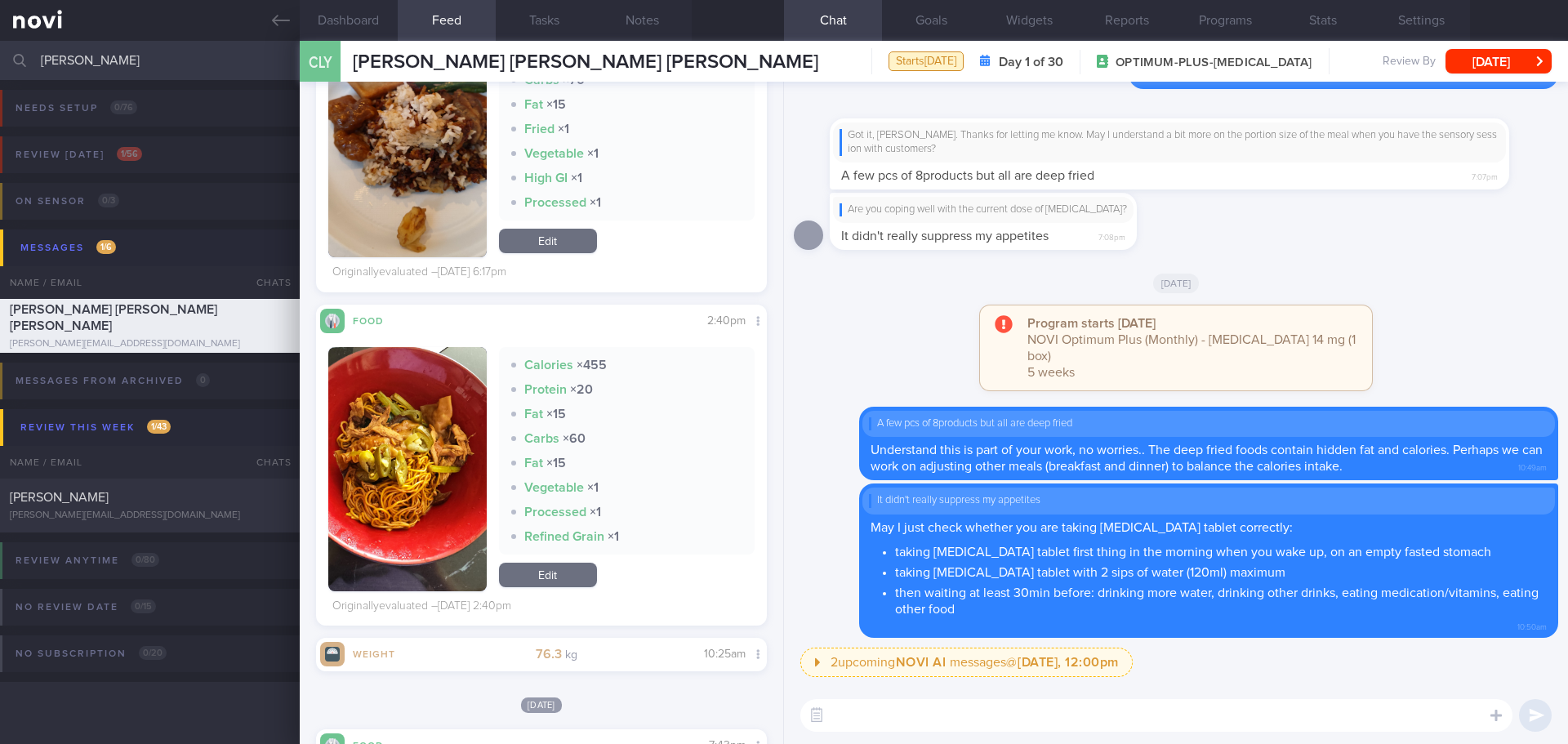
click at [418, 462] on button "button" at bounding box center [407, 469] width 159 height 244
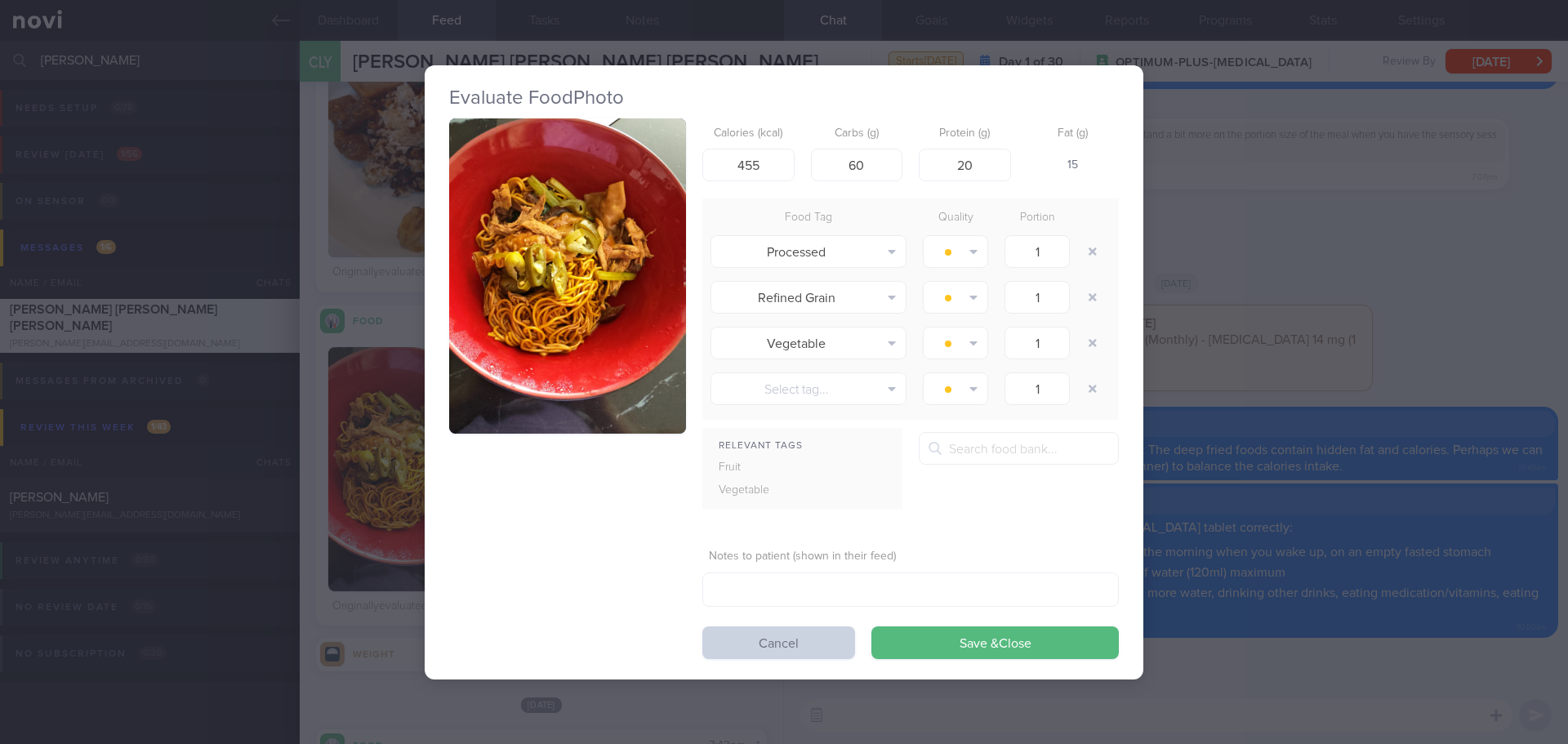
click at [783, 649] on button "Cancel" at bounding box center [778, 642] width 153 height 33
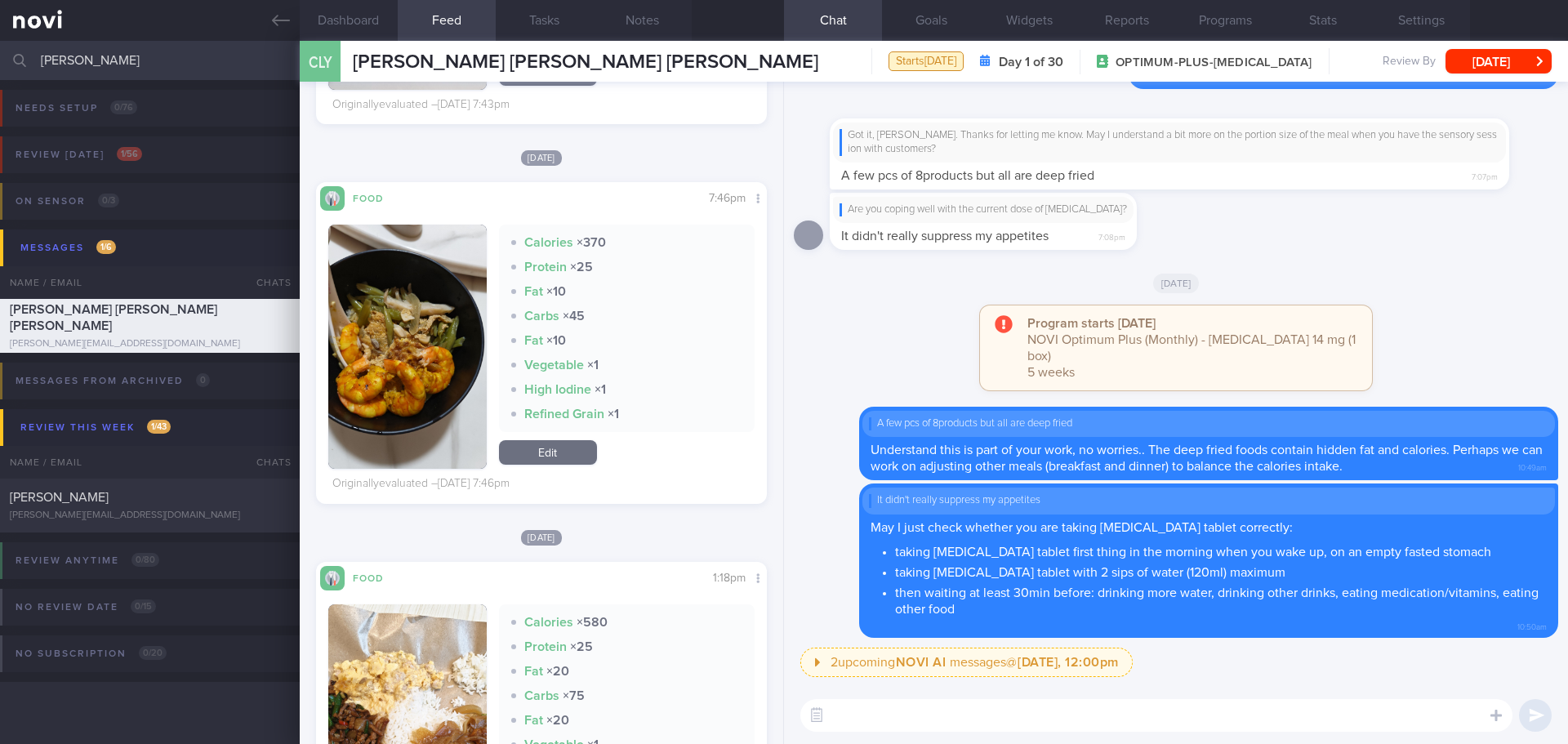
scroll to position [1551, 0]
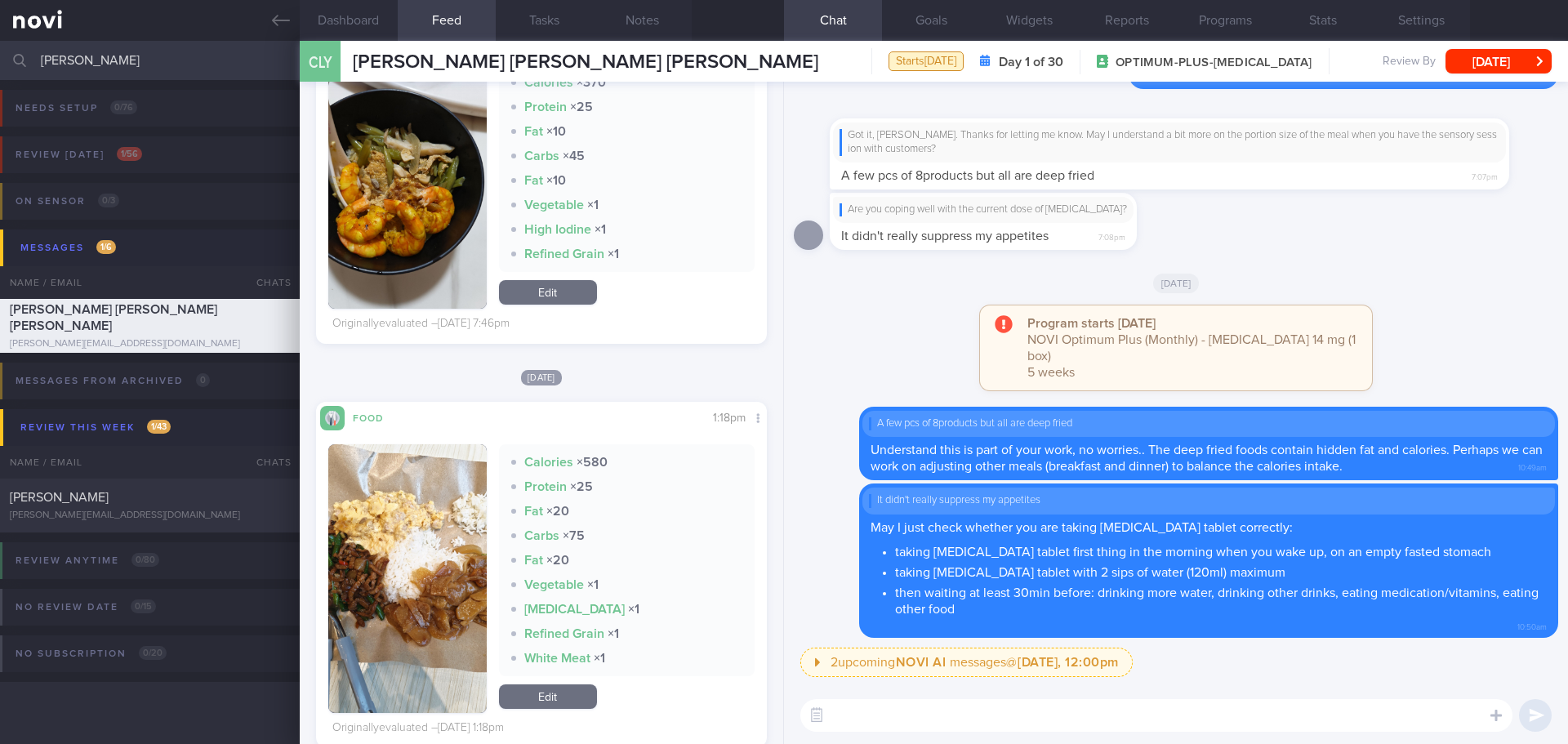
drag, startPoint x: 91, startPoint y: 55, endPoint x: 9, endPoint y: 66, distance: 82.7
click at [9, 66] on div "[PERSON_NAME] Assigned patients Assigned patients All active patients Archived …" at bounding box center [784, 61] width 1568 height 39
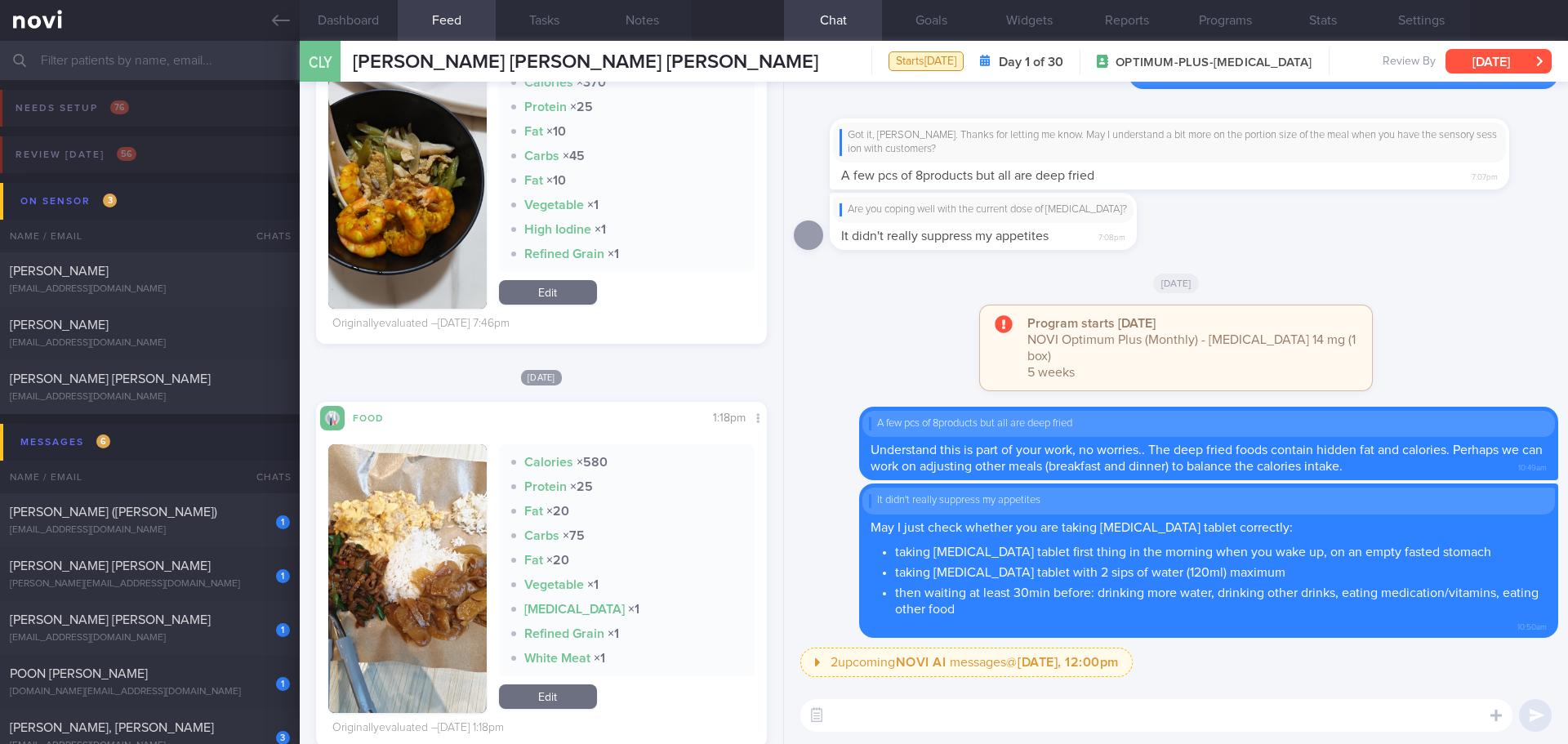
click at [1474, 63] on button "[DATE]" at bounding box center [1498, 61] width 106 height 24
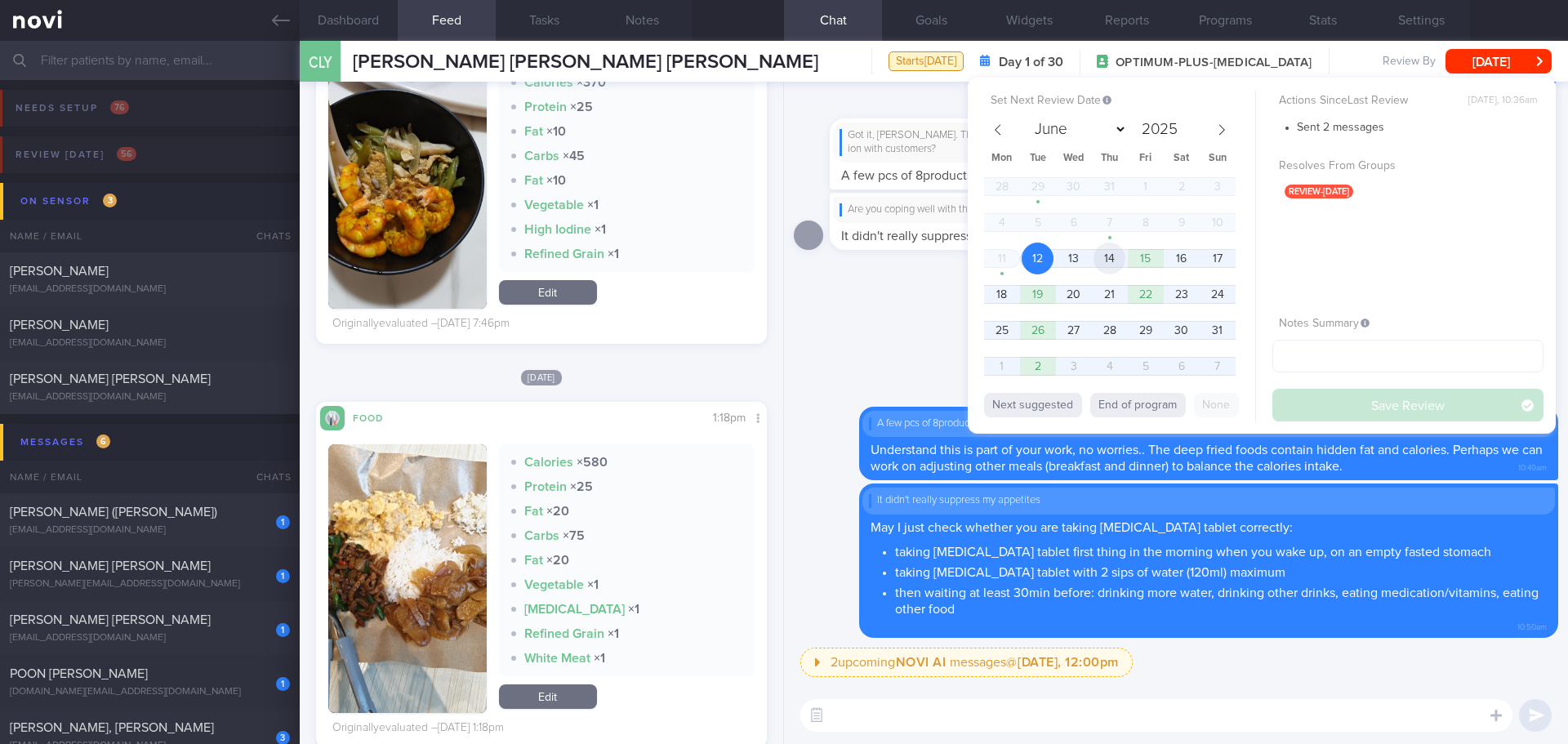
click at [1106, 267] on span "14" at bounding box center [1109, 258] width 32 height 32
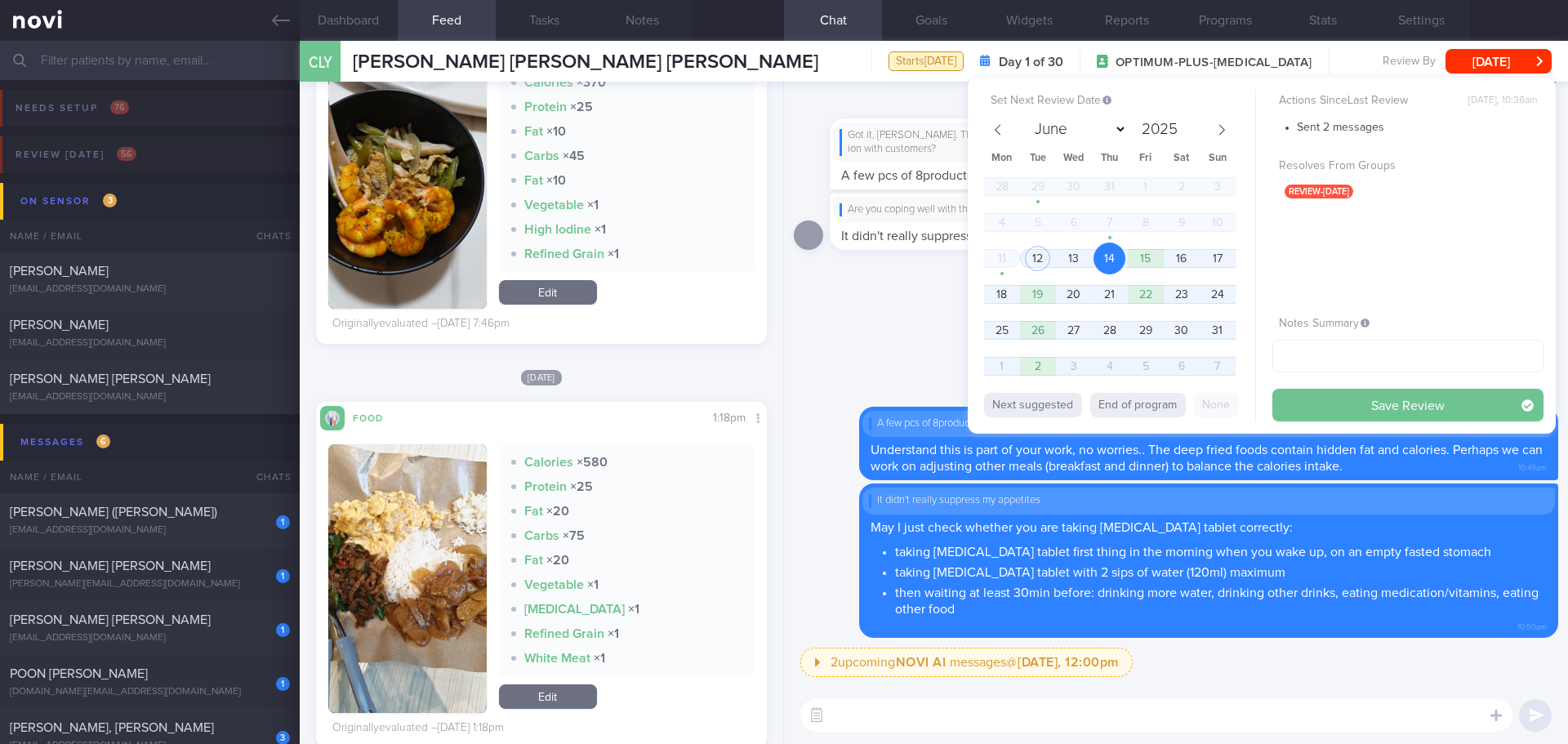
click at [1342, 402] on button "Save Review" at bounding box center [1408, 404] width 271 height 33
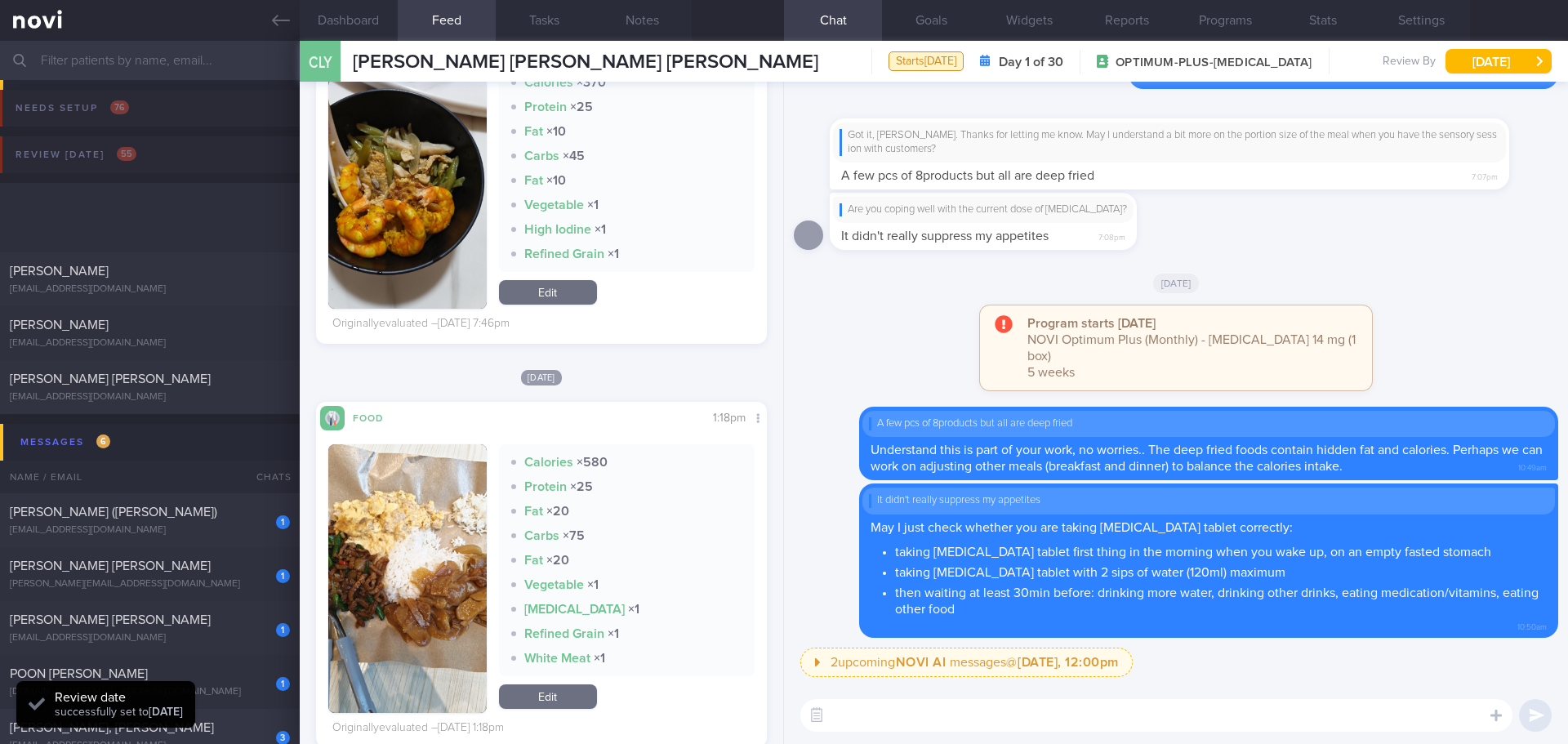
scroll to position [326, 0]
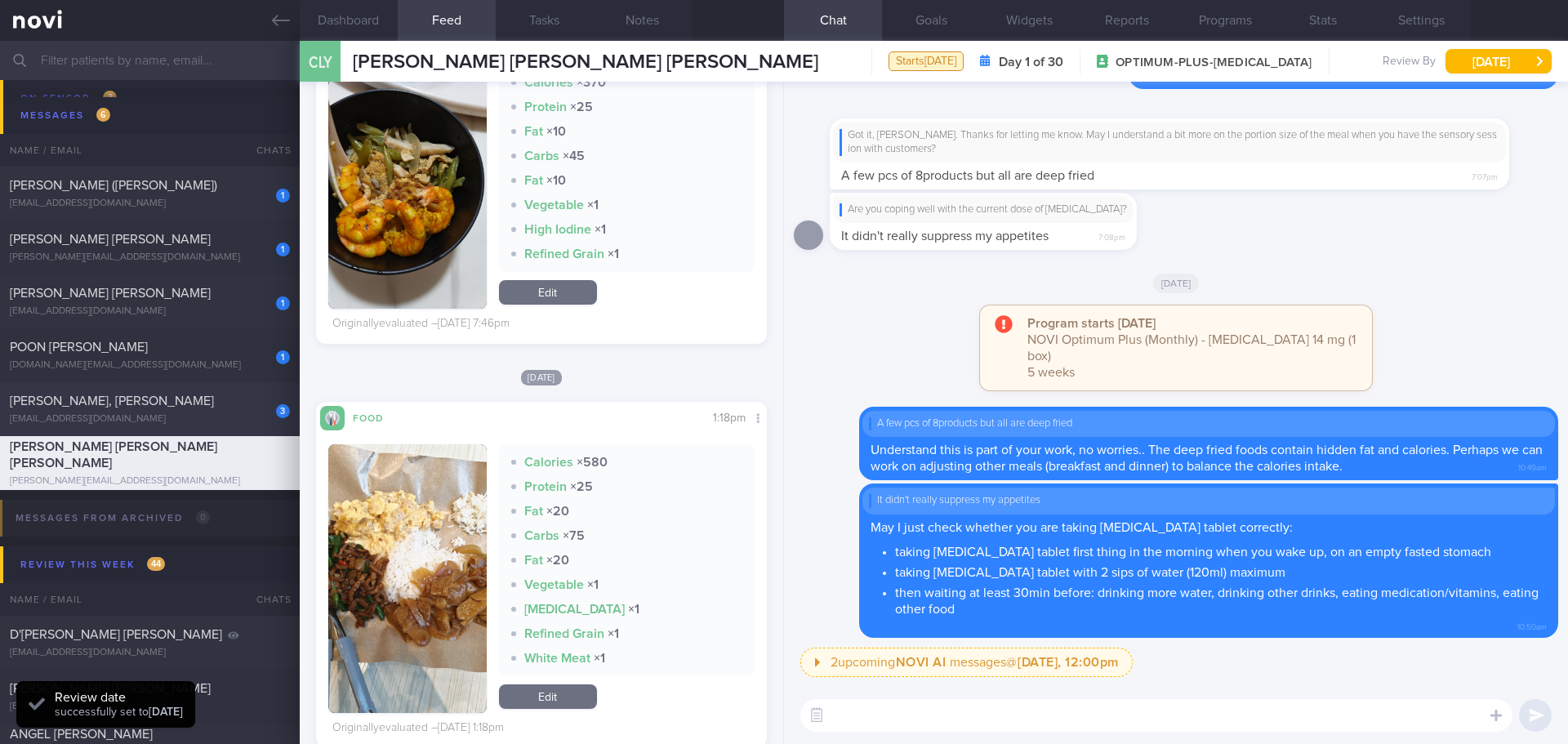
click at [189, 405] on div "[PERSON_NAME], [PERSON_NAME]" at bounding box center [147, 401] width 276 height 16
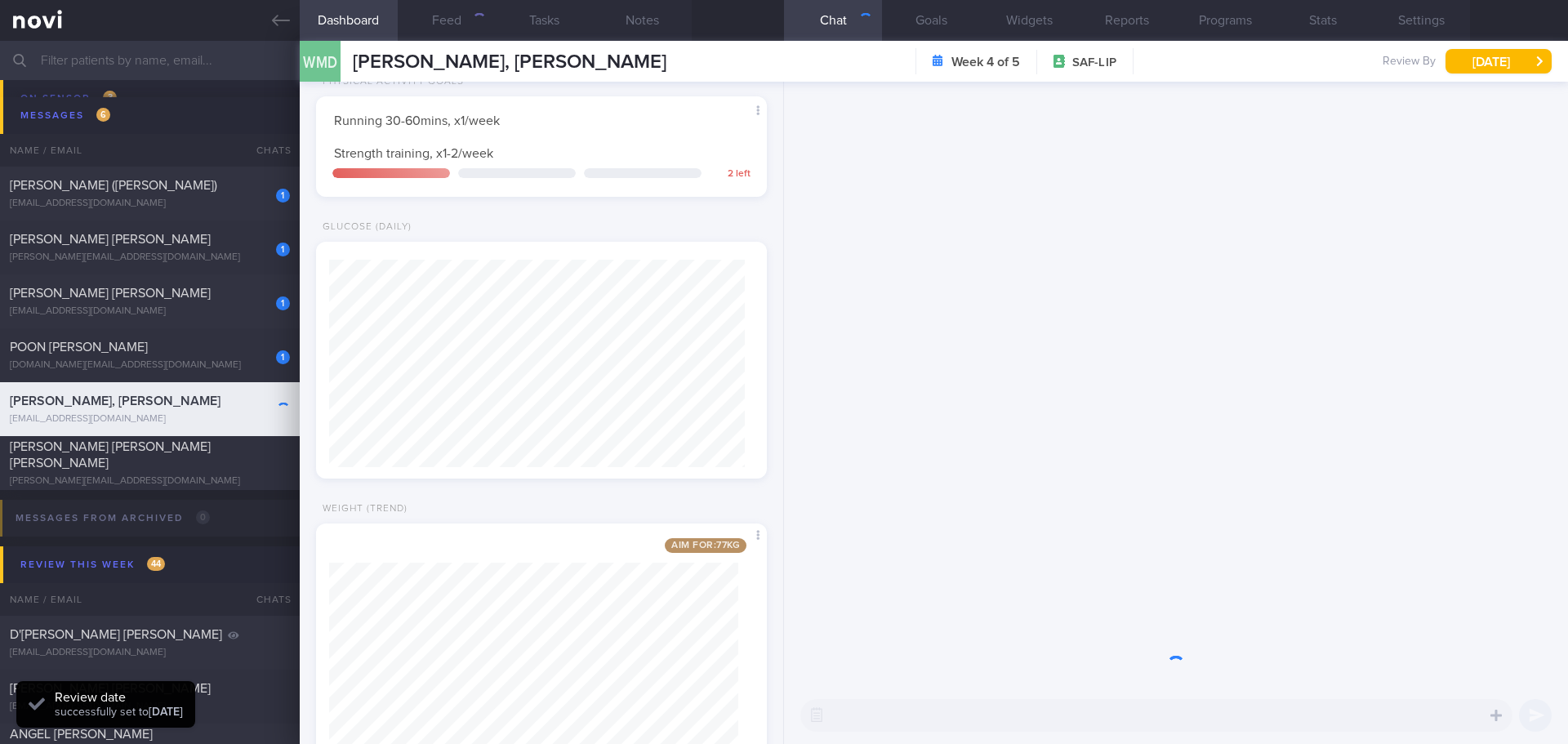
scroll to position [207, 417]
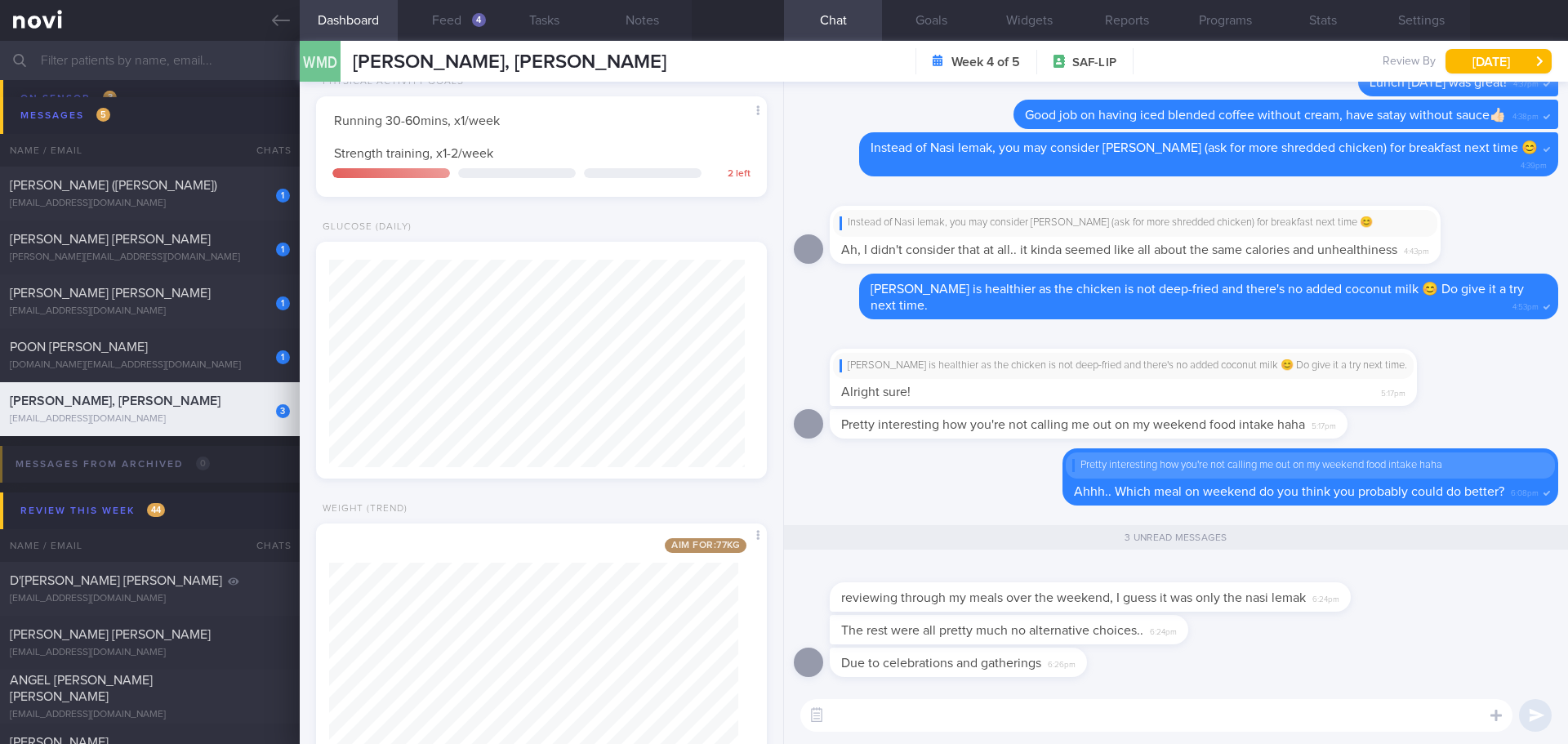
drag, startPoint x: 480, startPoint y: 30, endPoint x: 504, endPoint y: 70, distance: 46.6
click at [480, 29] on button "Feed 4" at bounding box center [447, 21] width 98 height 41
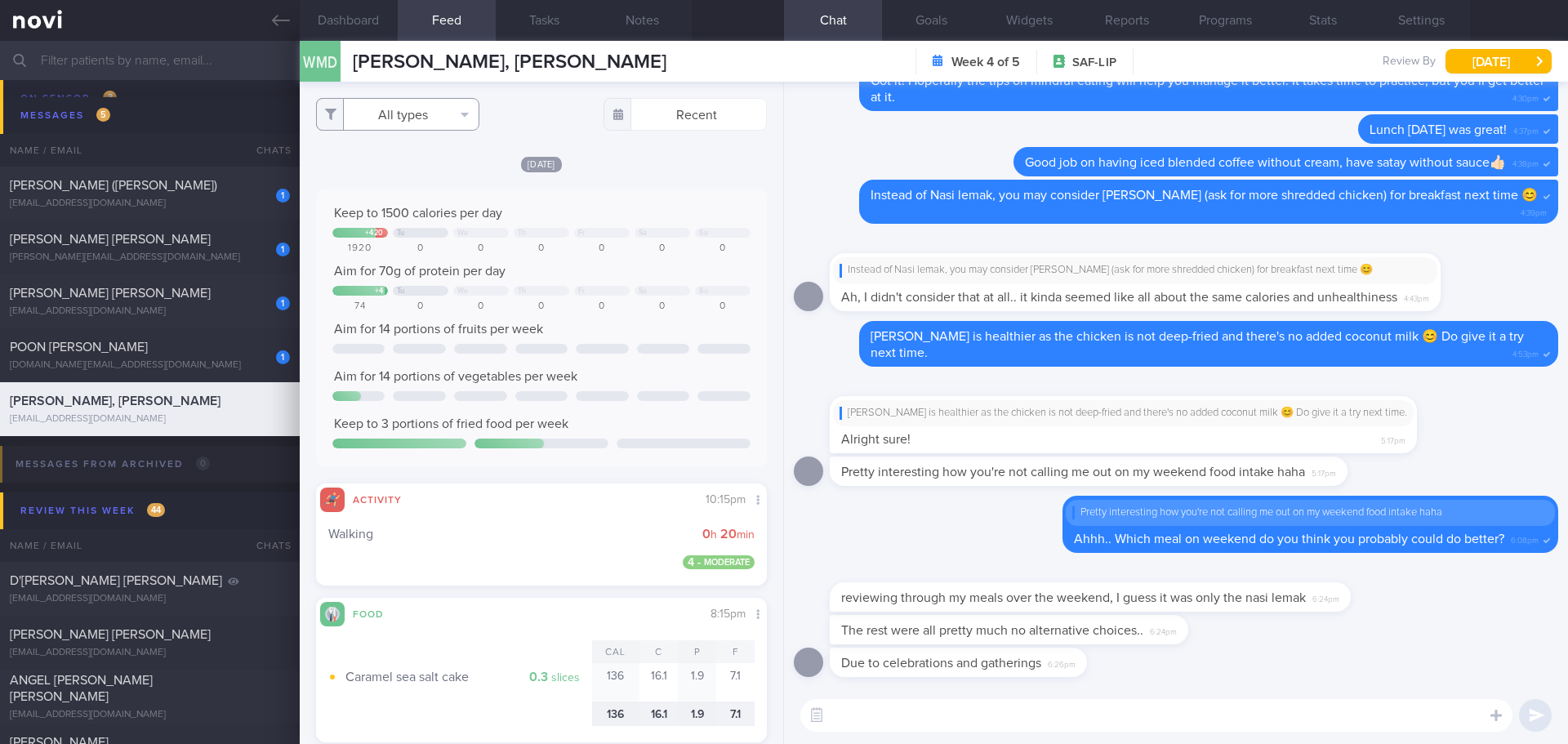
click at [450, 120] on button "All types" at bounding box center [398, 114] width 163 height 33
click at [621, 157] on div "[DATE]" at bounding box center [541, 163] width 450 height 17
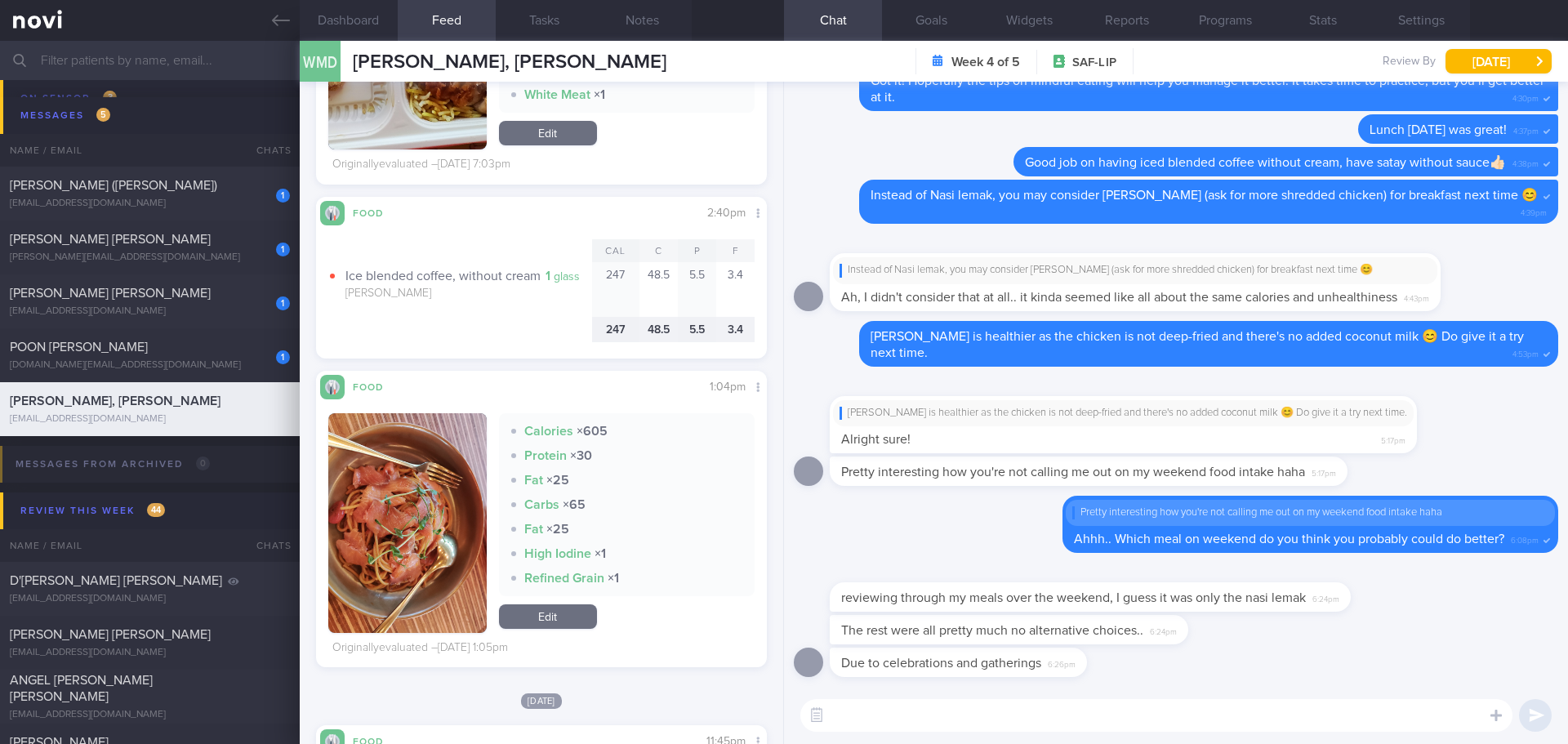
click at [1431, 645] on div "The rest were all pretty much no alternative choices.. 6:24pm" at bounding box center [1176, 630] width 764 height 33
click at [1429, 649] on div "Due to celebrations and gatherings 6:26pm" at bounding box center [1176, 667] width 764 height 39
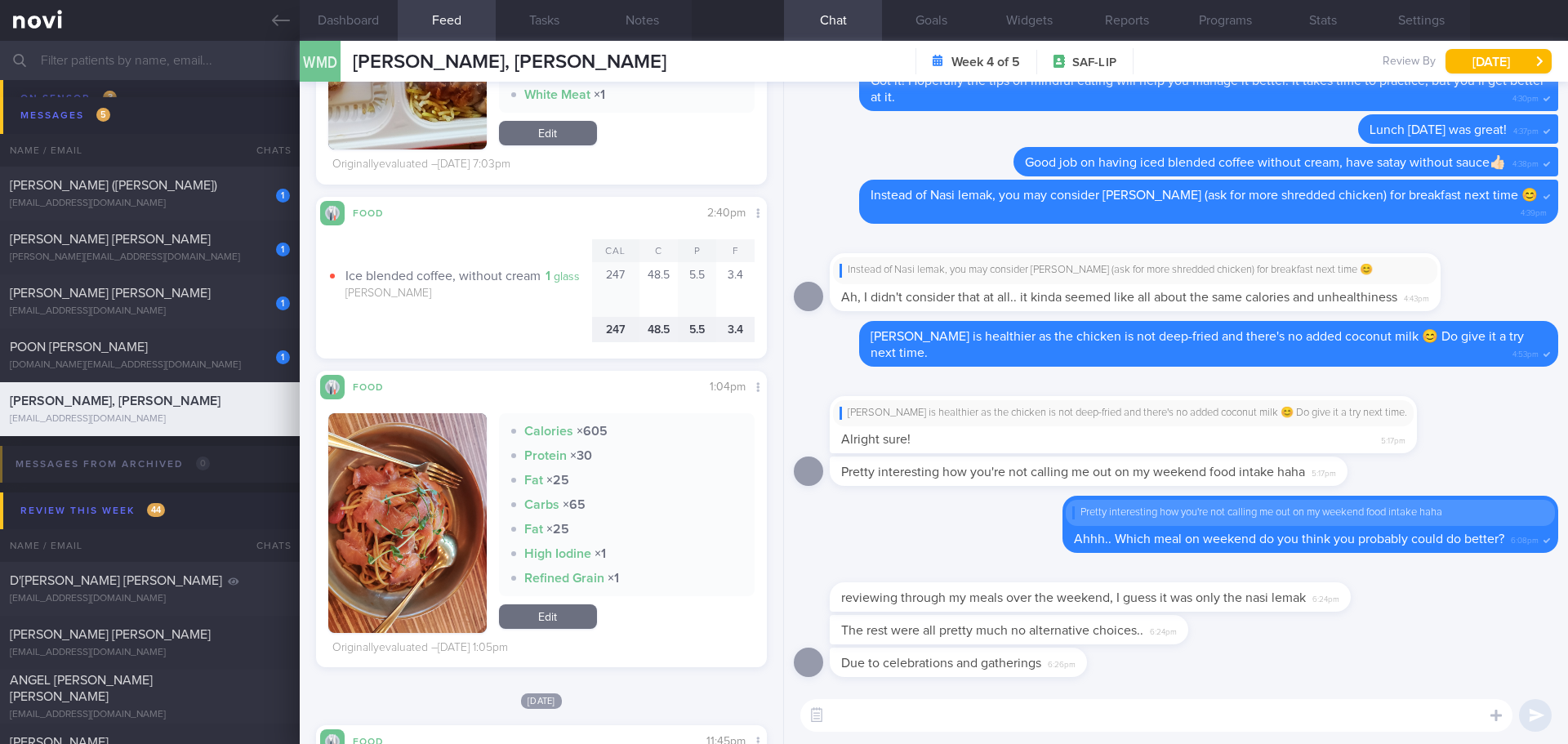
click at [1430, 642] on div "The rest were all pretty much no alternative choices.. 6:24pm" at bounding box center [1176, 630] width 764 height 33
click at [343, 563] on button "button" at bounding box center [407, 523] width 159 height 220
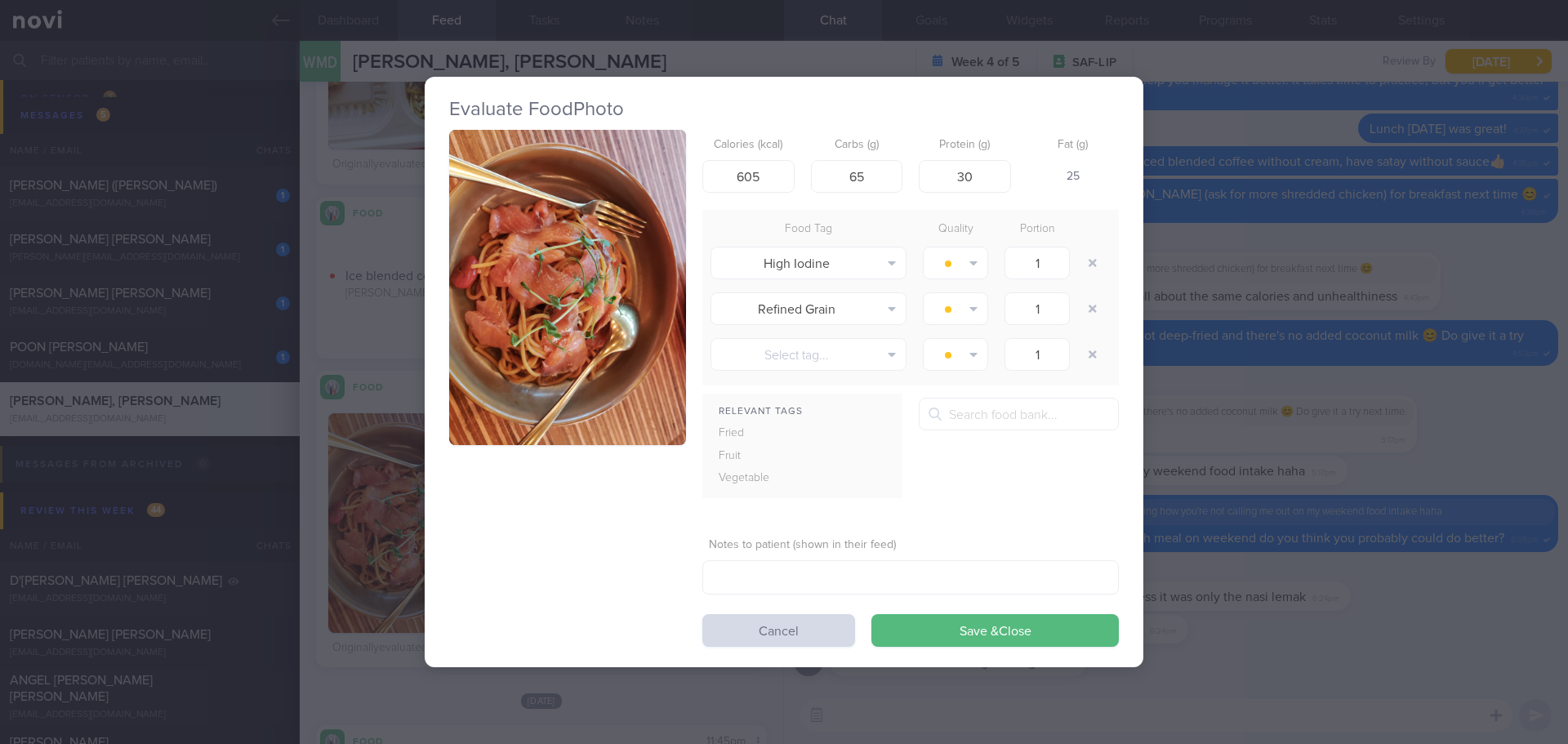
click at [574, 291] on button "button" at bounding box center [568, 287] width 236 height 316
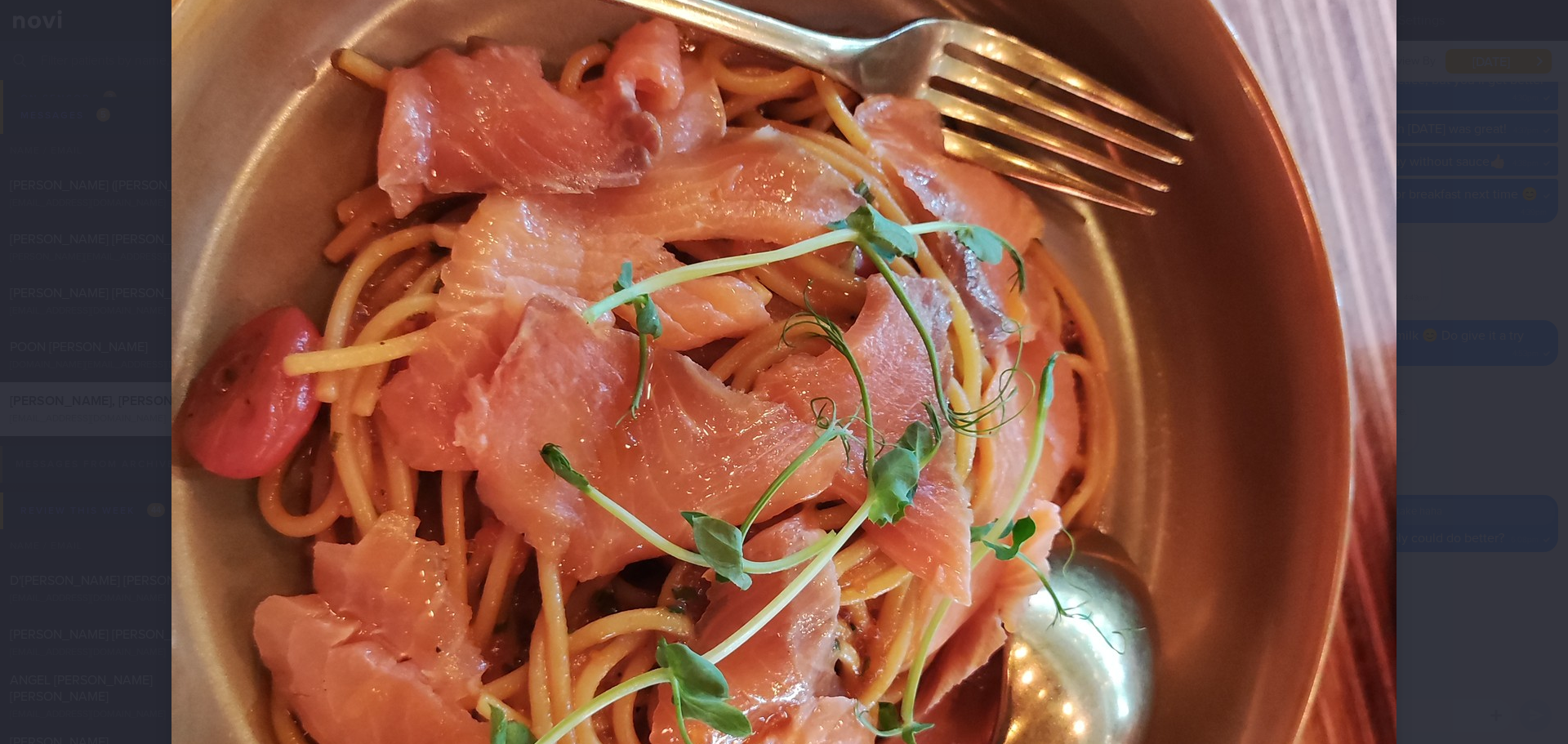
scroll to position [653, 0]
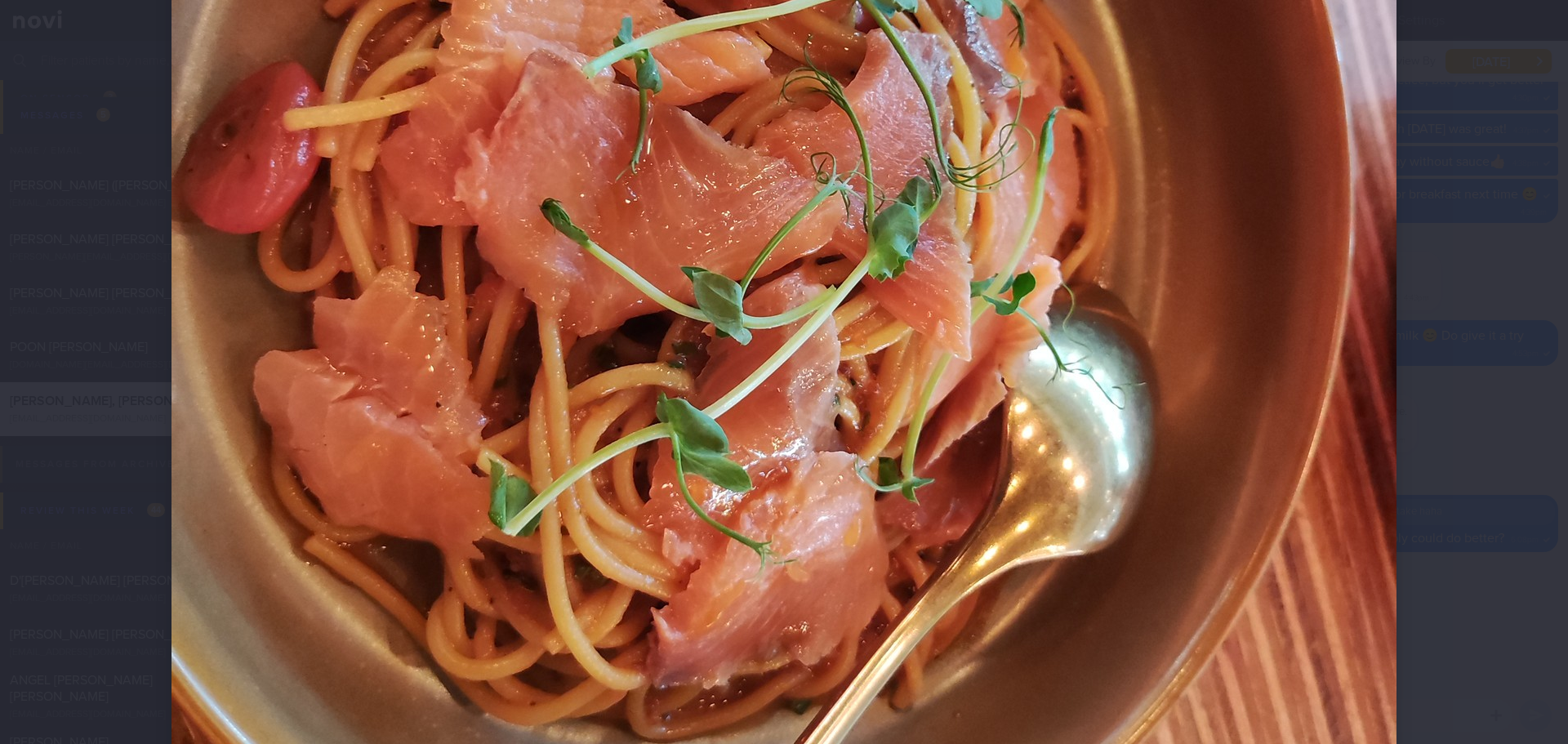
click at [1416, 233] on div at bounding box center [784, 228] width 1355 height 1763
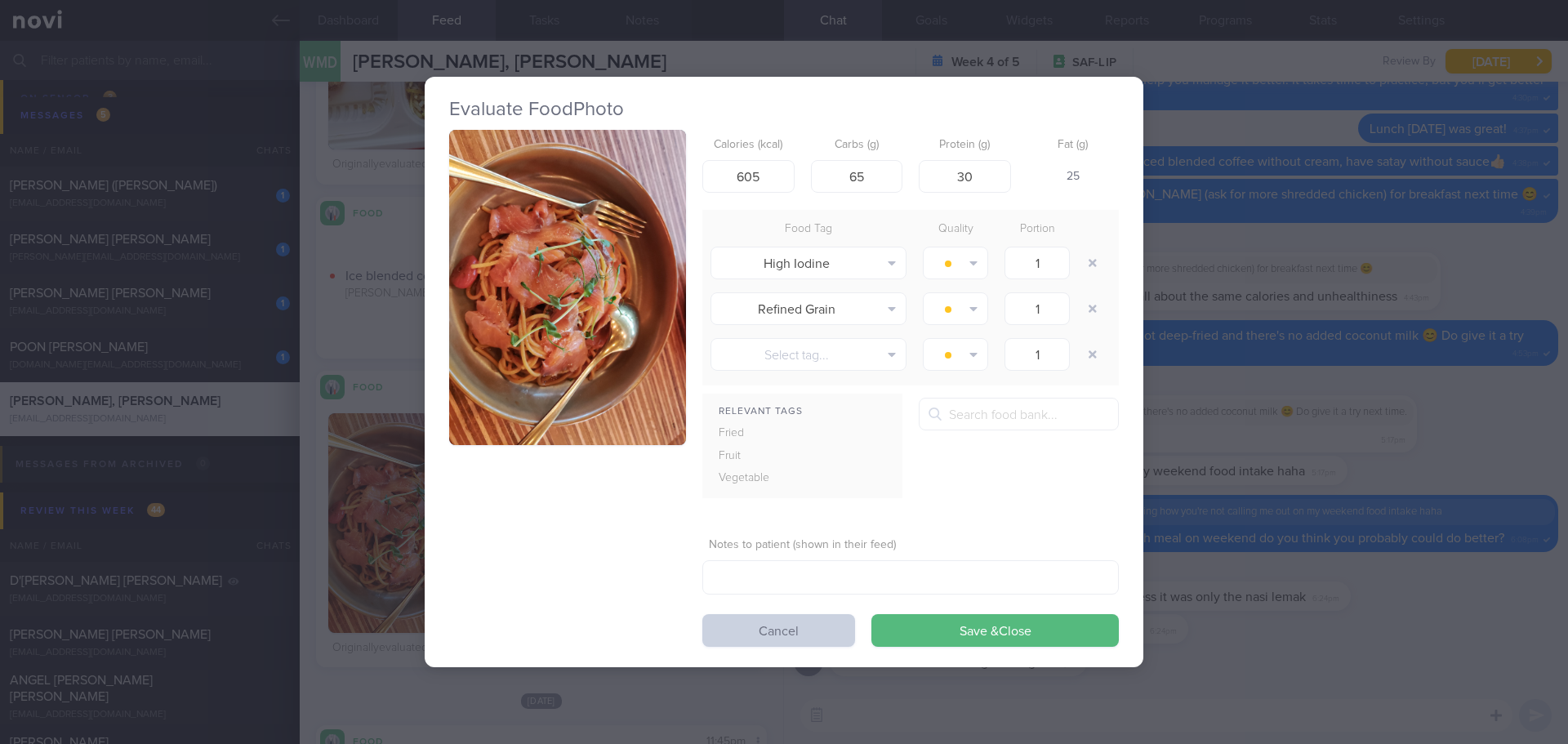
click at [800, 638] on button "Cancel" at bounding box center [778, 630] width 153 height 33
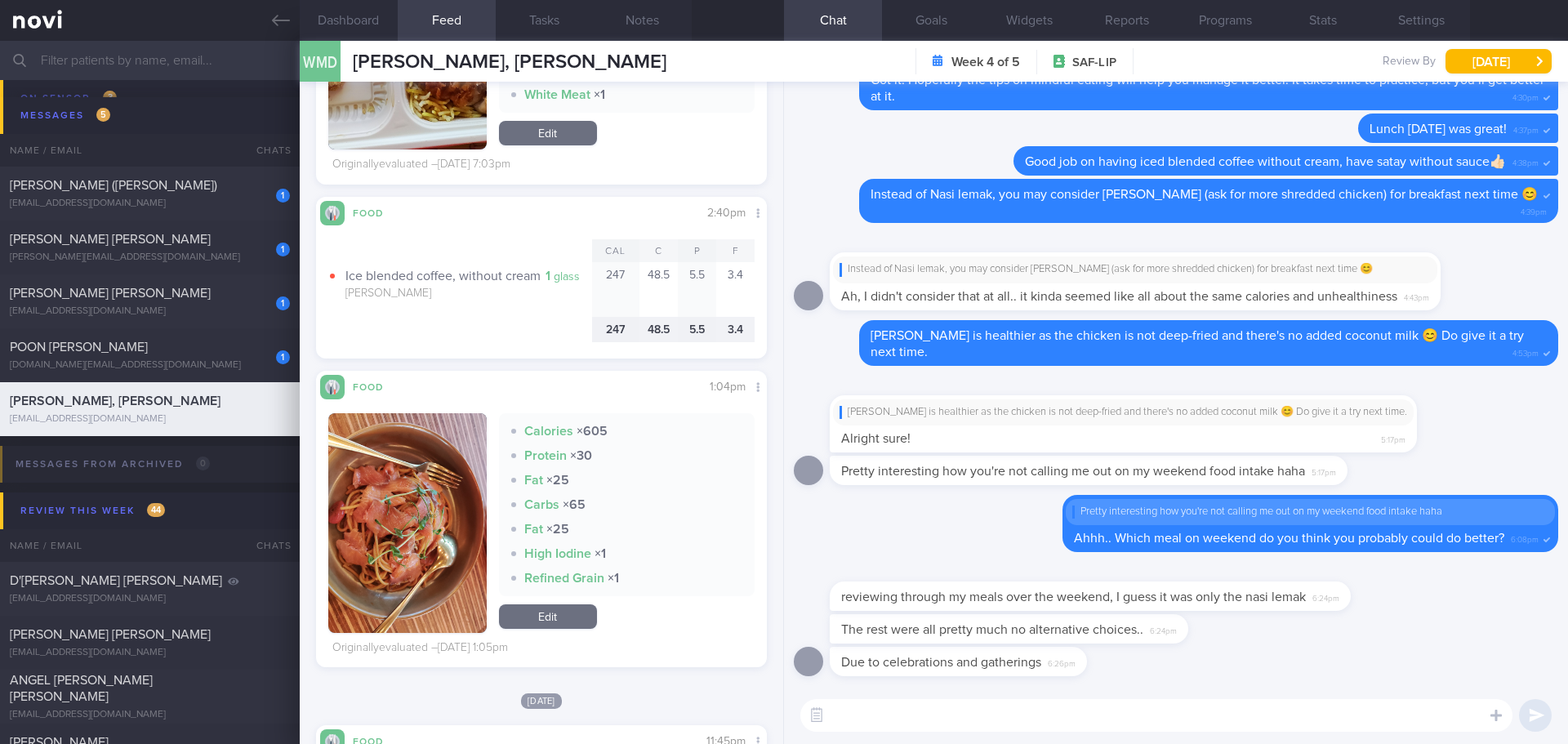
click at [424, 543] on button "button" at bounding box center [407, 523] width 159 height 220
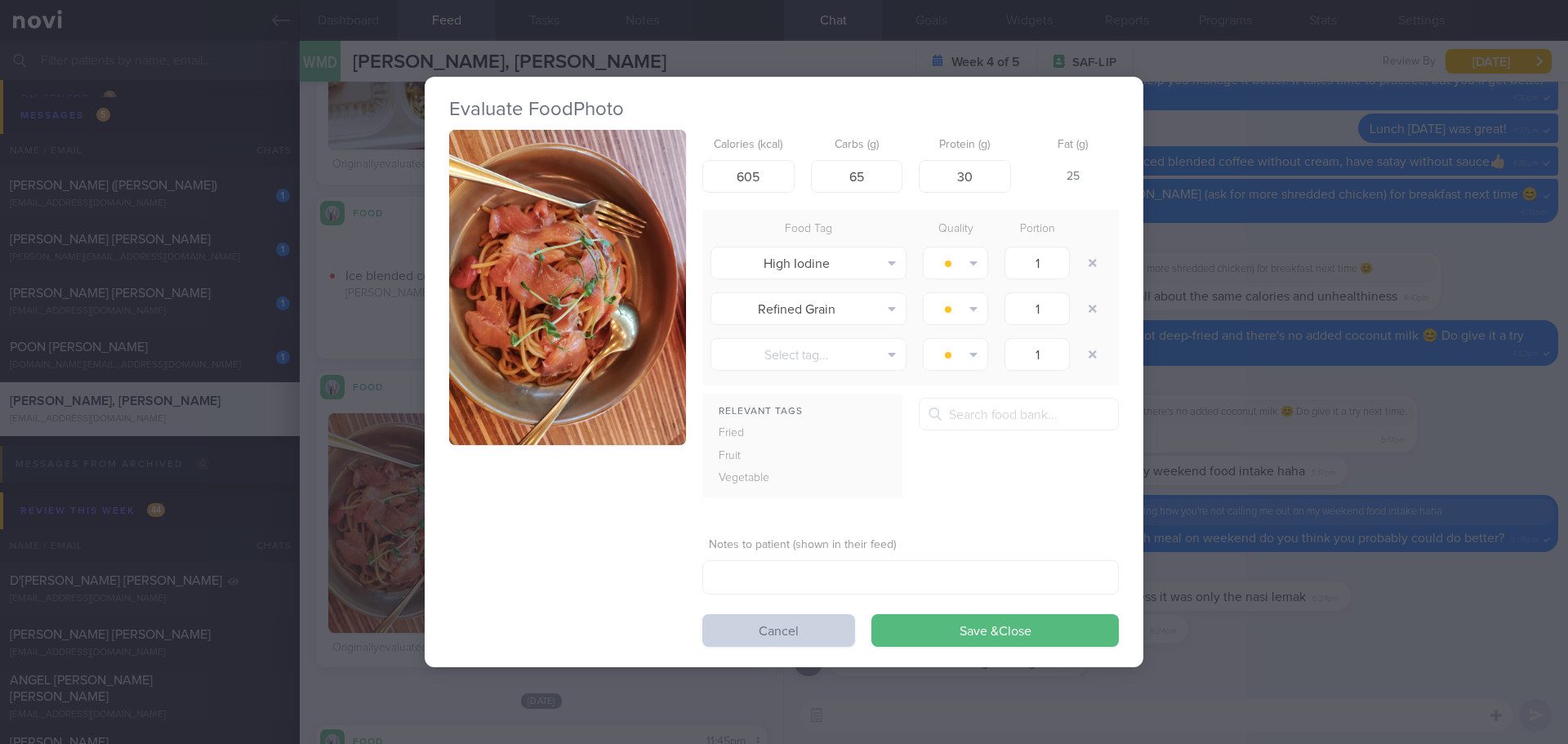
click at [776, 627] on button "Cancel" at bounding box center [778, 630] width 153 height 33
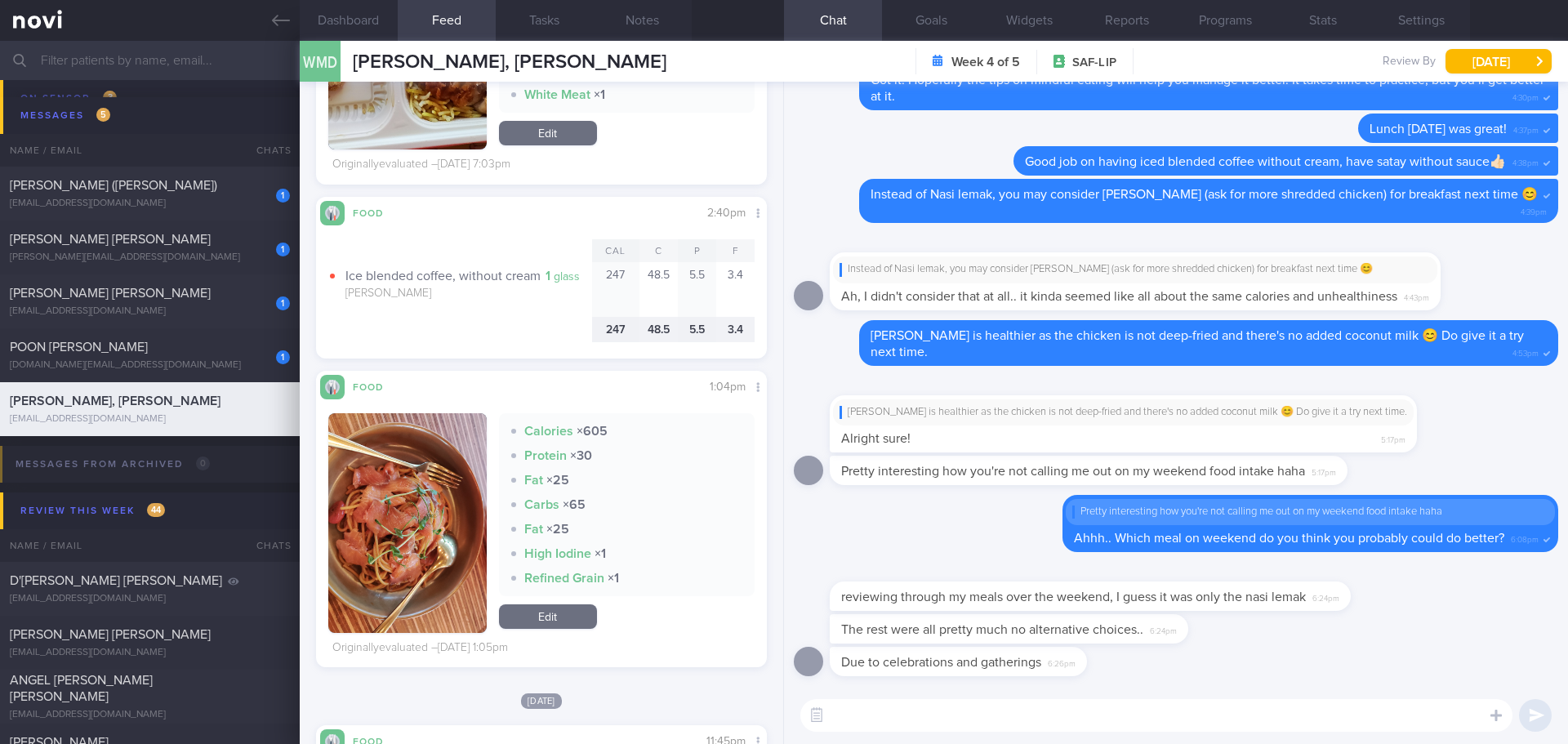
click at [1001, 720] on textarea at bounding box center [1156, 715] width 712 height 33
click at [1476, 669] on label at bounding box center [1473, 666] width 33 height 33
click at [0, 0] on input "file" at bounding box center [0, 0] width 0 height 0
click at [1096, 717] on textarea at bounding box center [1156, 715] width 712 height 33
click at [1097, 716] on textarea at bounding box center [1156, 715] width 712 height 33
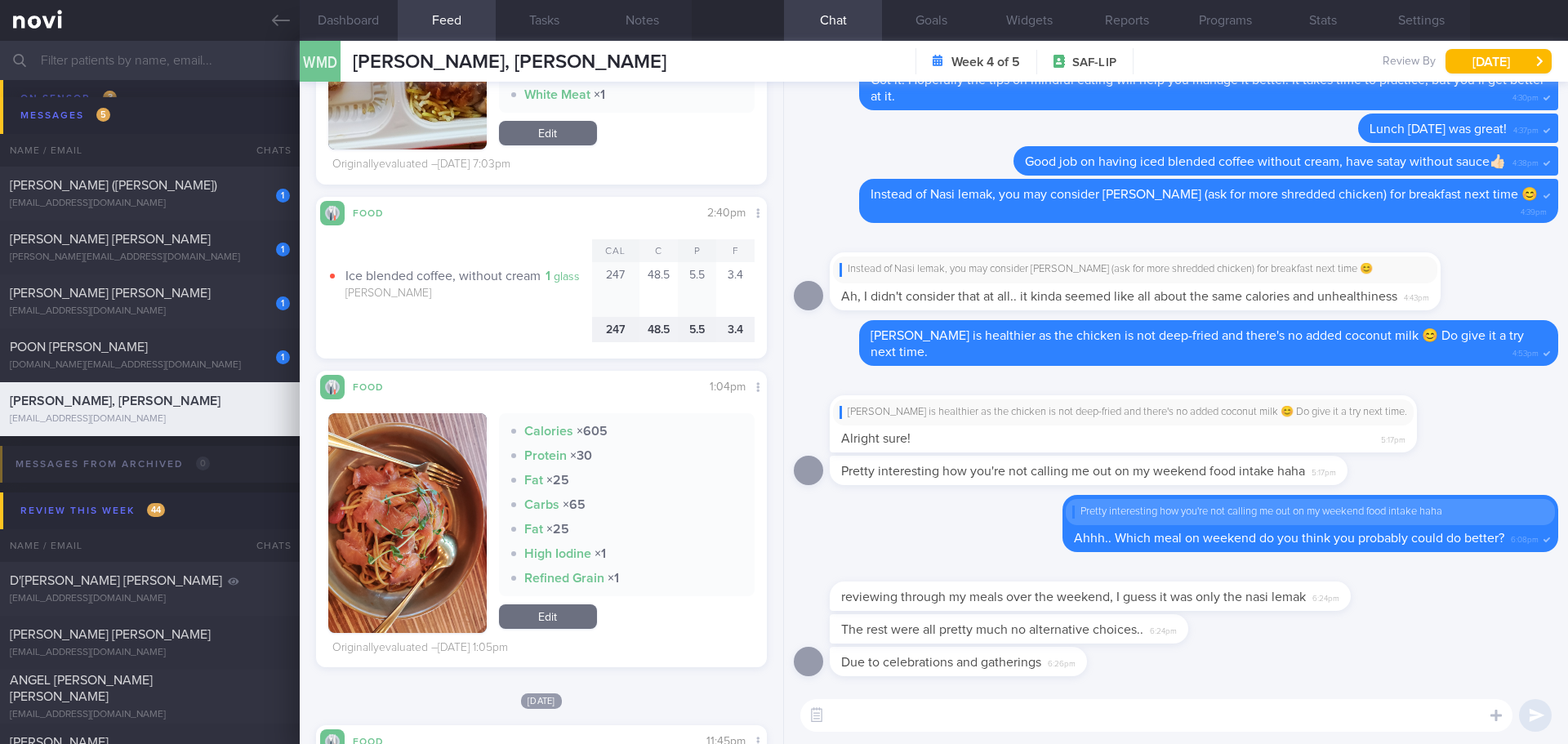
click at [1097, 716] on textarea at bounding box center [1156, 715] width 712 height 33
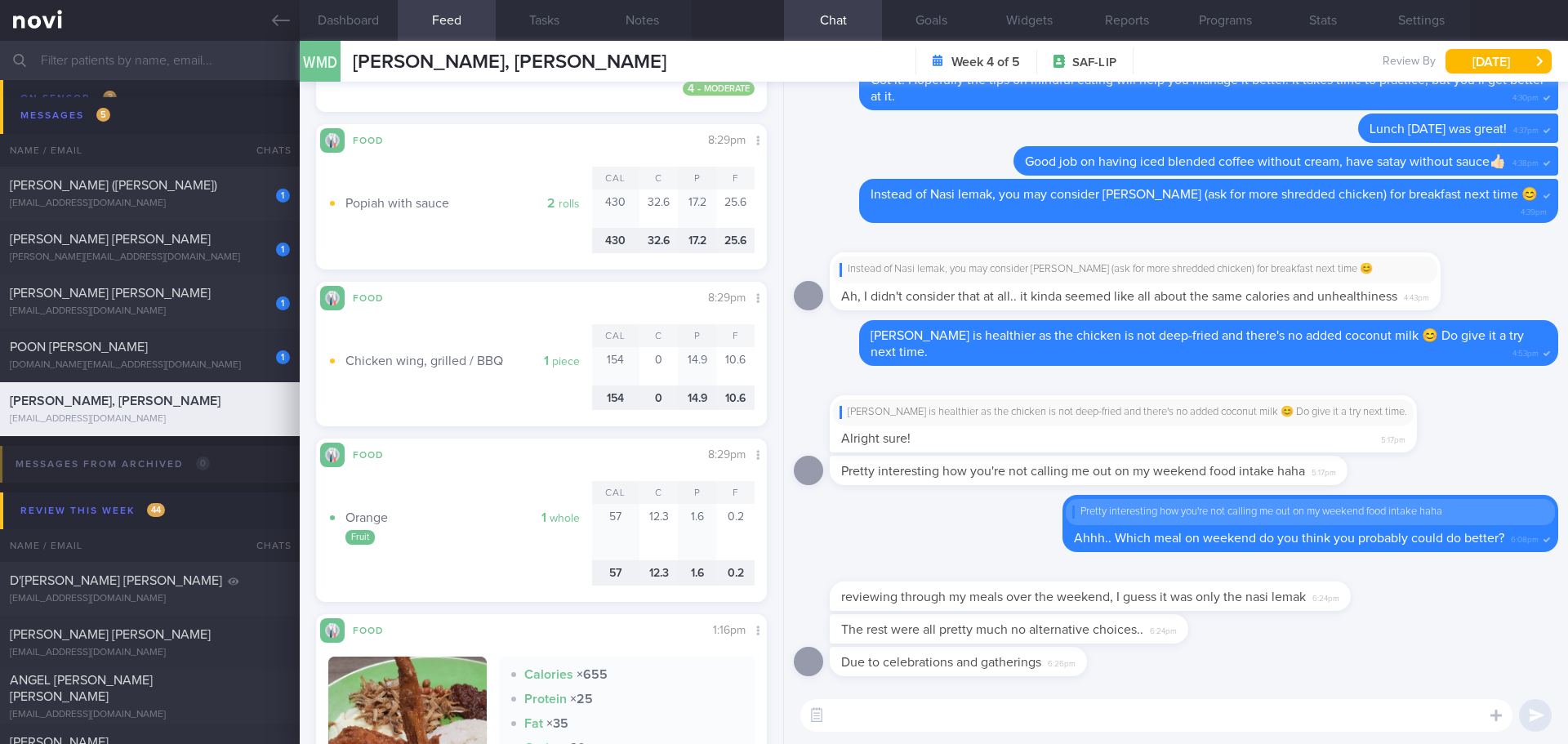
scroll to position [2216, 0]
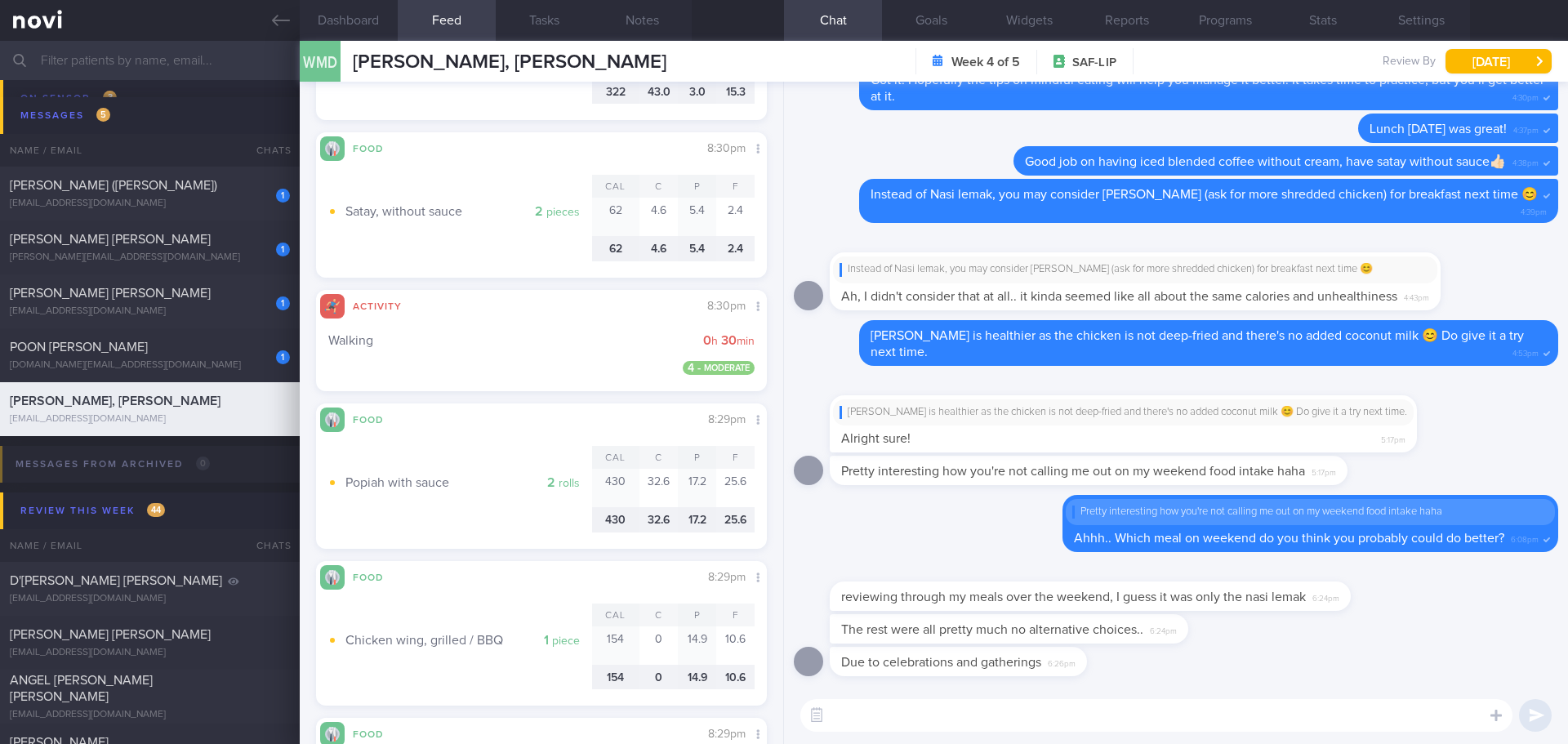
click at [906, 722] on textarea at bounding box center [1156, 715] width 712 height 33
type textarea "Y"
type textarea "O"
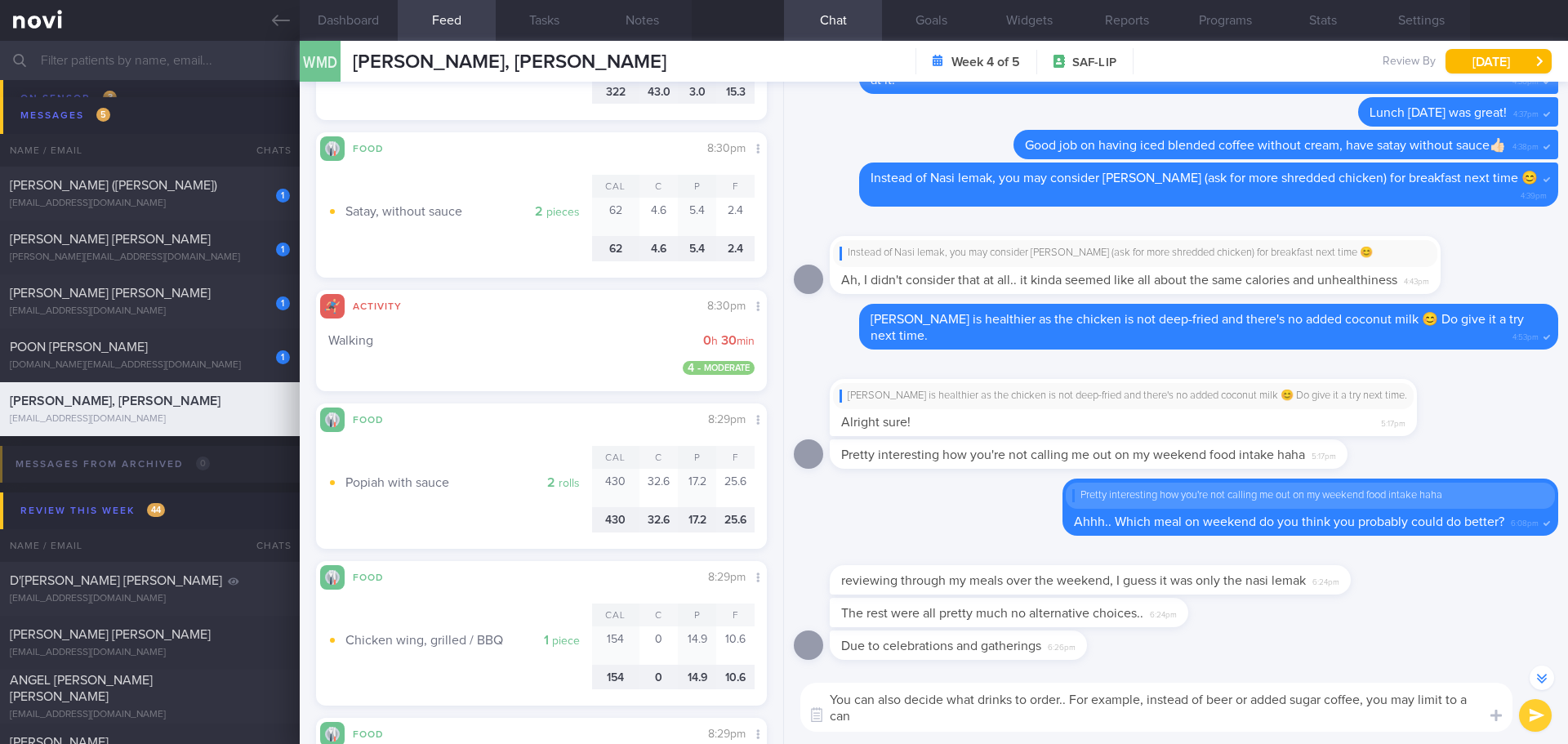
scroll to position [-16, 0]
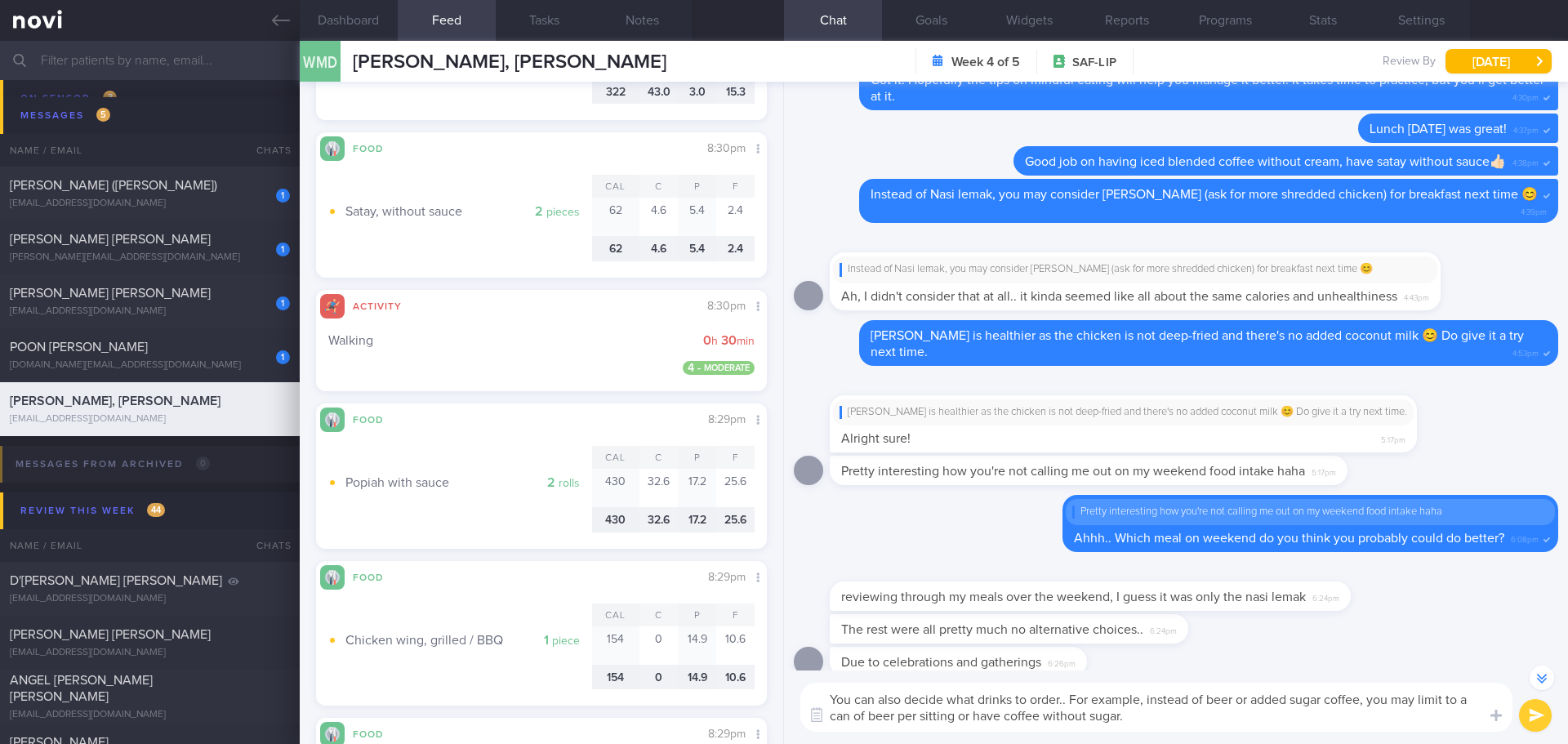
drag, startPoint x: 1062, startPoint y: 697, endPoint x: 823, endPoint y: 697, distance: 239.0
click at [823, 697] on textarea "You can also decide what drinks to order.. For example, instead of beer or adde…" at bounding box center [1156, 706] width 712 height 49
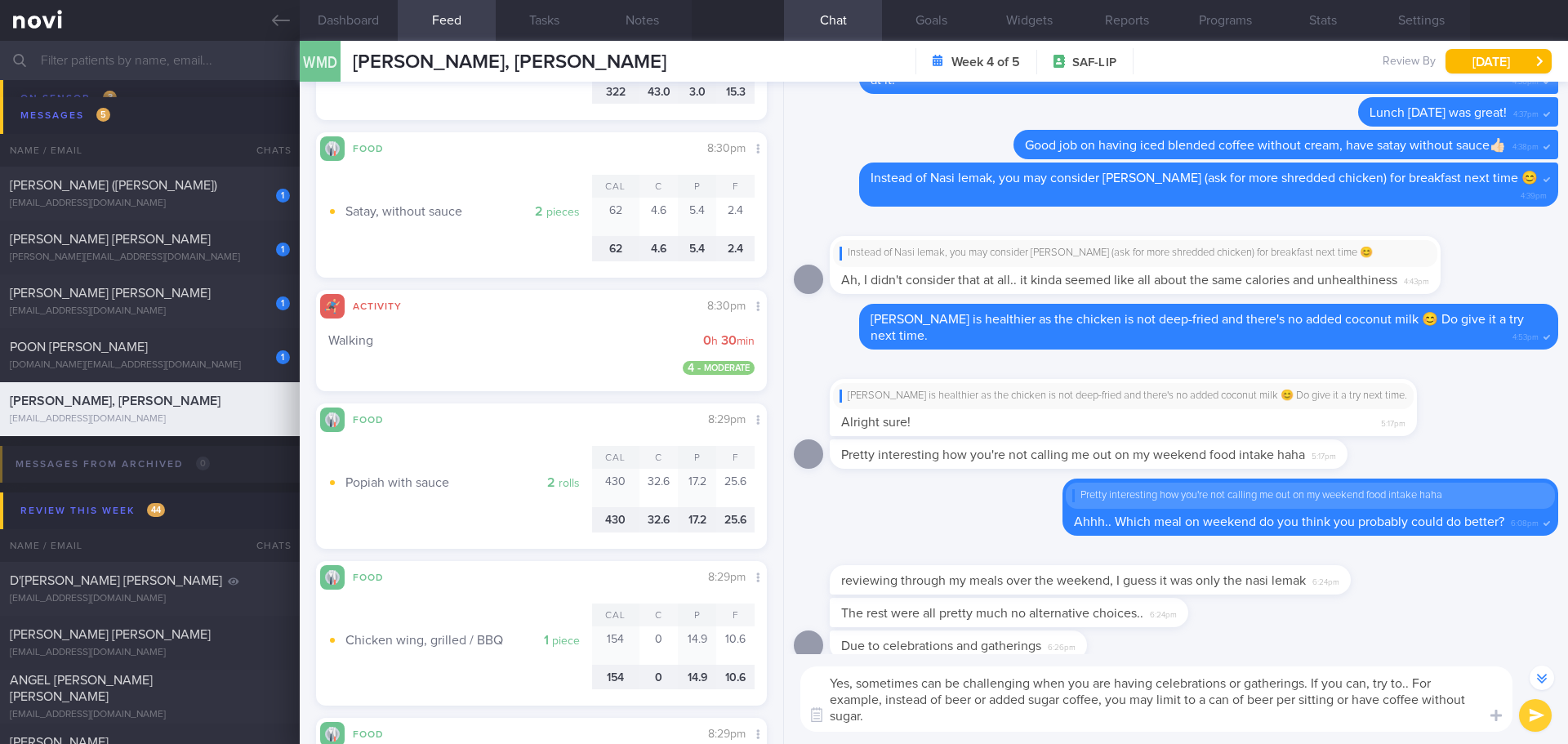
scroll to position [-32, 0]
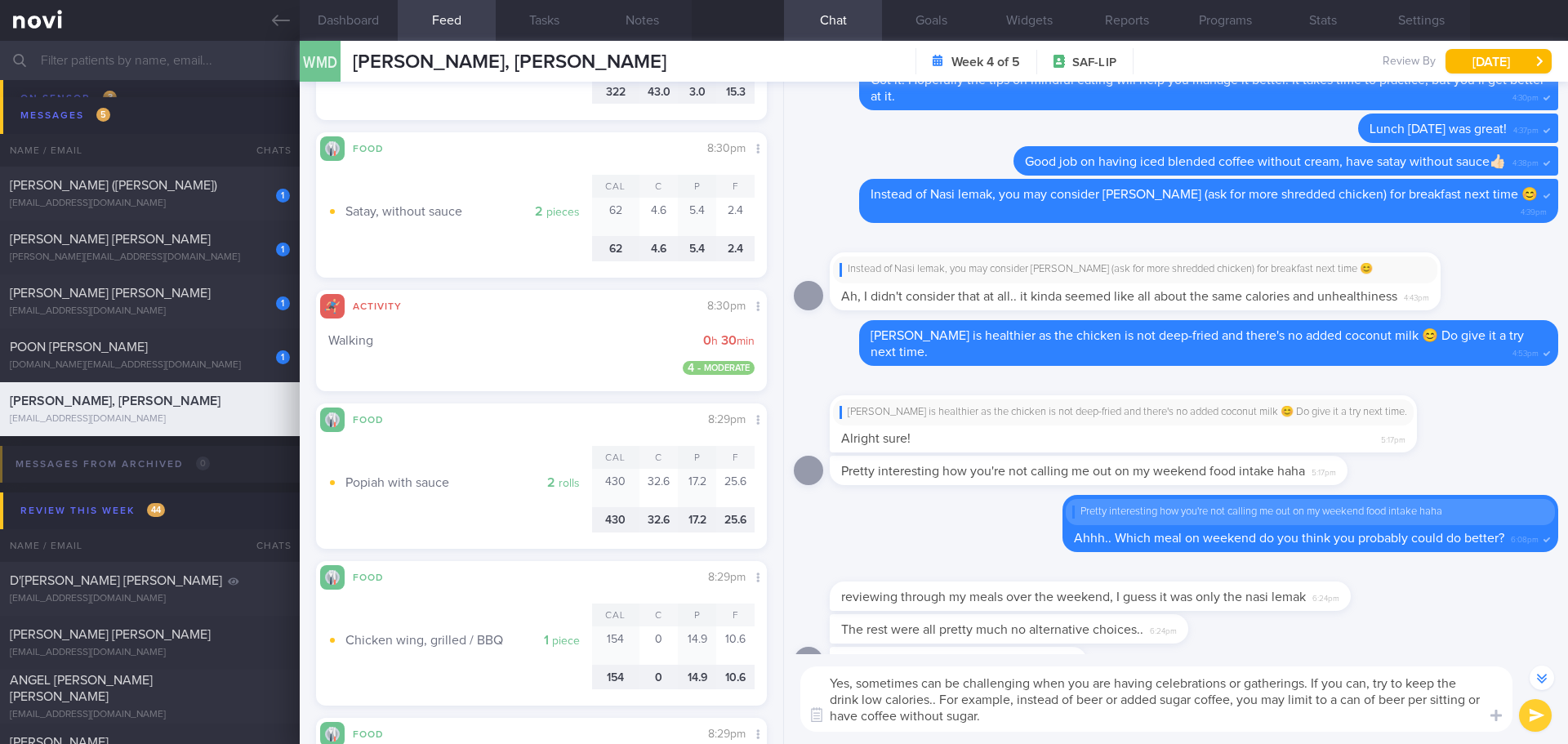
click at [1078, 700] on textarea "Yes, sometimes can be challenging when you are having celebrations or gathering…" at bounding box center [1156, 699] width 712 height 66
click at [1262, 725] on textarea "Yes, sometimes can be challenging when you are having celebrations or gathering…" at bounding box center [1156, 699] width 712 height 66
type textarea "Yes, sometimes can be challenging when you are having celebrations or gathering…"
click at [1533, 705] on button "submit" at bounding box center [1534, 715] width 33 height 33
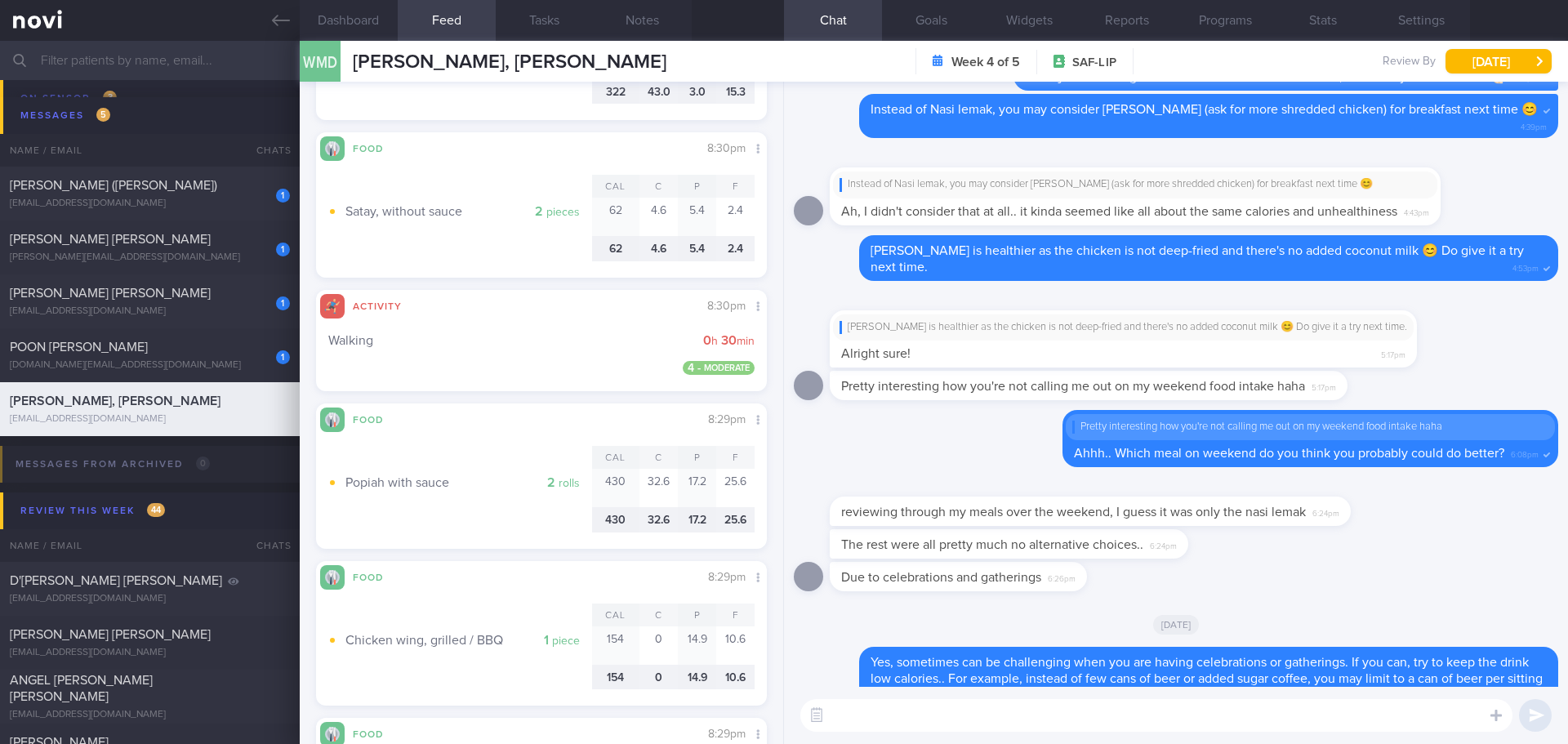
scroll to position [0, 0]
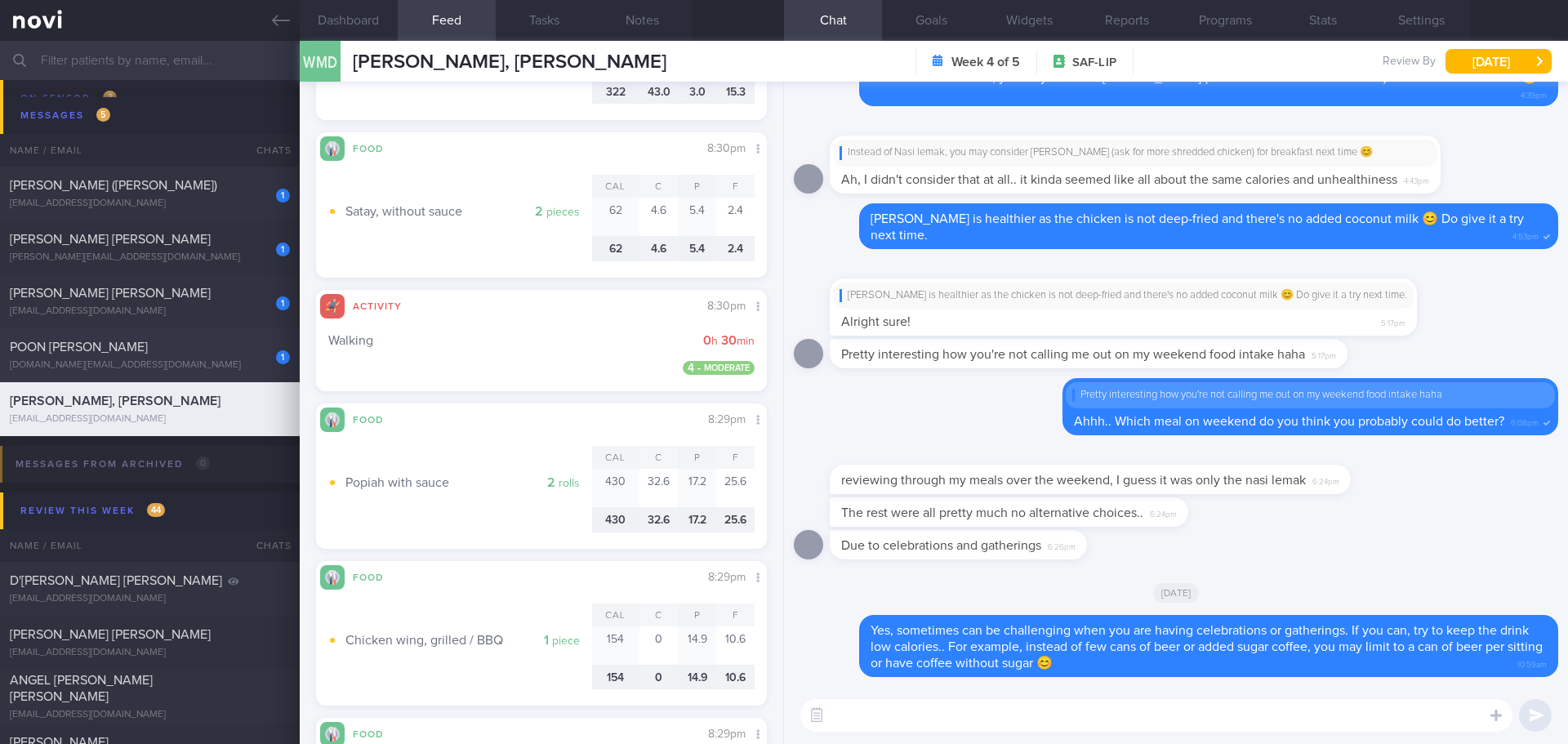
click at [219, 341] on div "POON [PERSON_NAME]" at bounding box center [147, 346] width 276 height 16
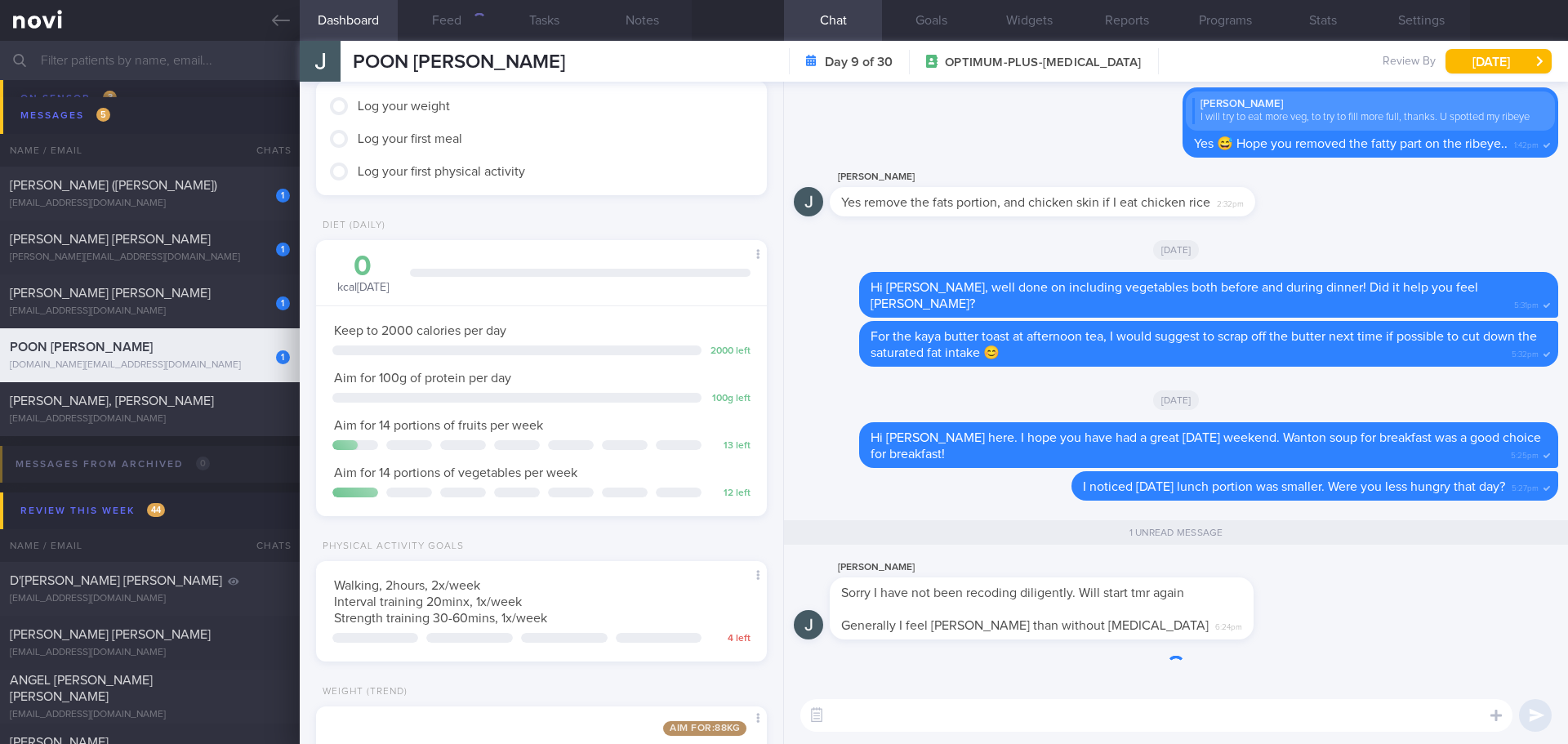
scroll to position [228, 410]
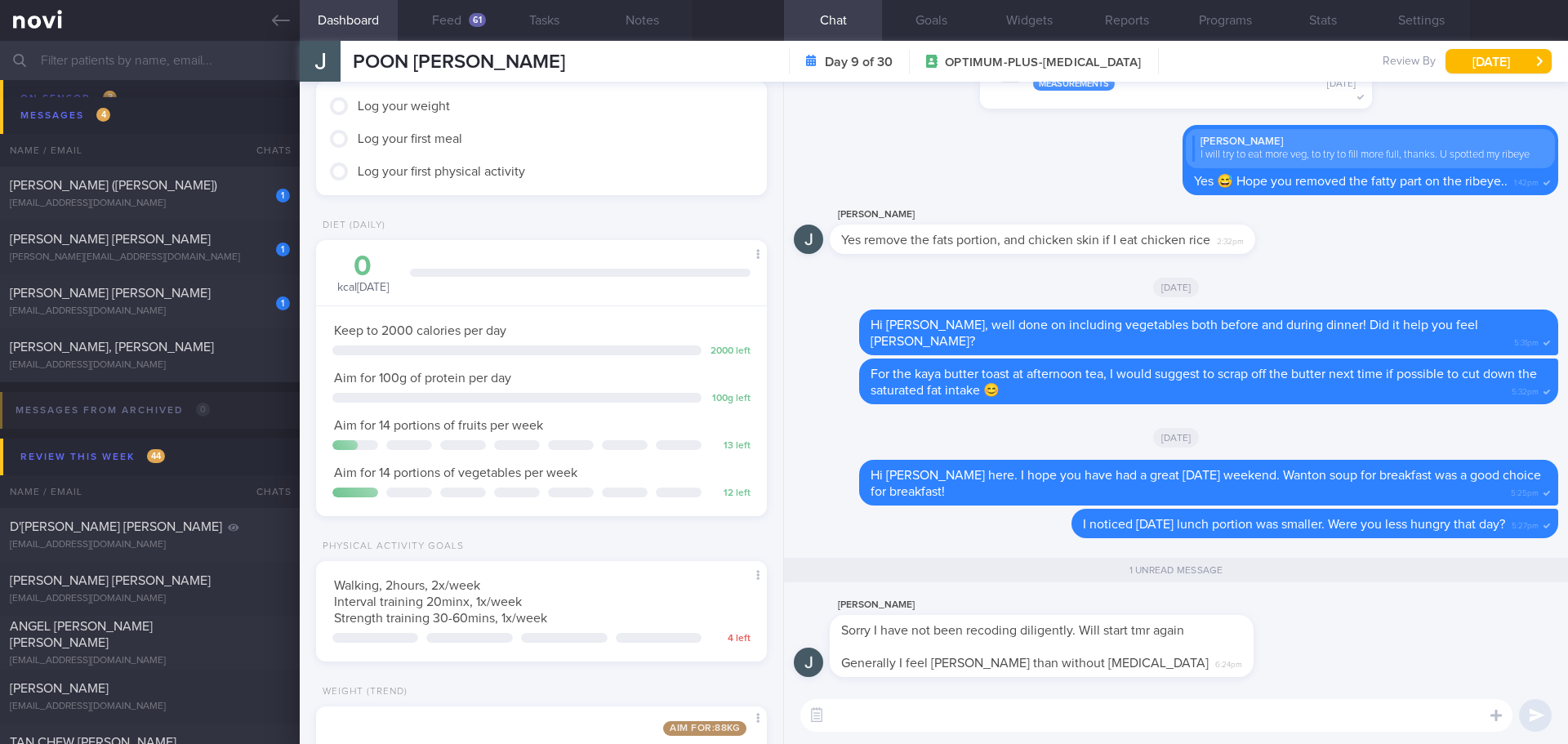
click at [997, 721] on textarea at bounding box center [1156, 715] width 712 height 33
click at [473, 19] on div "61" at bounding box center [477, 20] width 17 height 14
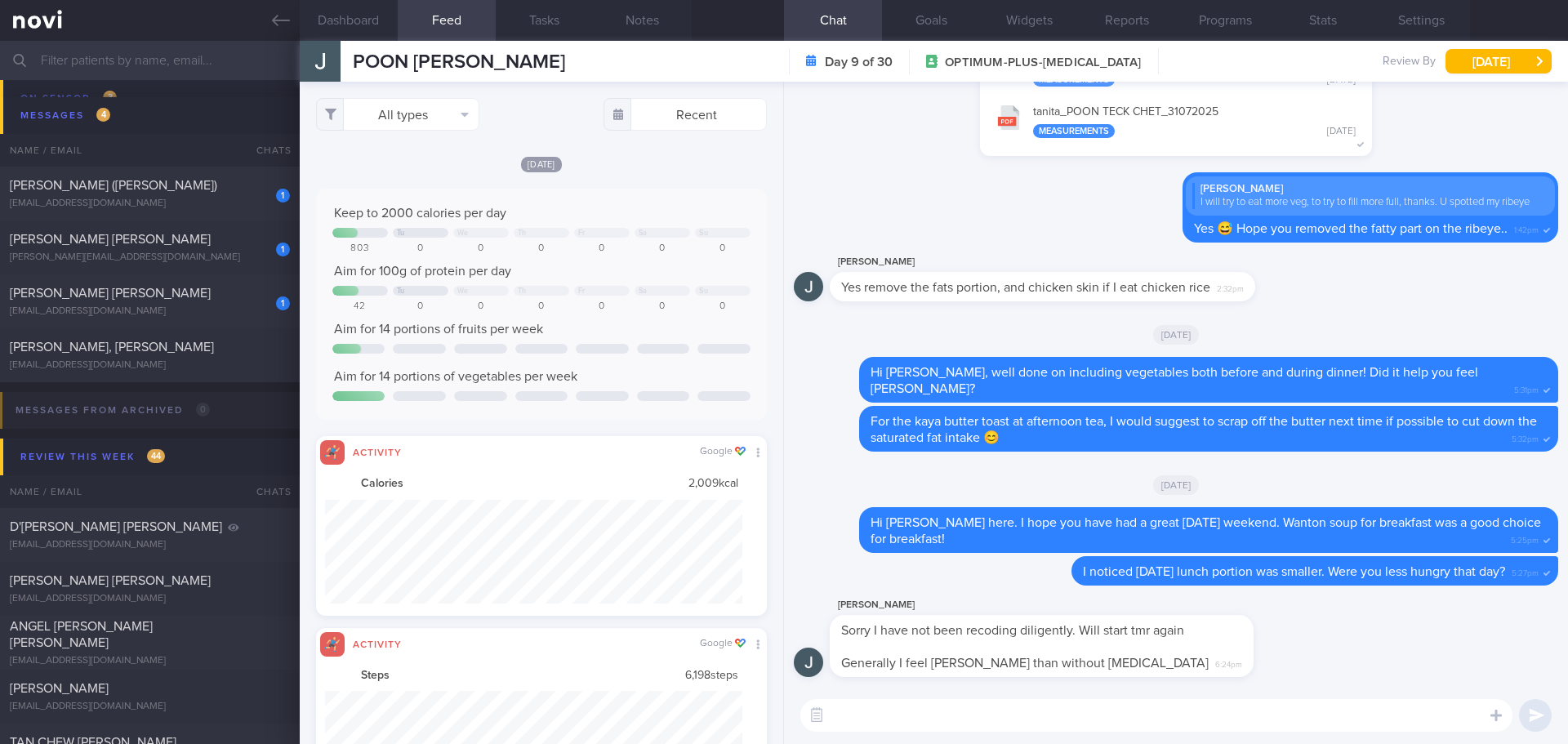
scroll to position [104, 418]
click at [412, 106] on button "All types" at bounding box center [398, 114] width 163 height 33
click at [396, 167] on button "Activity" at bounding box center [398, 171] width 161 height 24
checkbox input "false"
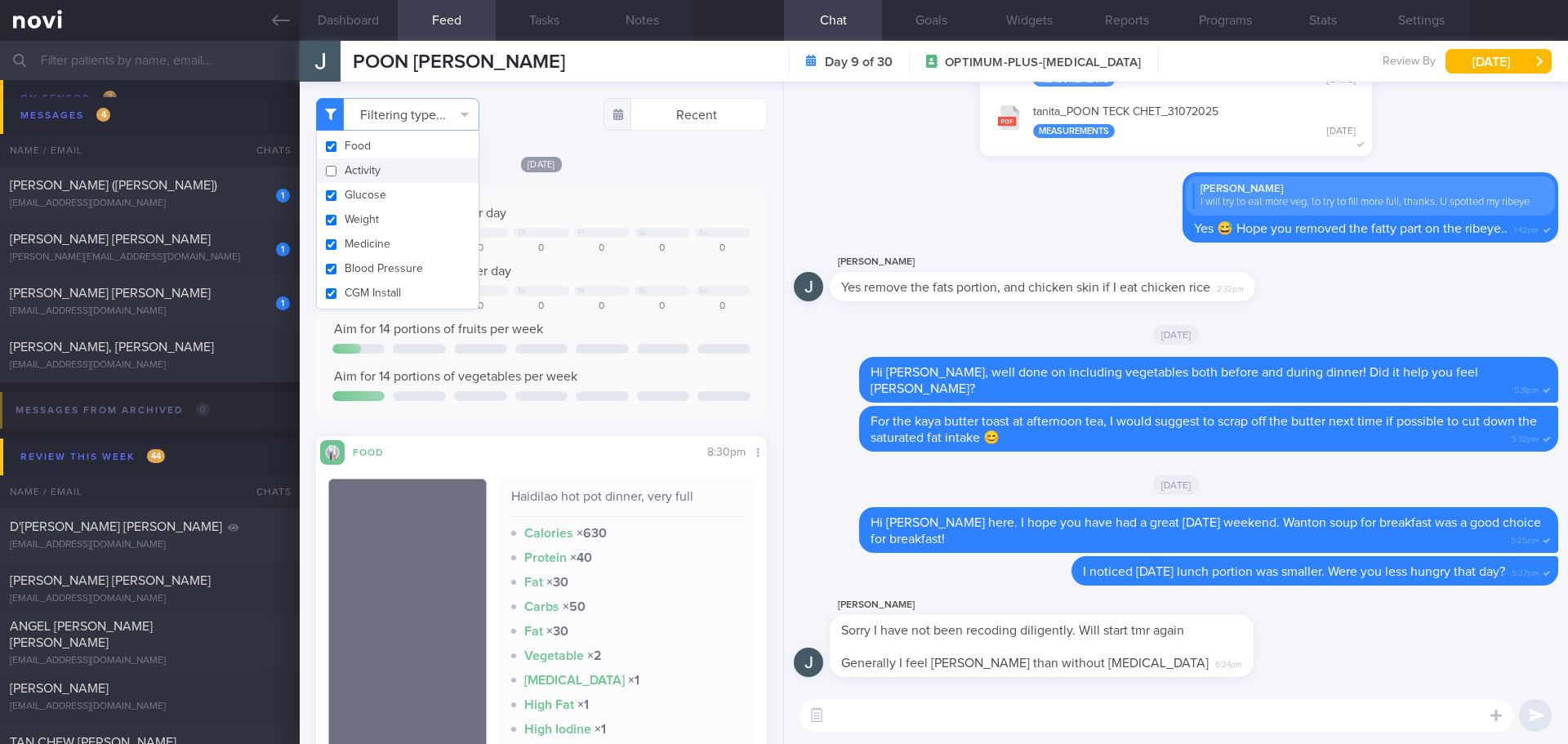
click at [686, 431] on div "[DATE] Keep to 2000 calories per day Tu We Th Fr Sa Su 803 0 0 0 0 0 0 Aim for …" at bounding box center [541, 524] width 450 height 737
click at [967, 714] on textarea at bounding box center [1156, 715] width 712 height 33
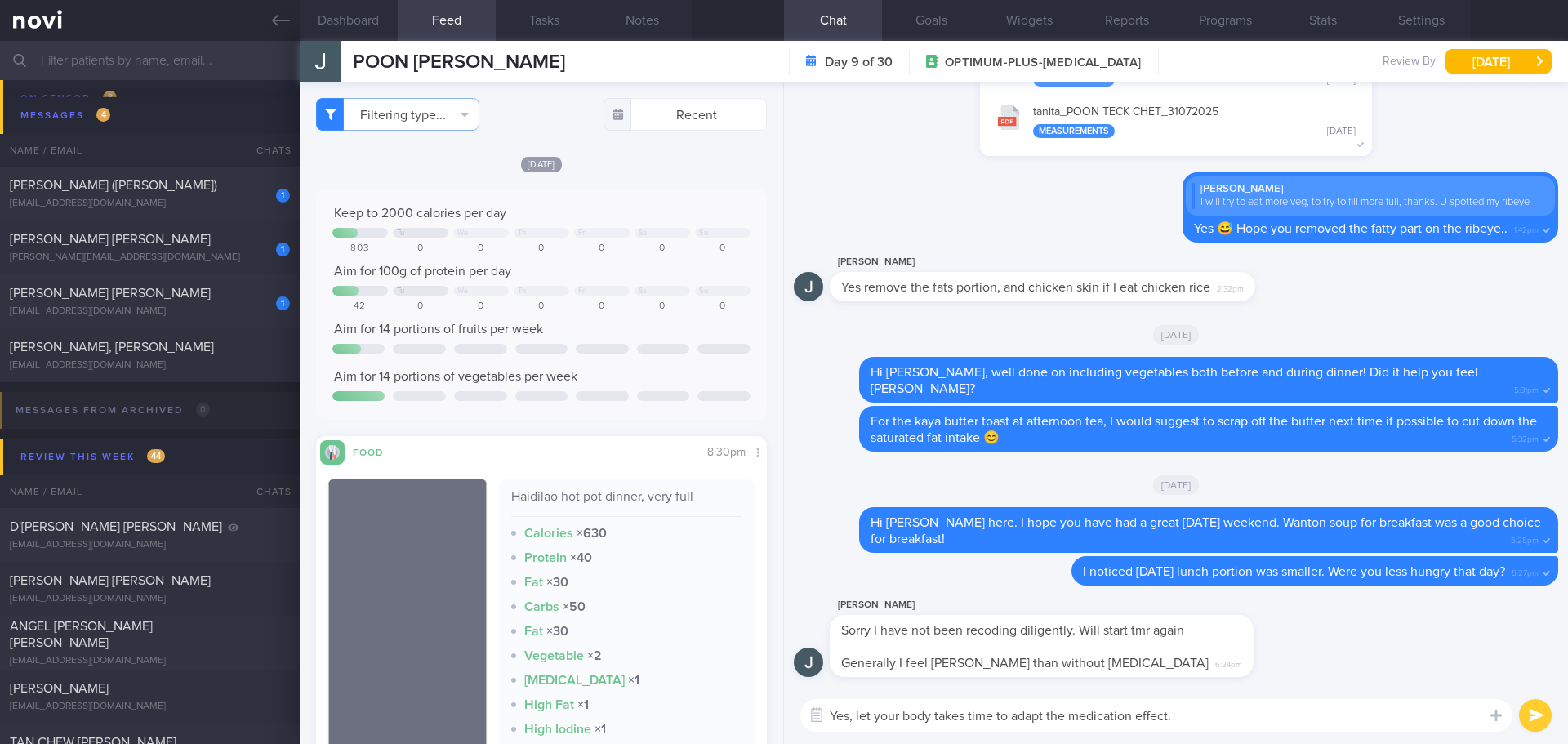
type textarea "Yes, let your body takes time to adapt the medication effect."
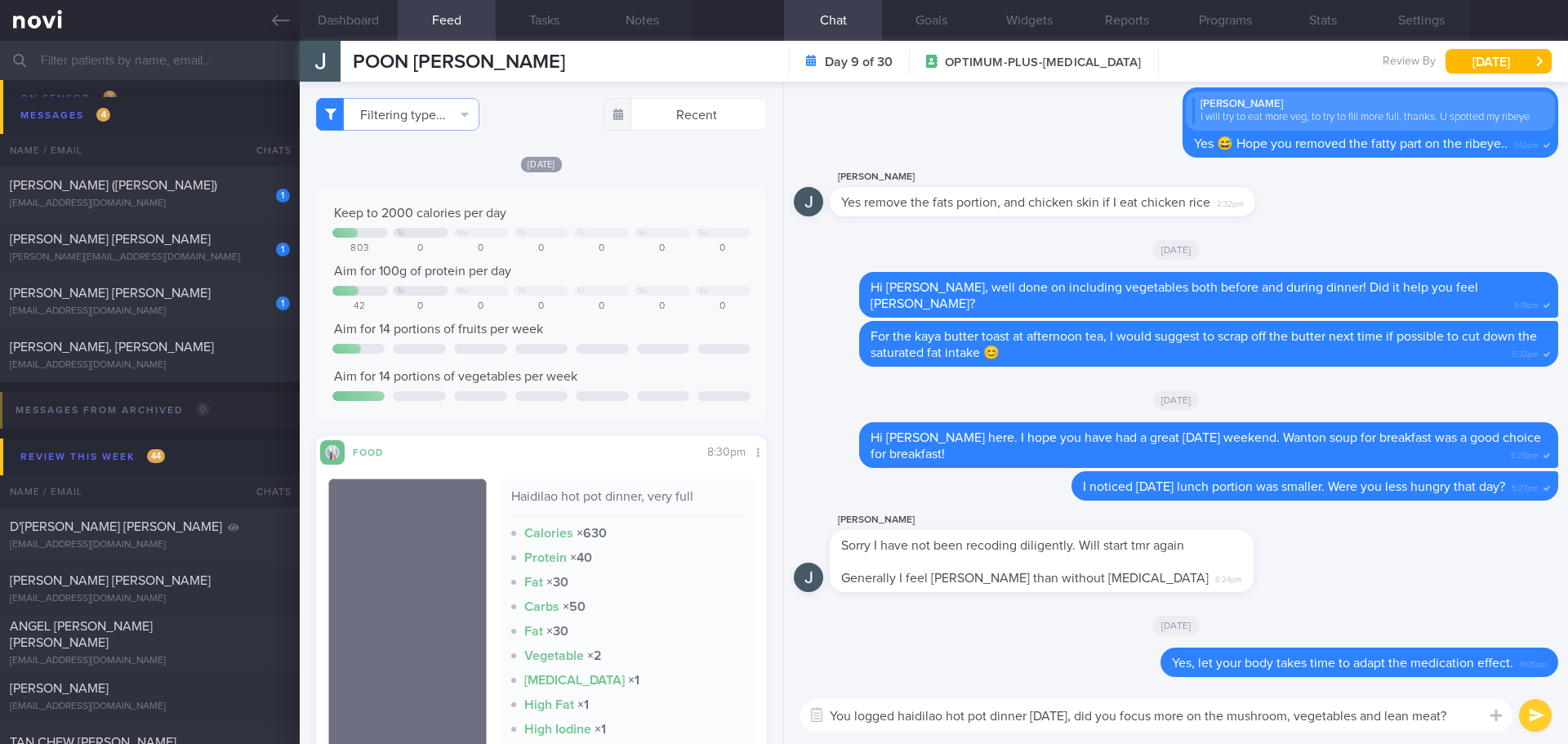
type textarea "You logged haidilao hot pot dinner [DATE], did you focus more on the mushroom, …"
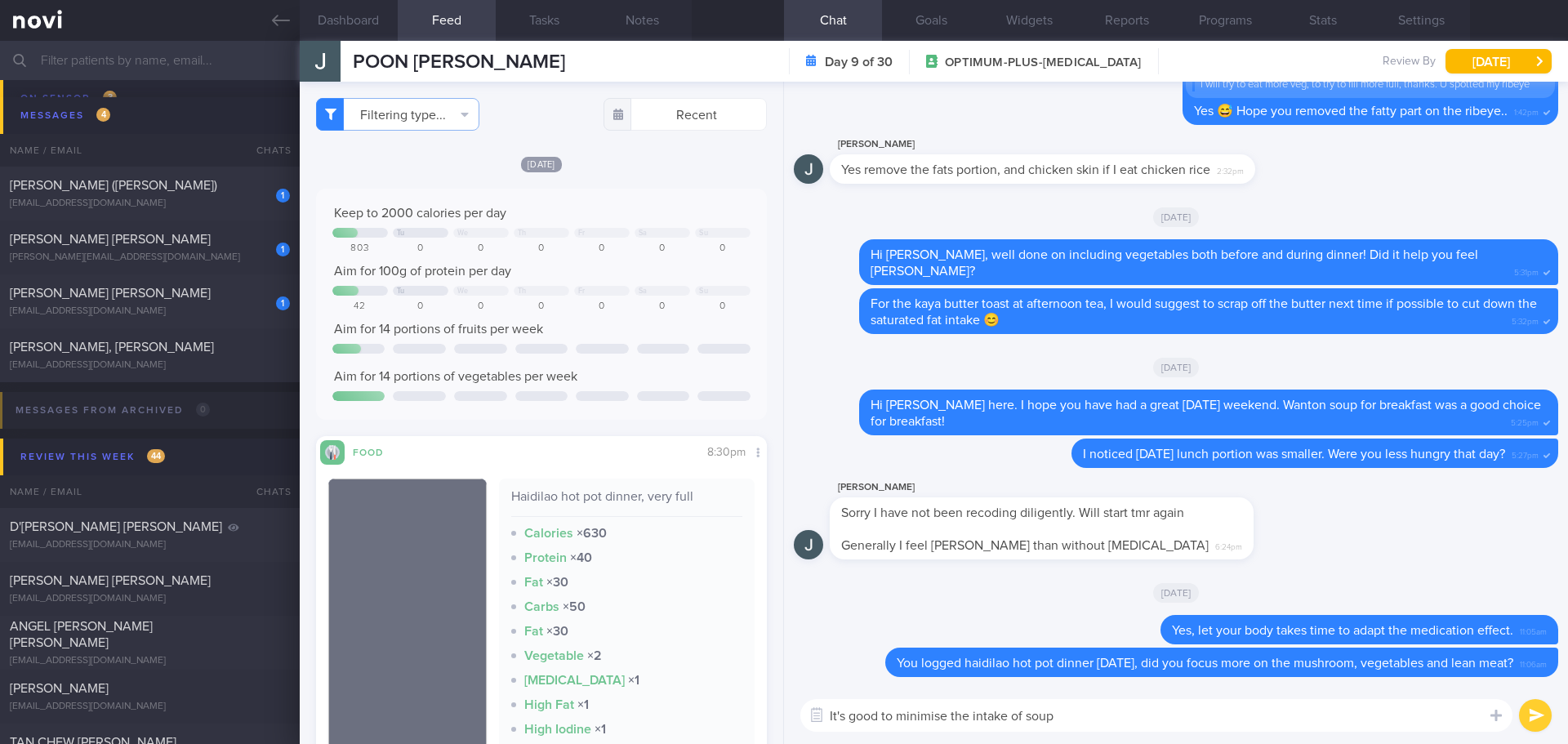
type textarea "It's good to minimise the intake of soup"
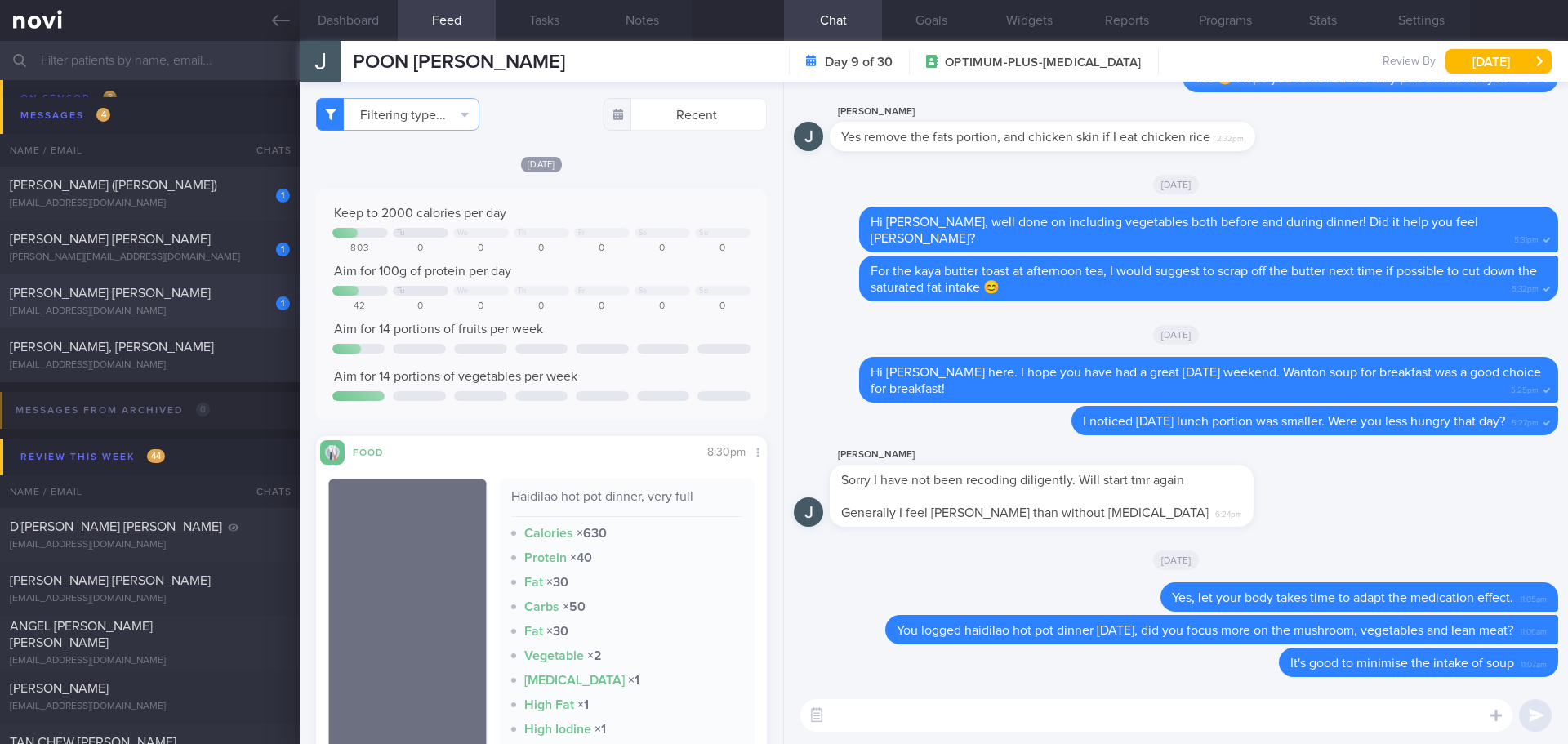
click at [165, 297] on div "[PERSON_NAME] [PERSON_NAME]" at bounding box center [147, 293] width 276 height 16
type input "[DATE]"
type textarea "sugar intake, refined carbohydrate - no juice, dislike fruit (unpleasant childh…"
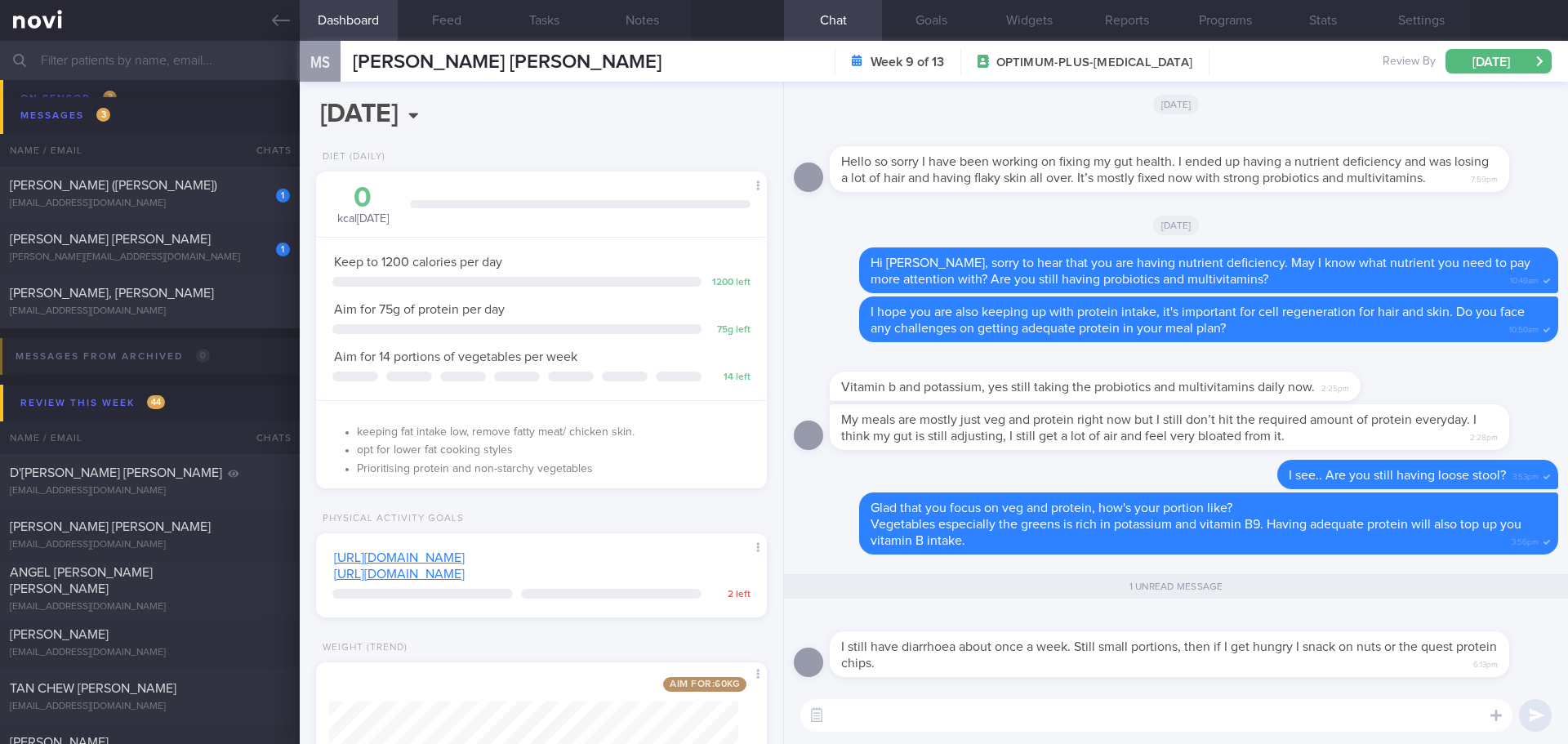
click at [1047, 717] on textarea at bounding box center [1156, 715] width 712 height 33
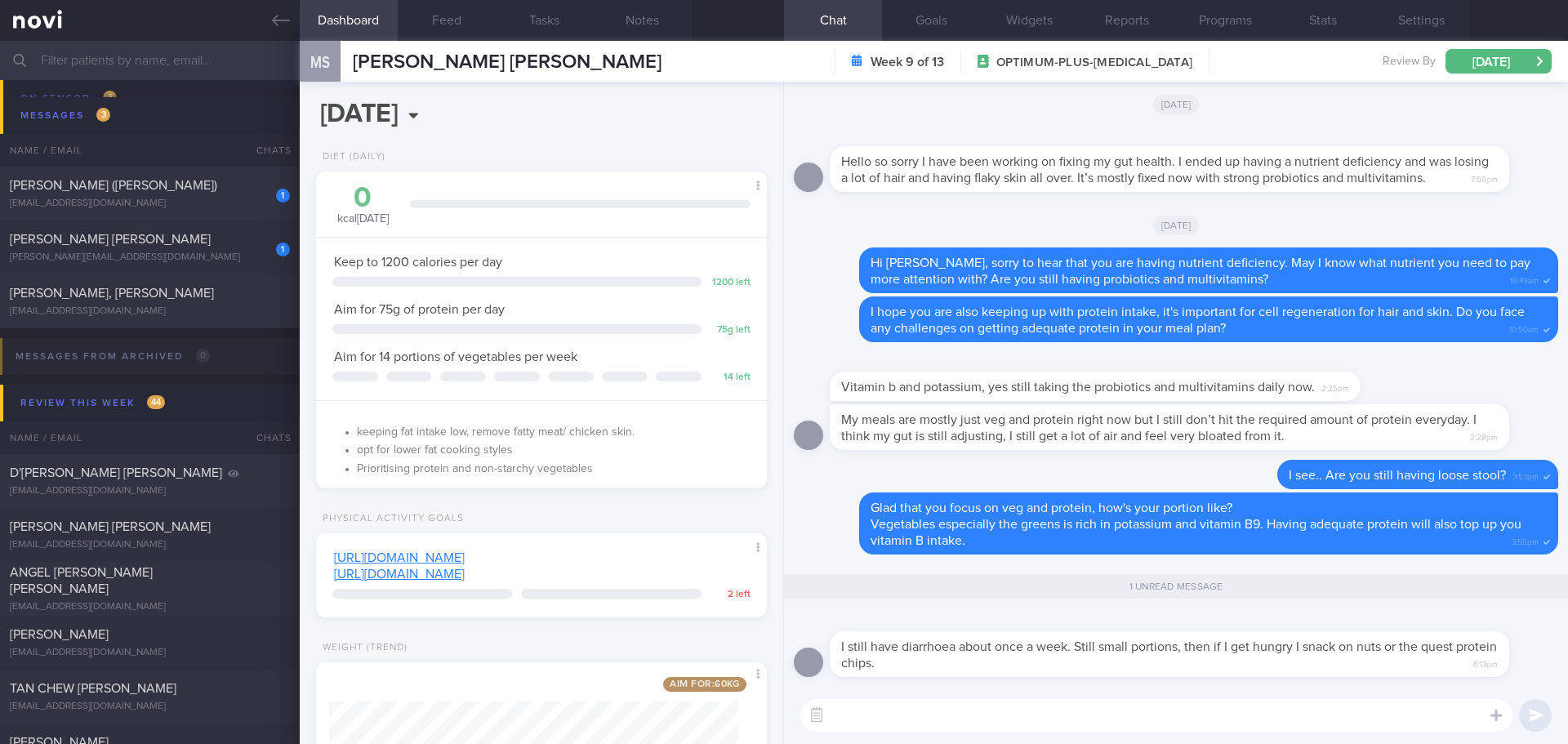
click at [1047, 717] on textarea at bounding box center [1156, 715] width 712 height 33
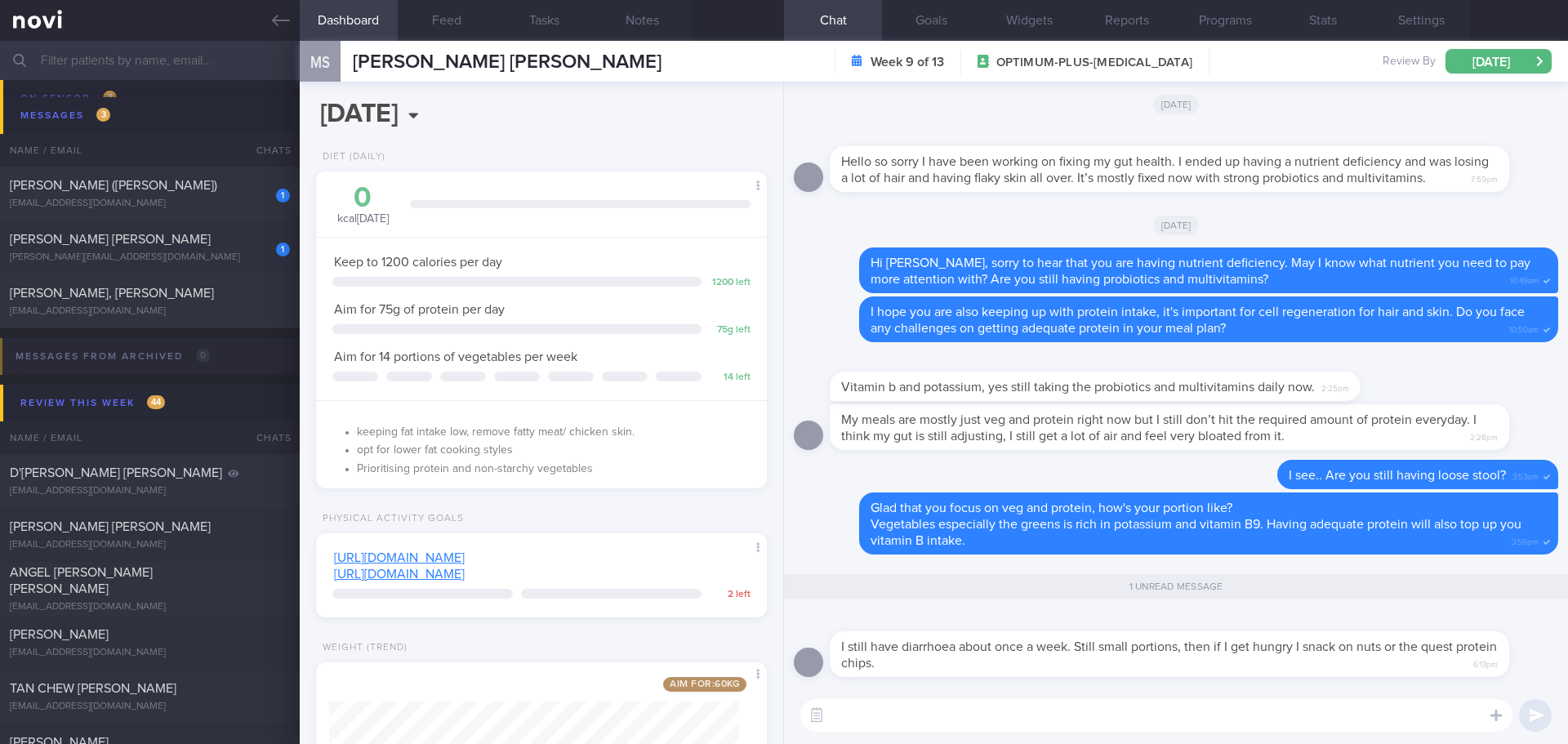
click at [1047, 717] on textarea at bounding box center [1156, 715] width 712 height 33
click at [1053, 720] on textarea at bounding box center [1156, 715] width 712 height 33
type textarea "D"
type textarea "Y"
type textarea "U"
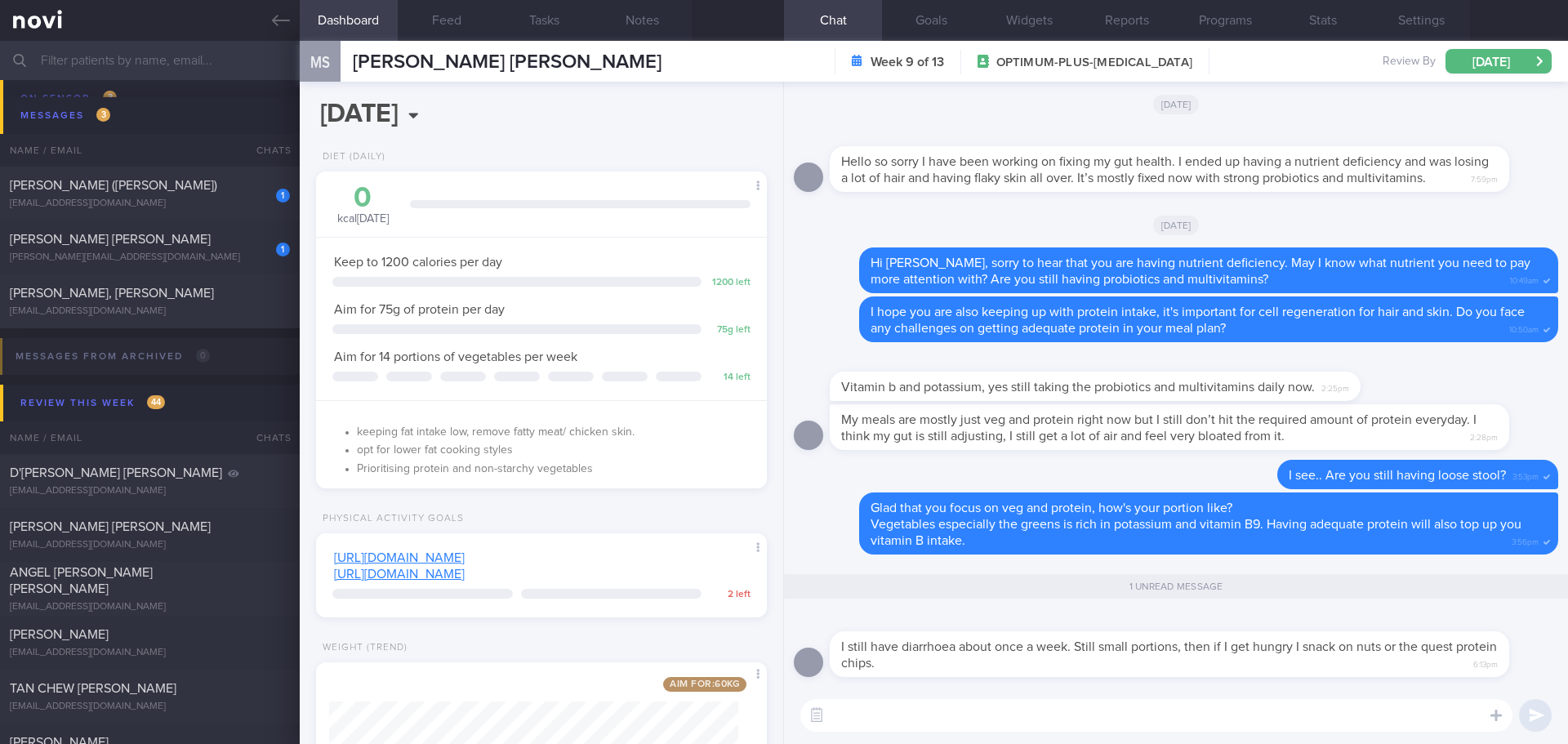
type textarea "S"
type textarea "D"
type textarea "R"
click at [1256, 720] on textarea "Hope you manage replenish with plenty of water in between meals." at bounding box center [1156, 715] width 712 height 33
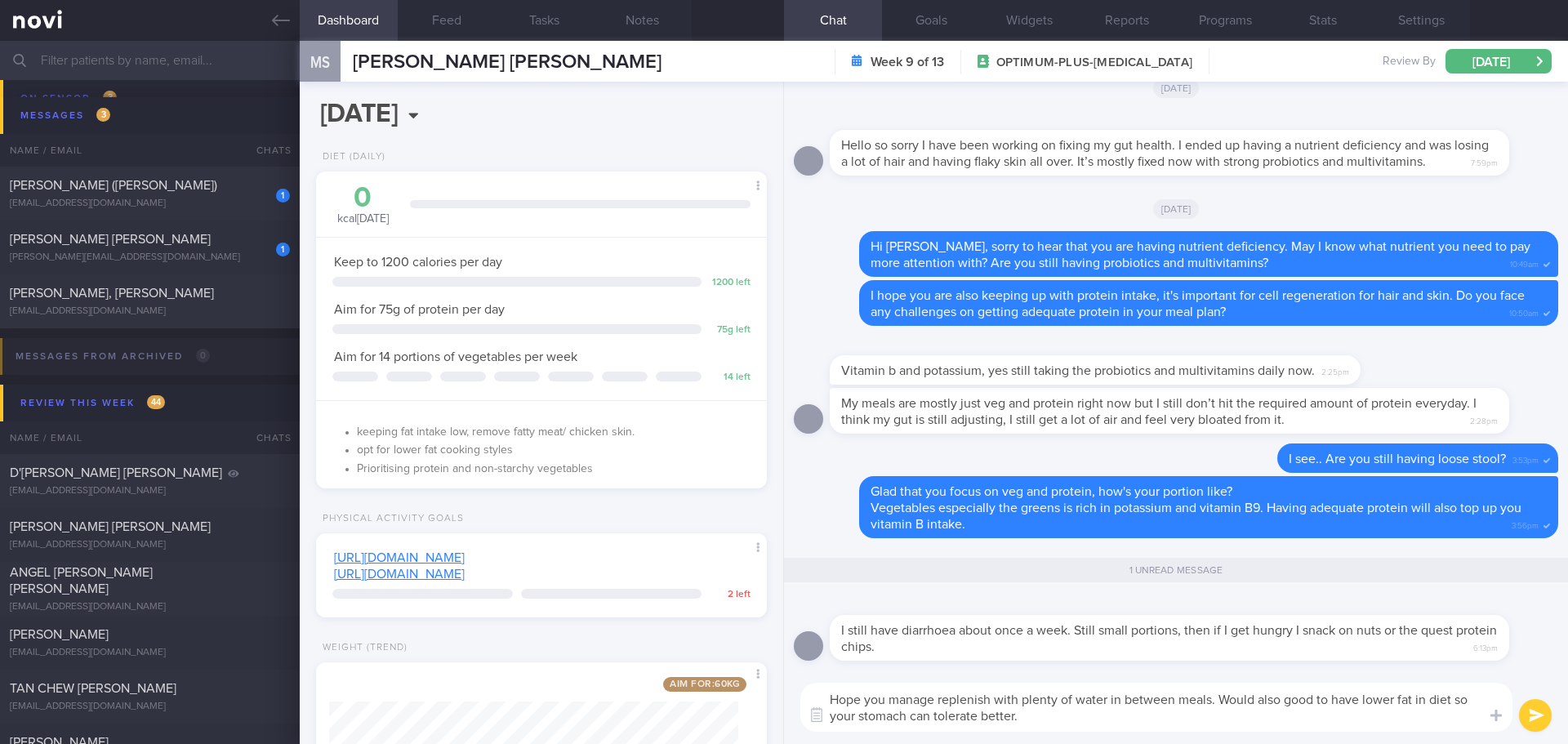
click at [940, 697] on textarea "Hope you manage replenish with plenty of water in between meals. Would also goo…" at bounding box center [1156, 706] width 712 height 49
drag, startPoint x: 1046, startPoint y: 722, endPoint x: 816, endPoint y: 700, distance: 231.0
click at [816, 700] on textarea "Hope you manage to replenish with plenty of water in between meals. Would also …" at bounding box center [1156, 706] width 712 height 49
click at [1061, 728] on textarea "Hope you manage to replenish with plenty of water in between meals. Would also …" at bounding box center [1156, 706] width 712 height 49
drag, startPoint x: 1058, startPoint y: 714, endPoint x: 777, endPoint y: 695, distance: 281.6
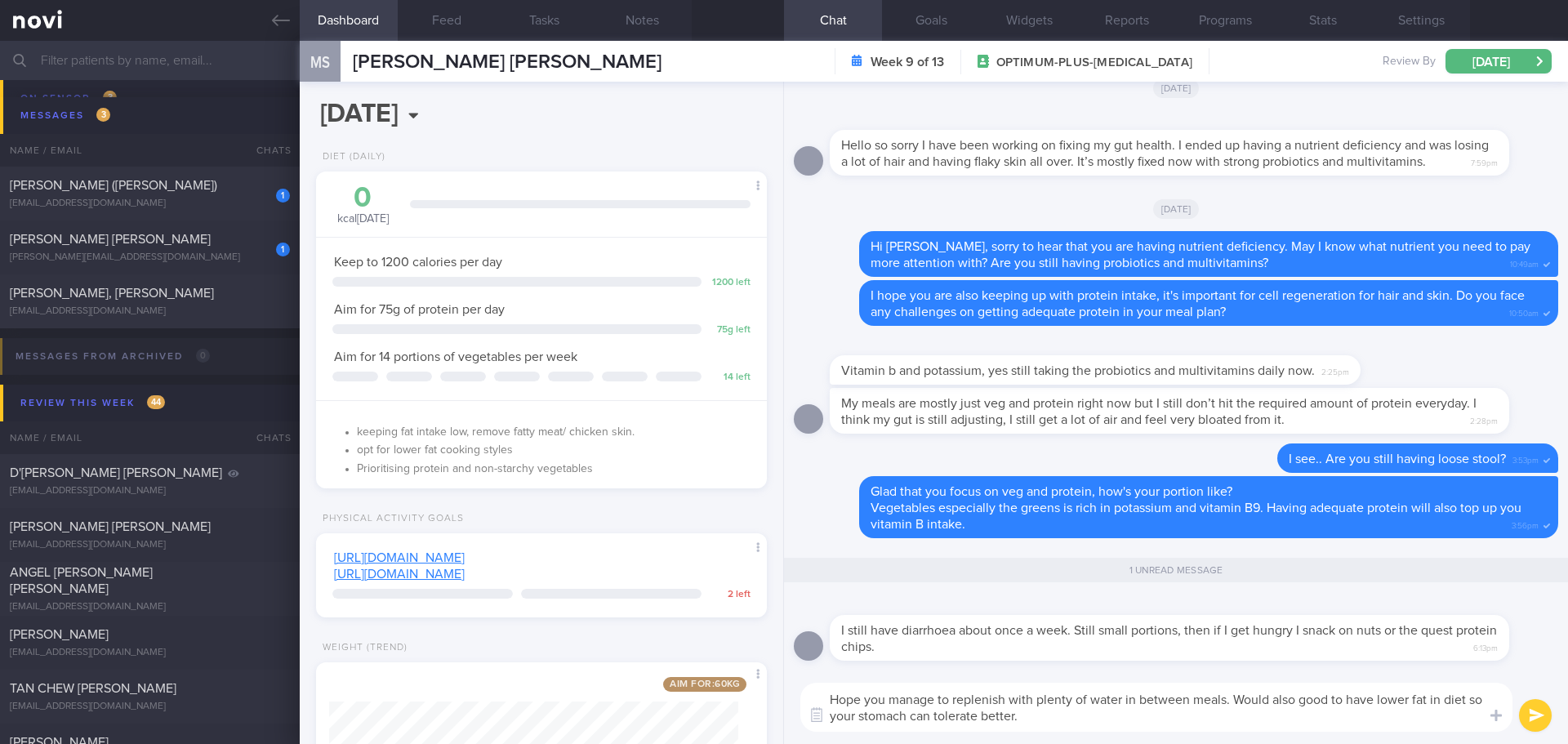
click at [777, 695] on div "Dashboard Feed Tasks Notes Chat 1 Goals Widgets Reports Programs Stats Settings…" at bounding box center [933, 392] width 1268 height 703
paste textarea "It would also be good to have a lower-fat diet so your stomach can tolerate foo…"
click at [1155, 713] on textarea "Hope you manage to replenish with plenty of water in between meals. It would al…" at bounding box center [1156, 706] width 712 height 49
click at [1204, 717] on textarea "Hope you manage to replenish with plenty of water in between meals. It would al…" at bounding box center [1156, 706] width 712 height 49
click at [1241, 717] on textarea "Hope you manage to replenish with plenty of water in between meals. It would al…" at bounding box center [1156, 706] width 712 height 49
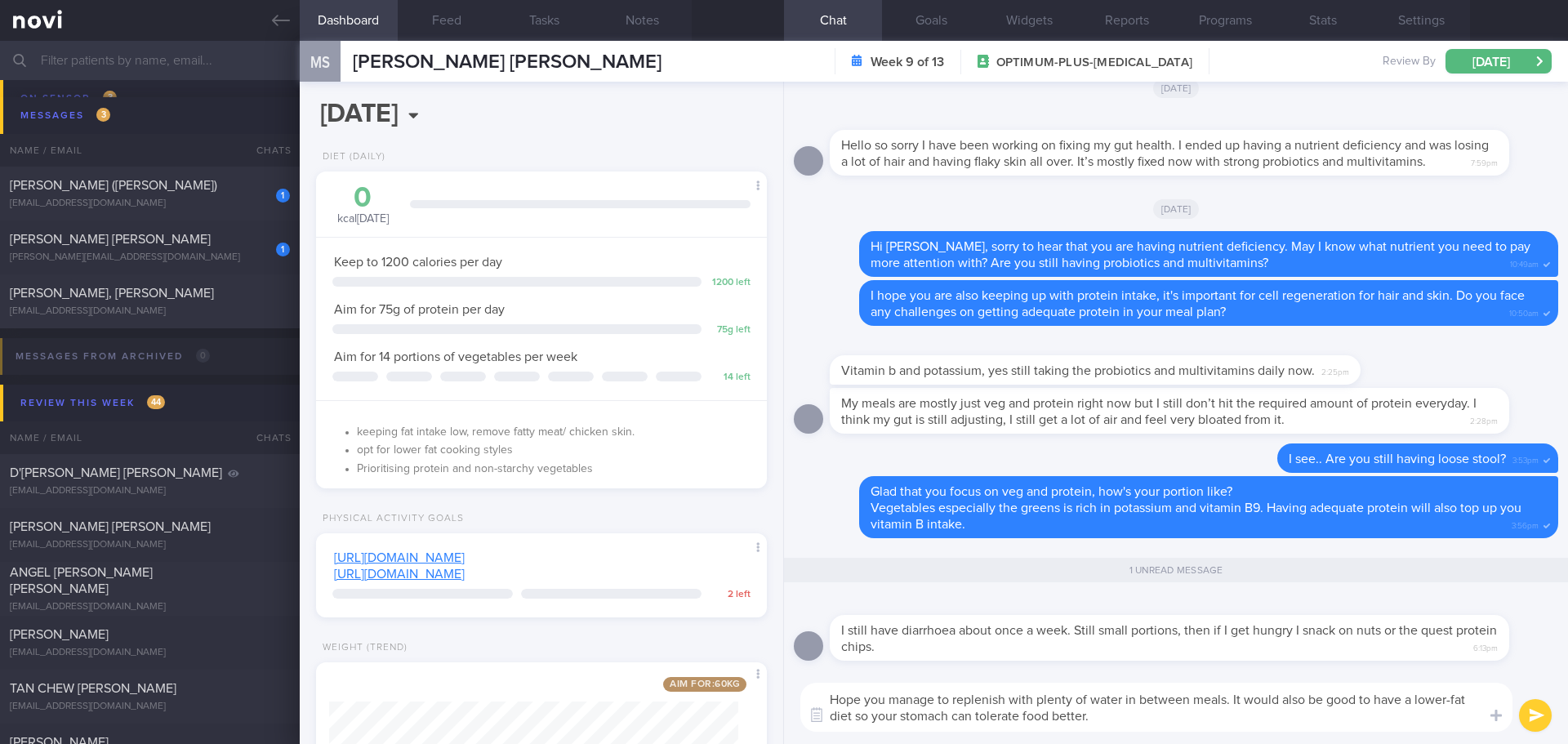
click at [1246, 717] on textarea "Hope you manage to replenish with plenty of water in between meals. It would al…" at bounding box center [1156, 706] width 712 height 49
click at [1263, 719] on textarea "Hope you manage to replenish with plenty of water in between meals. It would al…" at bounding box center [1156, 706] width 712 height 49
type textarea "Hope you manage to replenish with plenty of water in between meals. It would al…"
click at [1541, 713] on button "submit" at bounding box center [1534, 715] width 33 height 33
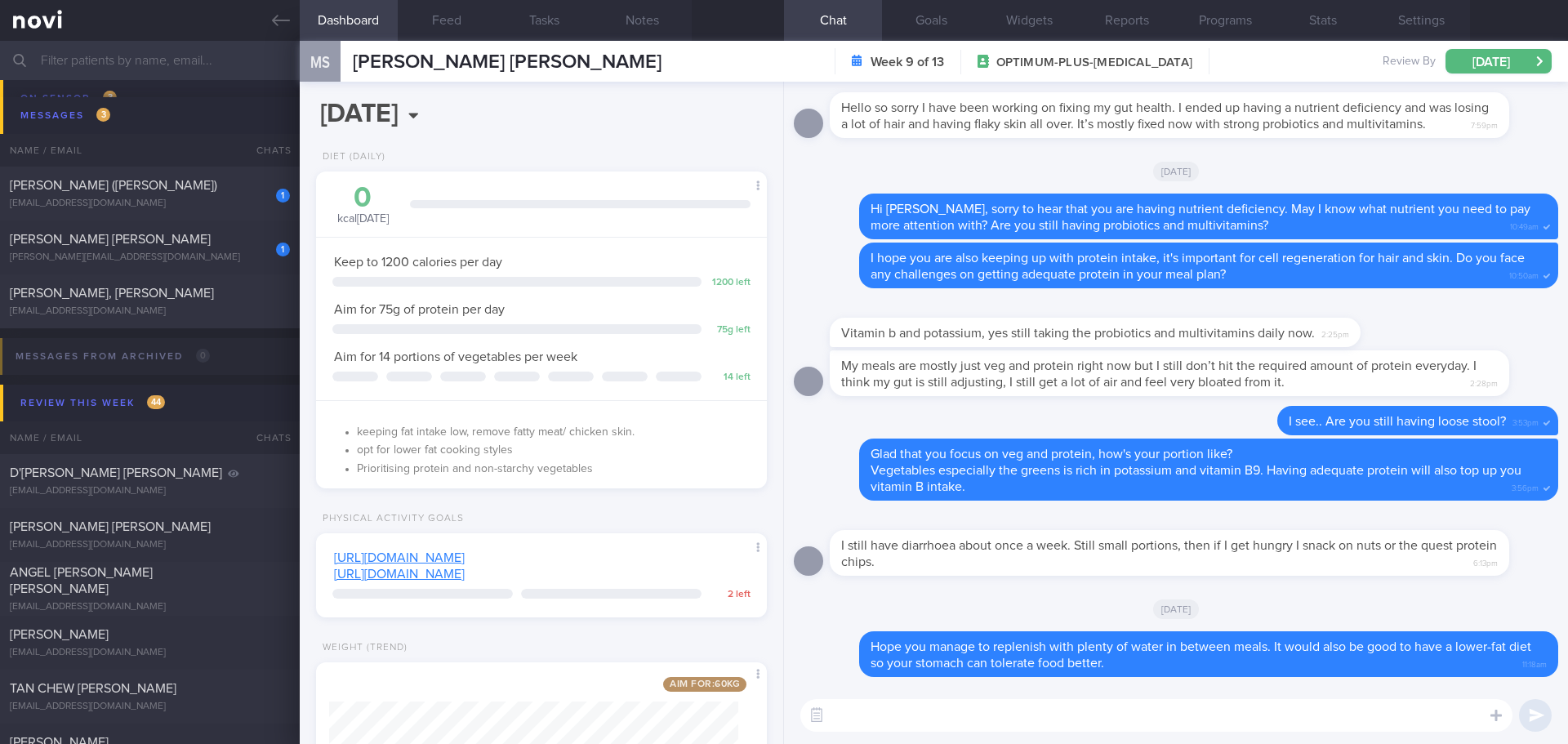
click at [1218, 724] on textarea at bounding box center [1156, 715] width 712 height 33
type textarea "I"
type textarea "D"
type textarea "Art"
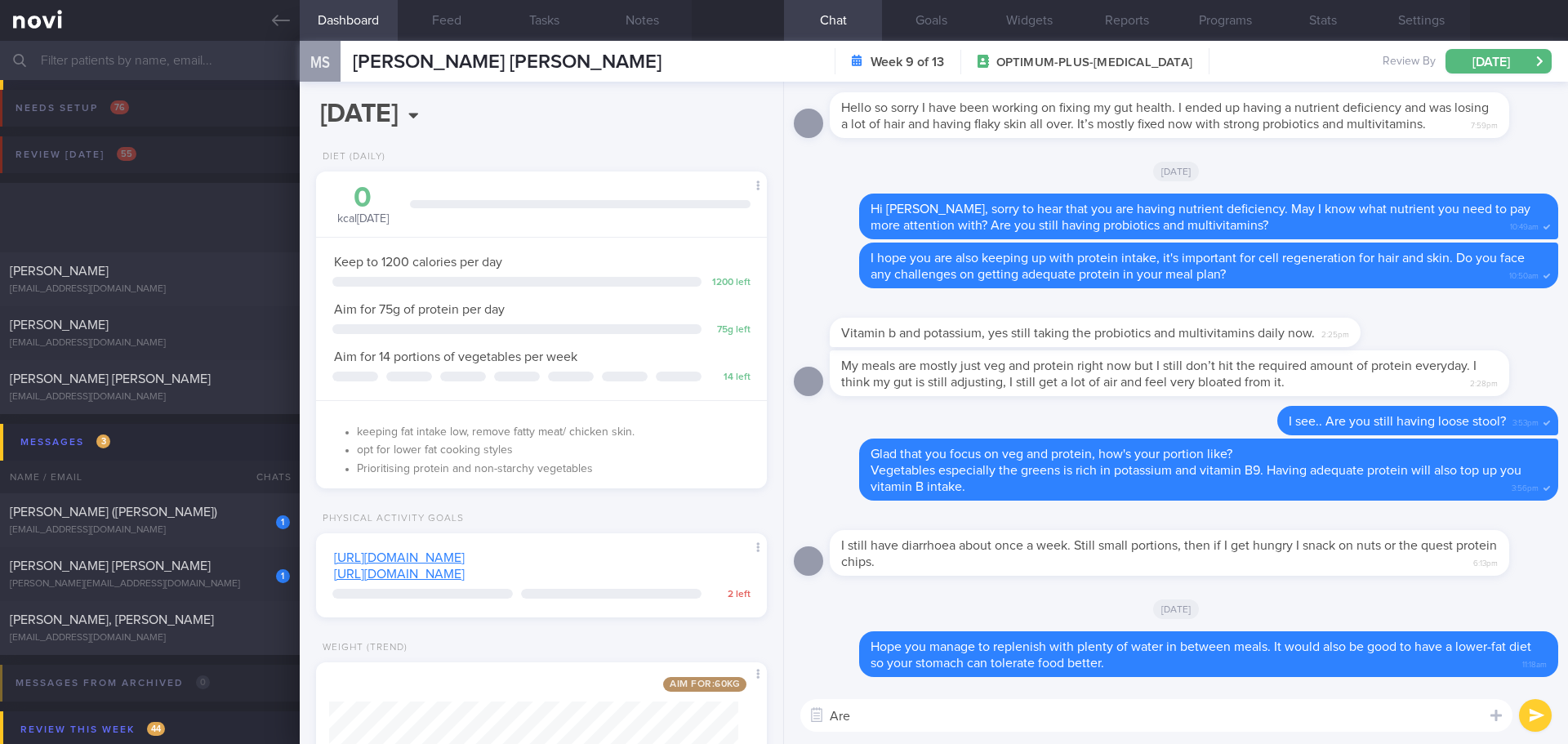
select select "7"
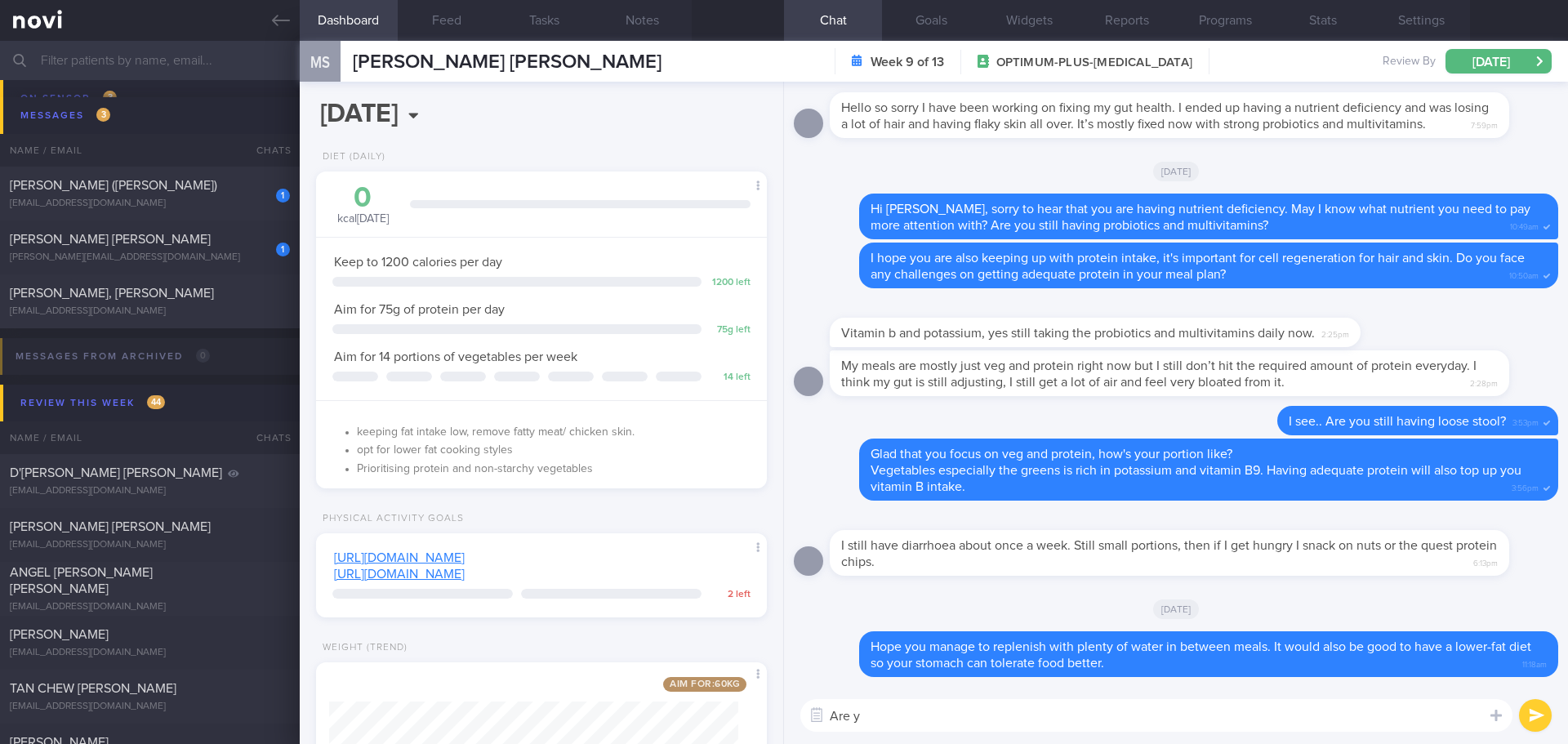
scroll to position [228, 410]
type textarea "A"
type textarea "I"
type textarea "W"
type textarea "D"
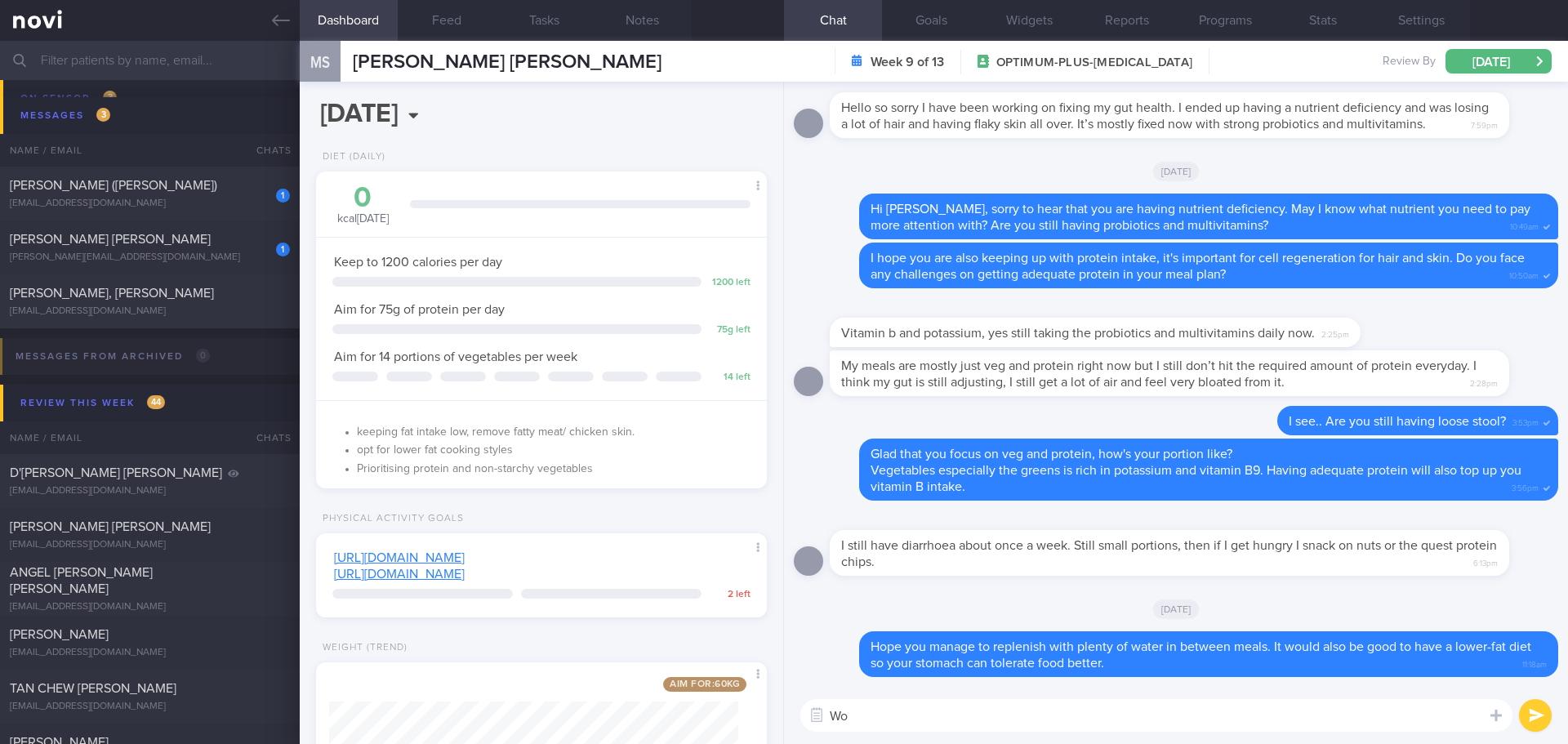
type textarea "W"
click at [1138, 724] on textarea "Are you okay to log meals for 2-3 days to track if your meal is sufficient in p…" at bounding box center [1156, 715] width 712 height 33
click at [1384, 713] on textarea "Are you okay to log meals for 2-3 days to track if your current meal intake is …" at bounding box center [1156, 715] width 712 height 33
click at [1412, 718] on textarea "Are you okay to log meals for 2-3 days to track if your current meal intake is …" at bounding box center [1156, 715] width 712 height 33
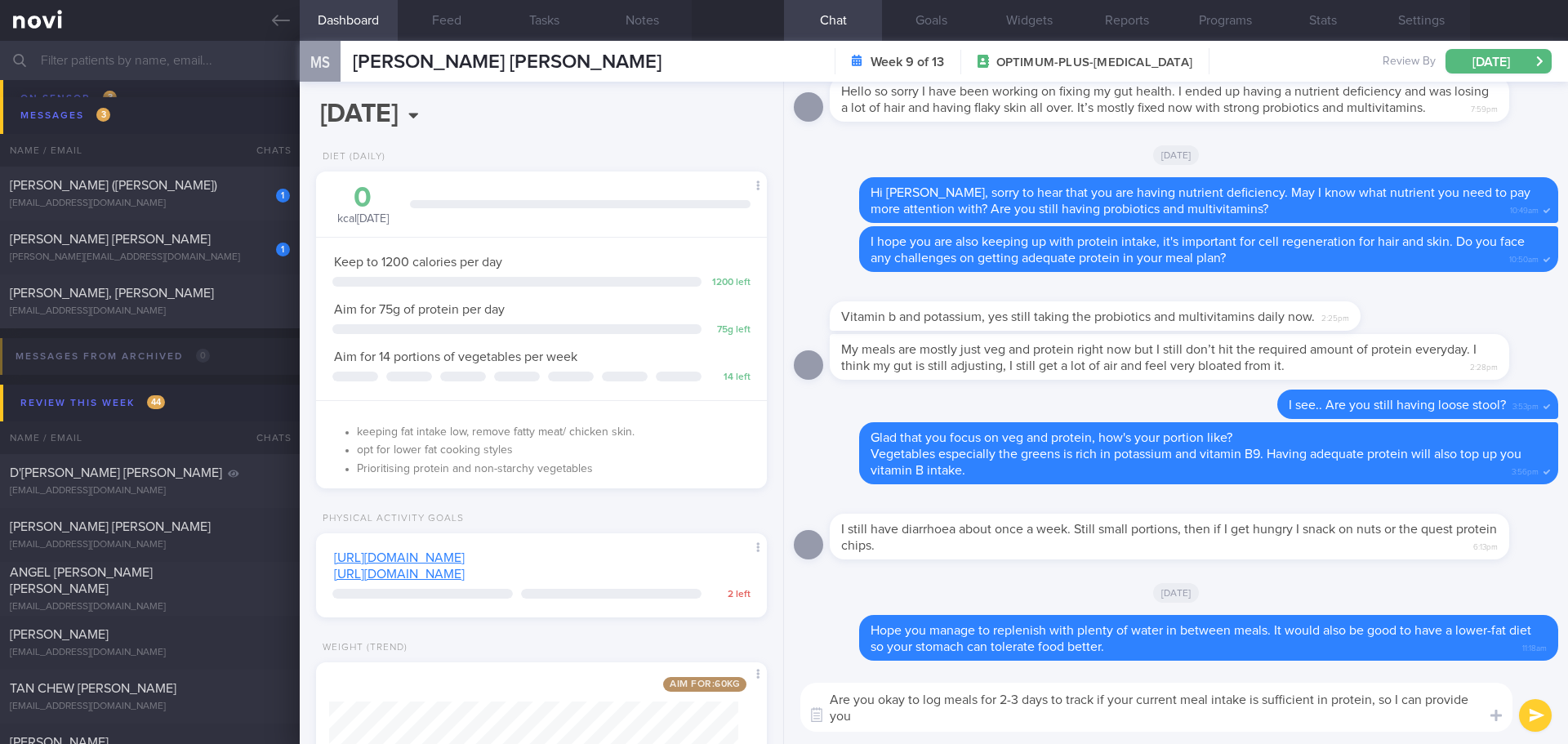
scroll to position [0, 0]
click at [1166, 720] on textarea "Are you okay to log meals for 2-3 days to track if your current meal intake is …" at bounding box center [1156, 706] width 712 height 49
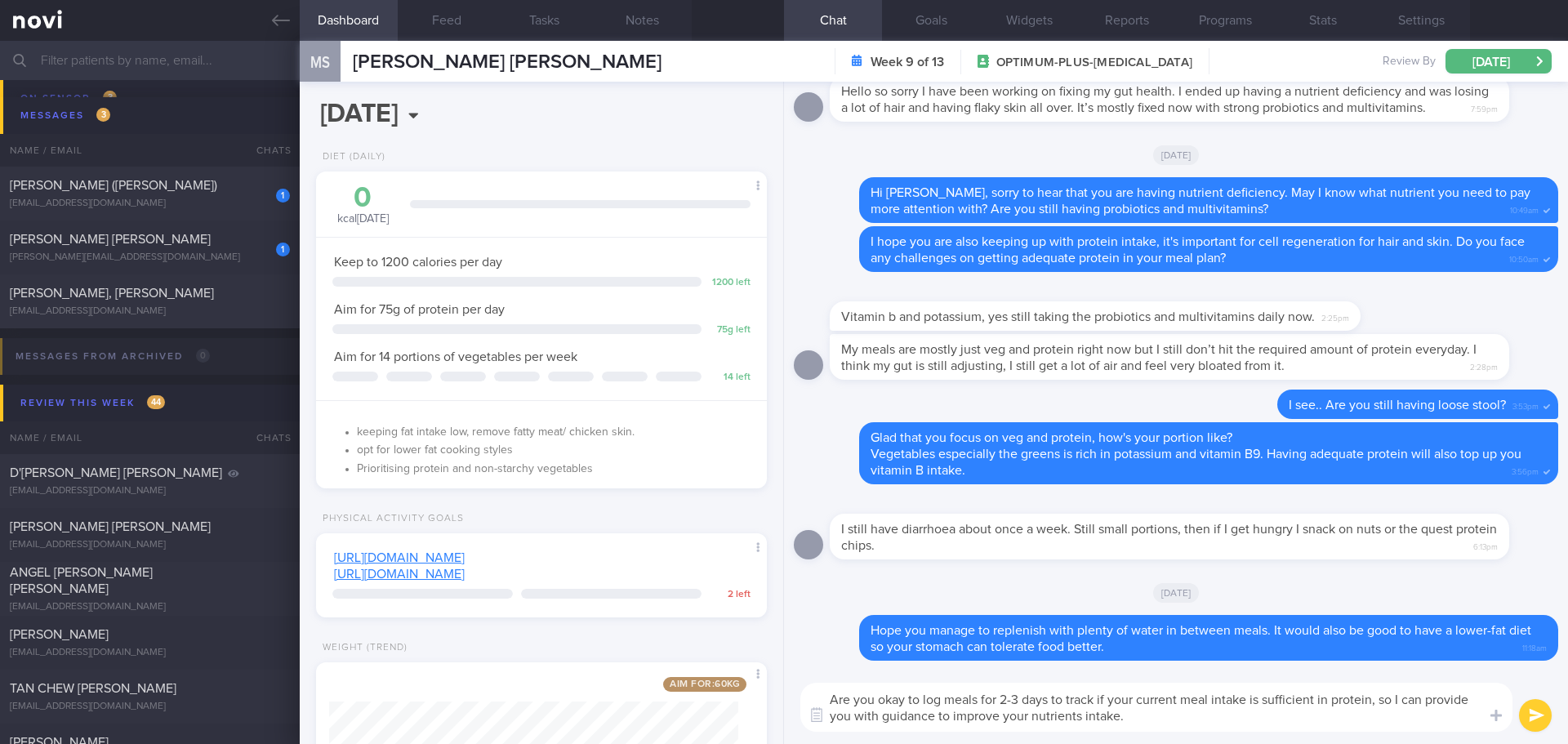
click at [1166, 720] on textarea "Are you okay to log meals for 2-3 days to track if your current meal intake is …" at bounding box center [1156, 706] width 712 height 49
click at [1362, 720] on textarea "Are you okay to log meals for 2-3 days to track if your current meal intake is …" at bounding box center [1156, 706] width 712 height 49
type textarea "Are you okay to log meals for 2-3 days to track if your current meal intake is …"
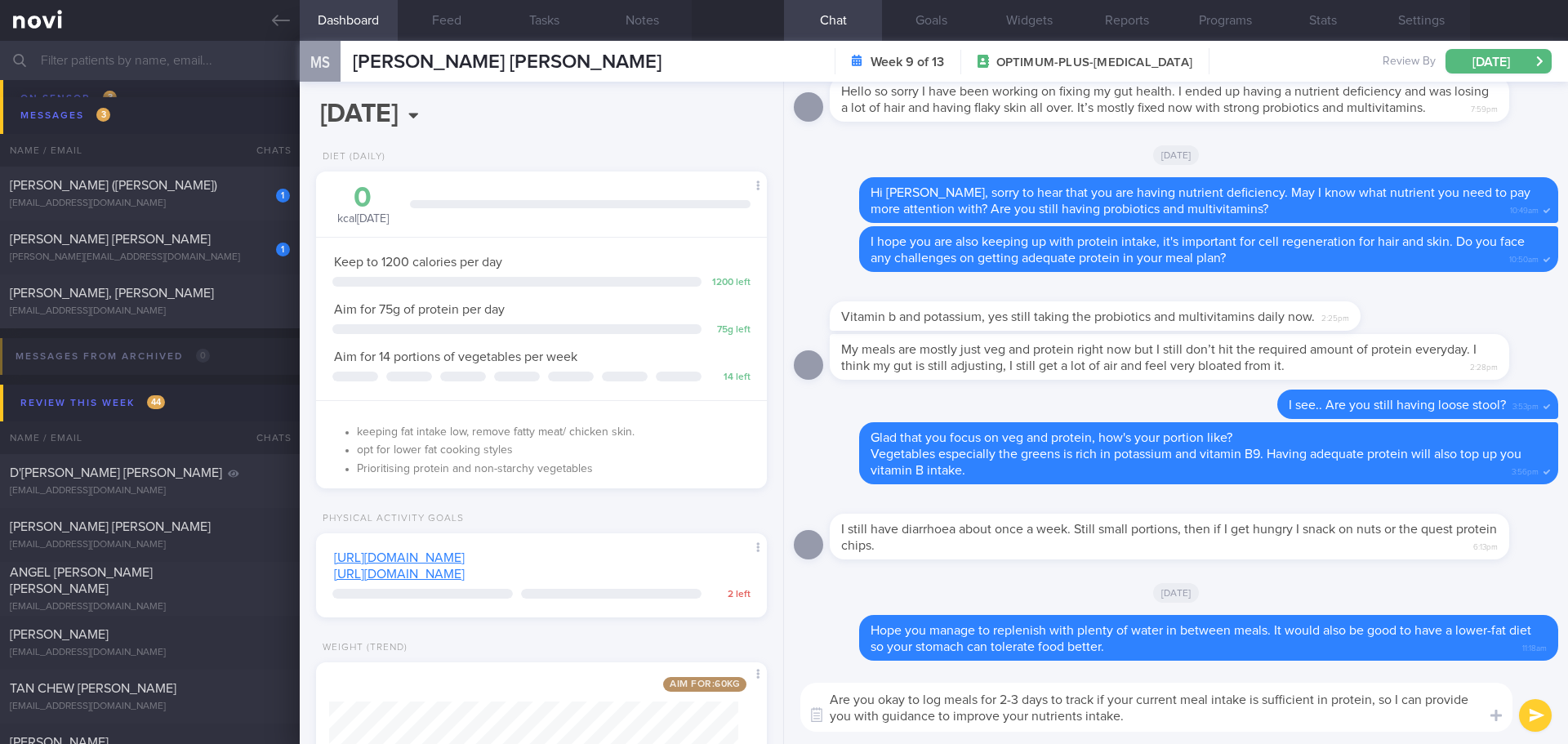
click at [1527, 711] on button "submit" at bounding box center [1534, 715] width 33 height 33
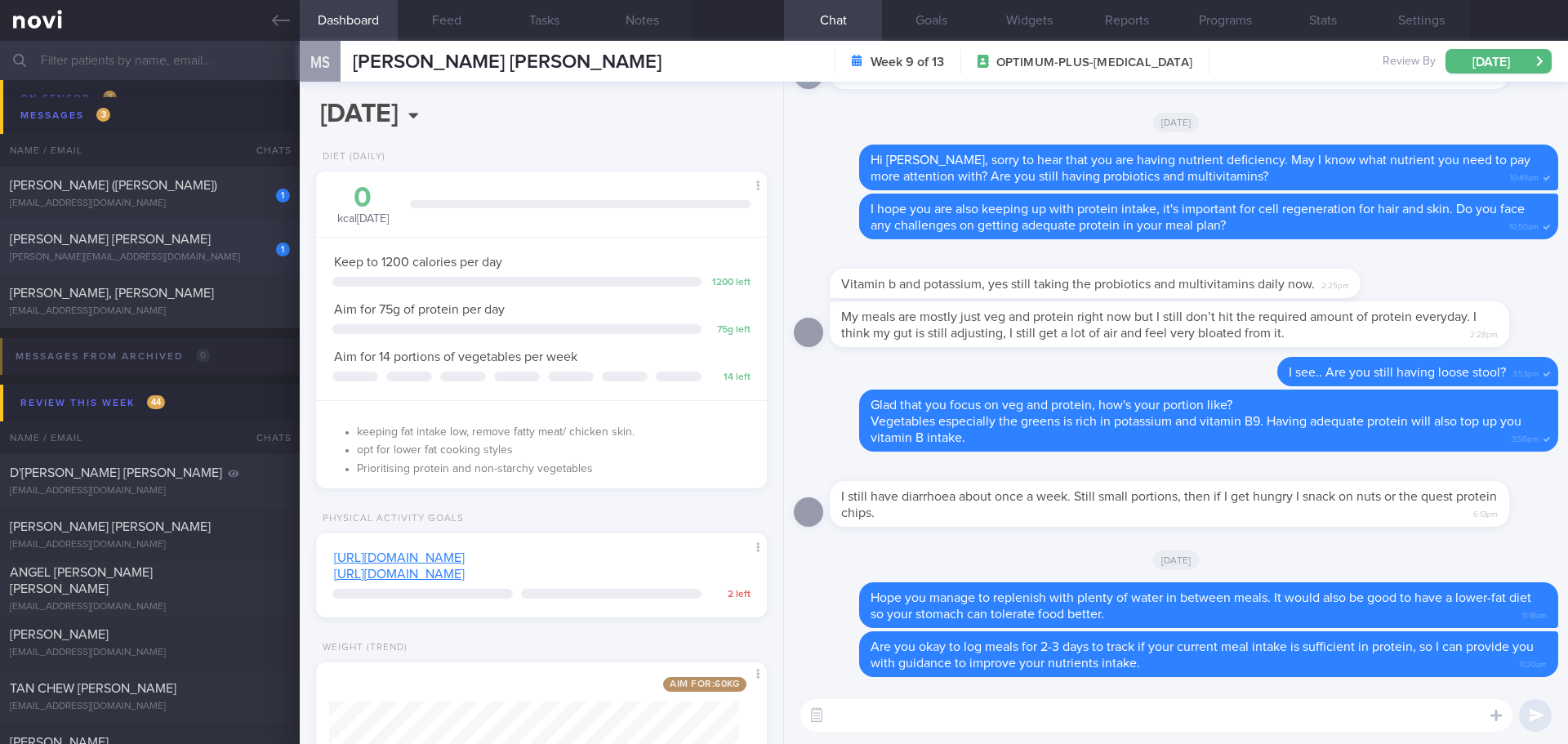
click at [156, 249] on div "1 WU JING PATRICIA patricia.wu81@gmail.com" at bounding box center [149, 247] width 299 height 33
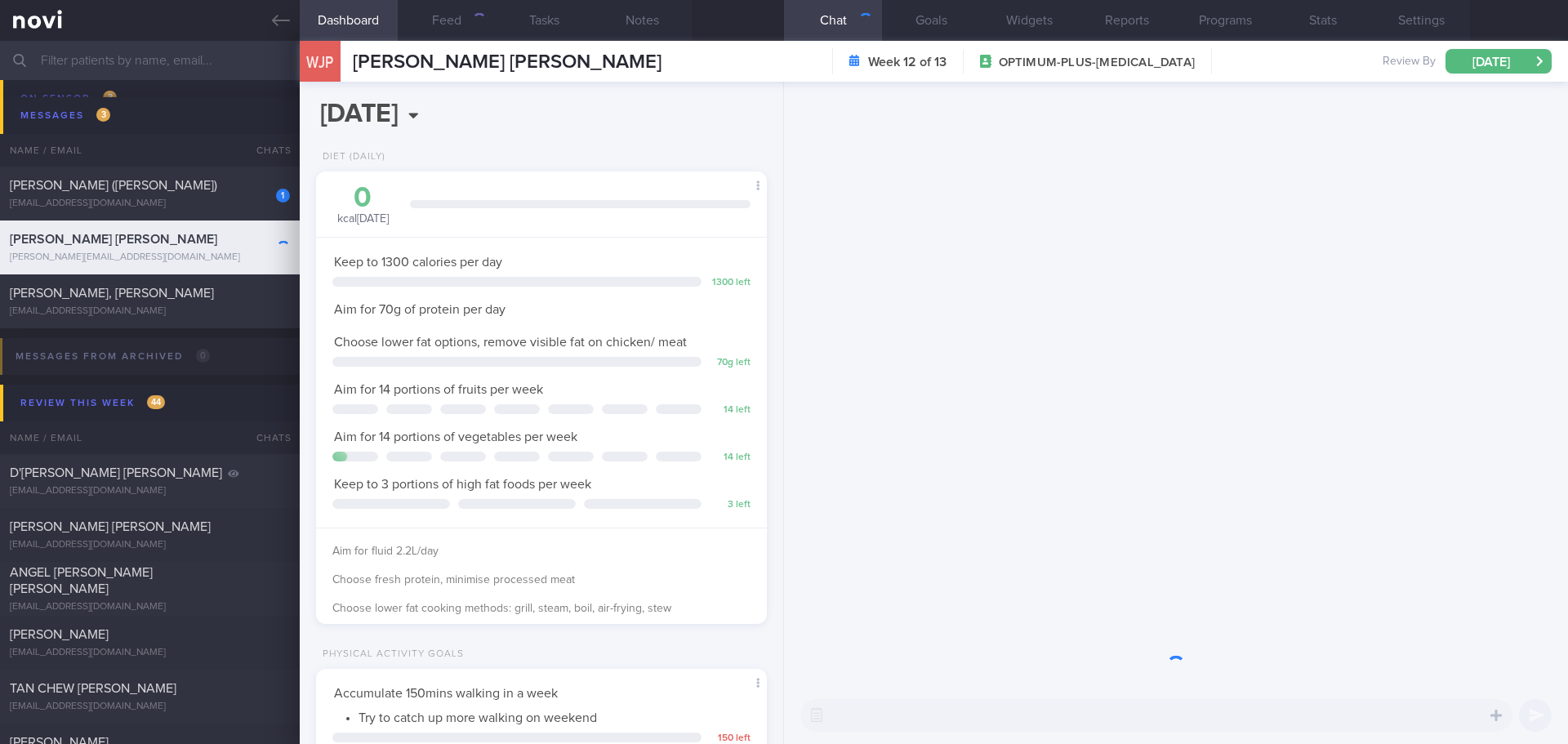
scroll to position [228, 410]
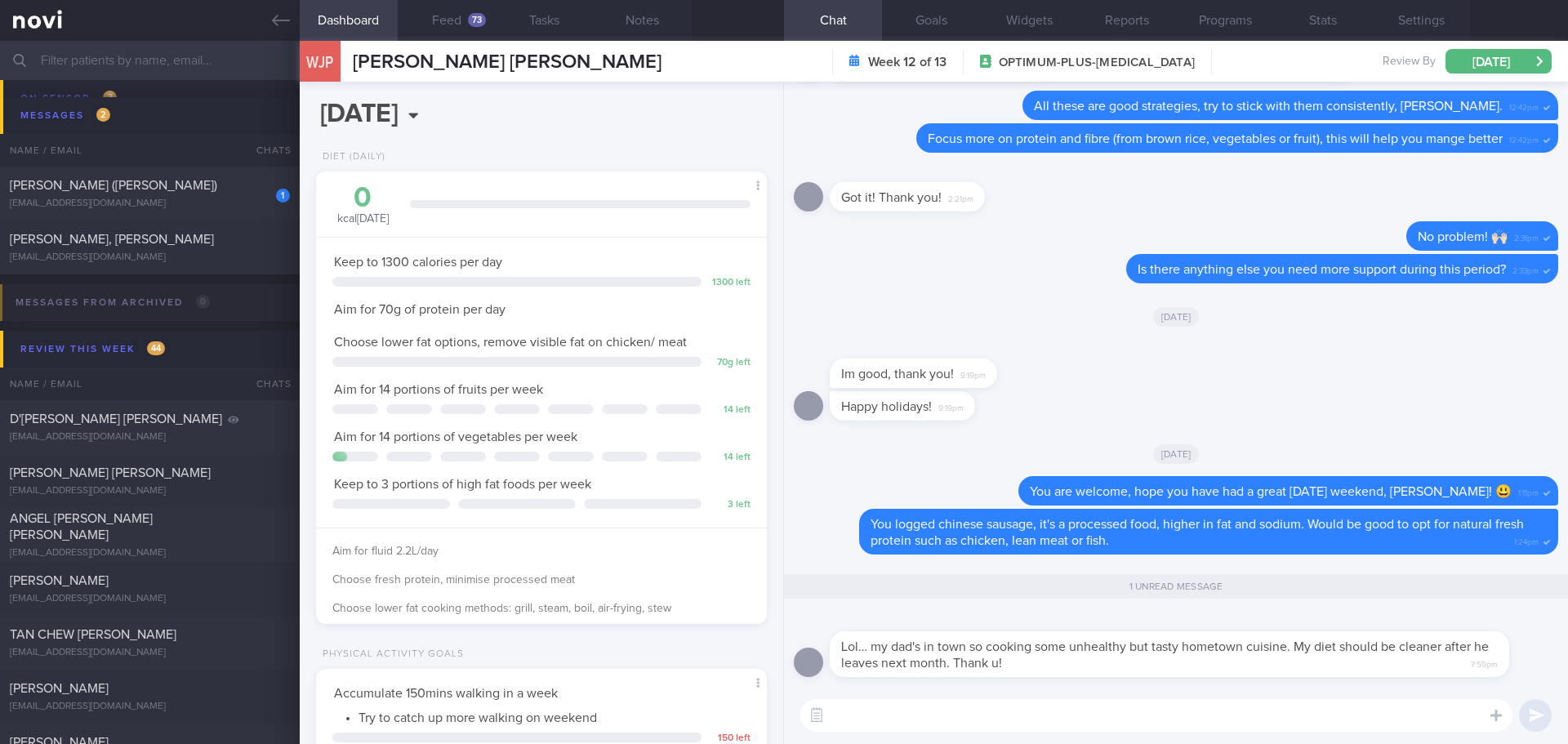
click at [1041, 722] on textarea at bounding box center [1156, 715] width 712 height 33
click at [1041, 716] on textarea at bounding box center [1156, 715] width 712 height 33
click at [992, 703] on textarea at bounding box center [1156, 715] width 712 height 33
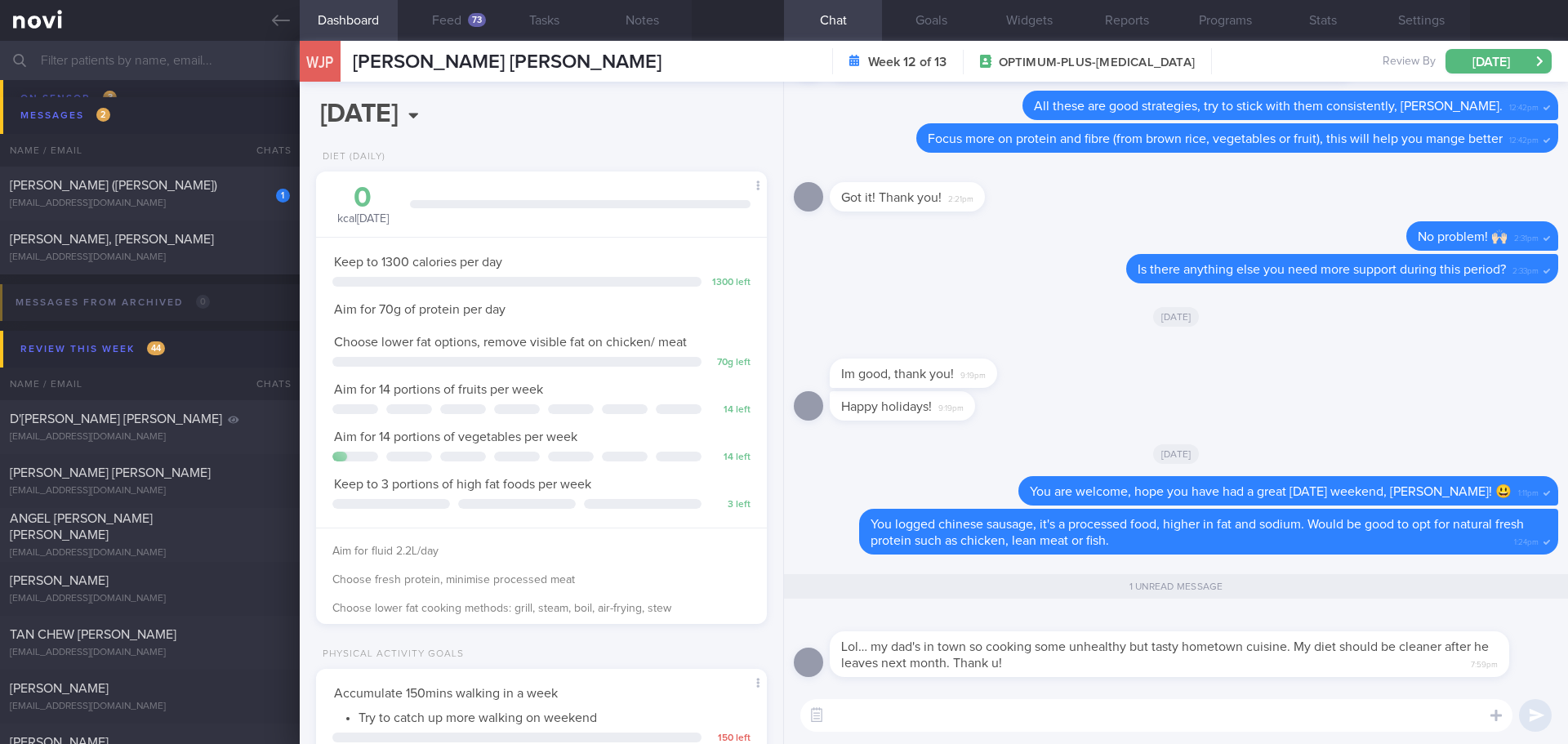
click at [992, 703] on textarea at bounding box center [1156, 715] width 712 height 33
click at [455, 21] on button "Feed 73" at bounding box center [447, 21] width 98 height 41
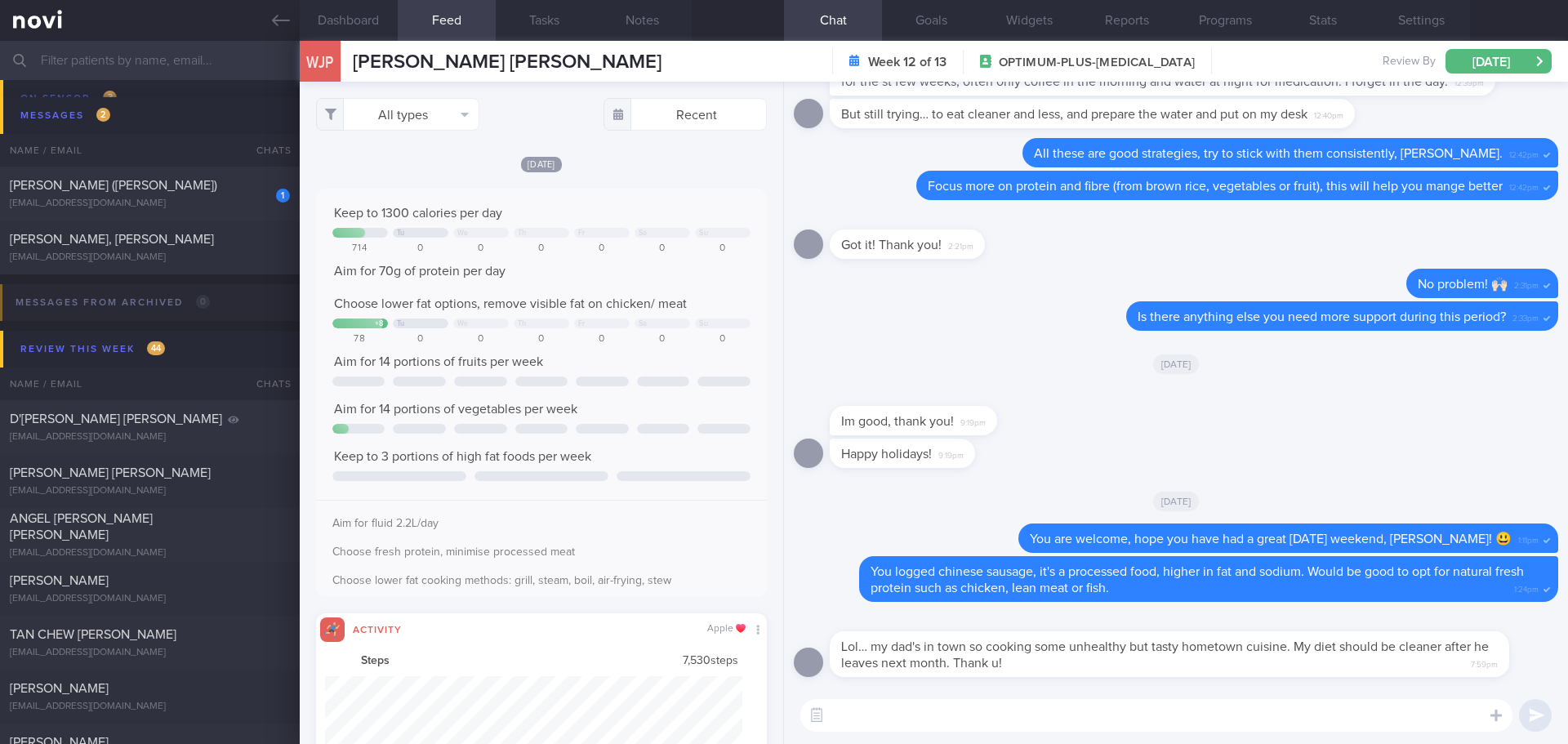
click at [399, 98] on div "All types Food Activity Glucose Weight Medicine Blood Pressure CGM Install Rece…" at bounding box center [540, 413] width 483 height 662
click at [394, 129] on button "All types" at bounding box center [398, 114] width 163 height 33
click at [384, 179] on button "Activity" at bounding box center [398, 171] width 161 height 24
checkbox input "false"
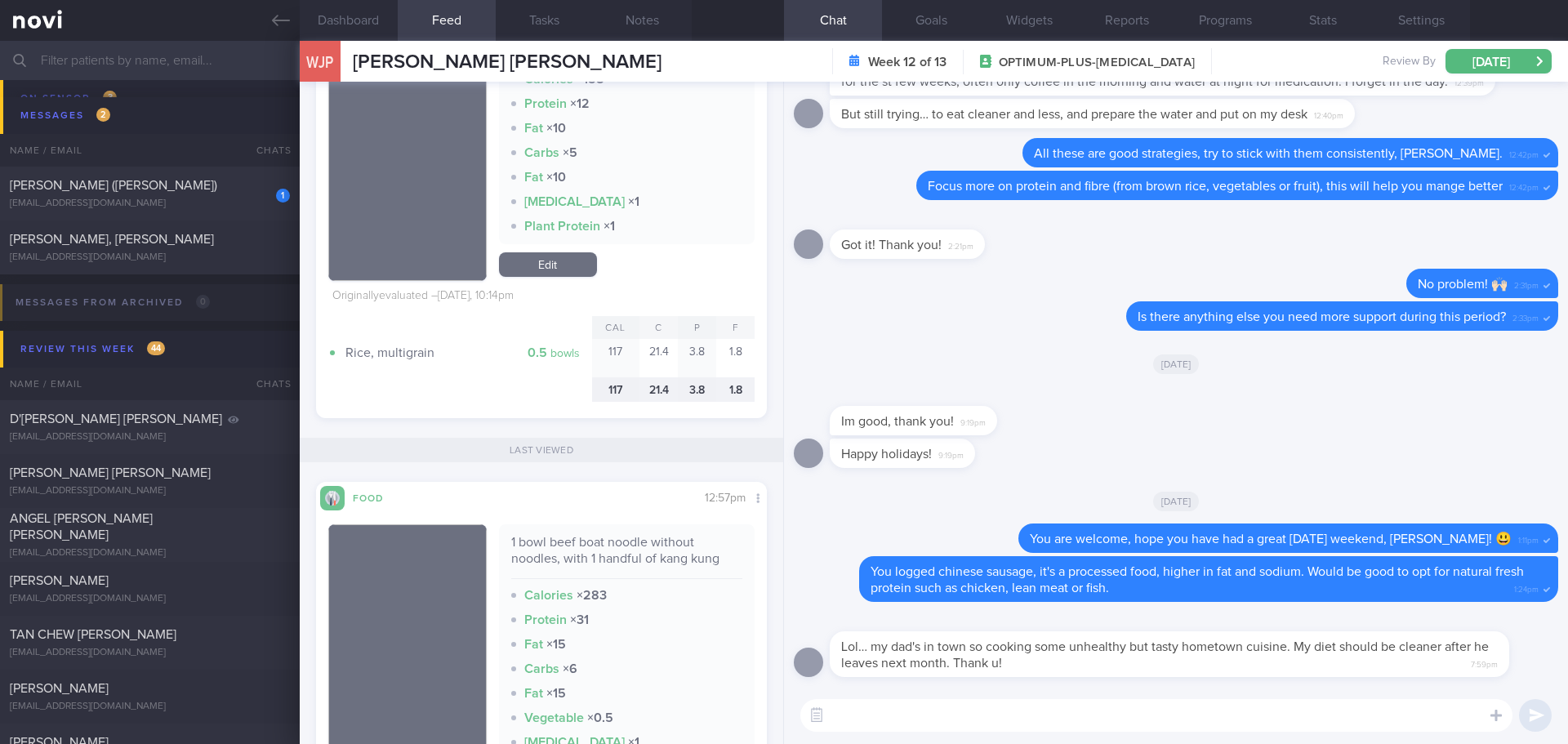
scroll to position [1143, 0]
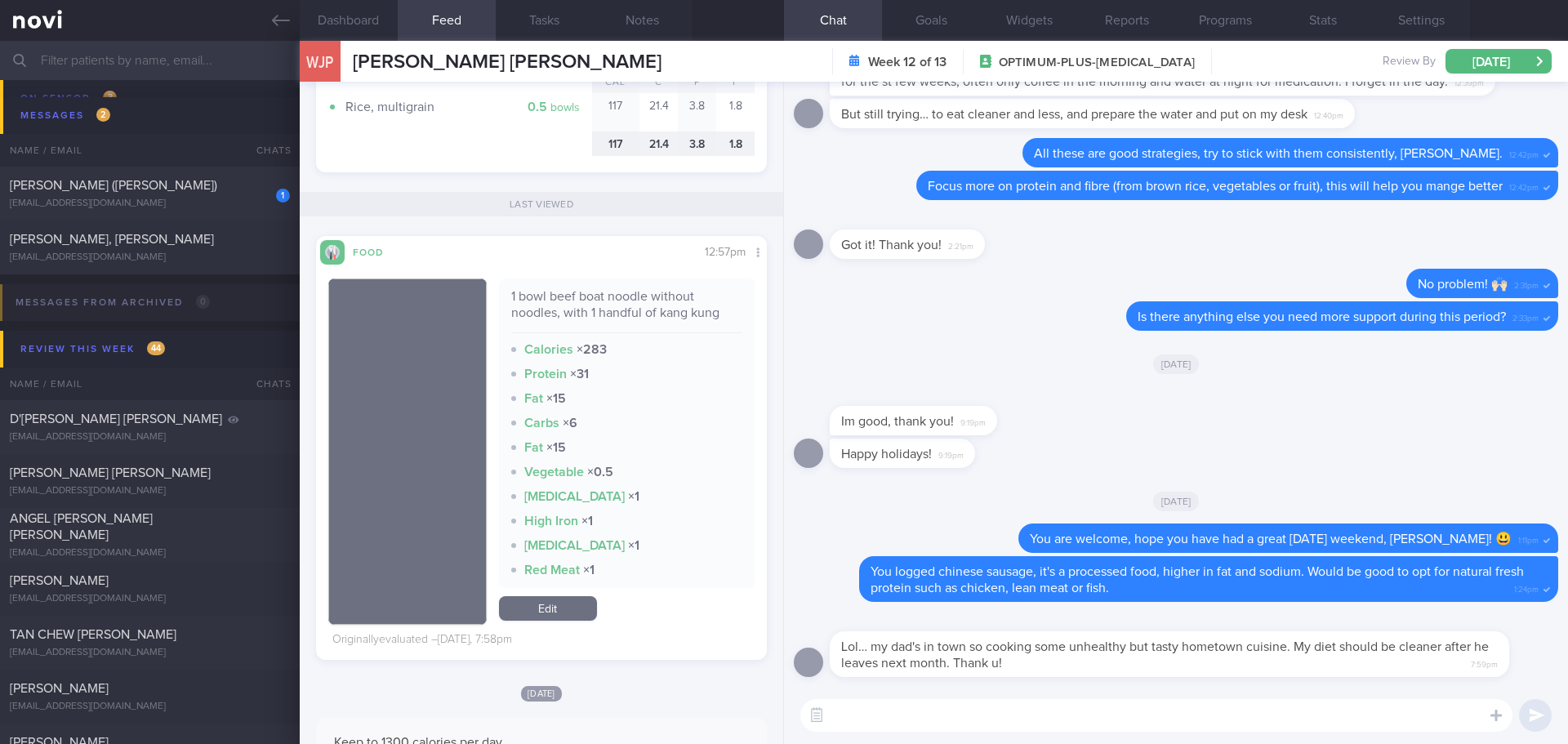
click at [979, 721] on textarea at bounding box center [1156, 715] width 712 height 33
type textarea "W"
drag, startPoint x: 1220, startPoint y: 712, endPoint x: 930, endPoint y: 729, distance: 290.5
click at [930, 729] on textarea "That's wonderful! I hope you enjoy the time with dad in Singapore!" at bounding box center [1156, 715] width 712 height 33
click at [1243, 719] on textarea "That's wonderful! I hope you enjoy the time with dad in Singapore!" at bounding box center [1156, 715] width 712 height 33
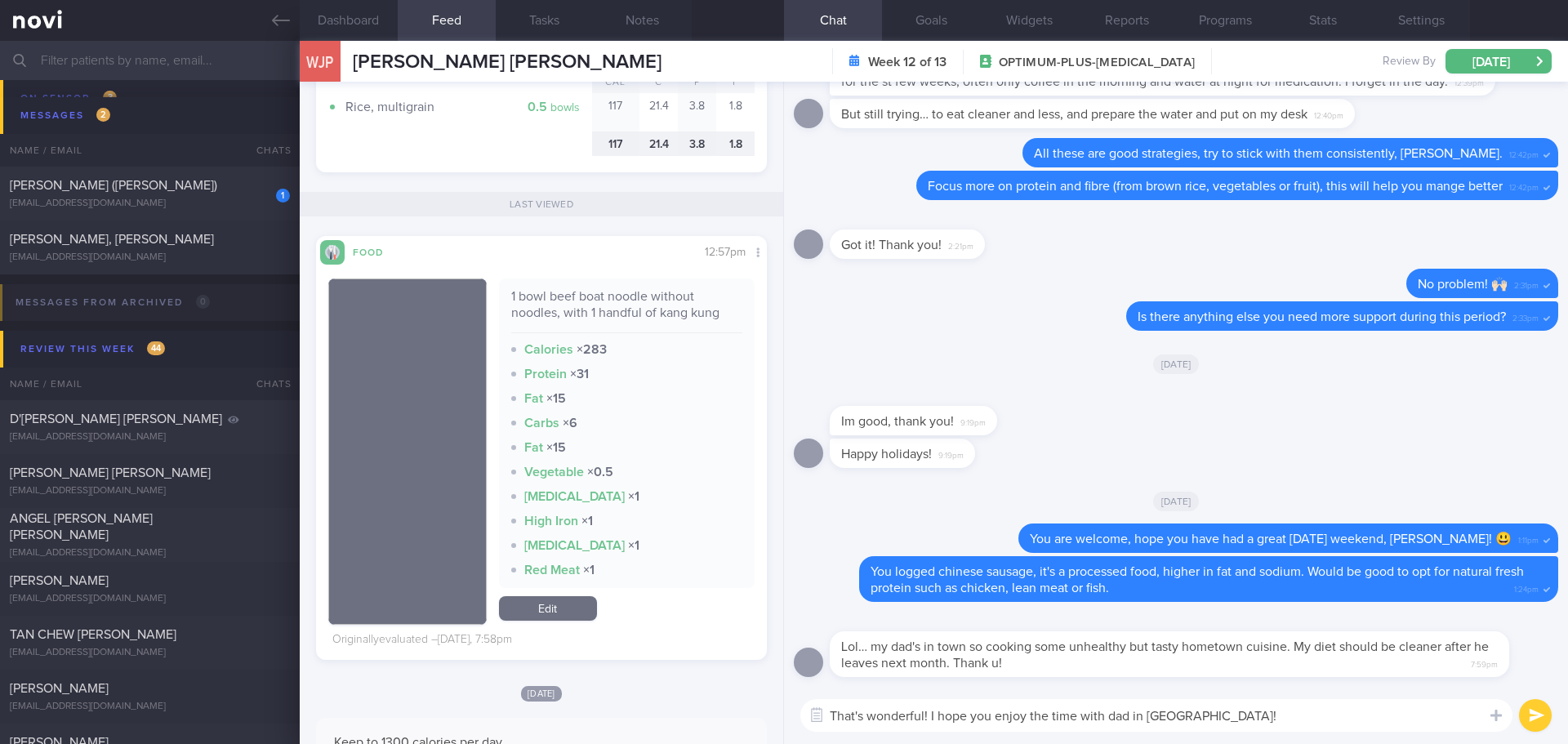
drag, startPoint x: 1232, startPoint y: 717, endPoint x: 929, endPoint y: 723, distance: 303.1
click at [929, 723] on textarea "That's wonderful! I hope you enjoy the time with dad in Singapore!" at bounding box center [1156, 715] width 712 height 33
paste textarea "your time with your dad in Singapore!"
click at [1267, 719] on textarea "That's wonderful! I hope you enjoy your time with your dad in Singapore!" at bounding box center [1156, 715] width 712 height 33
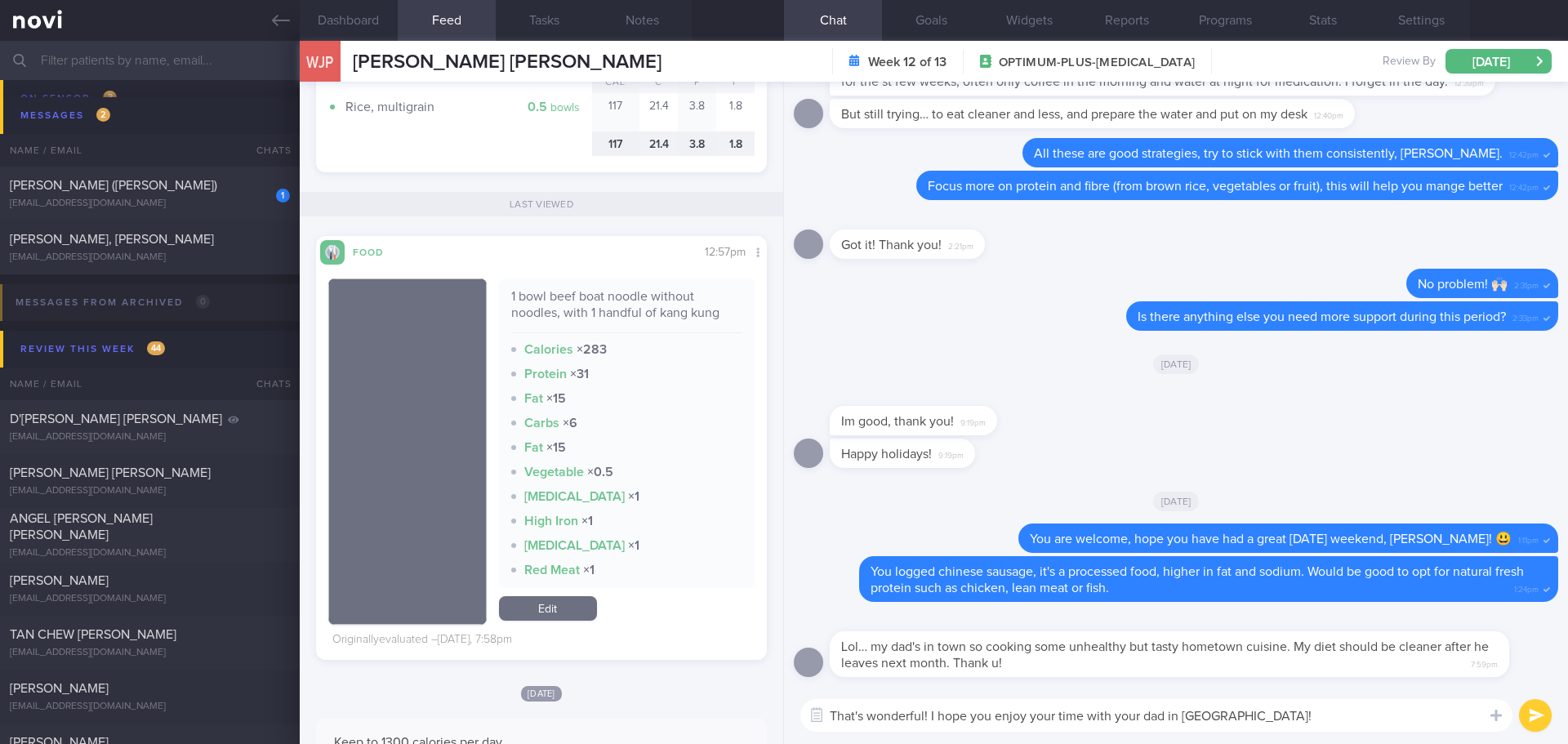
click at [1300, 720] on textarea "That's wonderful! I hope you enjoy your time with your dad in Singapore!" at bounding box center [1156, 715] width 712 height 33
click at [1307, 719] on textarea "That's wonderful! I hope you enjoy your time with your dad in Singapore!" at bounding box center [1156, 715] width 712 height 33
click at [1318, 716] on textarea "That's wonderful! I hope you enjoy your time with your dad in Singapore!" at bounding box center [1156, 715] width 712 height 33
click at [1324, 715] on textarea "That's wonderful! I hope you enjoy your time with your dad in Singapore!" at bounding box center [1156, 715] width 712 height 33
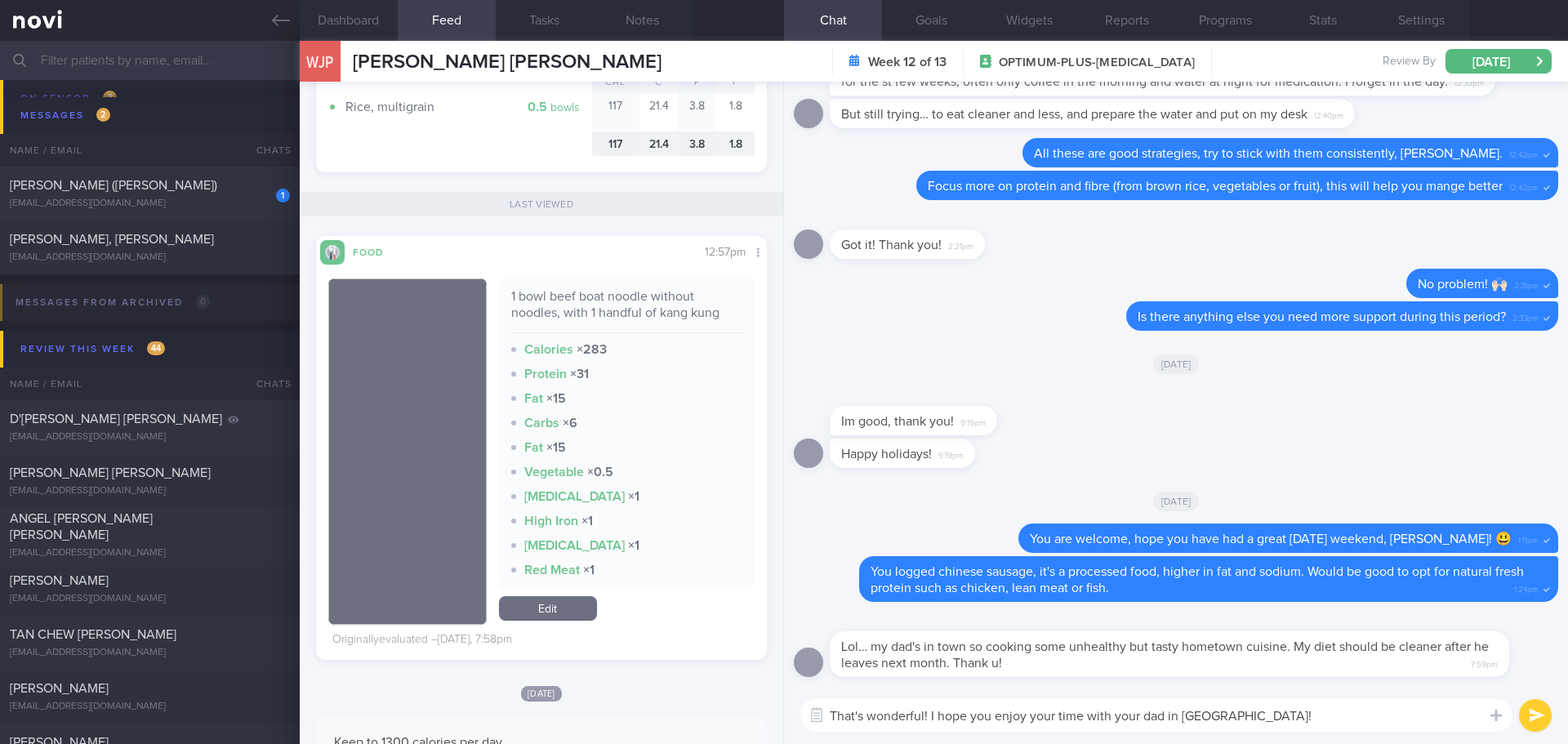
click at [1282, 718] on textarea "That's wonderful! I hope you enjoy your time with your dad in Singapore!" at bounding box center [1156, 715] width 712 height 33
type textarea "That's wonderful! I hope you enjoy your time with your dad in Singapore! 😃"
click at [1529, 713] on button "submit" at bounding box center [1534, 715] width 33 height 33
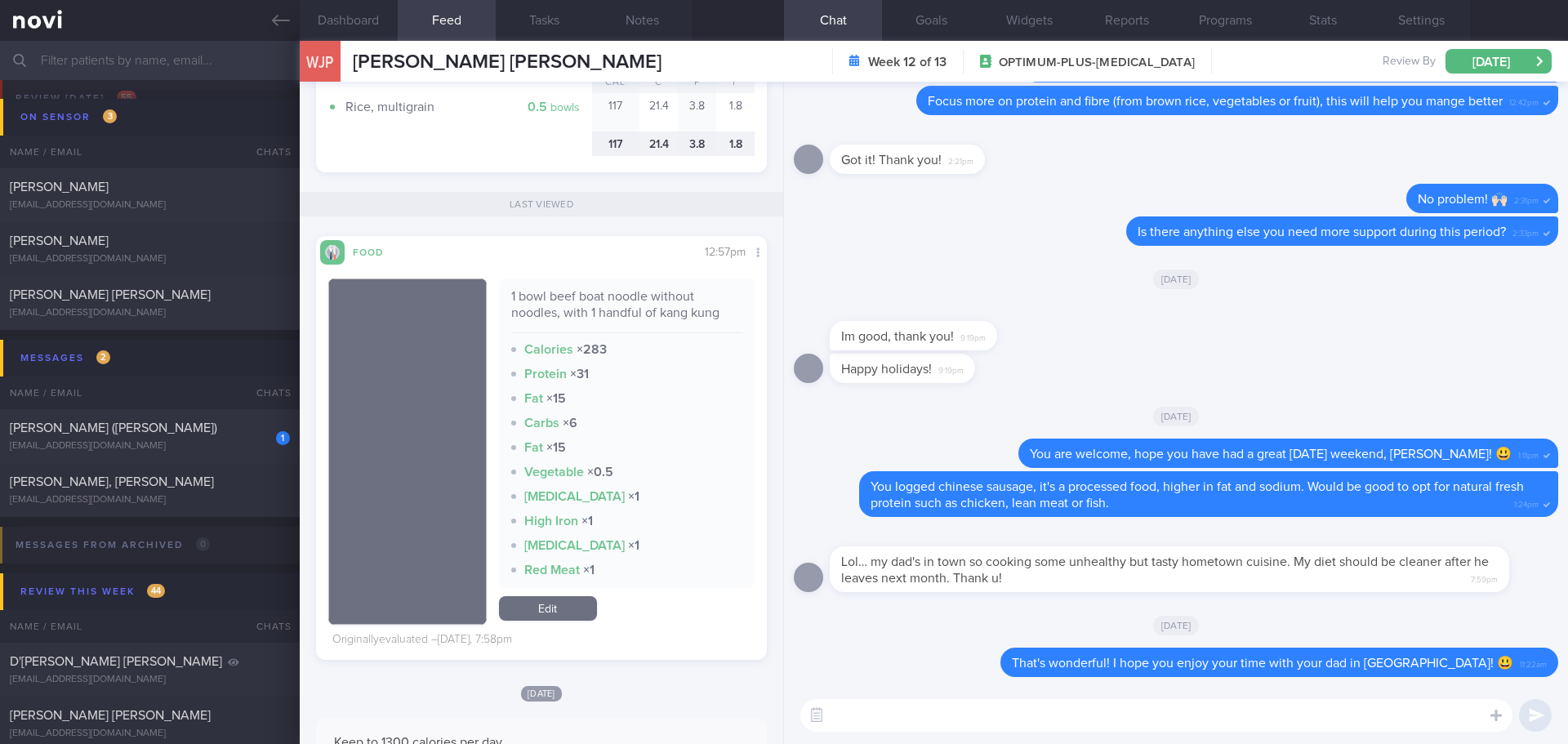
scroll to position [82, 0]
click at [103, 445] on div "[EMAIL_ADDRESS][DOMAIN_NAME]" at bounding box center [149, 448] width 280 height 12
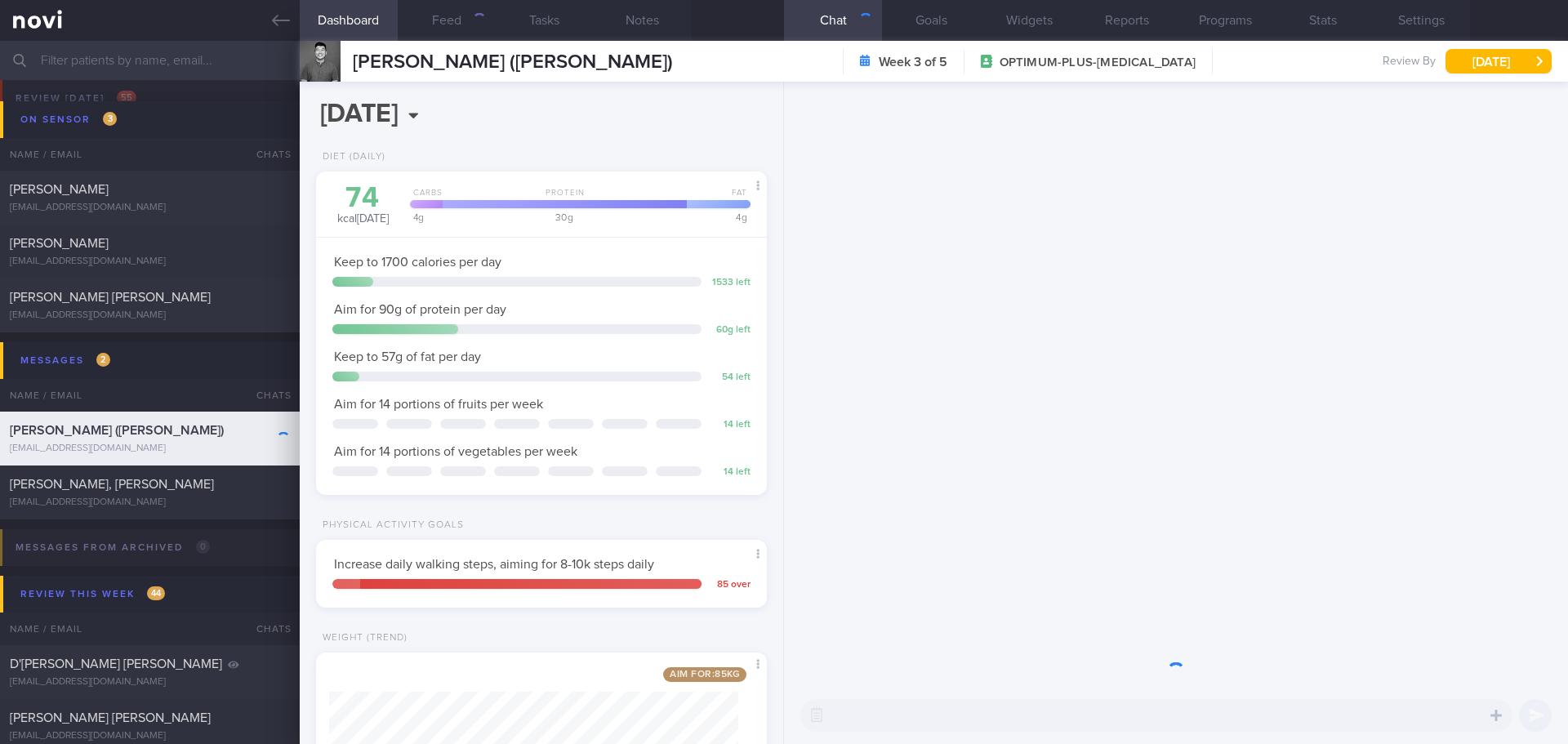
scroll to position [228, 410]
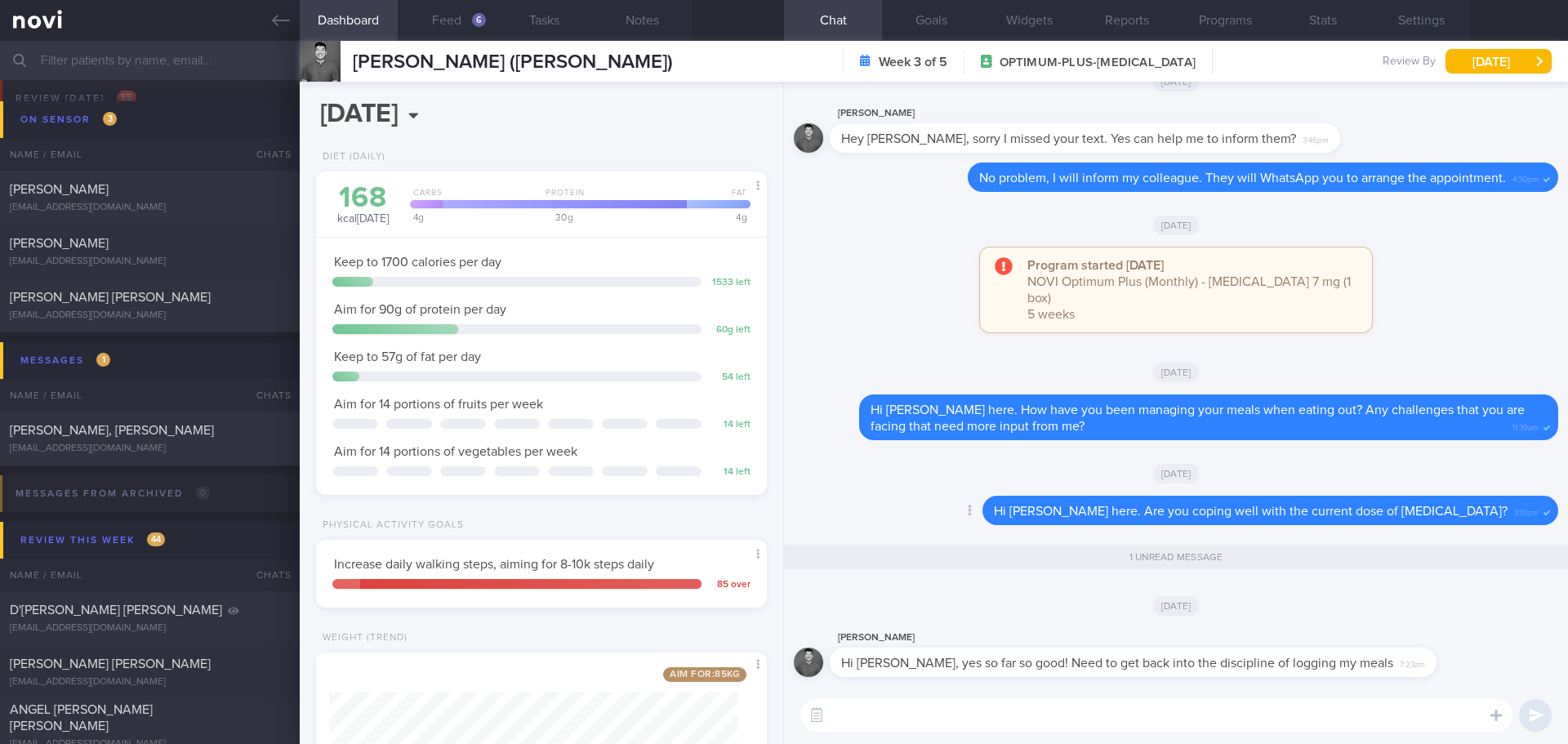
click at [934, 509] on div "Delete Hi Asher, Elizabeth here. Are you coping well with the current dose of R…" at bounding box center [1176, 515] width 764 height 39
click at [463, 28] on button "Feed 6" at bounding box center [447, 21] width 98 height 41
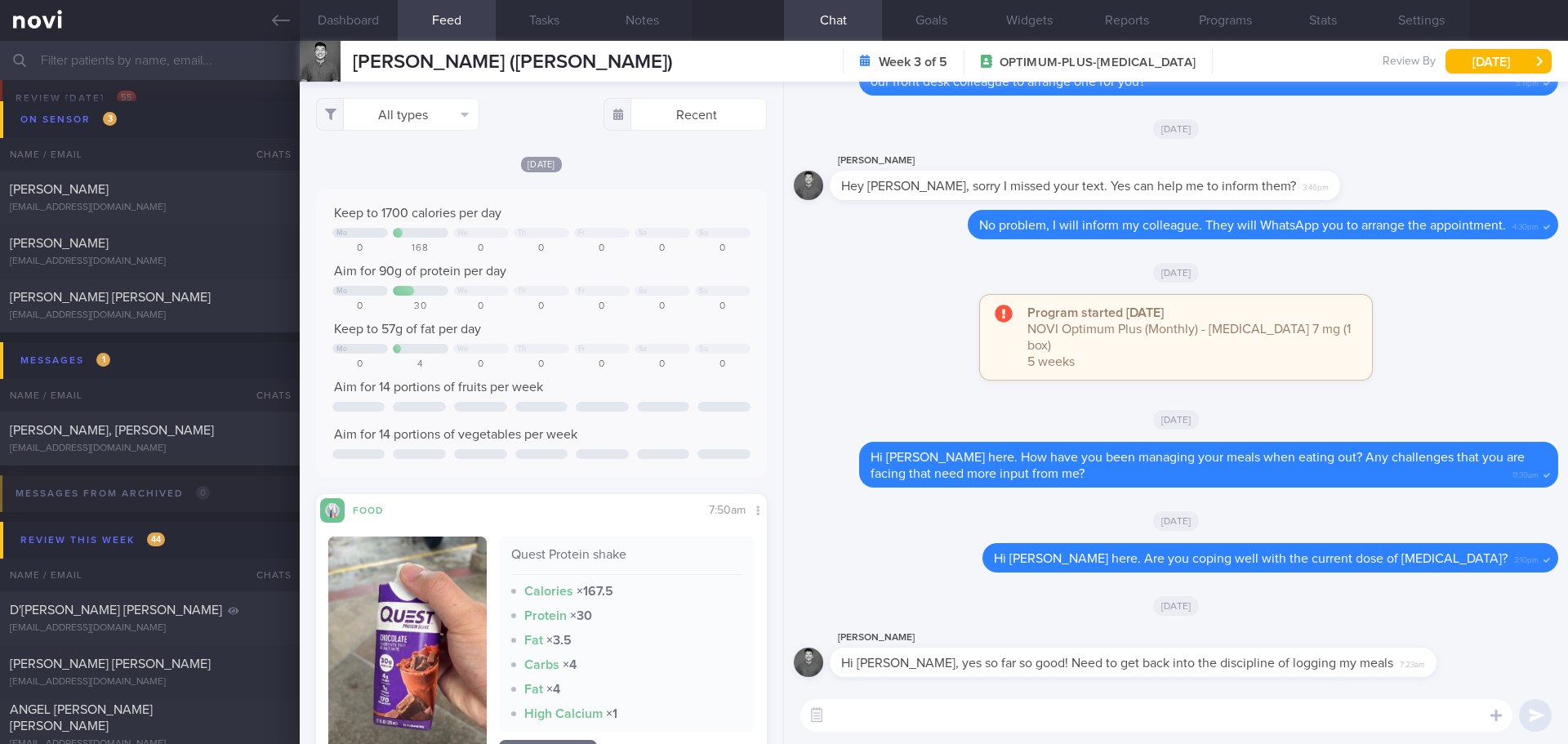
scroll to position [408, 0]
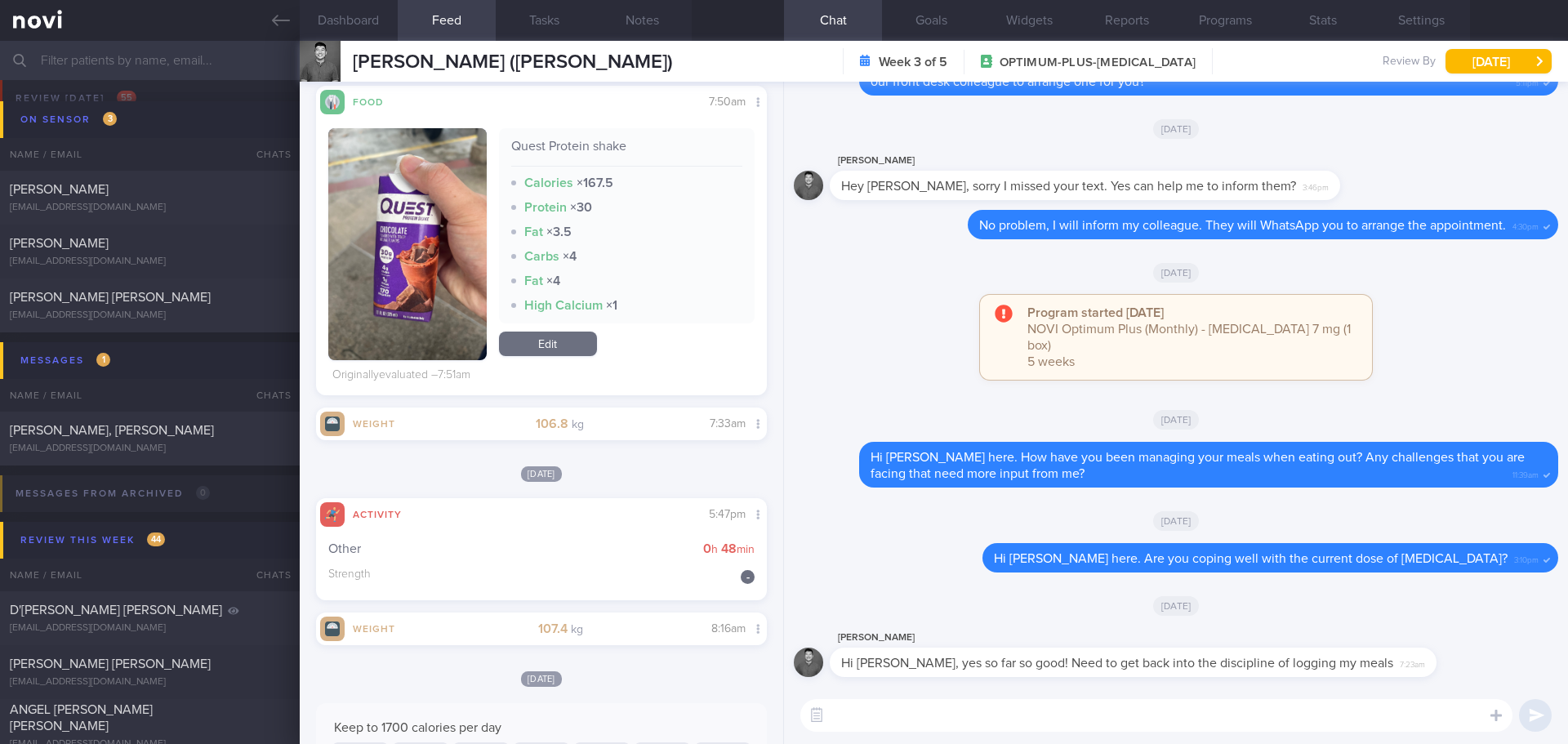
click at [889, 720] on textarea at bounding box center [1156, 715] width 712 height 33
type textarea "H"
click at [1153, 716] on textarea "Yea! Good to see you resume meal logging today! 💪🏻🙂😃" at bounding box center [1156, 715] width 712 height 33
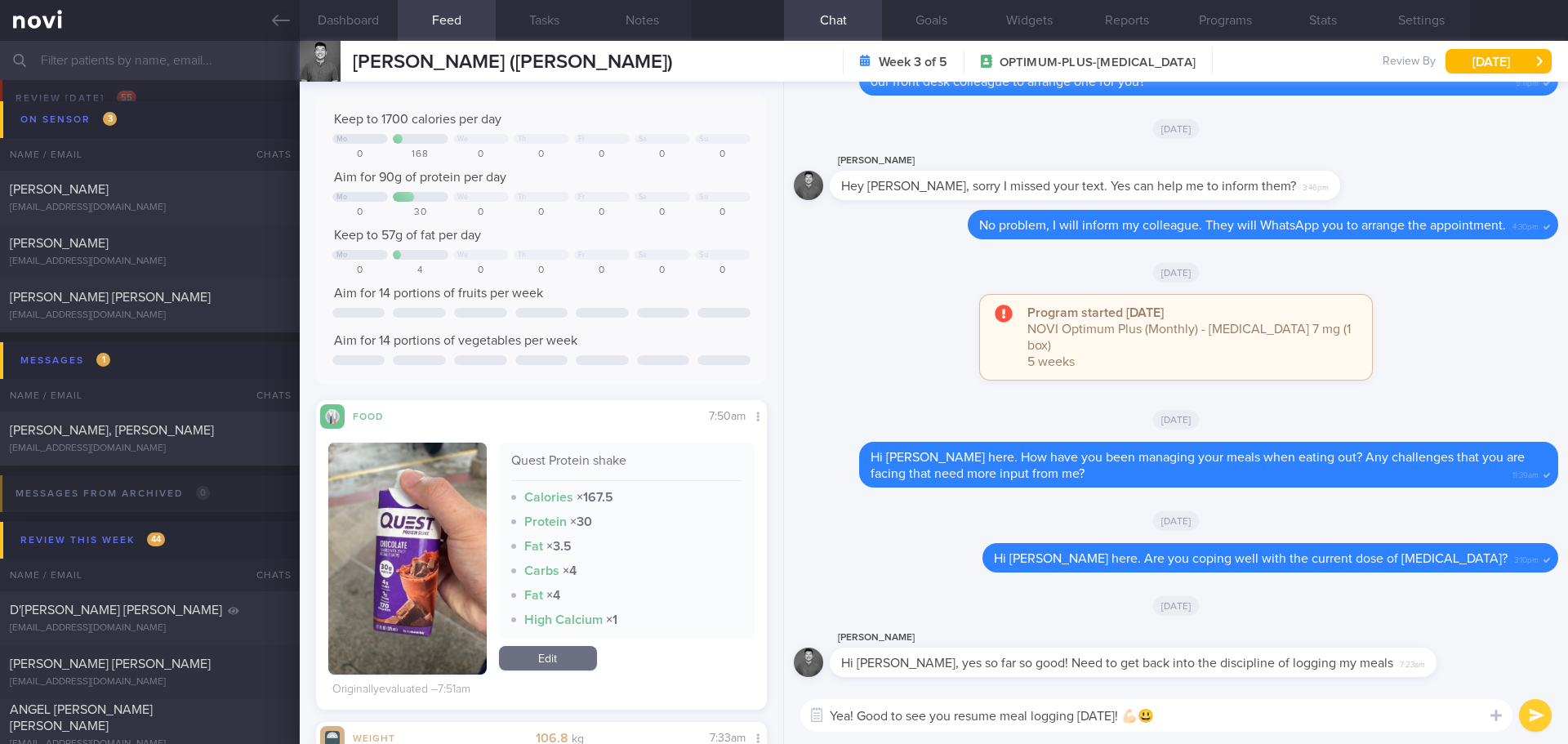
scroll to position [326, 0]
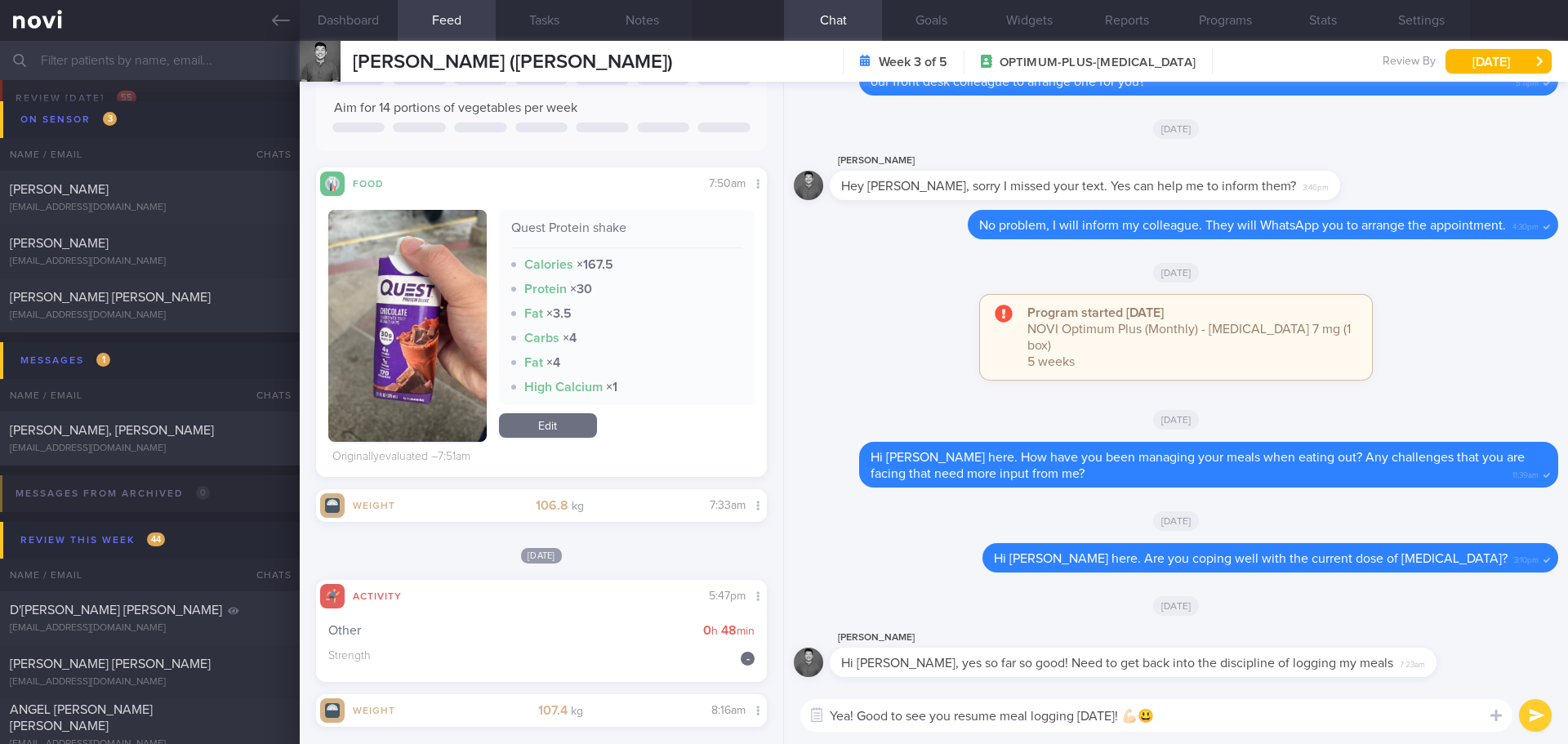
type textarea "Yea! Good to see you resume meal logging today! 💪🏻😃"
click at [1542, 706] on button "submit" at bounding box center [1534, 715] width 33 height 33
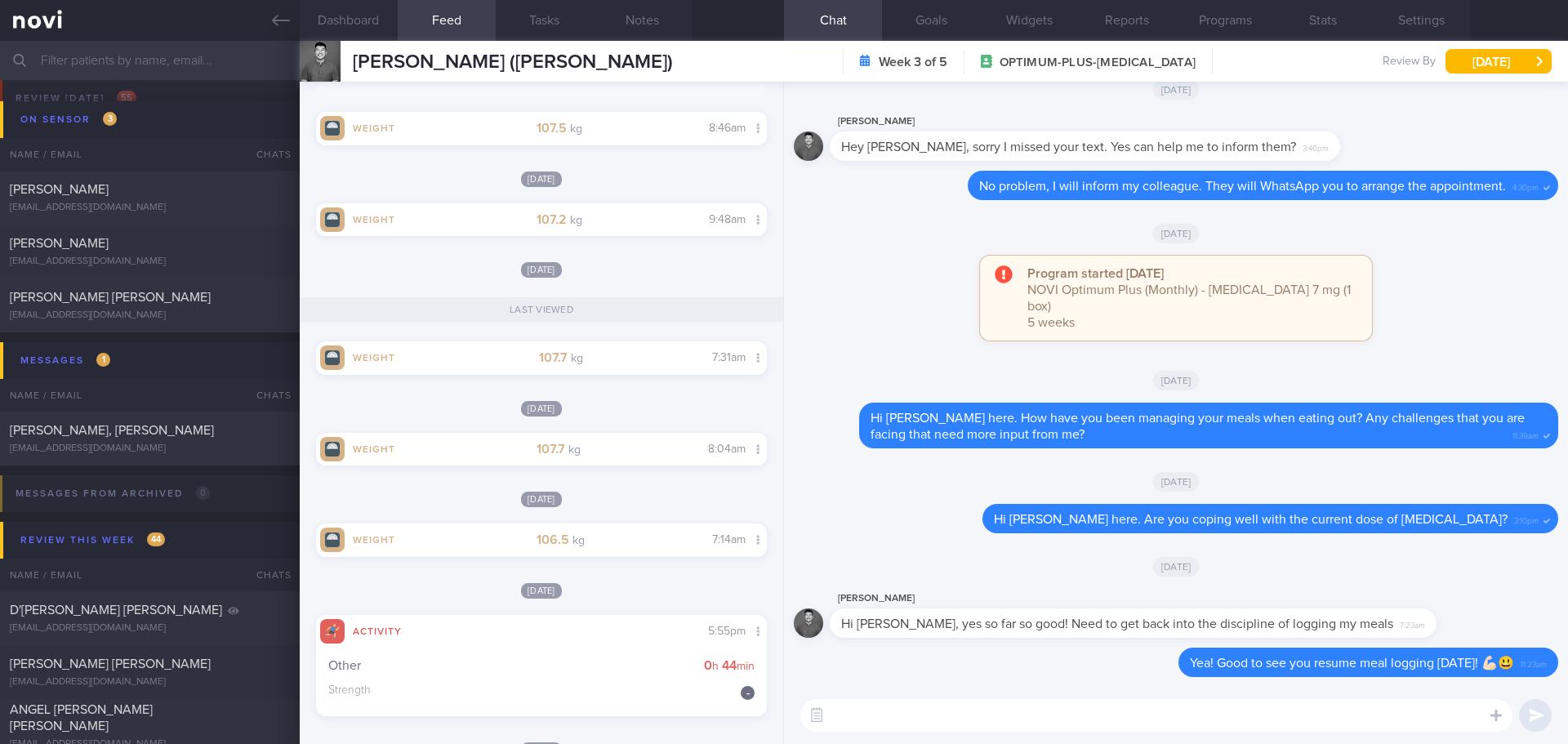
scroll to position [1306, 0]
click at [867, 709] on textarea at bounding box center [1156, 715] width 712 height 33
type textarea "Hope the Quest protein shake fills you up well!"
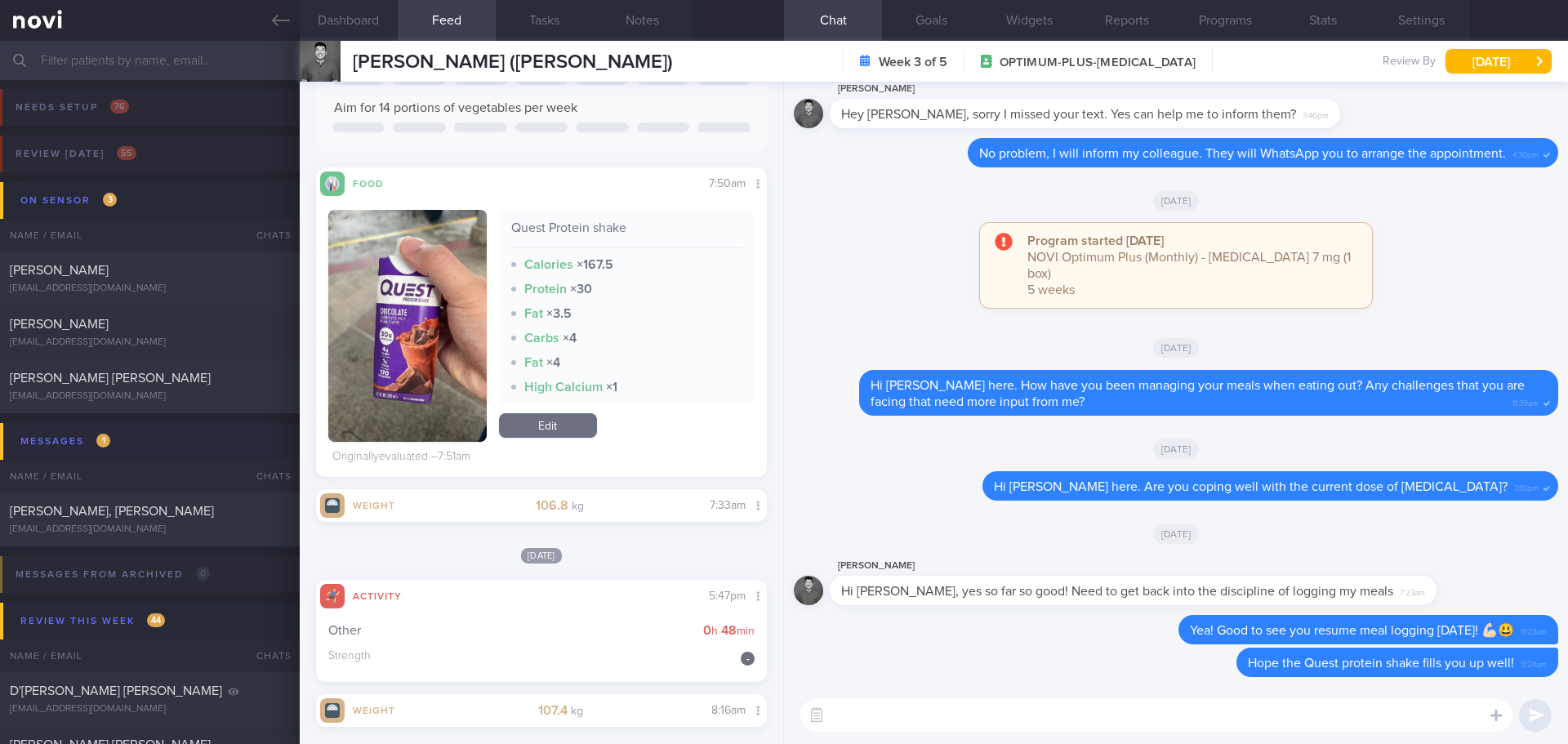
scroll to position [0, 0]
click at [69, 148] on div "Review today 55" at bounding box center [75, 154] width 129 height 22
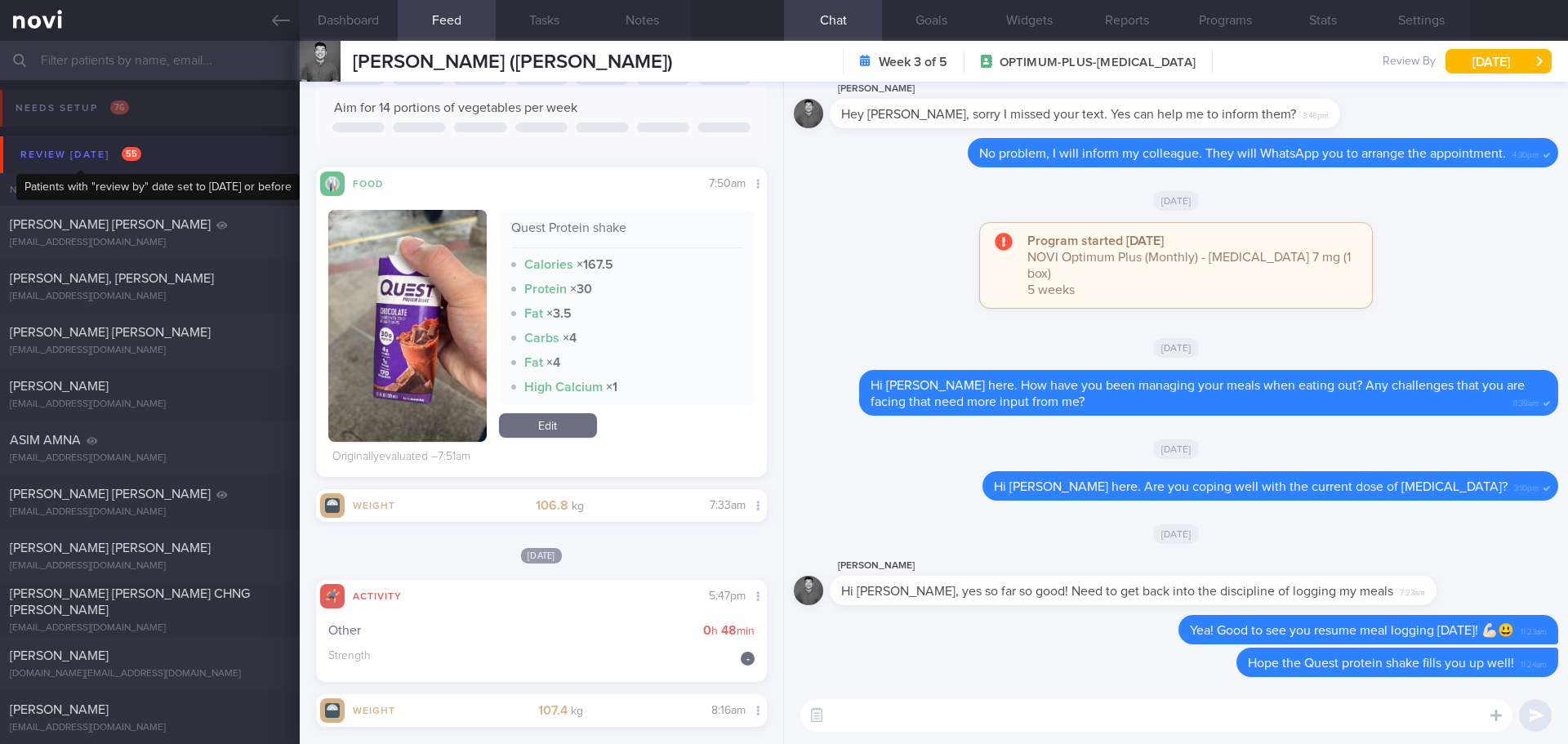
click at [96, 160] on div "Review today 55" at bounding box center [80, 154] width 129 height 22
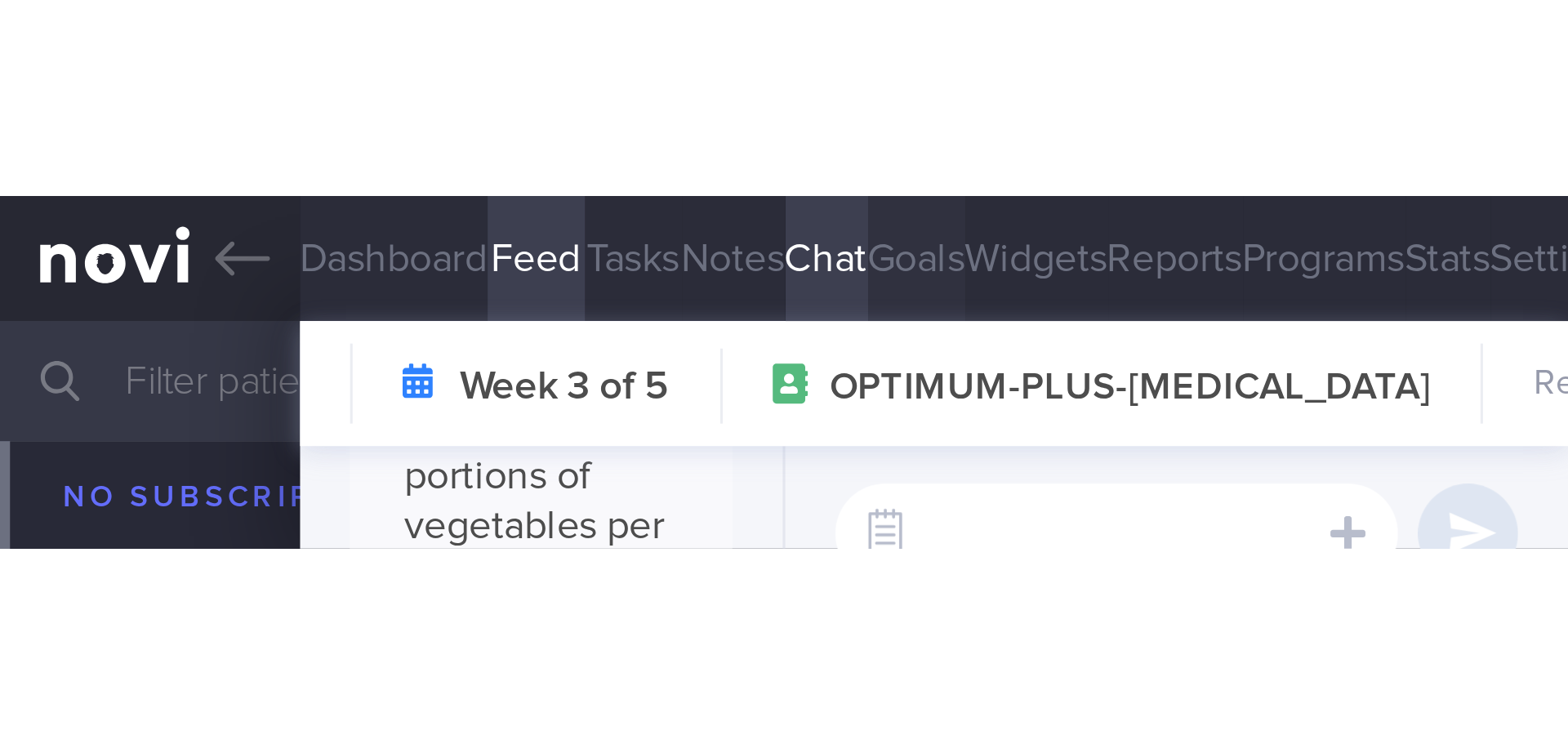
scroll to position [326, 0]
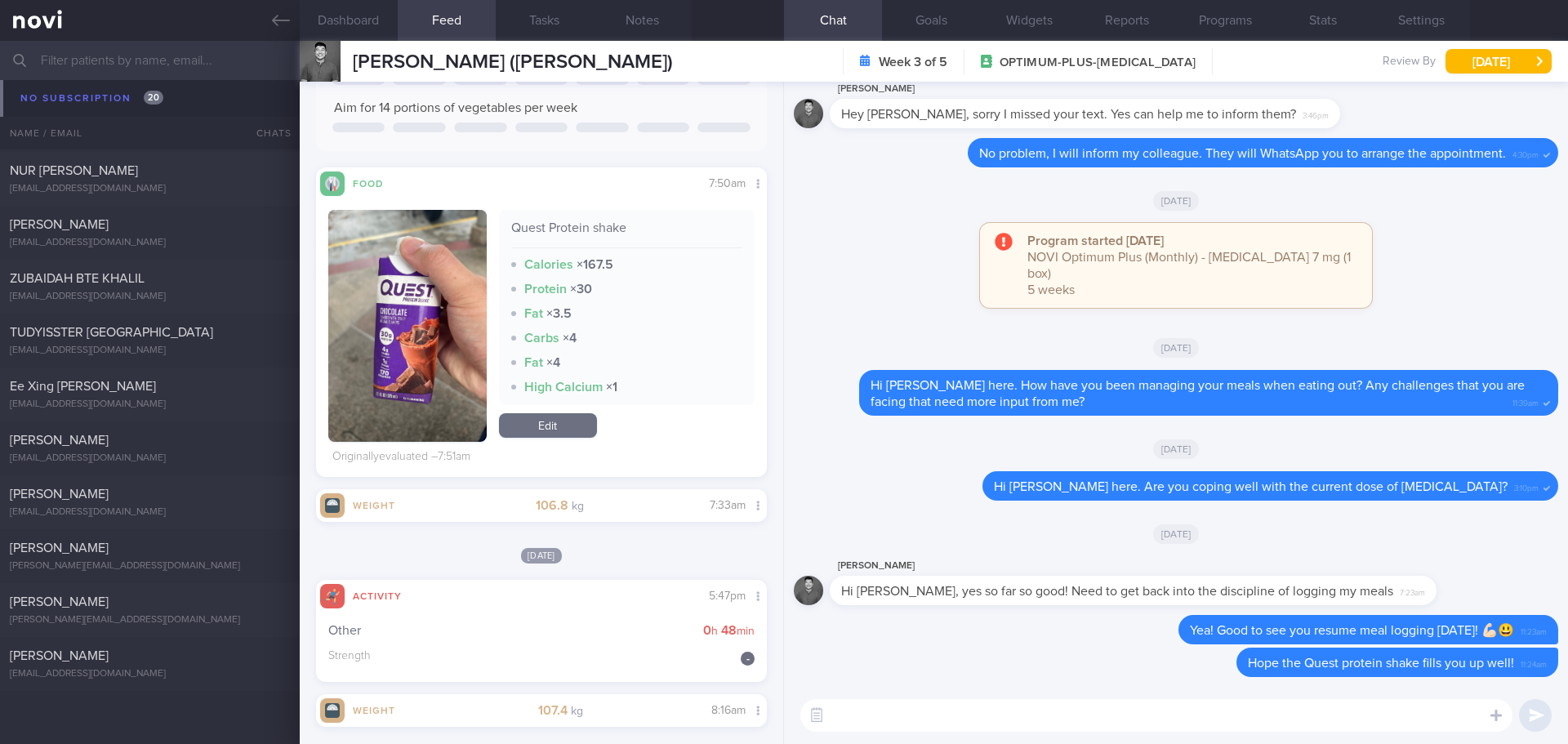
click at [114, 64] on input "text" at bounding box center [784, 61] width 1568 height 39
click at [112, 64] on input "jerr" at bounding box center [784, 61] width 1568 height 39
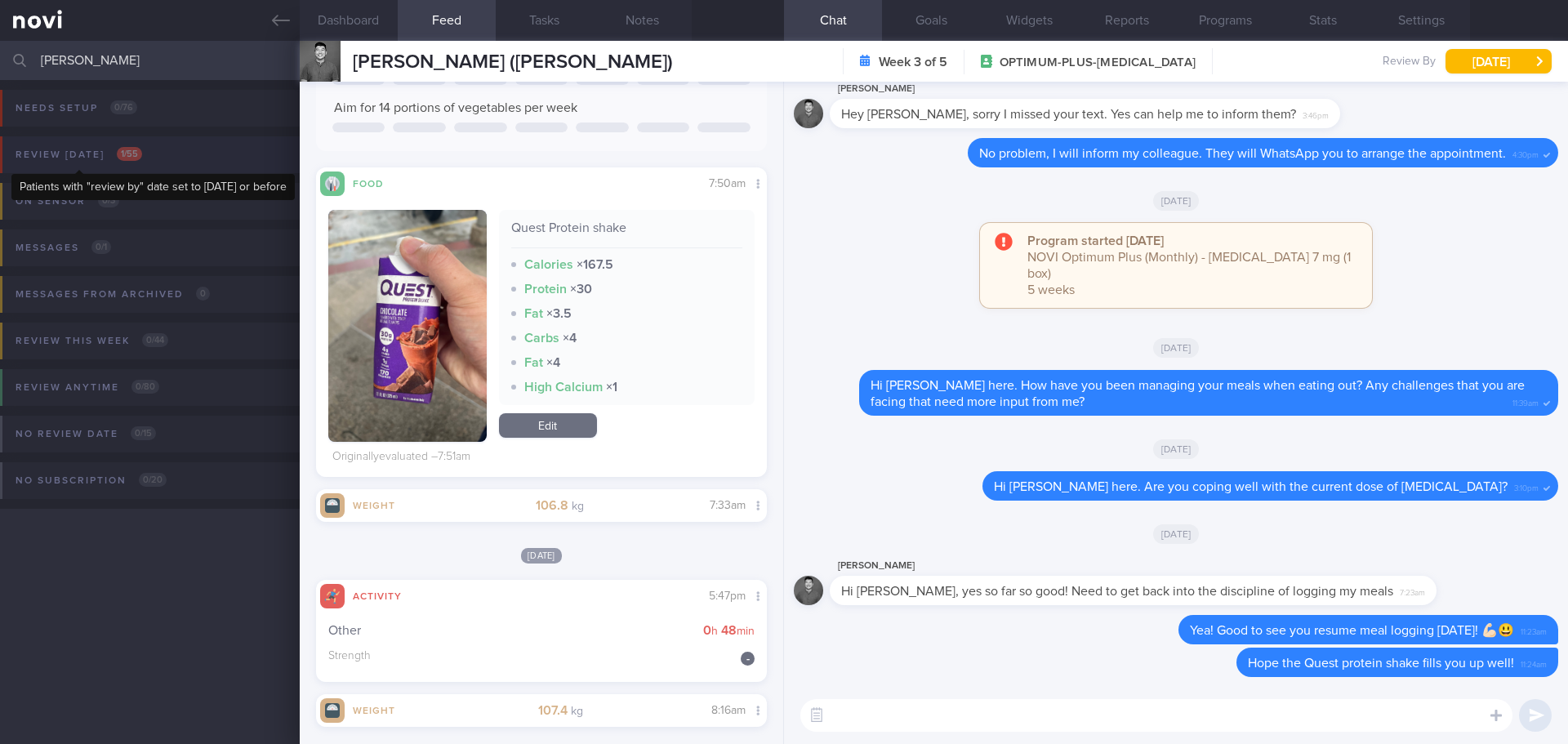
type input "jerrick"
click at [96, 148] on div "Review today 1 / 55" at bounding box center [79, 154] width 135 height 22
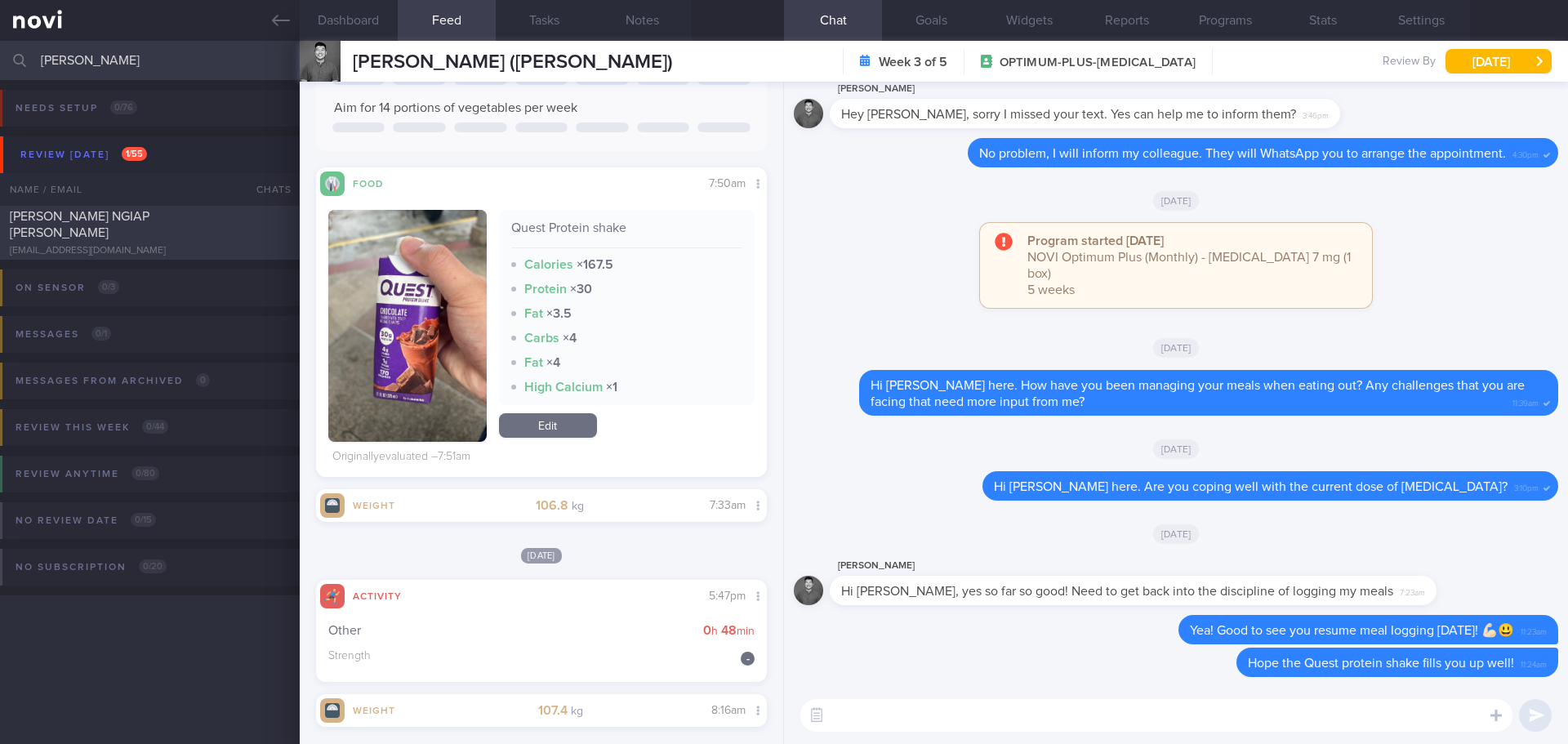
click at [151, 217] on div "JERRICK KOH NGIAP CHIN" at bounding box center [147, 224] width 276 height 33
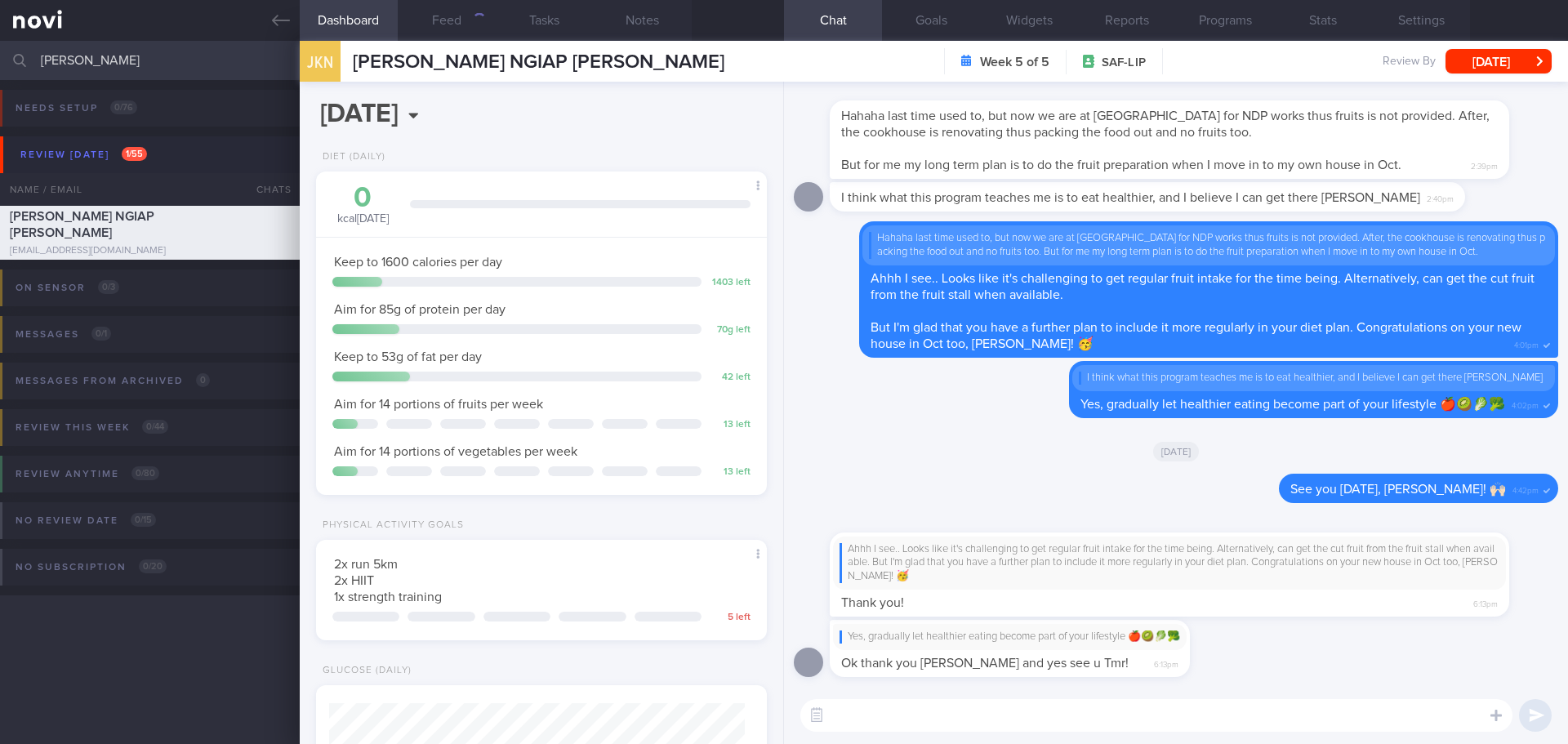
scroll to position [207, 417]
click at [877, 431] on div "[DATE]" at bounding box center [1176, 450] width 764 height 46
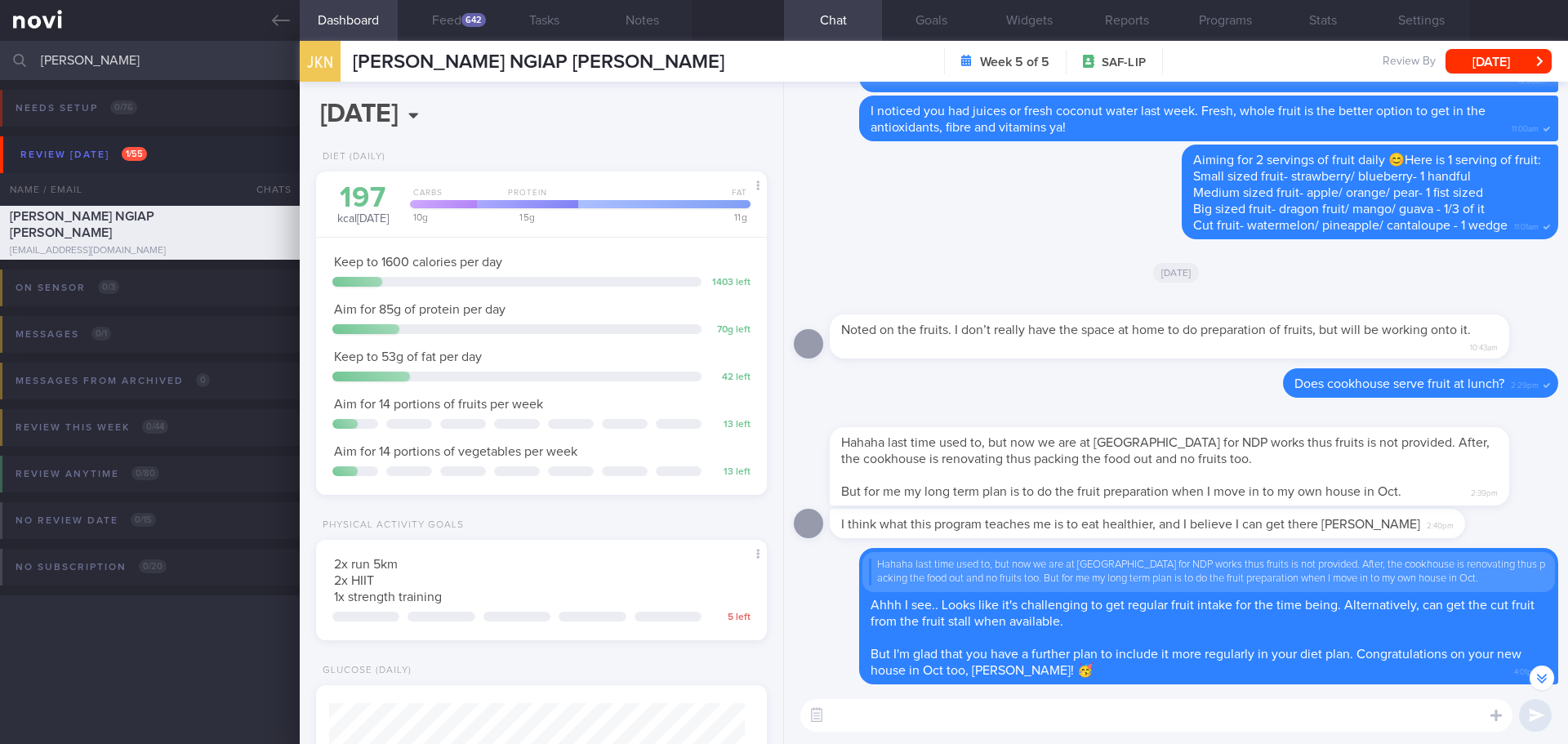
click at [607, 117] on div "2025-08-12 Tue, 12 Aug Diet (Daily) 197 kcal today Carbs Protein Fat 10 g 15 g …" at bounding box center [541, 413] width 484 height 662
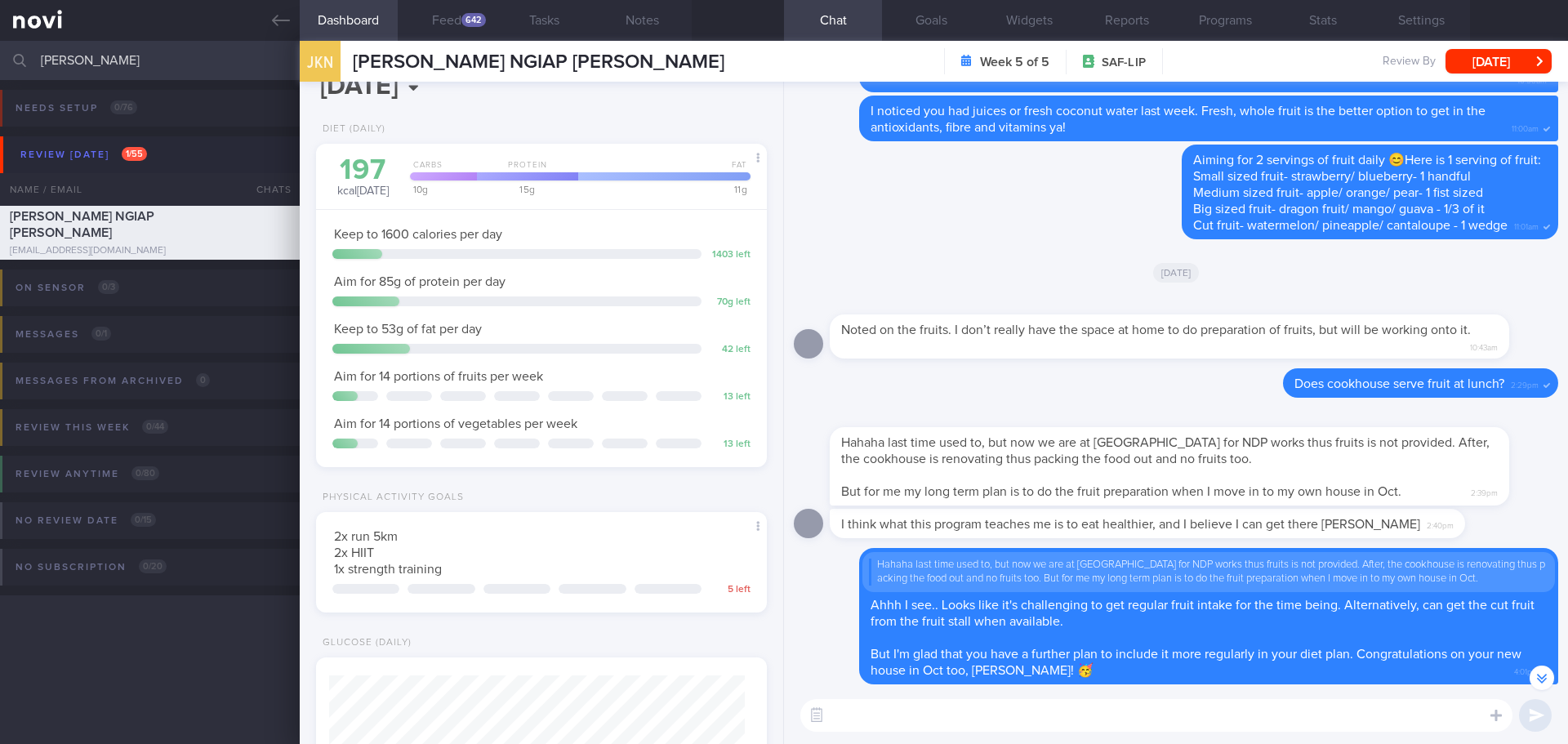
scroll to position [0, 0]
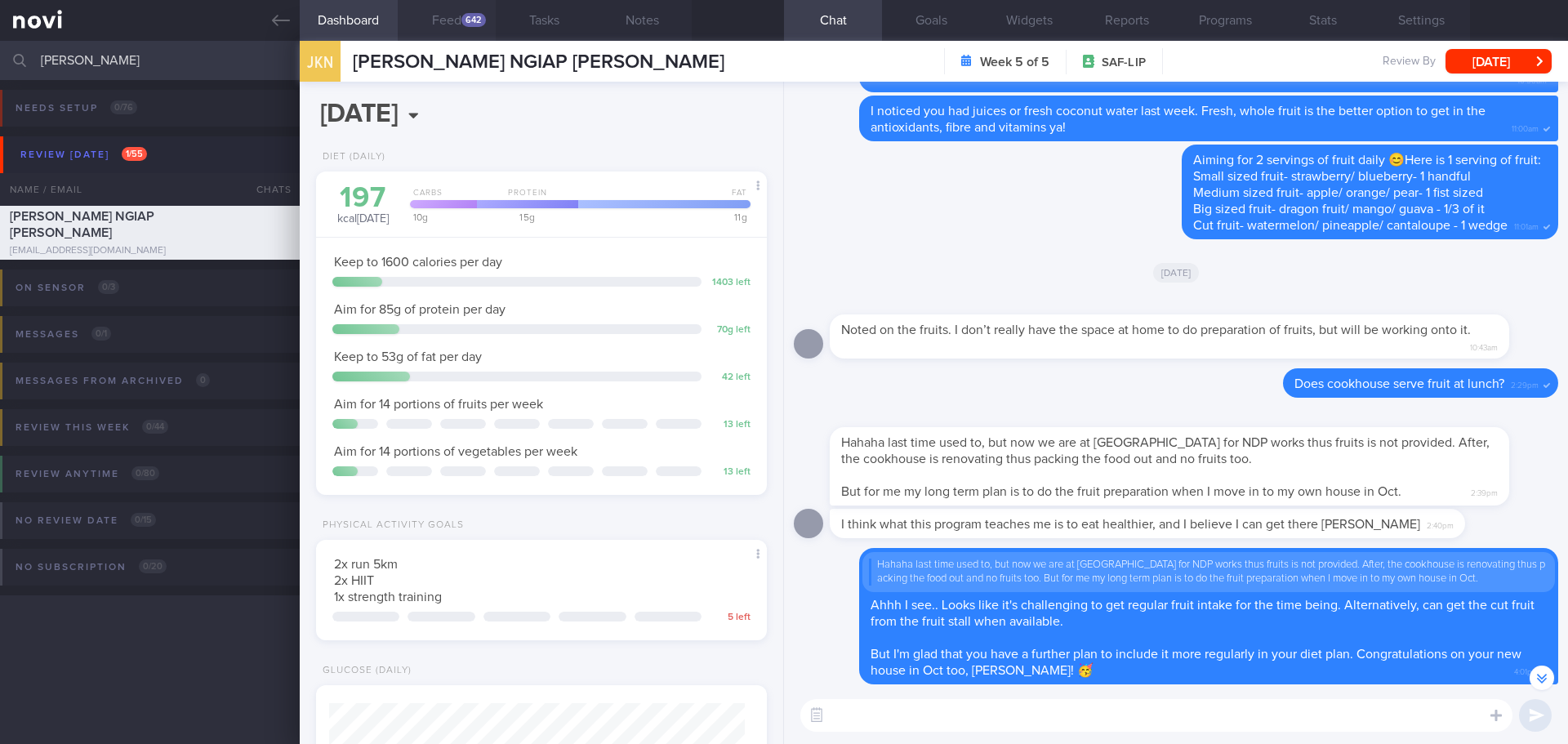
click at [465, 13] on div "642" at bounding box center [474, 20] width 24 height 14
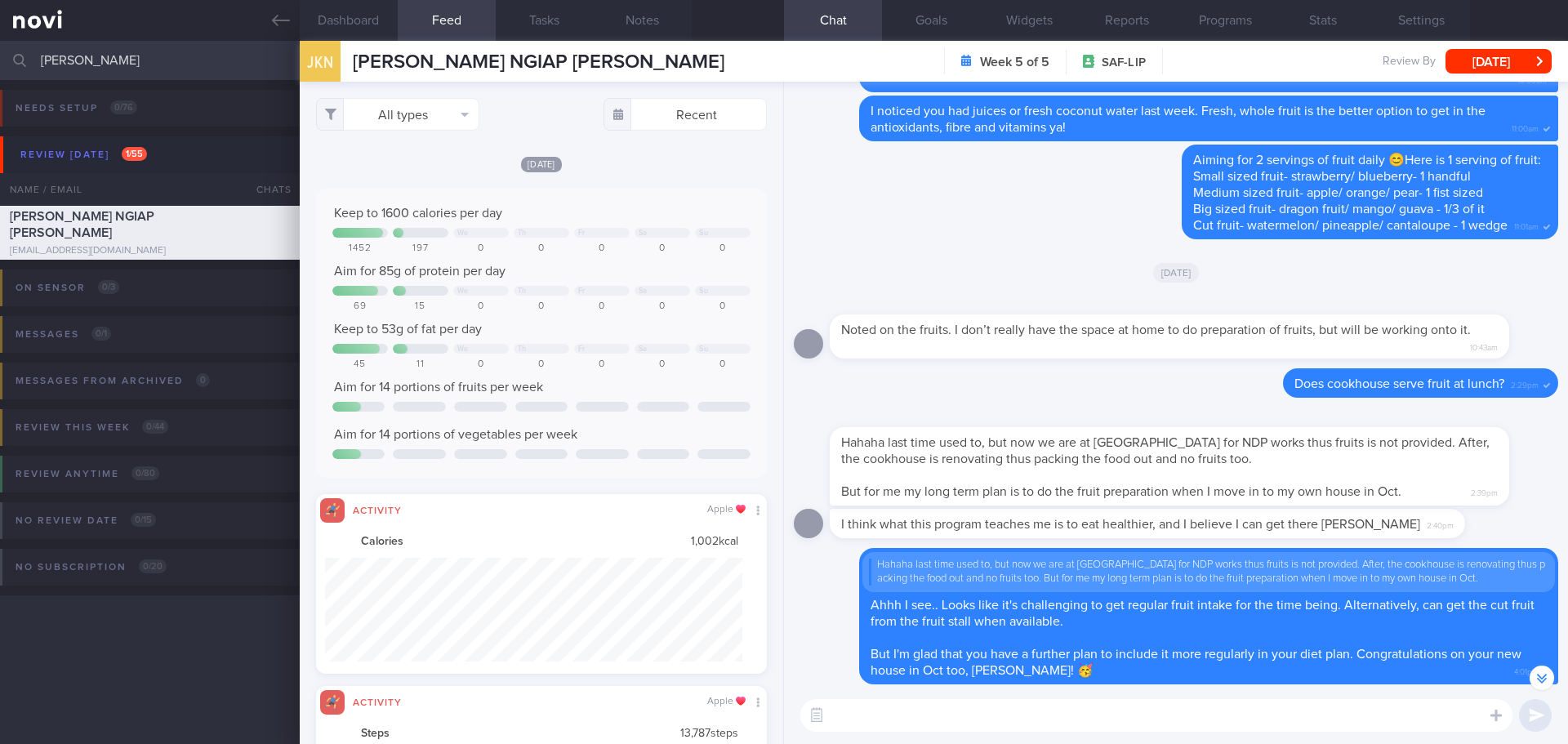
scroll to position [104, 418]
click at [468, 129] on button "All types" at bounding box center [398, 114] width 163 height 33
click at [450, 174] on button "Activity" at bounding box center [398, 171] width 161 height 24
checkbox input "false"
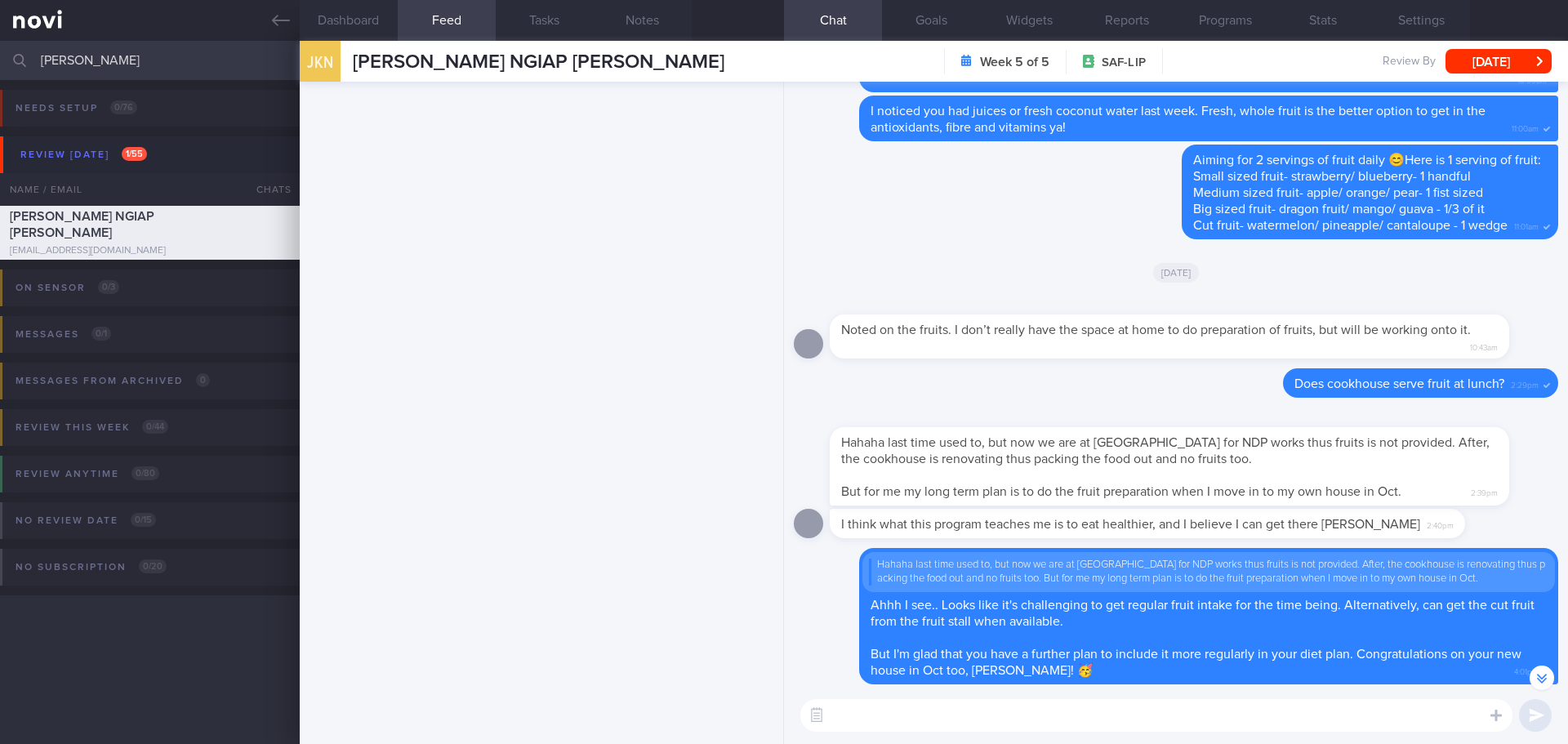
scroll to position [20, 0]
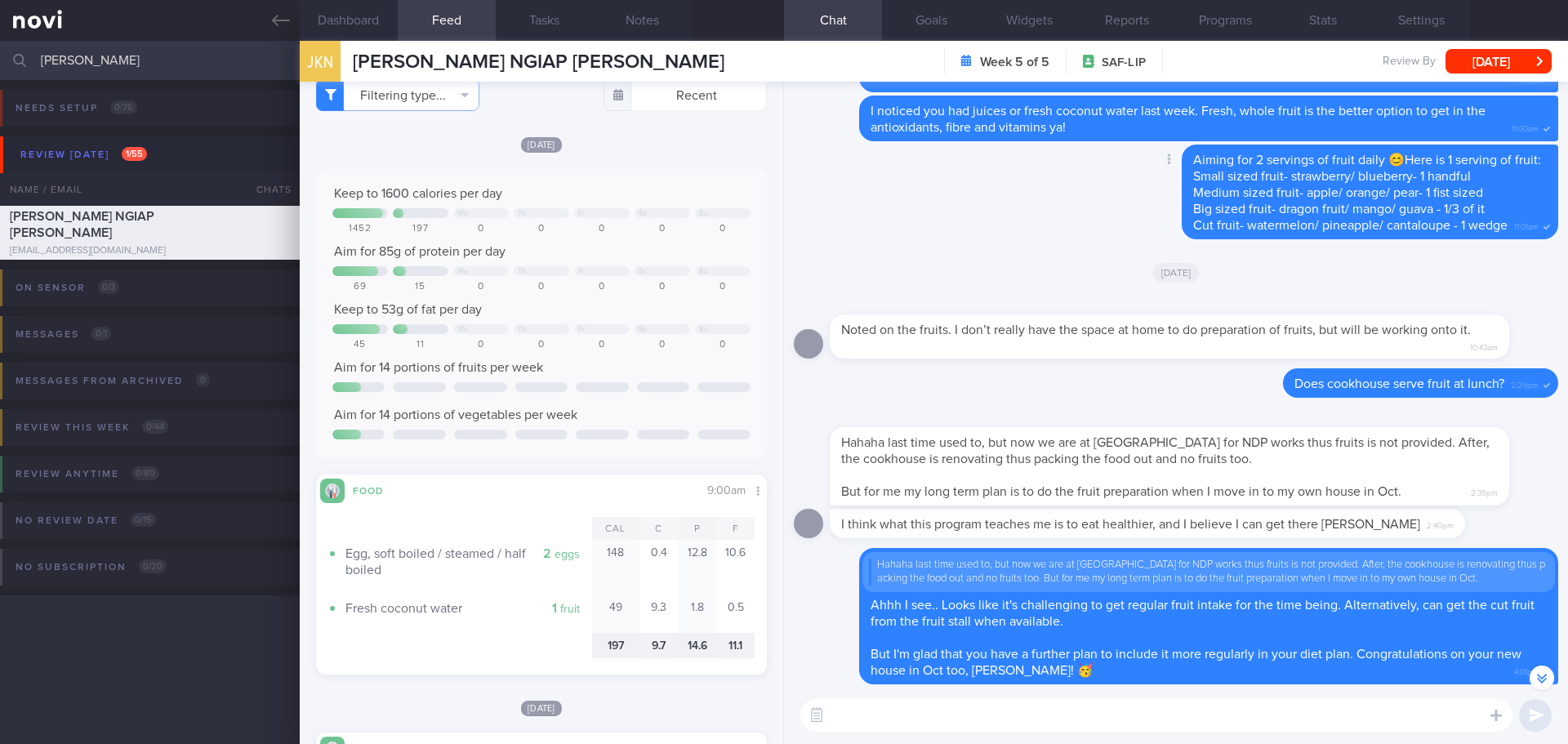
drag, startPoint x: 927, startPoint y: 177, endPoint x: 932, endPoint y: 217, distance: 40.3
click at [927, 178] on div "Delete Aiming for 2 servings of fruit daily 😊Here is 1 serving of fruit: Small …" at bounding box center [1176, 196] width 764 height 104
click at [926, 216] on div "Delete Aiming for 2 servings of fruit daily 😊Here is 1 serving of fruit: Small …" at bounding box center [1176, 196] width 764 height 104
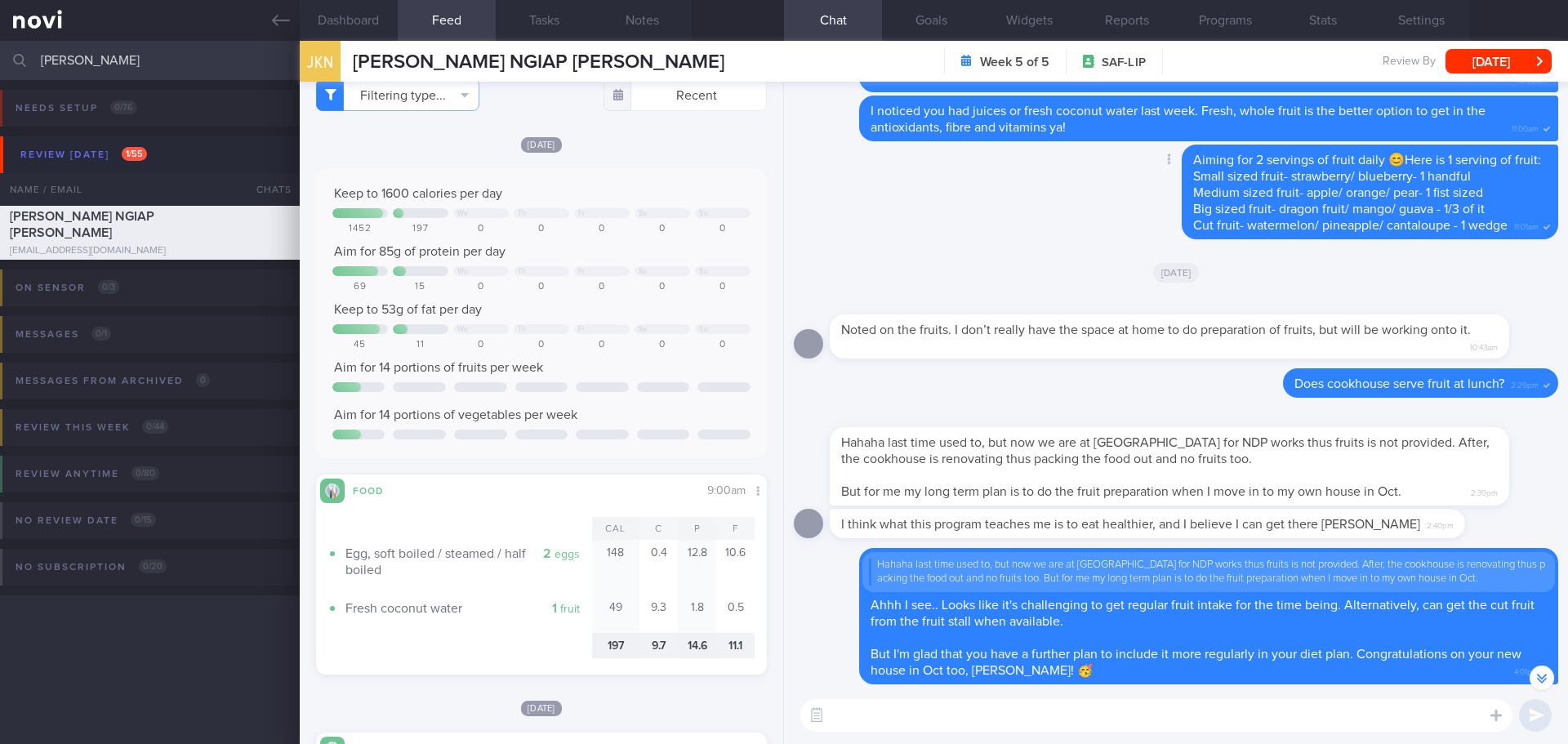
click at [926, 216] on div "Delete Aiming for 2 servings of fruit daily 😊Here is 1 serving of fruit: Small …" at bounding box center [1176, 196] width 764 height 104
click at [960, 225] on div "Delete Aiming for 2 servings of fruit daily 😊Here is 1 serving of fruit: Small …" at bounding box center [1176, 196] width 764 height 104
click at [958, 246] on div "Delete Aiming for 2 servings of fruit daily 😊Here is 1 serving of fruit: Small …" at bounding box center [1176, 196] width 764 height 104
click at [948, 266] on div "[DATE]" at bounding box center [1176, 271] width 764 height 46
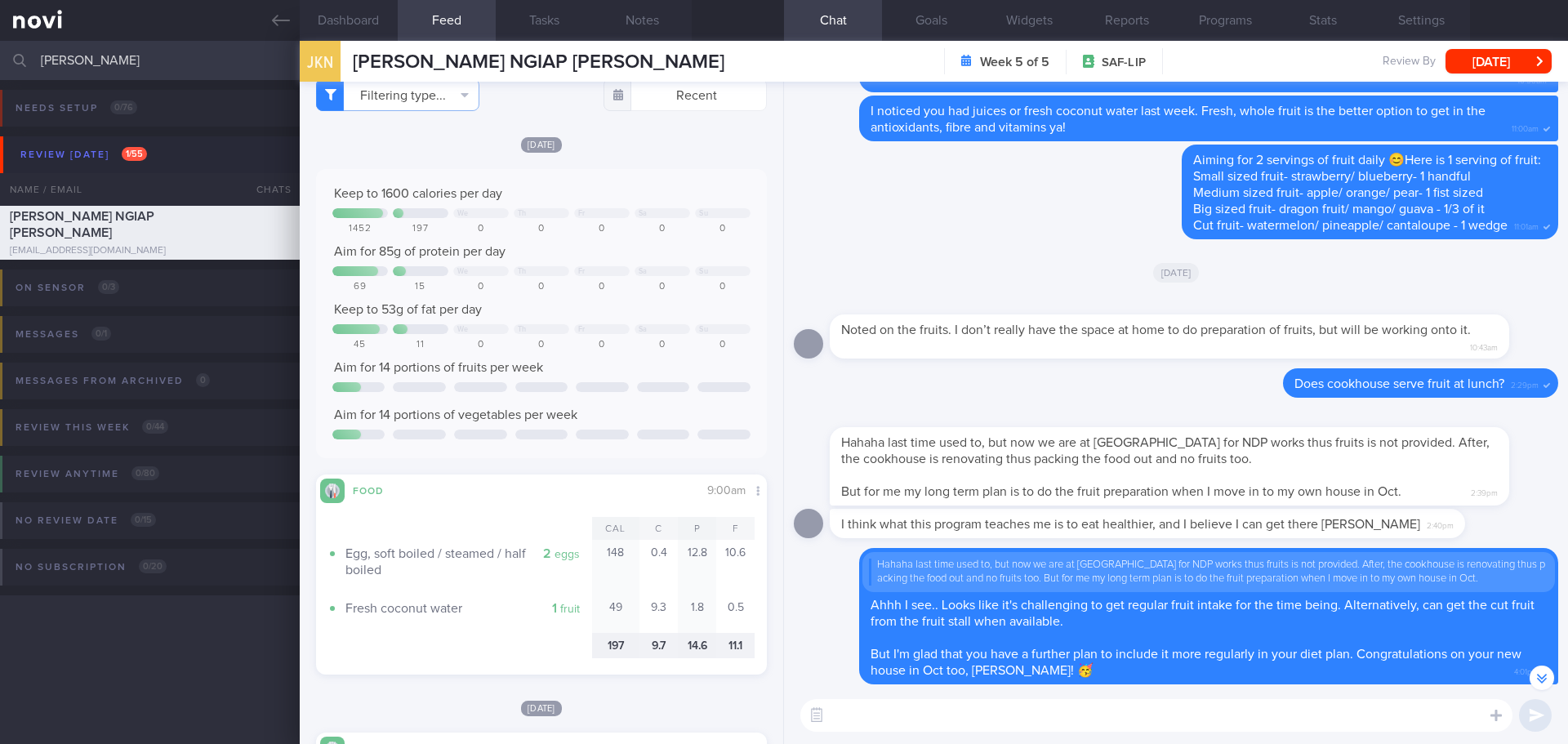
click at [948, 266] on div "[DATE]" at bounding box center [1176, 271] width 764 height 46
click at [948, 265] on div "[DATE]" at bounding box center [1176, 271] width 764 height 46
click at [959, 244] on div "Delete Aiming for 2 servings of fruit daily 😊Here is 1 serving of fruit: Small …" at bounding box center [1176, 196] width 764 height 104
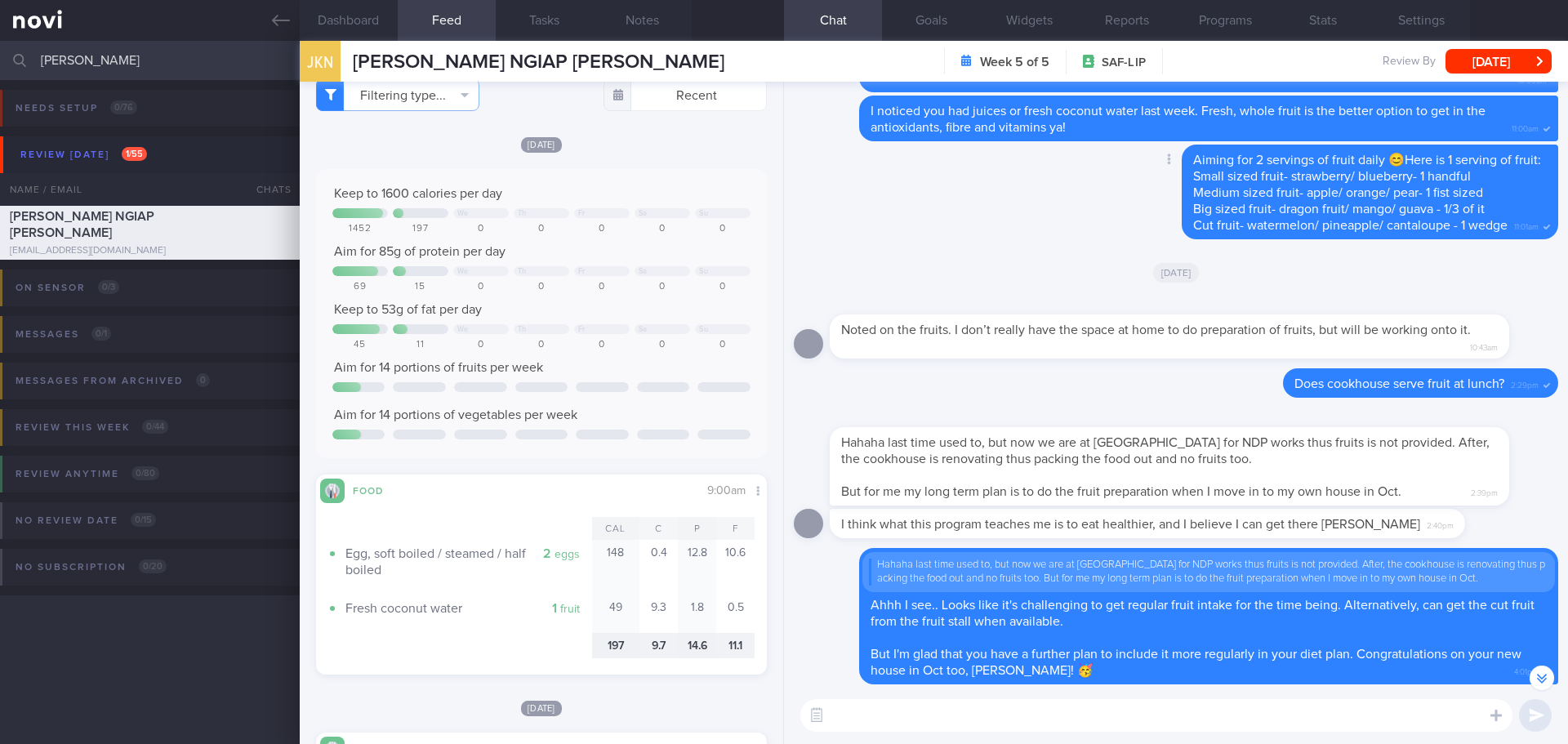
click at [839, 197] on div "Delete Aiming for 2 servings of fruit daily 😊Here is 1 serving of fruit: Small …" at bounding box center [1176, 196] width 764 height 104
